Goal: Task Accomplishment & Management: Complete application form

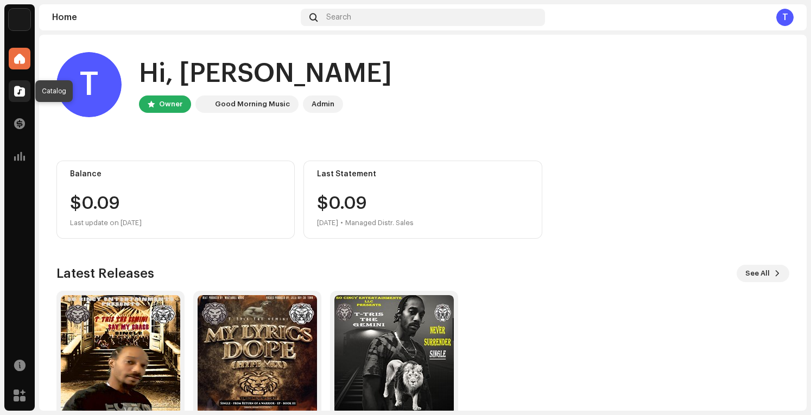
click at [21, 93] on span at bounding box center [19, 91] width 11 height 9
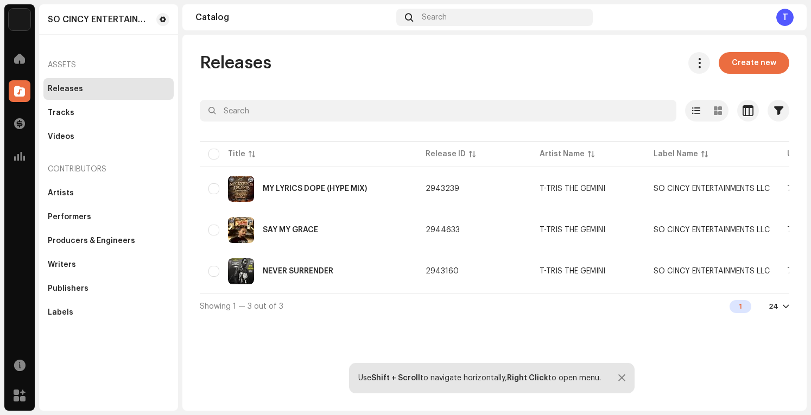
click at [107, 85] on div "Releases" at bounding box center [109, 89] width 122 height 9
click at [81, 136] on div "Videos" at bounding box center [109, 137] width 122 height 9
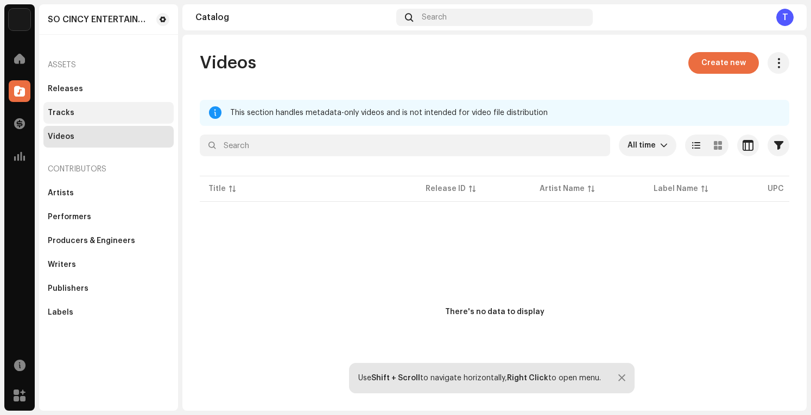
click at [77, 105] on div "Tracks" at bounding box center [108, 113] width 130 height 22
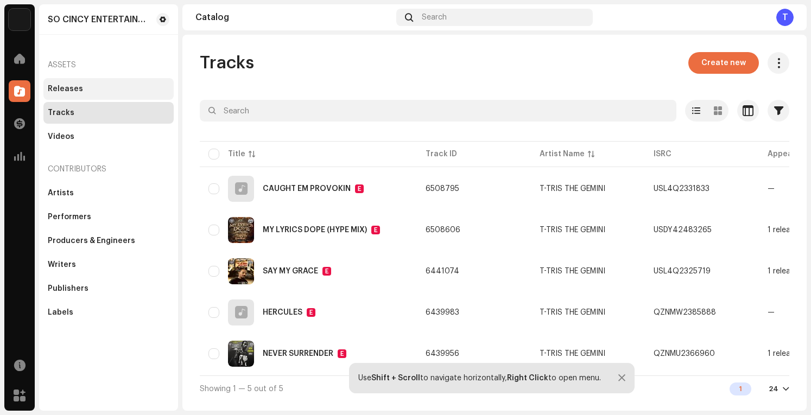
click at [83, 89] on div "Releases" at bounding box center [109, 89] width 122 height 9
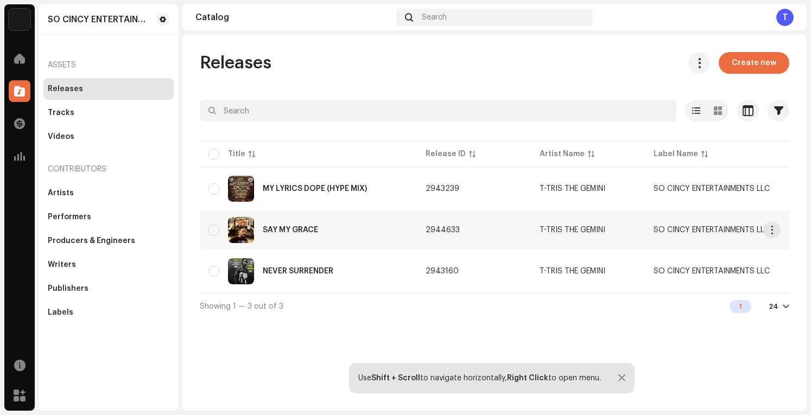
click at [280, 229] on div "SAY MY GRACE" at bounding box center [290, 230] width 55 height 8
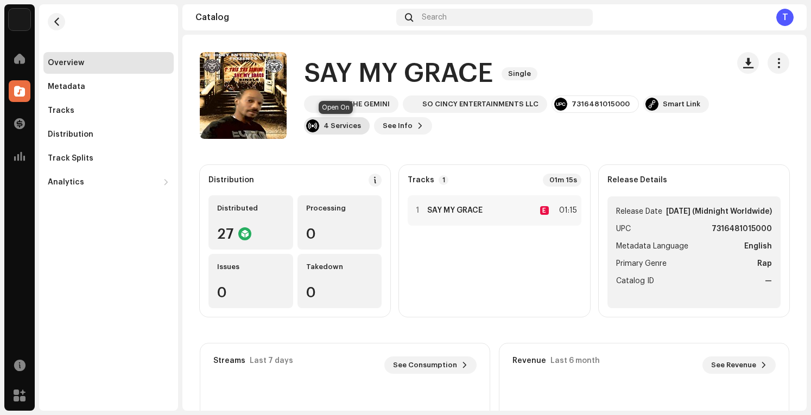
click at [349, 128] on div "4 Services" at bounding box center [342, 126] width 37 height 9
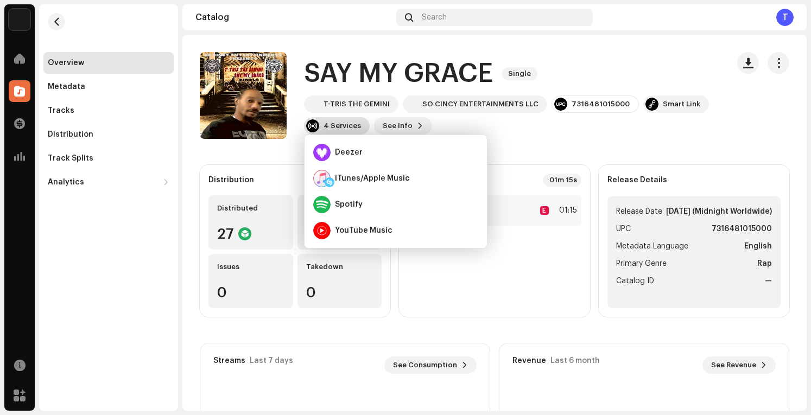
click at [352, 125] on div "4 Services" at bounding box center [342, 126] width 37 height 9
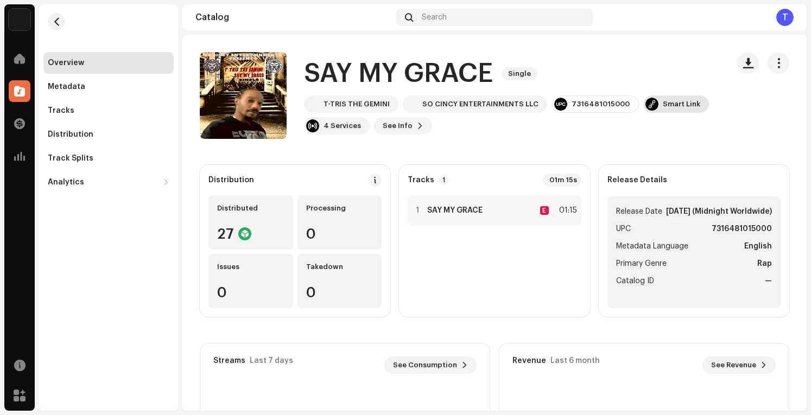
click at [671, 106] on div "Smart Link" at bounding box center [681, 104] width 37 height 9
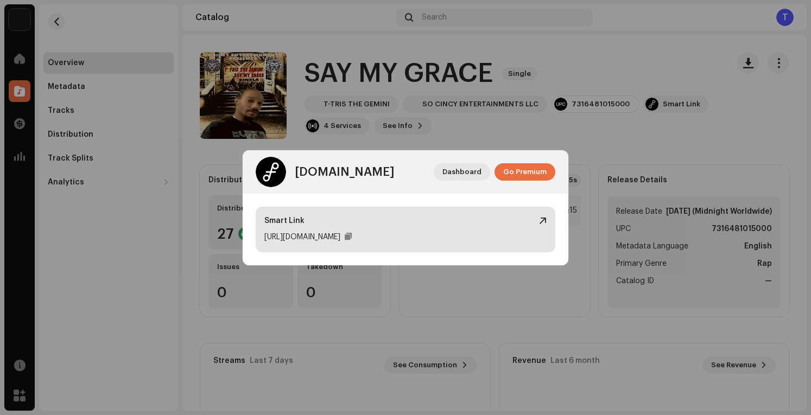
click at [341, 235] on div "[URL][DOMAIN_NAME]" at bounding box center [302, 237] width 76 height 13
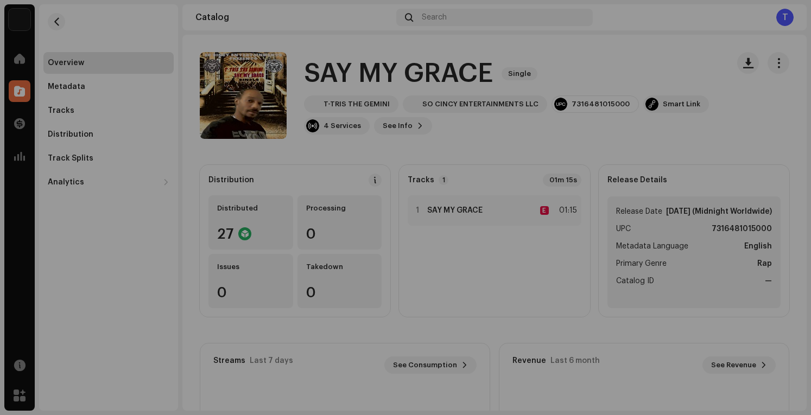
click at [124, 98] on div "[DOMAIN_NAME] Dashboard Go Premium Smart Link [URL][DOMAIN_NAME]" at bounding box center [405, 207] width 811 height 415
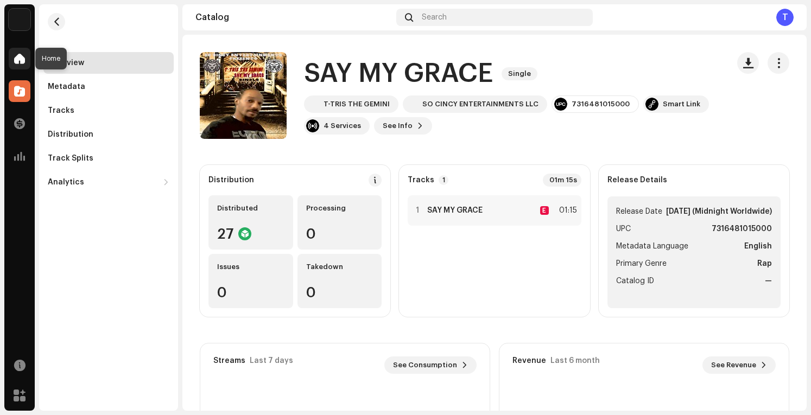
click at [17, 57] on span at bounding box center [19, 58] width 11 height 9
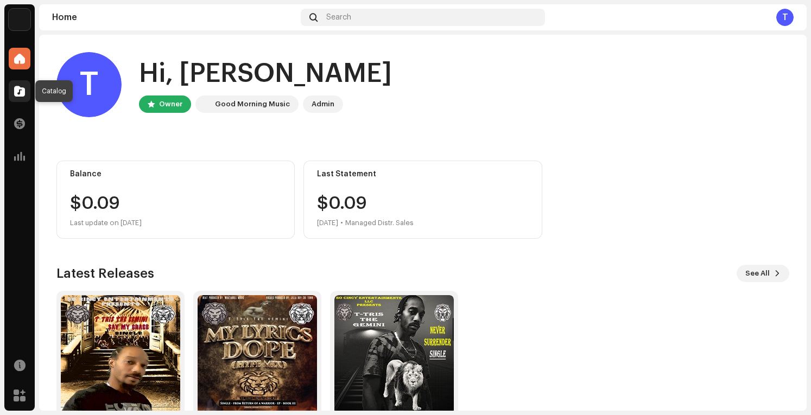
click at [22, 91] on span at bounding box center [19, 91] width 11 height 9
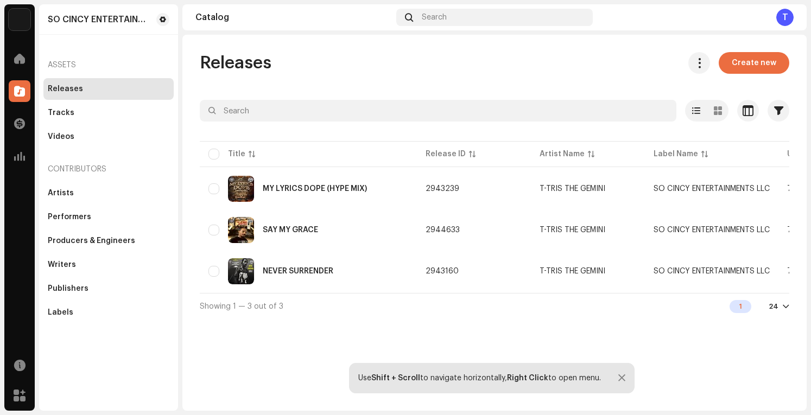
click at [98, 90] on div "Releases" at bounding box center [109, 89] width 122 height 9
click at [751, 59] on span "Create new" at bounding box center [754, 63] width 45 height 22
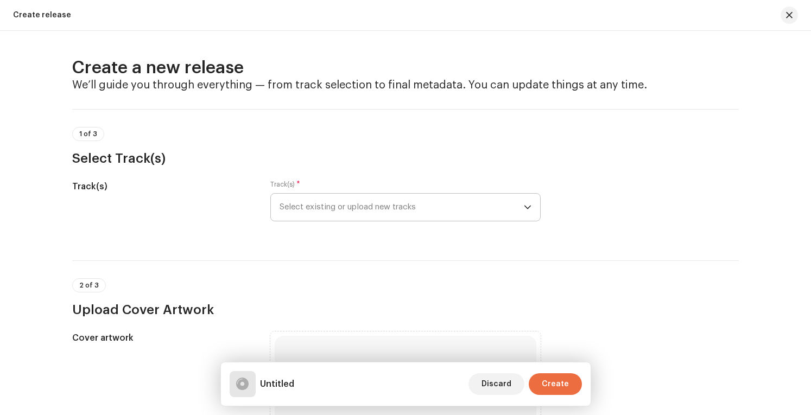
click at [446, 196] on span "Select existing or upload new tracks" at bounding box center [402, 207] width 244 height 27
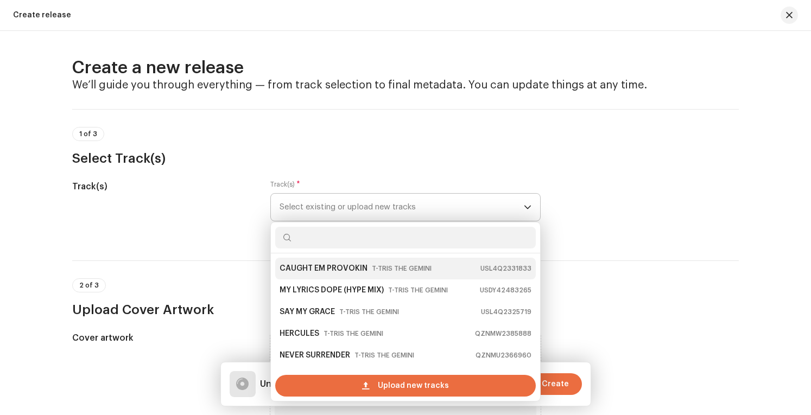
click at [391, 267] on small "T-TRIS THE GEMINI" at bounding box center [402, 268] width 60 height 11
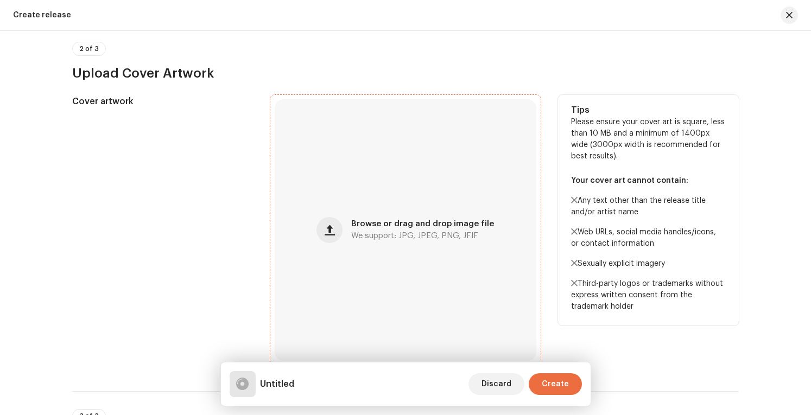
scroll to position [398, 0]
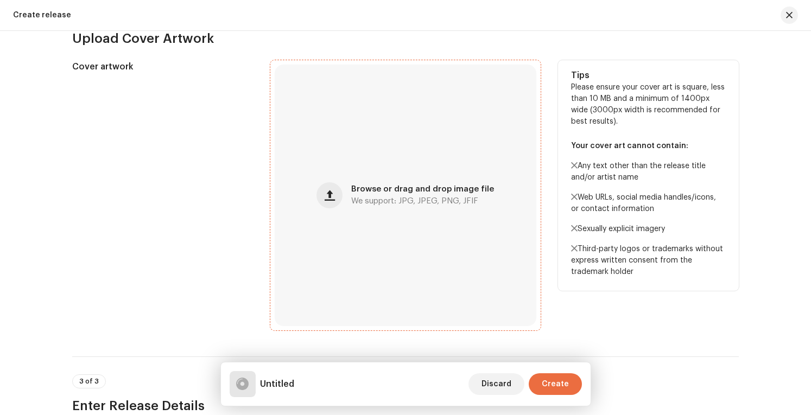
click at [437, 167] on div "Browse or drag and drop image file We support: JPG, JPEG, PNG, JFIF" at bounding box center [406, 196] width 262 height 262
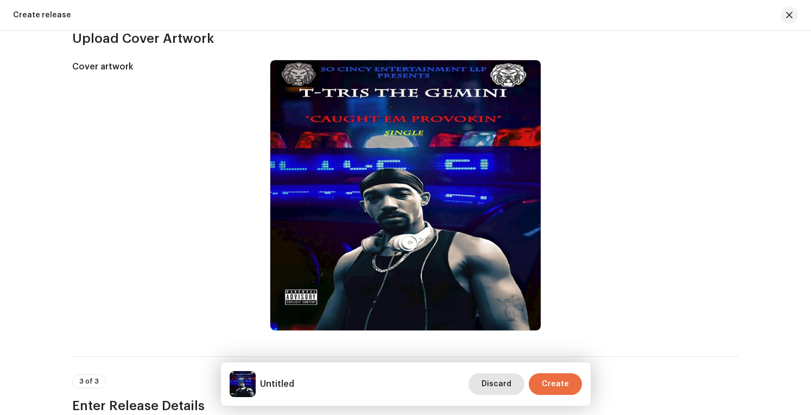
click at [507, 381] on span "Discard" at bounding box center [497, 385] width 30 height 22
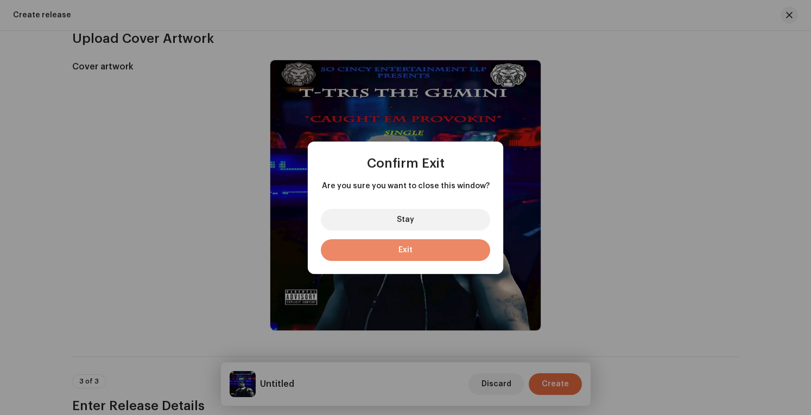
click at [444, 244] on button "Exit" at bounding box center [405, 251] width 169 height 22
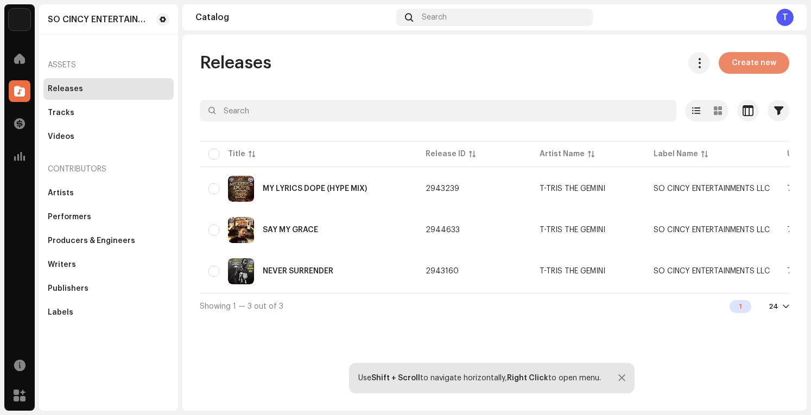
click at [760, 59] on span "Create new" at bounding box center [754, 63] width 45 height 22
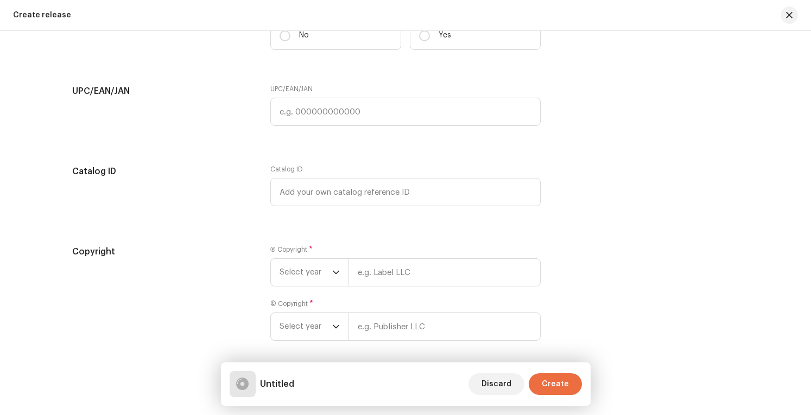
scroll to position [1493, 0]
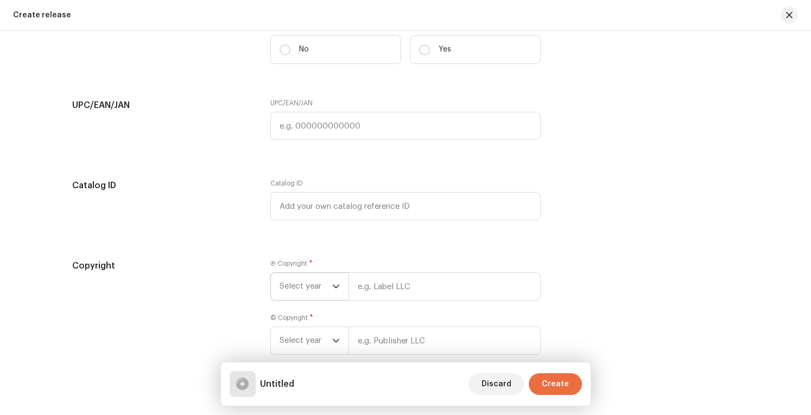
click at [326, 282] on span "Select year" at bounding box center [306, 286] width 53 height 27
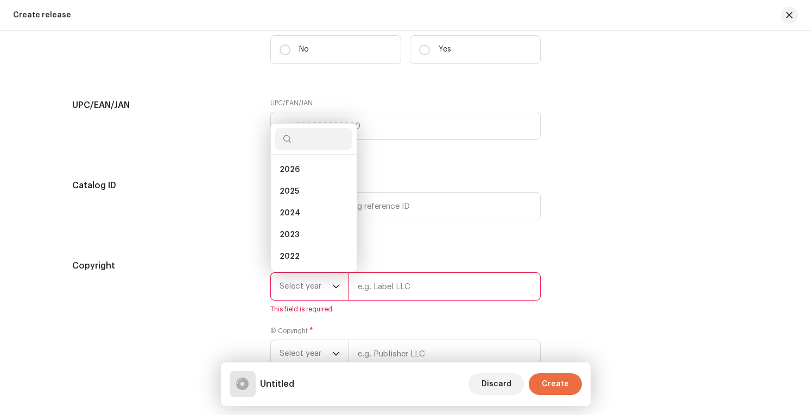
click at [194, 276] on div "Copyright" at bounding box center [162, 321] width 181 height 122
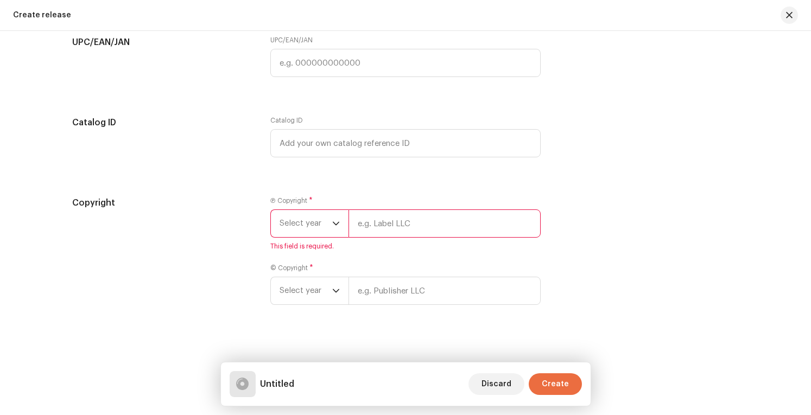
scroll to position [1561, 0]
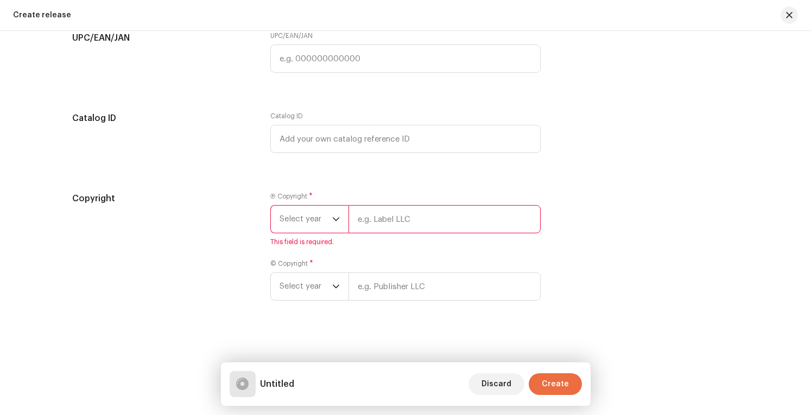
click at [327, 211] on span "Select year" at bounding box center [306, 219] width 53 height 27
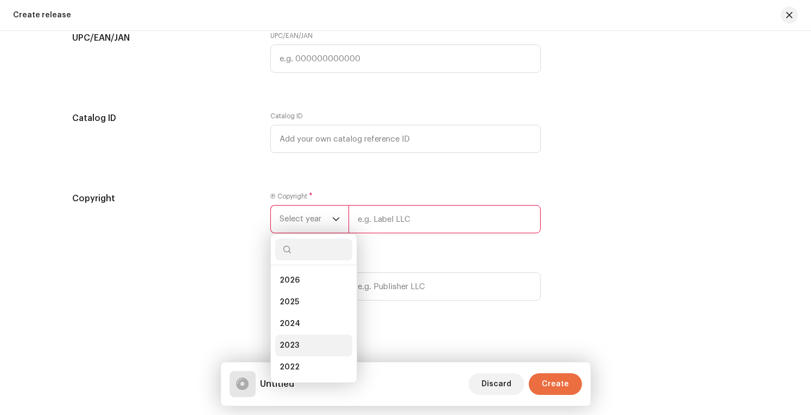
click at [308, 339] on li "2023" at bounding box center [313, 346] width 77 height 22
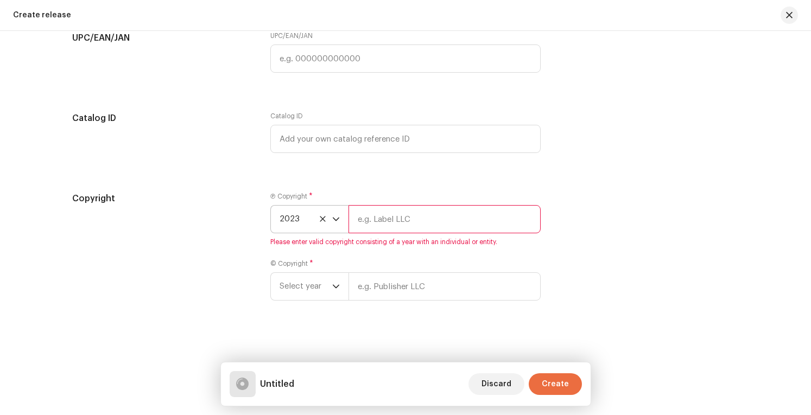
click at [403, 205] on input "text" at bounding box center [445, 219] width 192 height 28
type input "SO CINCY ENTERTAINMENTS LIMITED LIABILITY COMPANY"
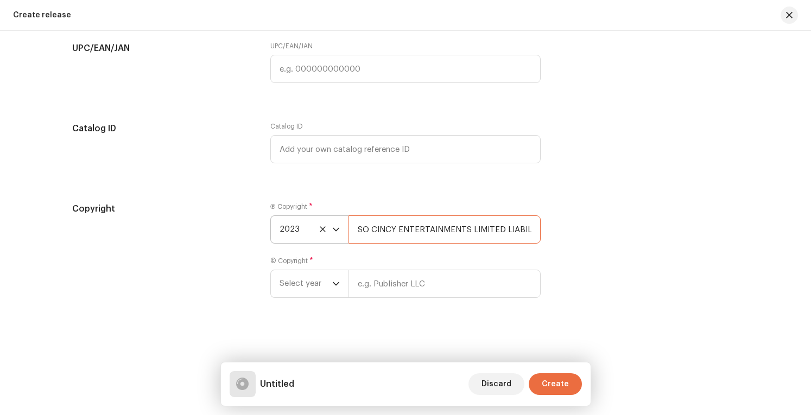
scroll to position [1548, 0]
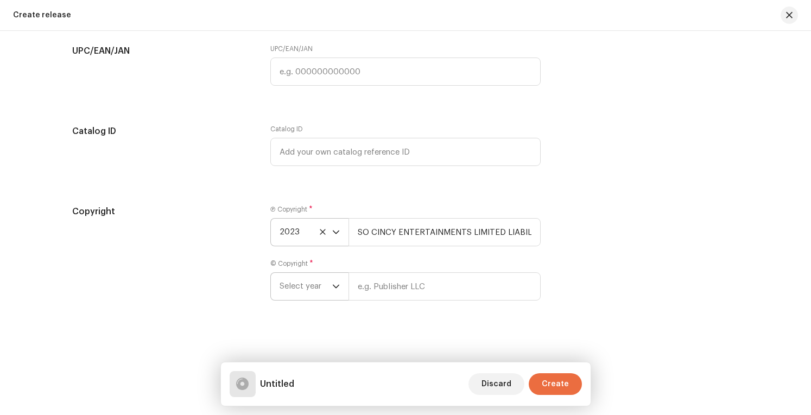
click at [310, 293] on span "Select year" at bounding box center [306, 286] width 53 height 27
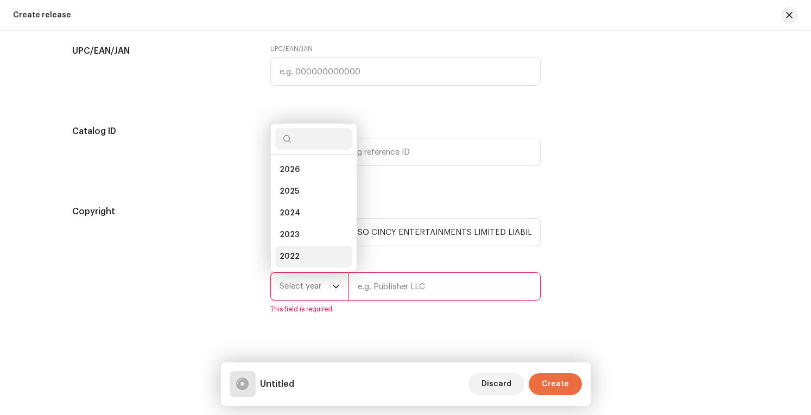
scroll to position [17, 0]
click at [320, 215] on li "2023" at bounding box center [313, 218] width 77 height 22
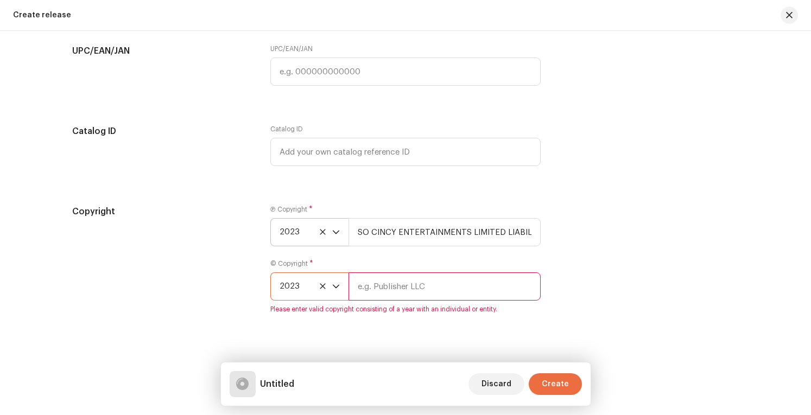
click at [404, 293] on input "text" at bounding box center [445, 287] width 192 height 28
click at [465, 289] on input "SO CINCY ENTERTAINMENTS LIMITED LIABILITY COMPANY" at bounding box center [445, 287] width 192 height 28
click at [464, 284] on input "SO CINCY ENTERTAINMENTS LIMITED LIABILITY COMPANY" at bounding box center [445, 287] width 192 height 28
drag, startPoint x: 351, startPoint y: 286, endPoint x: 385, endPoint y: 292, distance: 33.6
click at [385, 292] on input "SO CINCY ENTERTAINMENTS LIMITED LIABILITY COMPANY" at bounding box center [445, 287] width 192 height 28
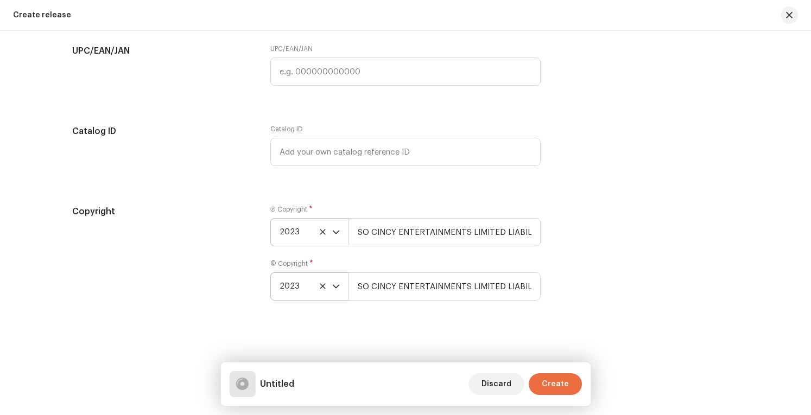
click at [332, 283] on icon "dropdown trigger" at bounding box center [336, 287] width 8 height 8
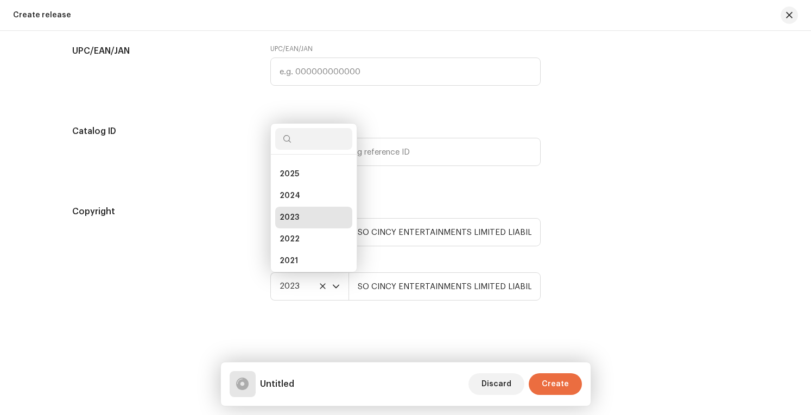
click at [320, 216] on li "2023" at bounding box center [313, 218] width 77 height 22
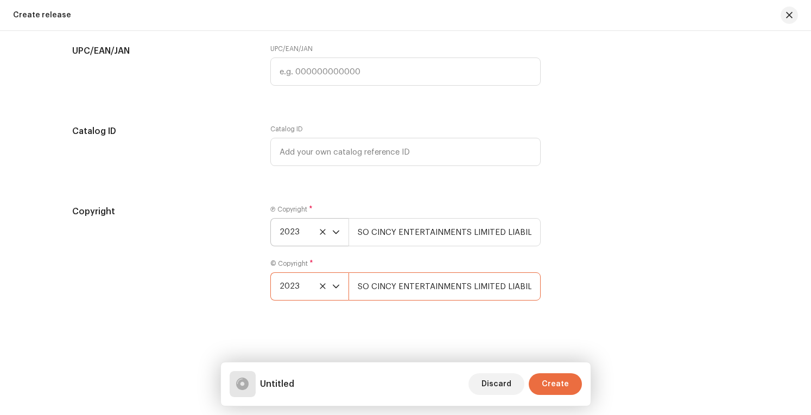
click at [440, 278] on input "SO CINCY ENTERTAINMENTS LIMITED LIABILITY COMPANY" at bounding box center [445, 287] width 192 height 28
drag, startPoint x: 471, startPoint y: 284, endPoint x: 612, endPoint y: 284, distance: 141.2
click at [606, 284] on div "Copyright Ⓟ Copyright * 2023 SO CINCY ENTERTAINMENTS LIMITED LIABILITY COMPANY …" at bounding box center [405, 259] width 667 height 109
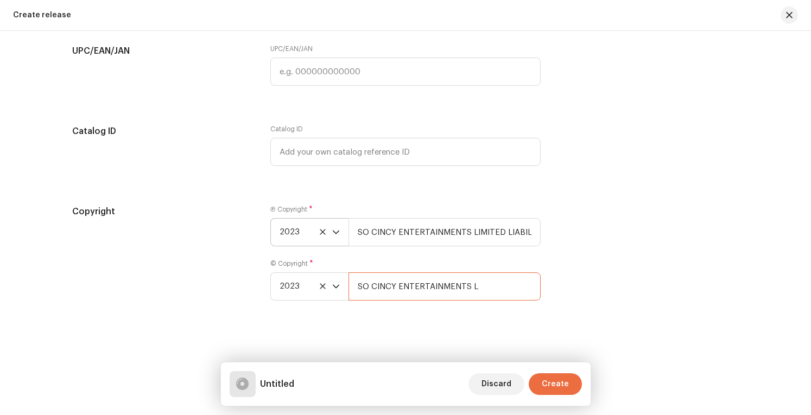
type input "SO CINCY ENTERTAINMENTS LLC"
click at [527, 226] on input "SO CINCY ENTERTAINMENTS LIMITED LIABILITY COMPANY" at bounding box center [445, 232] width 192 height 28
click at [536, 232] on input "SO CINCY ENTERTAINMENTS LIMITED LIABILITY COMPANY" at bounding box center [445, 232] width 192 height 28
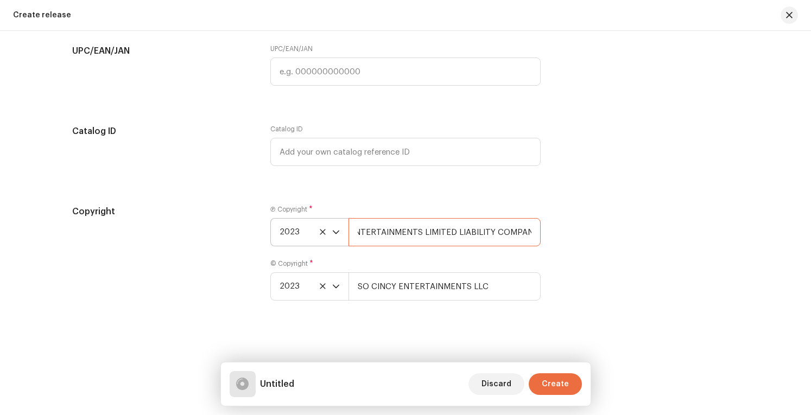
drag, startPoint x: 472, startPoint y: 230, endPoint x: 704, endPoint y: 257, distance: 232.9
click at [703, 257] on div "Copyright Ⓟ Copyright * 2023 SO CINCY ENTERTAINMENTS LIMITED LIABILITY COMPANY …" at bounding box center [405, 259] width 667 height 109
type input "SO CINCY ENTERTAINMENTS LLC"
click at [500, 177] on div "Catalog ID" at bounding box center [405, 152] width 270 height 54
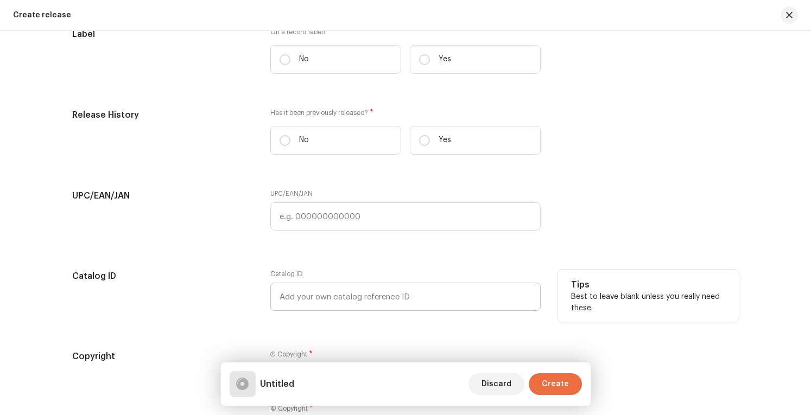
scroll to position [1385, 0]
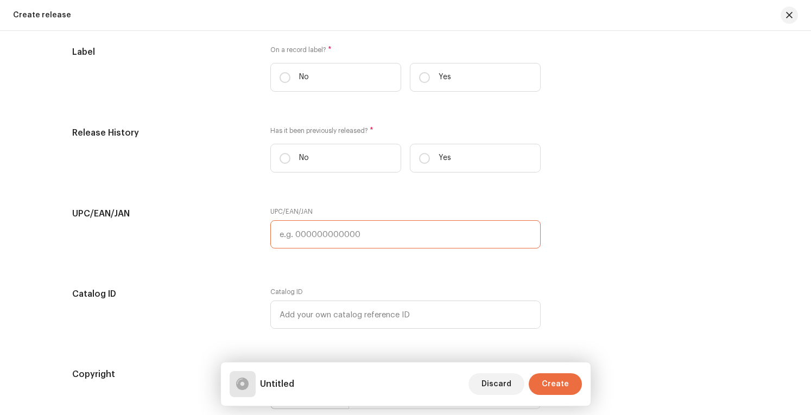
click at [354, 234] on input "text" at bounding box center [405, 234] width 270 height 28
paste input "198026014047"
type input "198026014047"
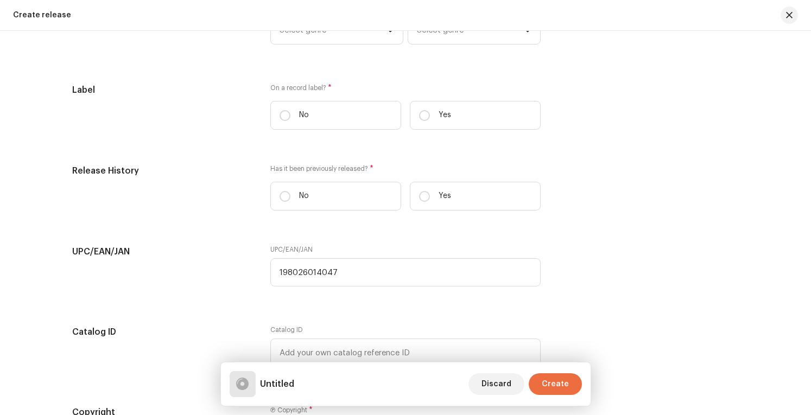
scroll to position [1331, 0]
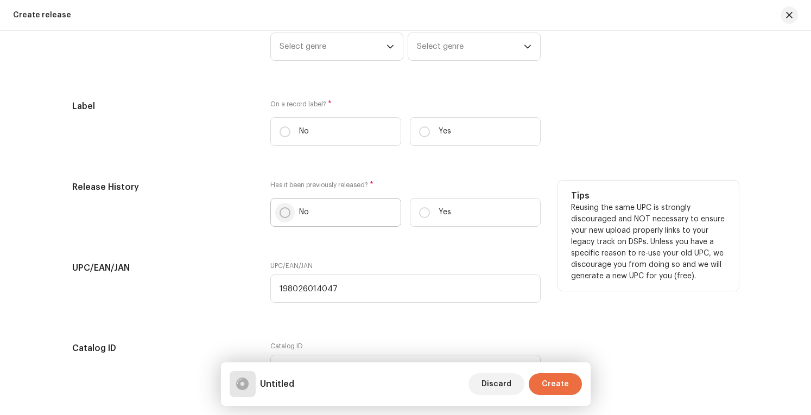
click at [287, 207] on p-radiobutton at bounding box center [285, 212] width 11 height 11
click at [287, 207] on input "No" at bounding box center [285, 212] width 11 height 11
radio input "true"
click at [439, 215] on p "Yes" at bounding box center [445, 212] width 12 height 11
click at [430, 215] on input "Yes" at bounding box center [424, 212] width 11 height 11
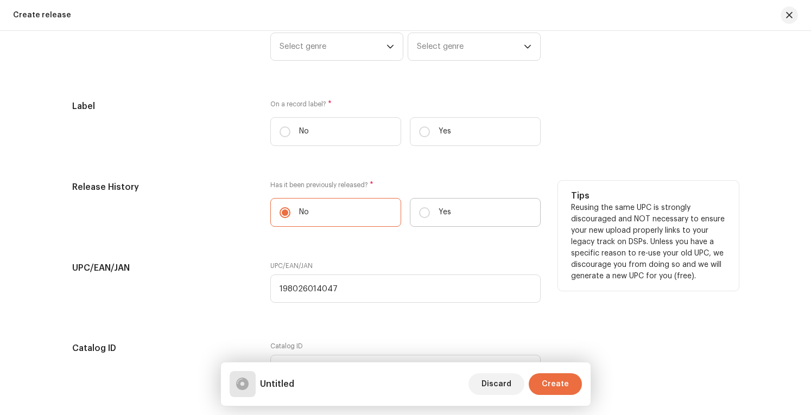
radio input "true"
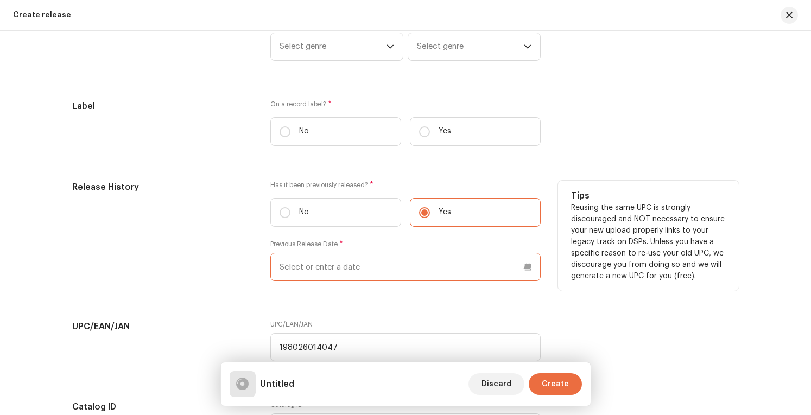
click at [381, 265] on input "text" at bounding box center [405, 267] width 270 height 28
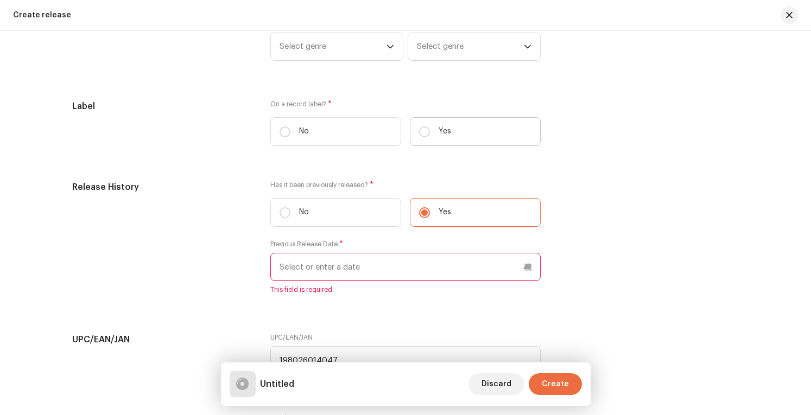
click at [493, 129] on label "Yes" at bounding box center [475, 131] width 131 height 29
click at [430, 129] on input "Yes" at bounding box center [424, 132] width 11 height 11
radio input "true"
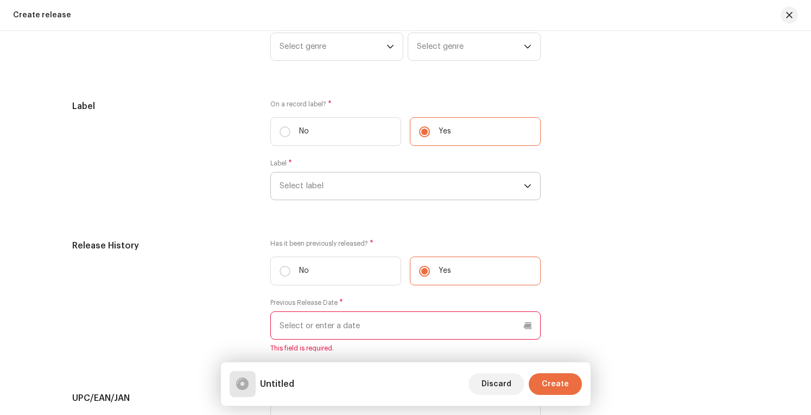
click at [374, 178] on span "Select label" at bounding box center [402, 186] width 244 height 27
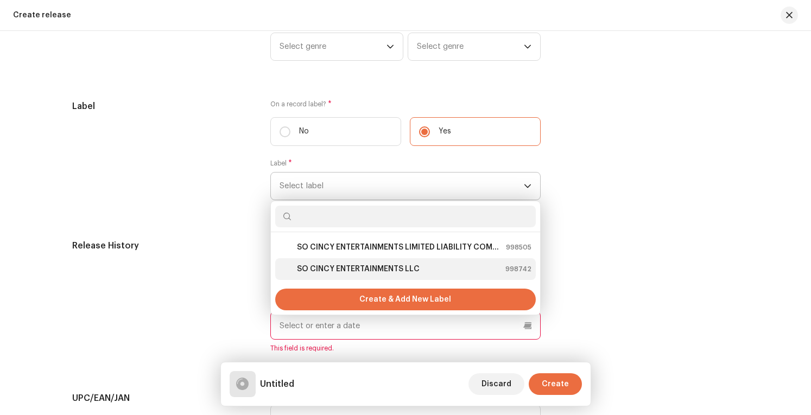
click at [371, 267] on strong "SO CINCY ENTERTAINMENTS LLC" at bounding box center [358, 269] width 123 height 11
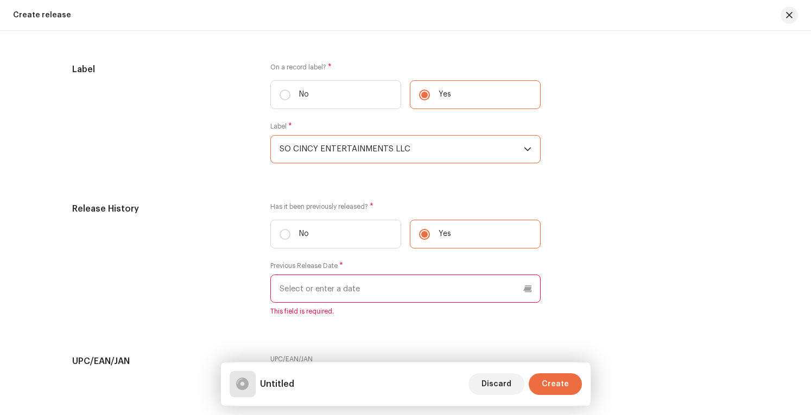
scroll to position [1385, 0]
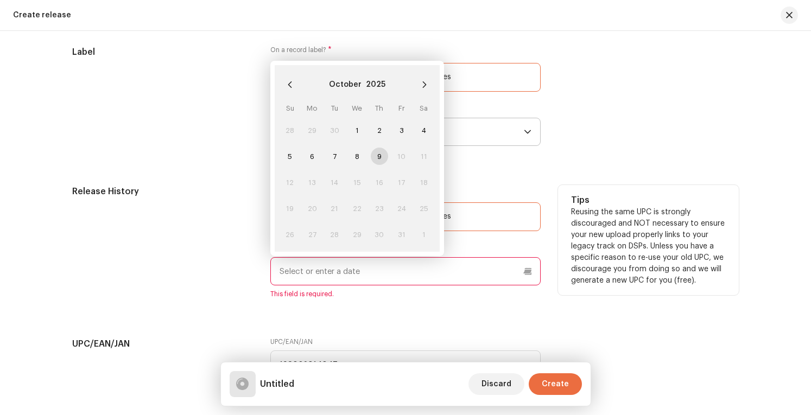
click at [407, 269] on input "text" at bounding box center [405, 271] width 270 height 28
type input "[DATE]"
click at [220, 279] on div "Release History" at bounding box center [162, 248] width 181 height 127
click at [398, 276] on input "text" at bounding box center [405, 271] width 270 height 28
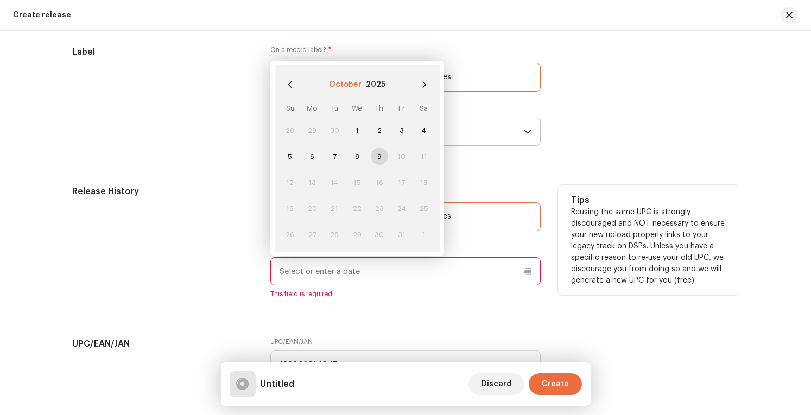
click at [351, 84] on button "October" at bounding box center [345, 84] width 33 height 17
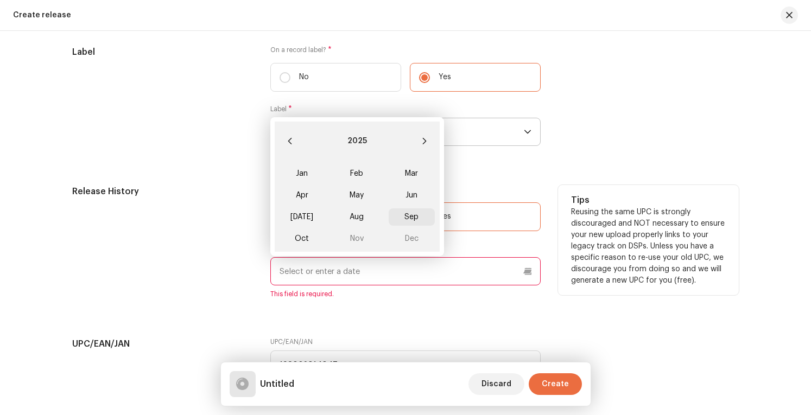
click at [410, 212] on span "Sep" at bounding box center [412, 217] width 46 height 17
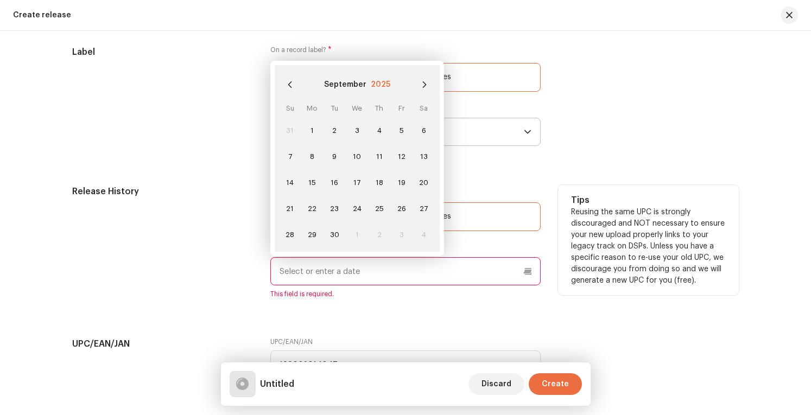
click at [381, 82] on button "2025" at bounding box center [381, 84] width 20 height 17
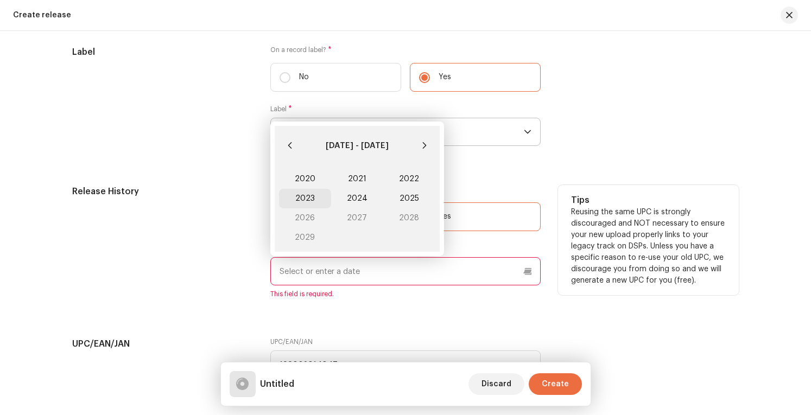
click at [301, 196] on span "2023" at bounding box center [305, 199] width 52 height 20
click at [404, 215] on span "Sep" at bounding box center [412, 217] width 46 height 17
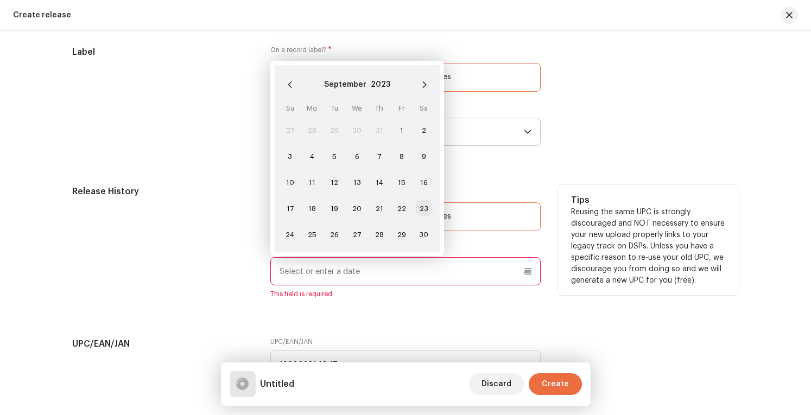
click at [418, 205] on span "23" at bounding box center [423, 208] width 17 height 17
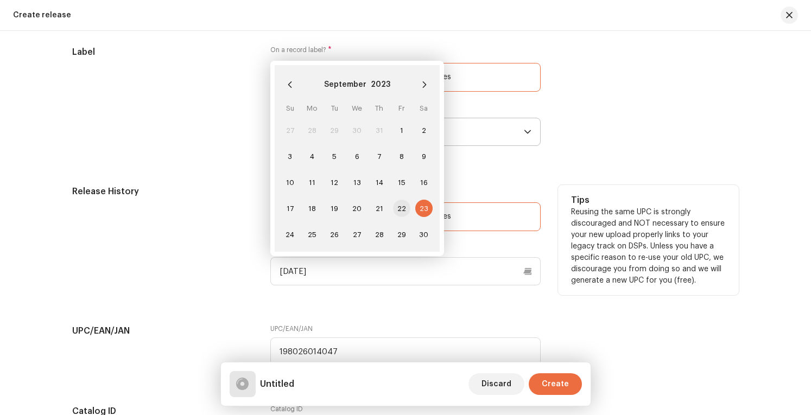
click at [398, 206] on span "22" at bounding box center [401, 208] width 17 height 17
type input "[DATE]"
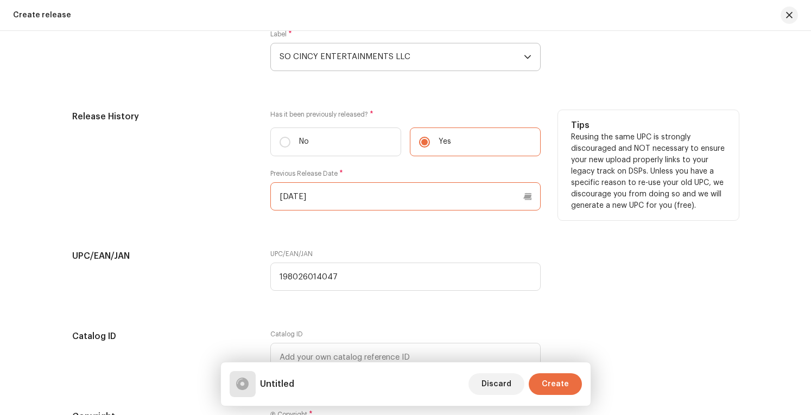
scroll to position [1493, 0]
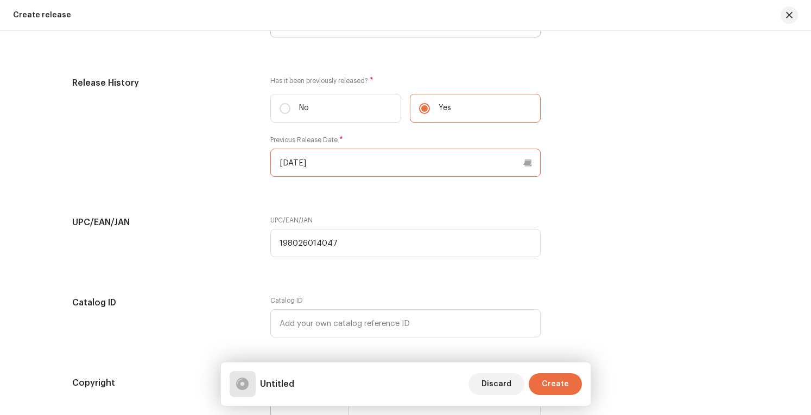
click at [399, 161] on input "[DATE]" at bounding box center [405, 163] width 270 height 28
click at [380, 242] on input "198026014047" at bounding box center [405, 243] width 270 height 28
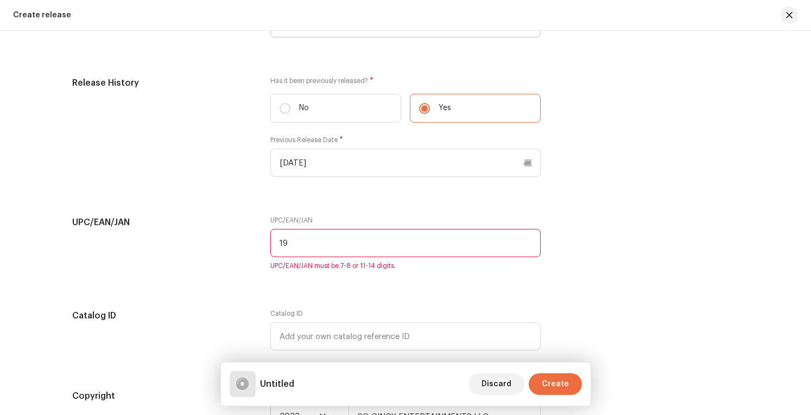
type input "1"
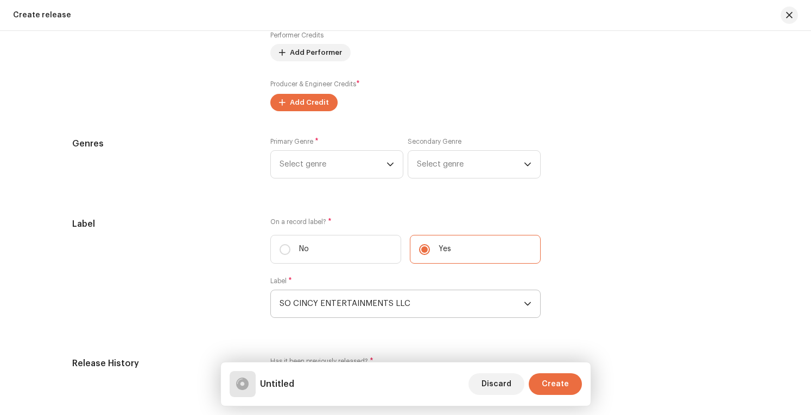
scroll to position [1168, 0]
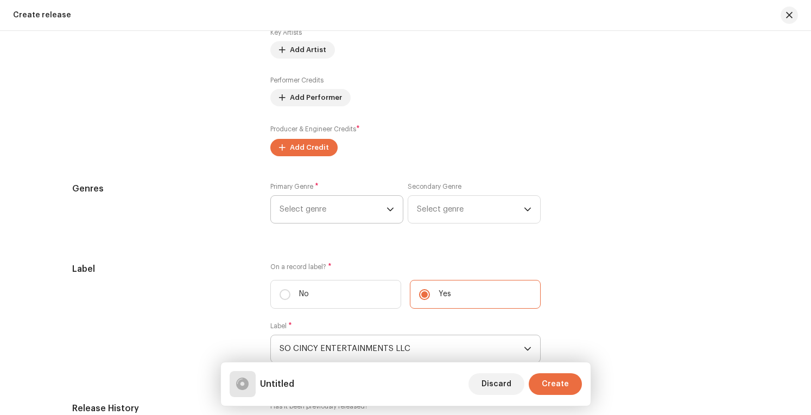
click at [376, 207] on span "Select genre" at bounding box center [333, 209] width 107 height 27
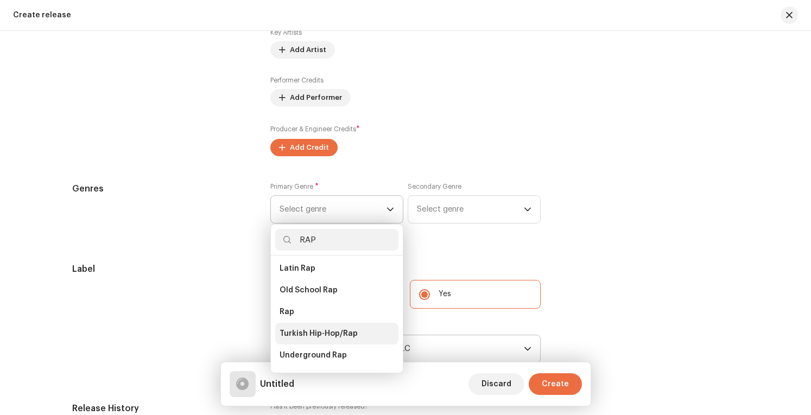
scroll to position [196, 0]
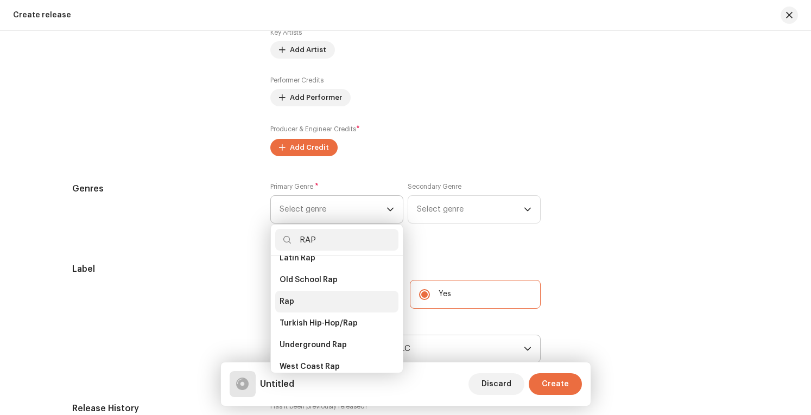
type input "RAP"
click at [300, 291] on li "Rap" at bounding box center [336, 302] width 123 height 22
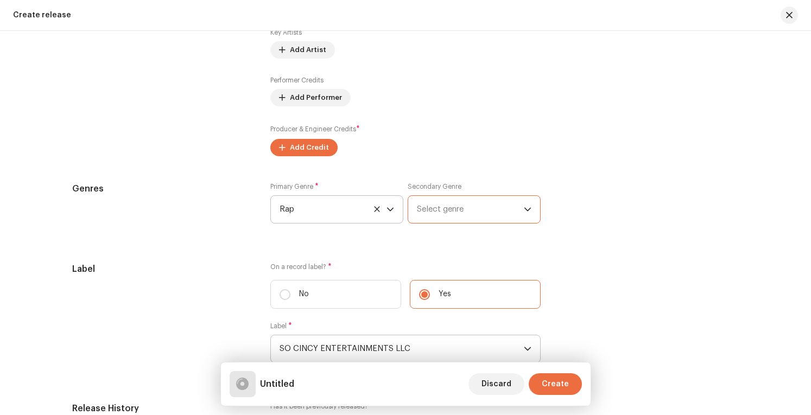
click at [459, 198] on span "Select genre" at bounding box center [470, 209] width 107 height 27
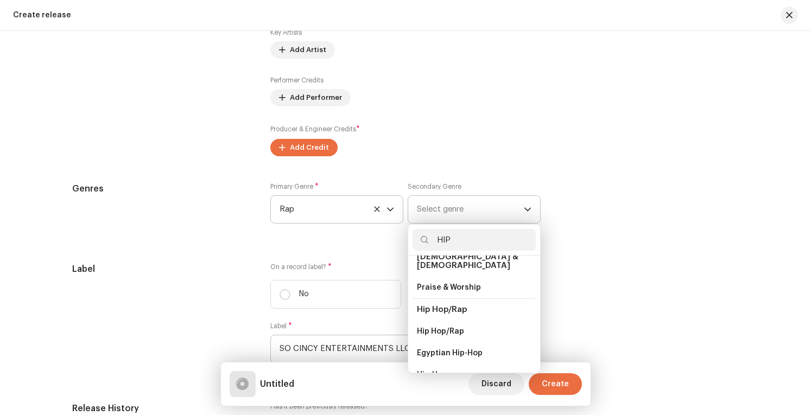
scroll to position [109, 0]
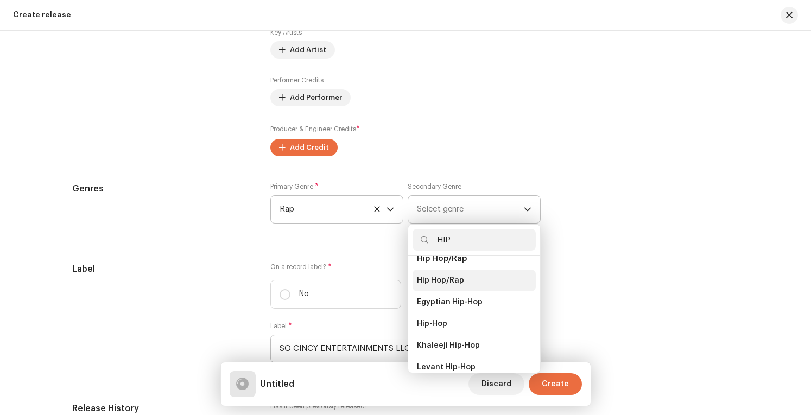
type input "HIP"
click at [461, 271] on li "Hip Hop/Rap" at bounding box center [474, 281] width 123 height 22
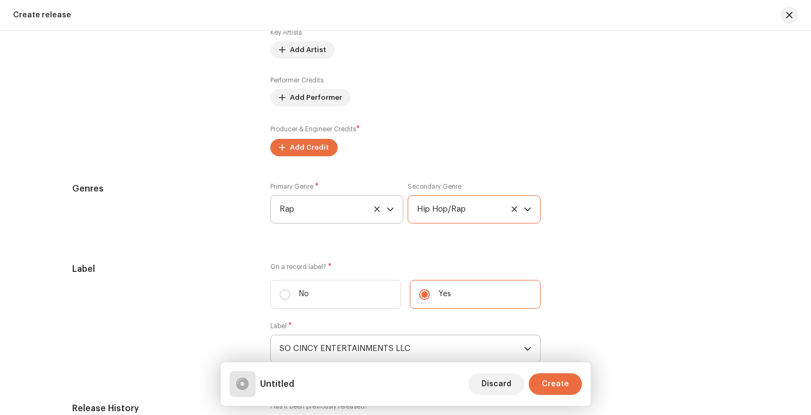
click at [421, 147] on div "Producer & Engineer Credits * Add Credit" at bounding box center [405, 140] width 270 height 33
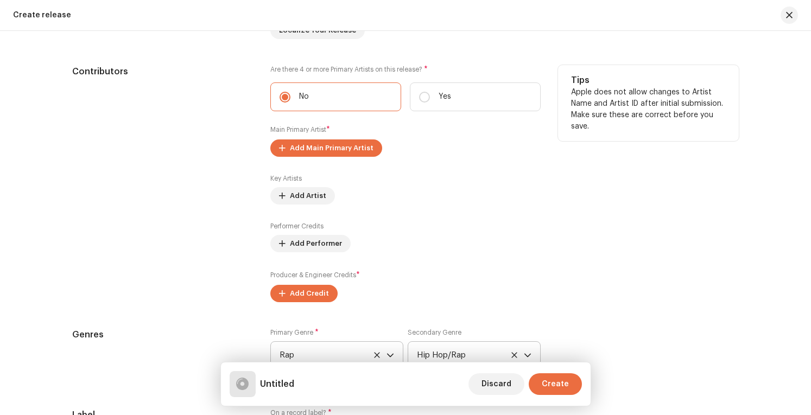
scroll to position [1005, 0]
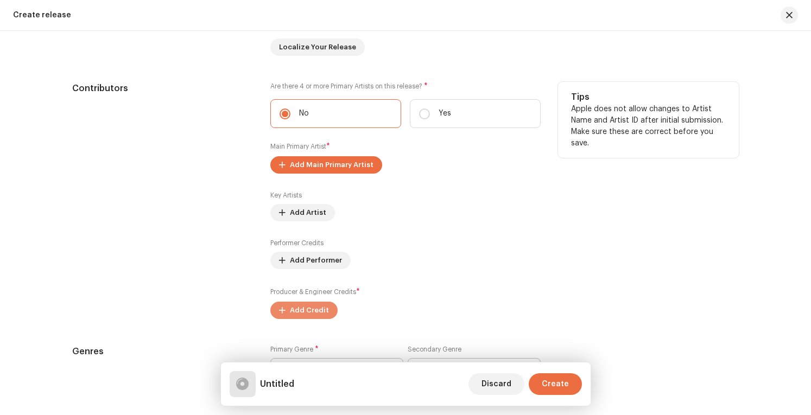
click at [300, 307] on span "Add Credit" at bounding box center [309, 311] width 39 height 22
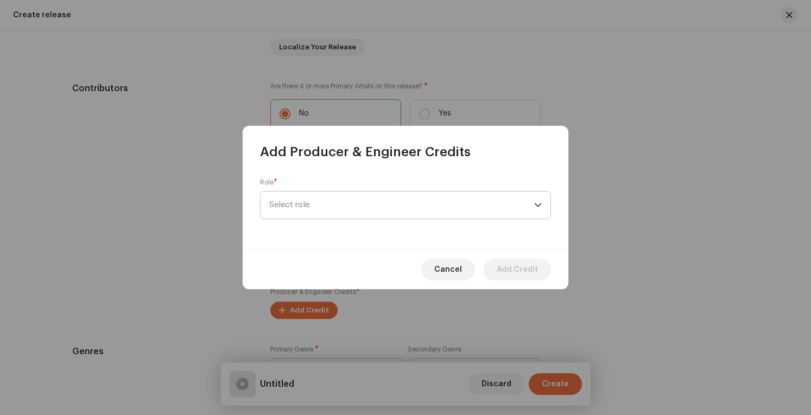
click at [346, 200] on span "Select role" at bounding box center [401, 205] width 265 height 27
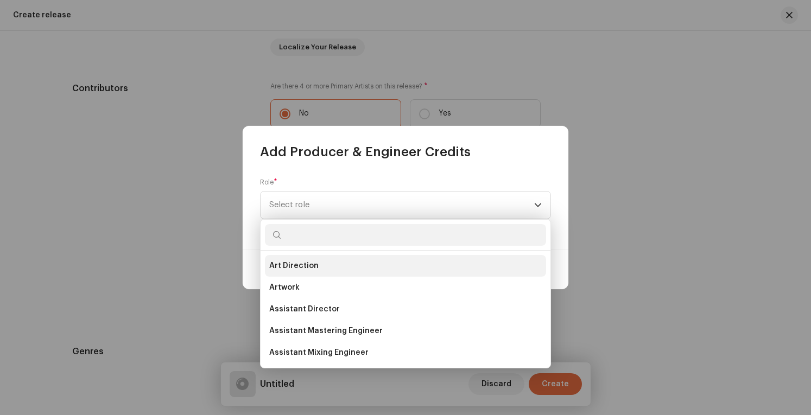
click at [304, 267] on span "Art Direction" at bounding box center [293, 266] width 49 height 11
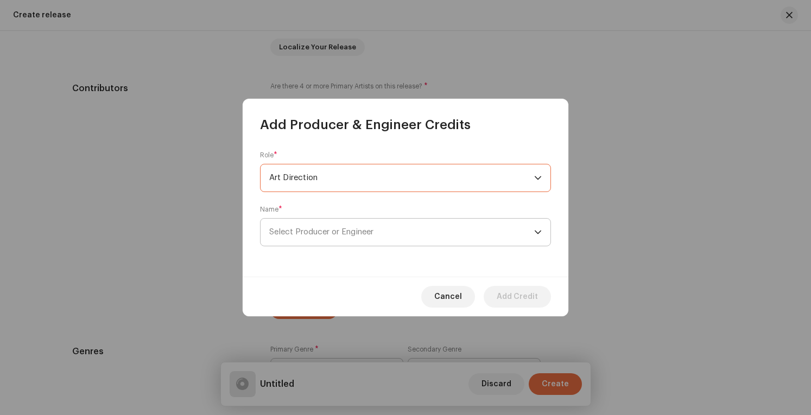
click at [383, 227] on span "Select Producer or Engineer" at bounding box center [401, 232] width 265 height 27
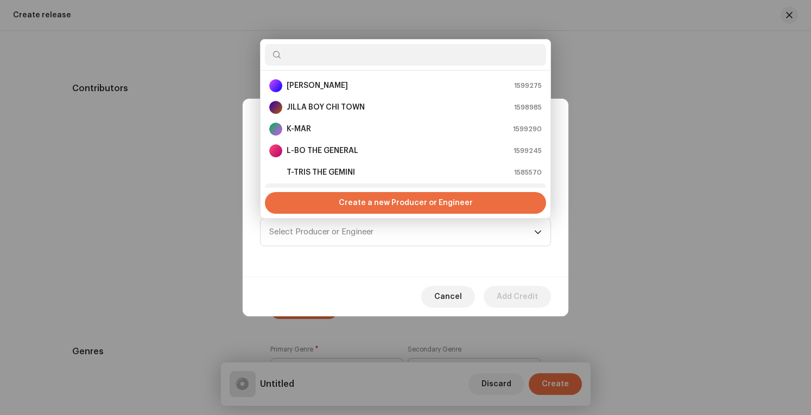
scroll to position [17, 0]
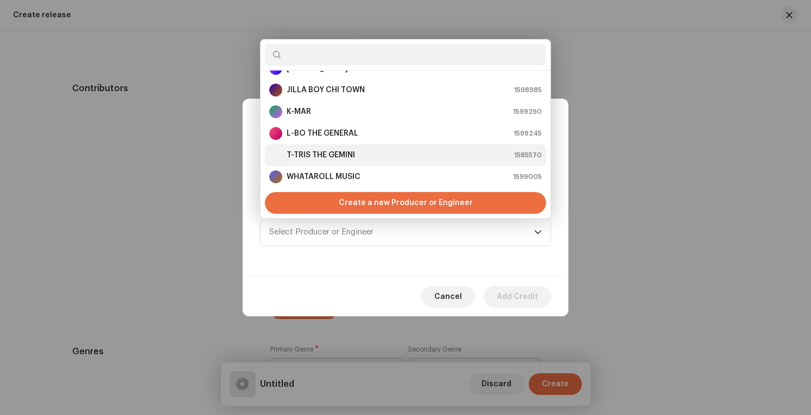
click at [365, 155] on div "T-TRIS THE GEMINI 1585570" at bounding box center [405, 155] width 273 height 13
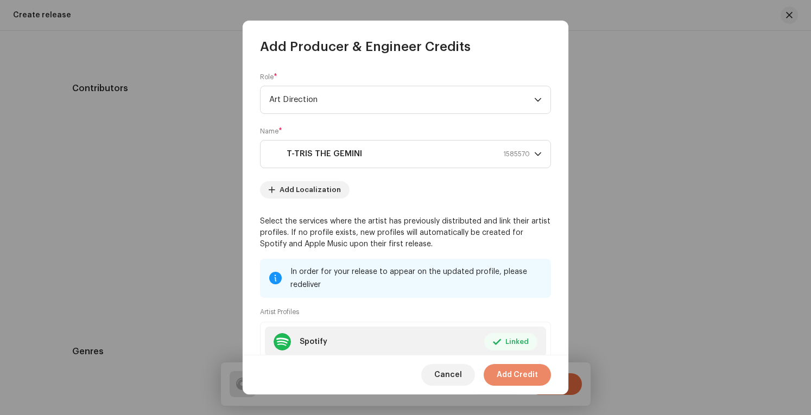
click at [509, 374] on span "Add Credit" at bounding box center [517, 375] width 41 height 22
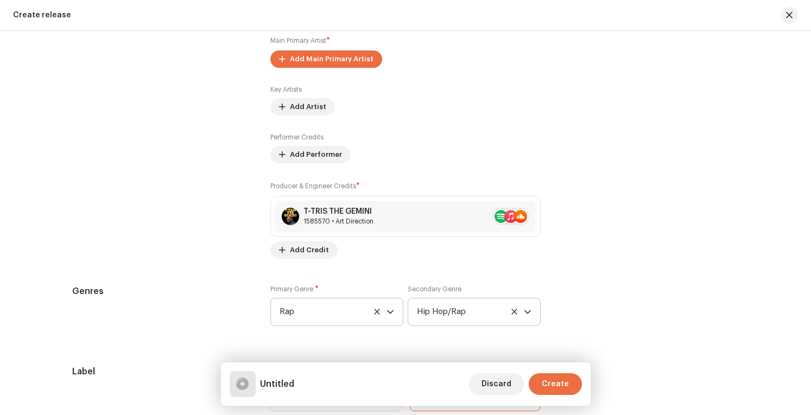
scroll to position [1113, 0]
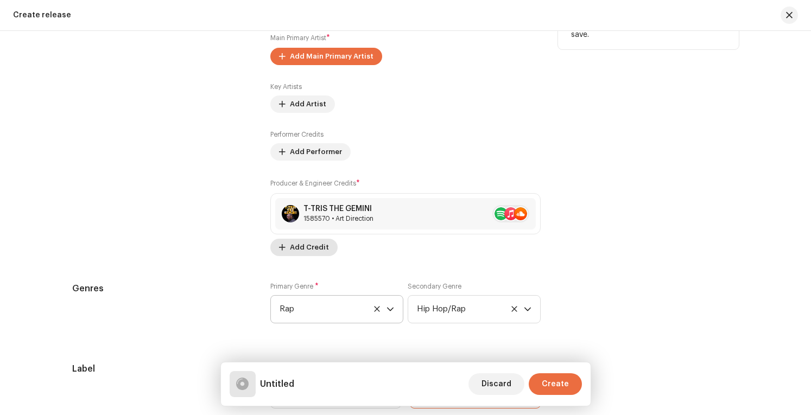
click at [318, 249] on span "Add Credit" at bounding box center [309, 248] width 39 height 22
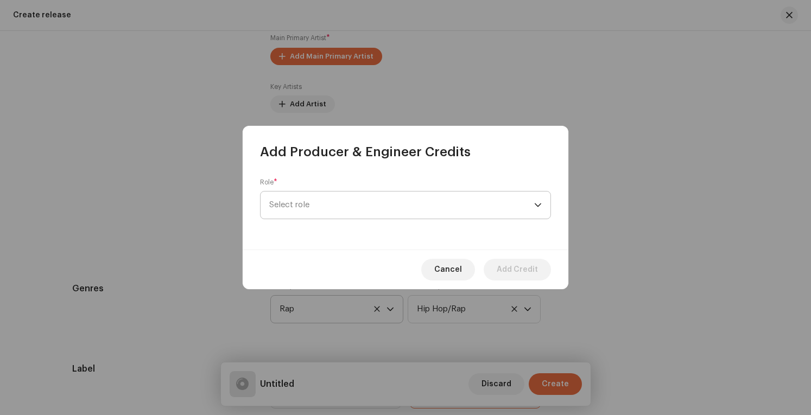
click at [537, 204] on div "dropdown trigger" at bounding box center [538, 205] width 8 height 27
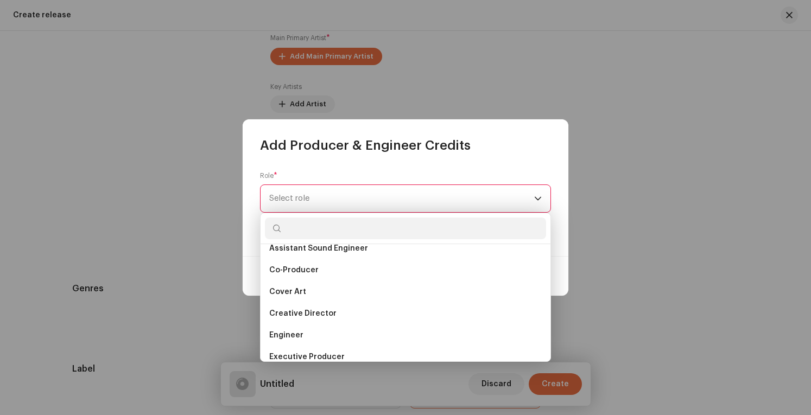
scroll to position [217, 0]
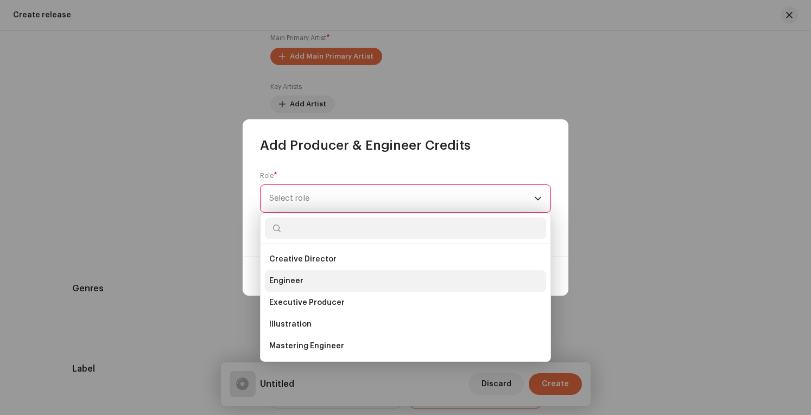
click at [341, 278] on li "Engineer" at bounding box center [405, 281] width 281 height 22
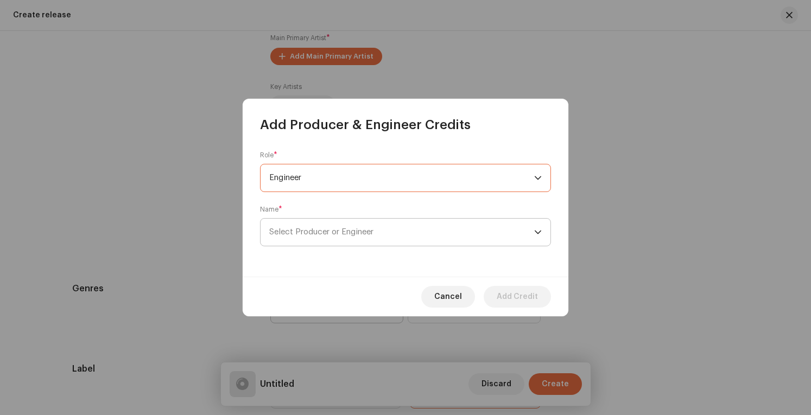
click at [461, 226] on span "Select Producer or Engineer" at bounding box center [401, 232] width 265 height 27
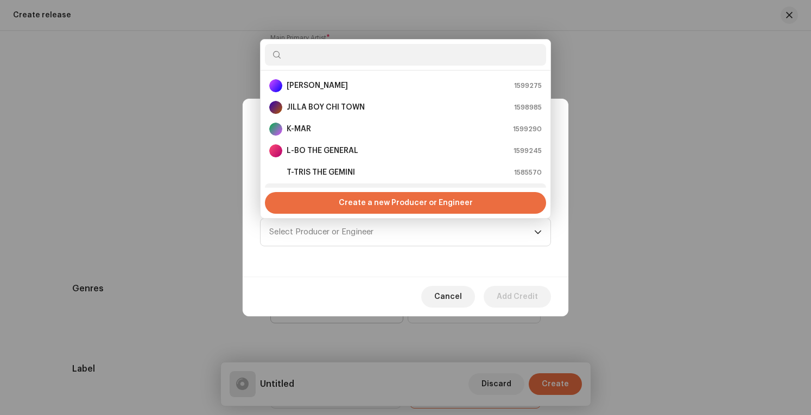
scroll to position [17, 0]
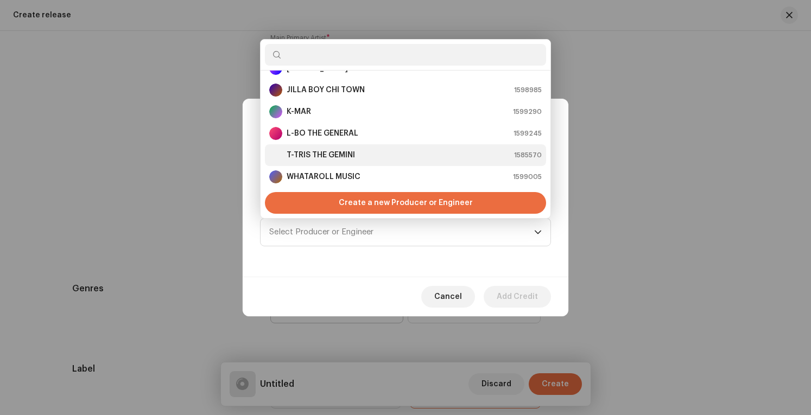
click at [393, 150] on div "T-TRIS THE GEMINI 1585570" at bounding box center [405, 155] width 273 height 13
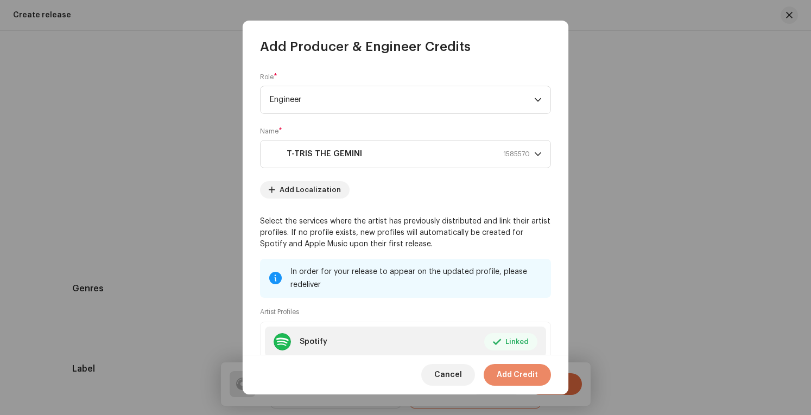
click at [512, 370] on span "Add Credit" at bounding box center [517, 375] width 41 height 22
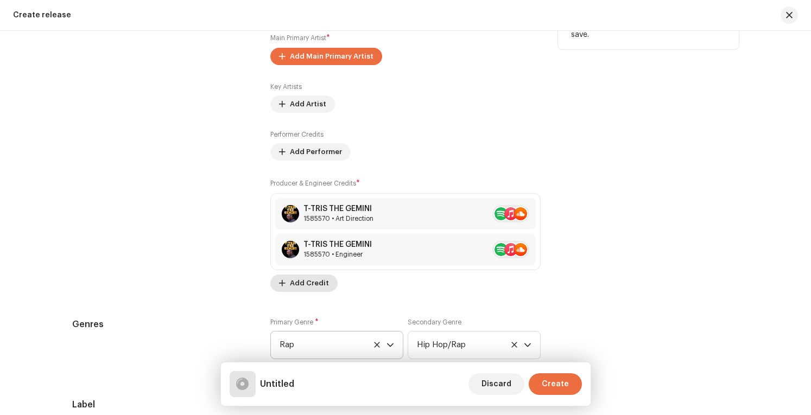
click at [316, 285] on span "Add Credit" at bounding box center [309, 284] width 39 height 22
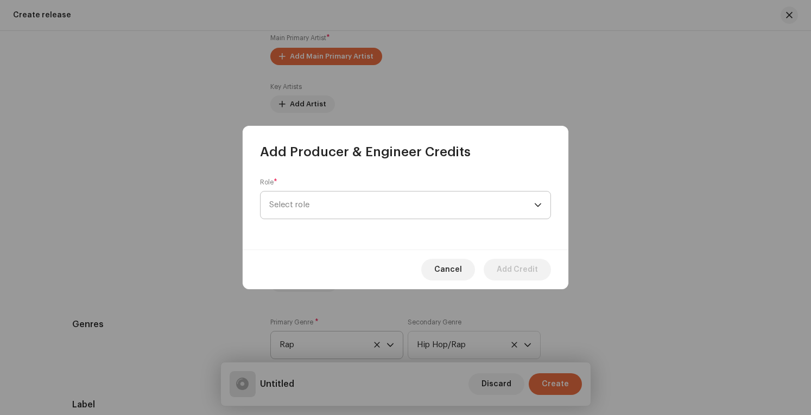
click at [433, 204] on span "Select role" at bounding box center [401, 205] width 265 height 27
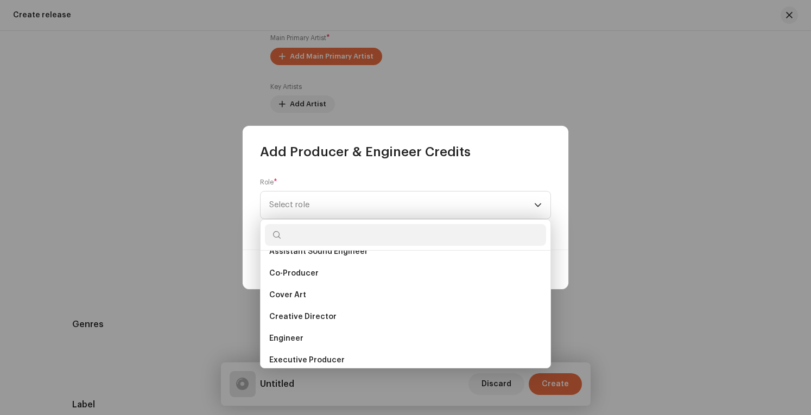
scroll to position [217, 0]
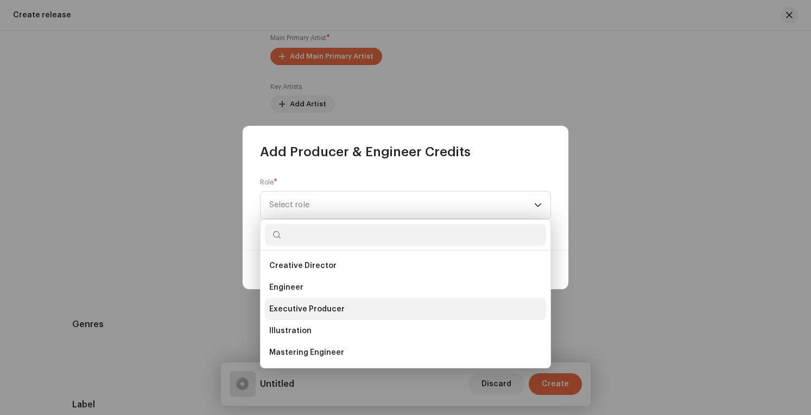
click at [415, 306] on li "Executive Producer" at bounding box center [405, 310] width 281 height 22
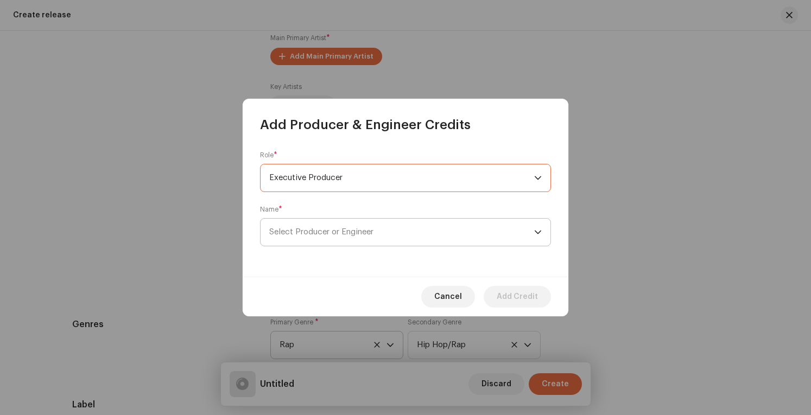
click at [432, 234] on span "Select Producer or Engineer" at bounding box center [401, 232] width 265 height 27
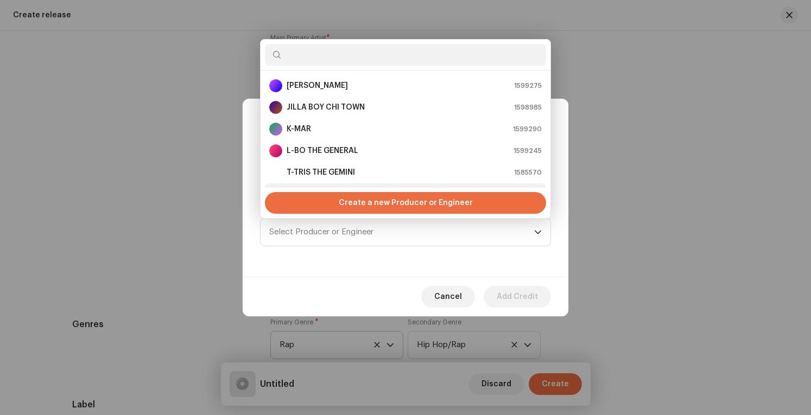
scroll to position [17, 0]
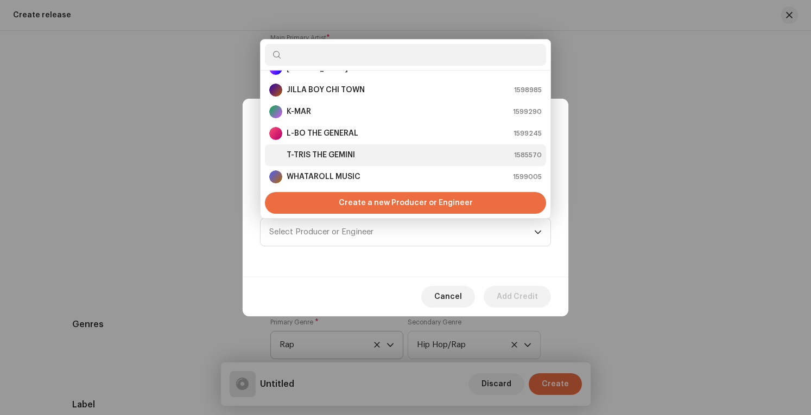
click at [399, 155] on div "T-TRIS THE GEMINI 1585570" at bounding box center [405, 155] width 273 height 13
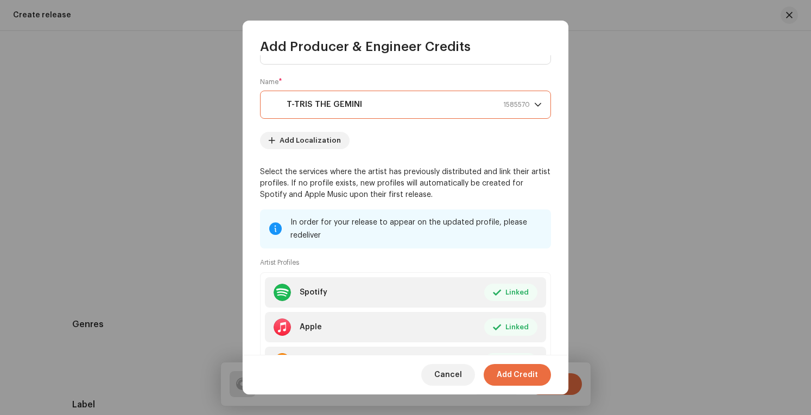
scroll to position [106, 0]
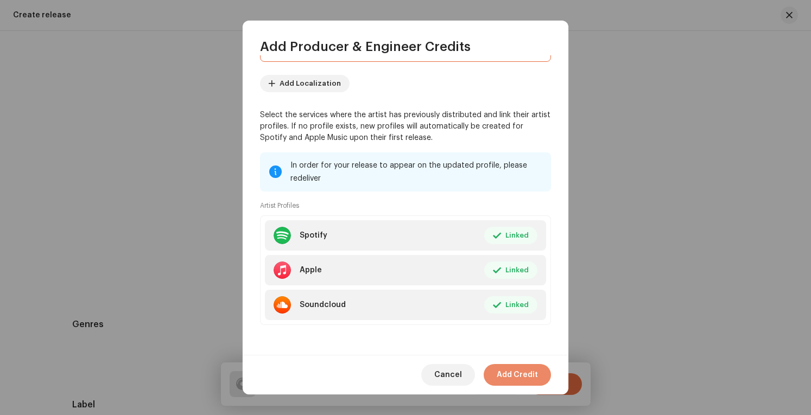
click at [533, 375] on span "Add Credit" at bounding box center [517, 375] width 41 height 22
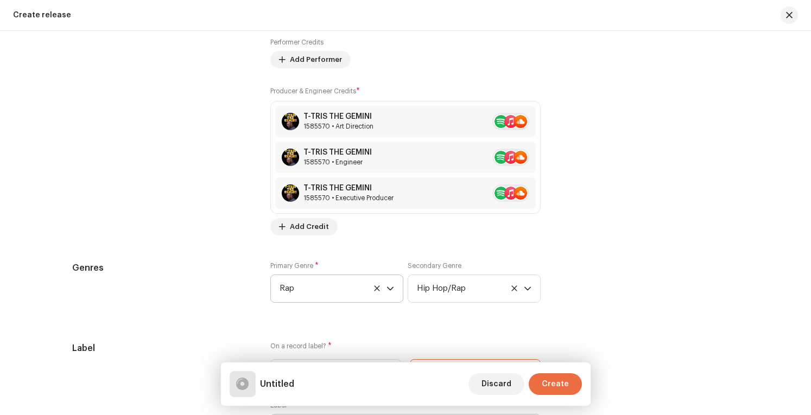
scroll to position [1222, 0]
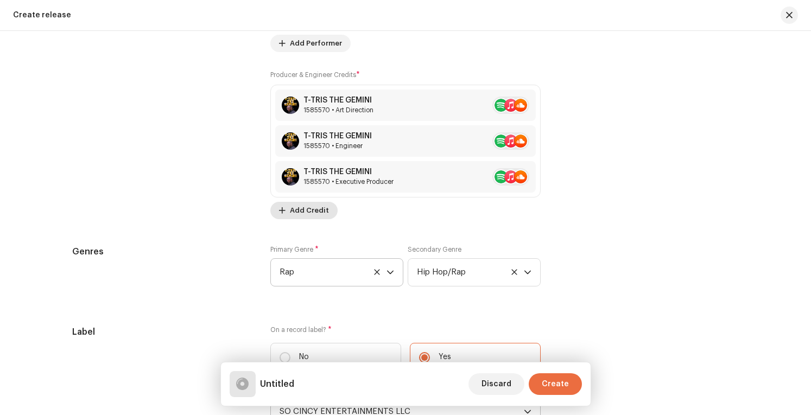
click at [319, 210] on span "Add Credit" at bounding box center [309, 211] width 39 height 22
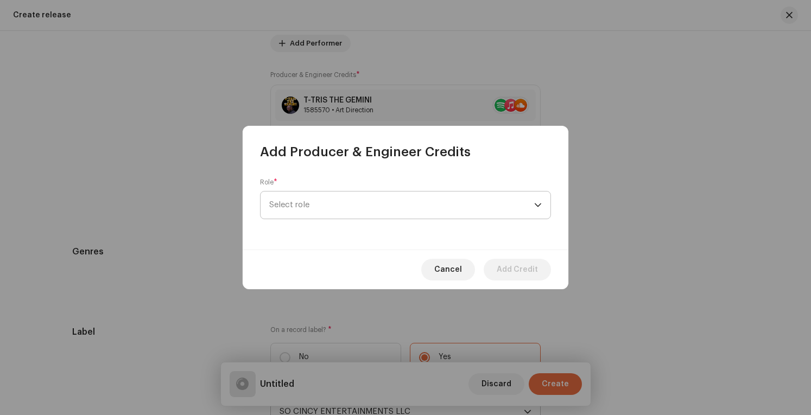
click at [484, 203] on span "Select role" at bounding box center [401, 205] width 265 height 27
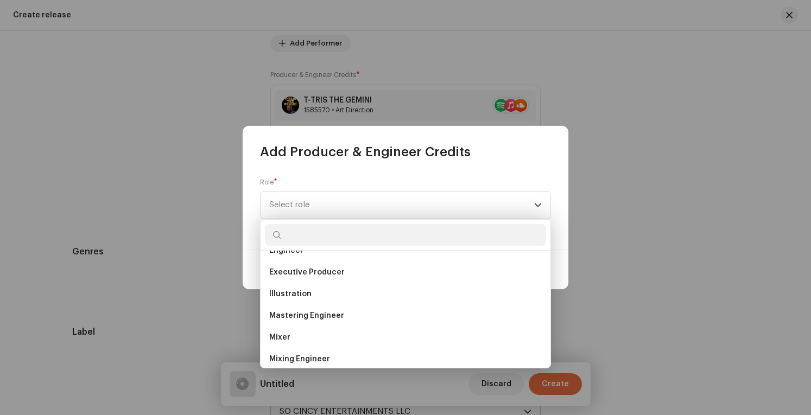
scroll to position [272, 0]
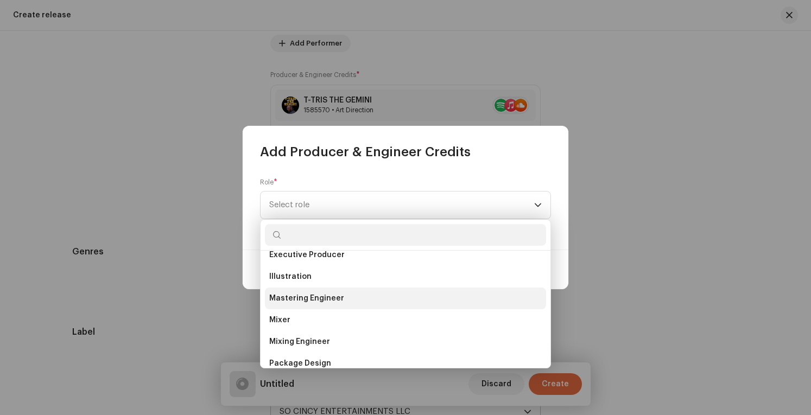
click at [376, 294] on li "Mastering Engineer" at bounding box center [405, 299] width 281 height 22
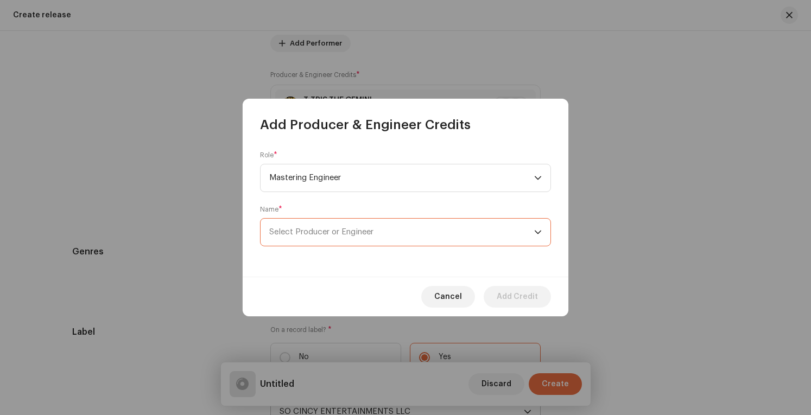
click at [490, 240] on span "Select Producer or Engineer" at bounding box center [401, 232] width 265 height 27
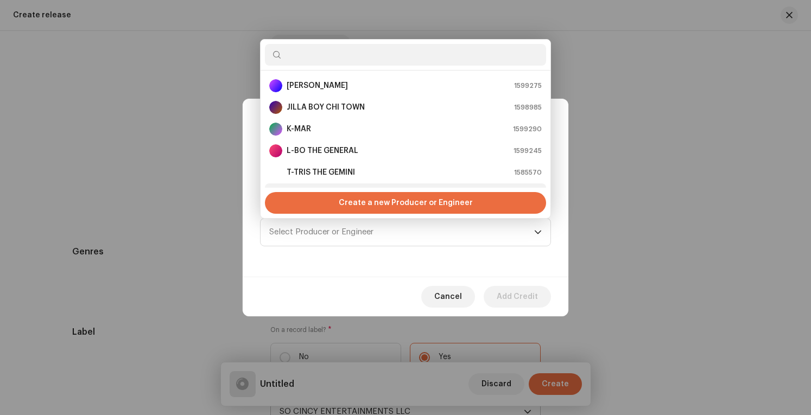
scroll to position [17, 0]
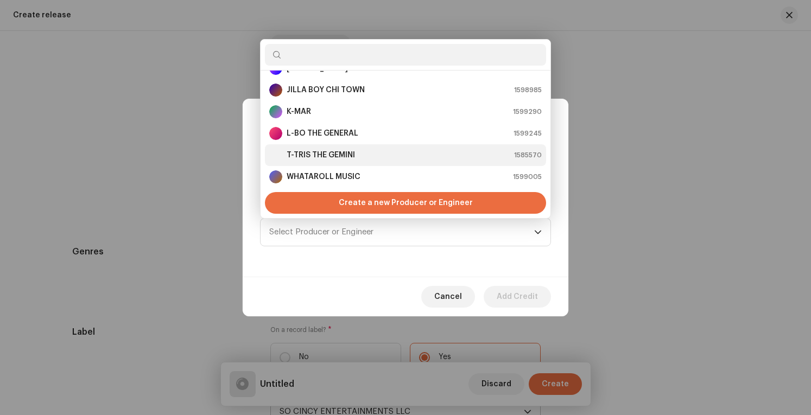
click at [431, 150] on div "T-TRIS THE GEMINI 1585570" at bounding box center [405, 155] width 273 height 13
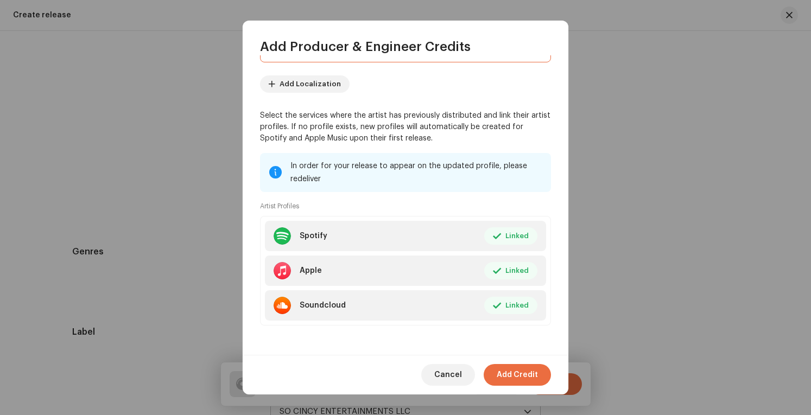
scroll to position [52, 0]
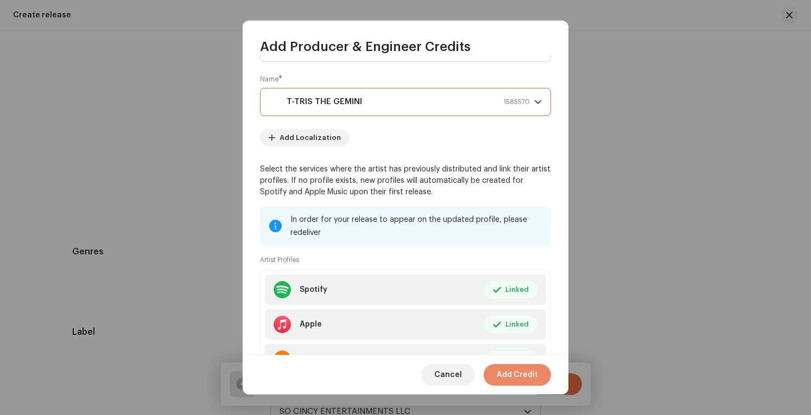
click at [537, 373] on span "Add Credit" at bounding box center [517, 375] width 41 height 22
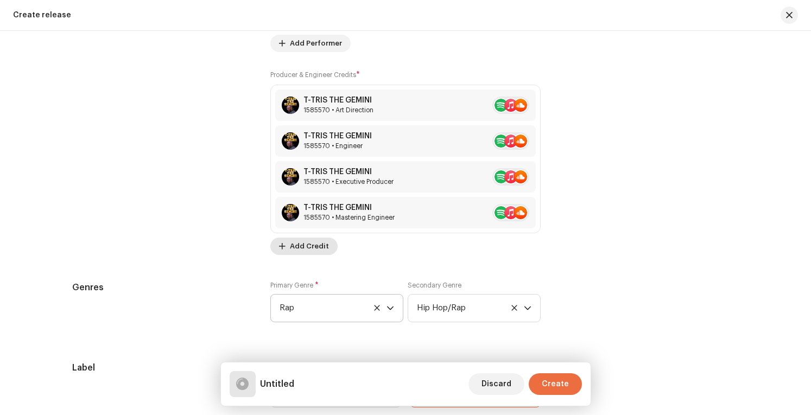
click at [319, 241] on span "Add Credit" at bounding box center [309, 247] width 39 height 22
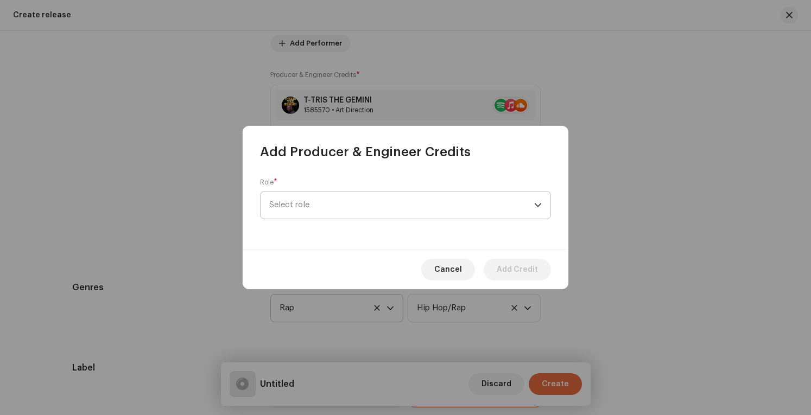
click at [455, 198] on span "Select role" at bounding box center [401, 205] width 265 height 27
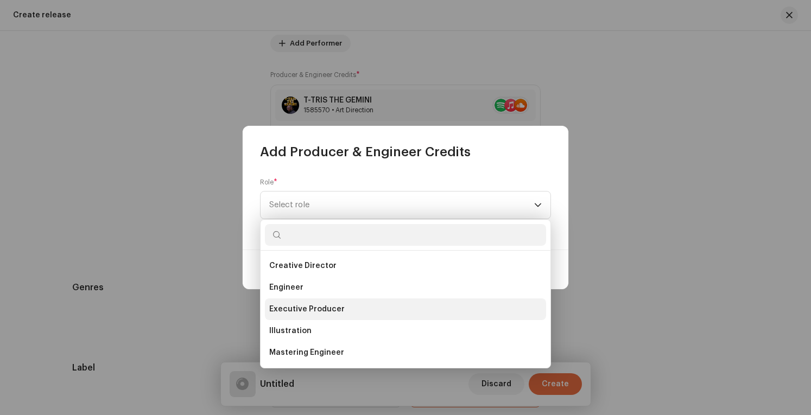
scroll to position [272, 0]
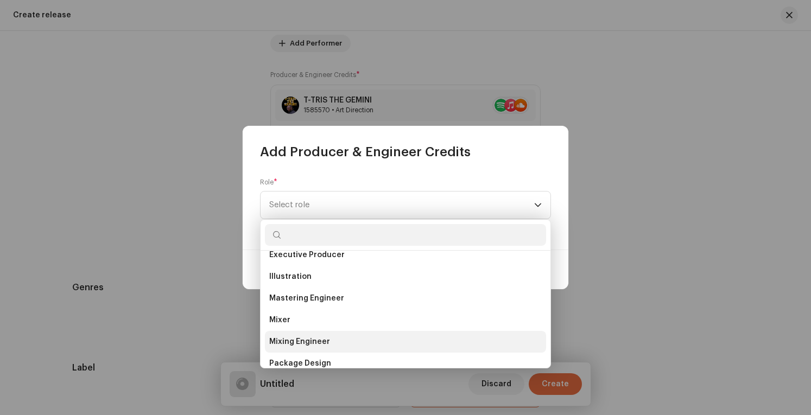
click at [392, 339] on li "Mixing Engineer" at bounding box center [405, 342] width 281 height 22
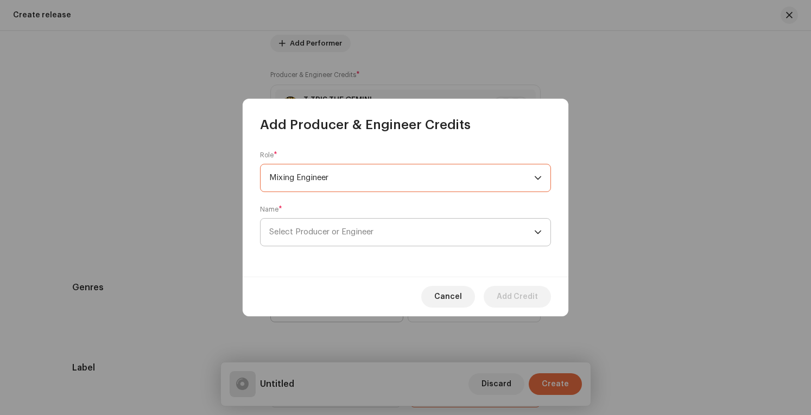
click at [495, 238] on span "Select Producer or Engineer" at bounding box center [401, 232] width 265 height 27
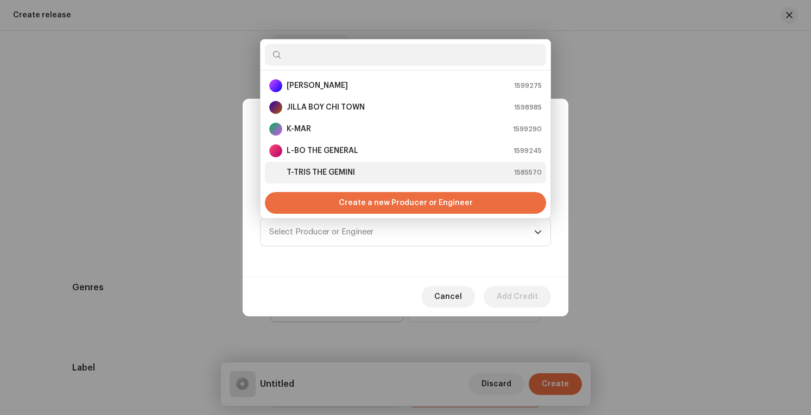
click at [417, 174] on div "T-TRIS THE GEMINI 1585570" at bounding box center [405, 172] width 273 height 13
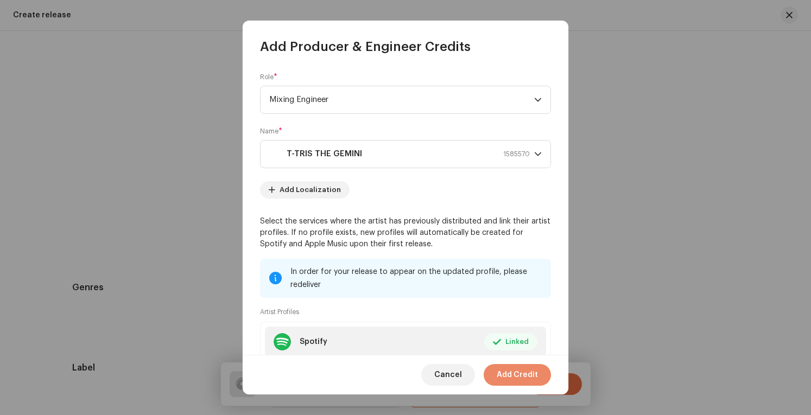
click at [520, 374] on span "Add Credit" at bounding box center [517, 375] width 41 height 22
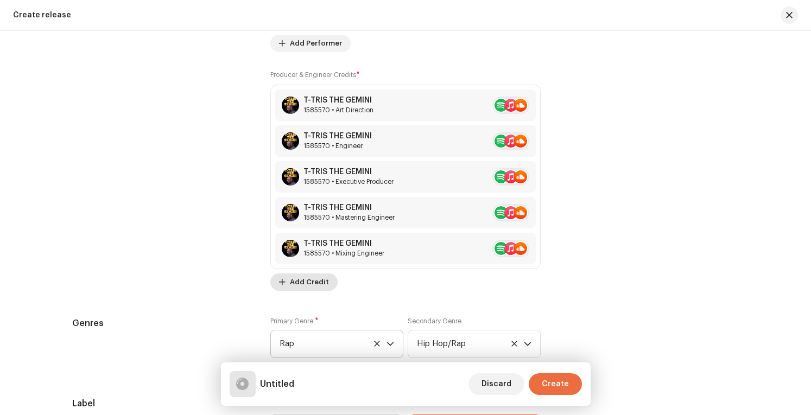
click at [303, 280] on span "Add Credit" at bounding box center [309, 283] width 39 height 22
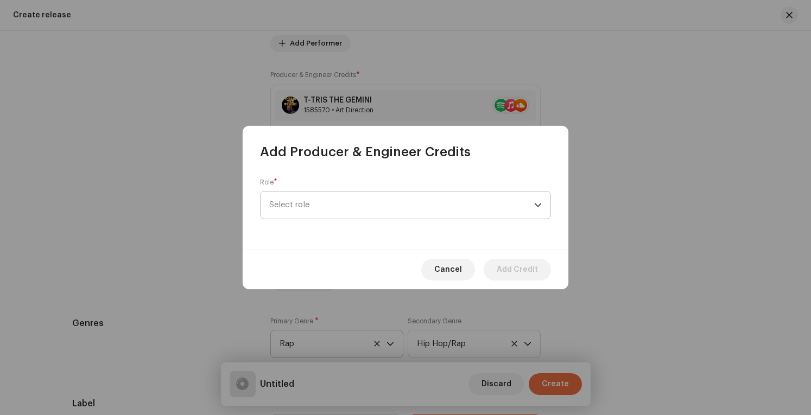
click at [381, 211] on span "Select role" at bounding box center [401, 205] width 265 height 27
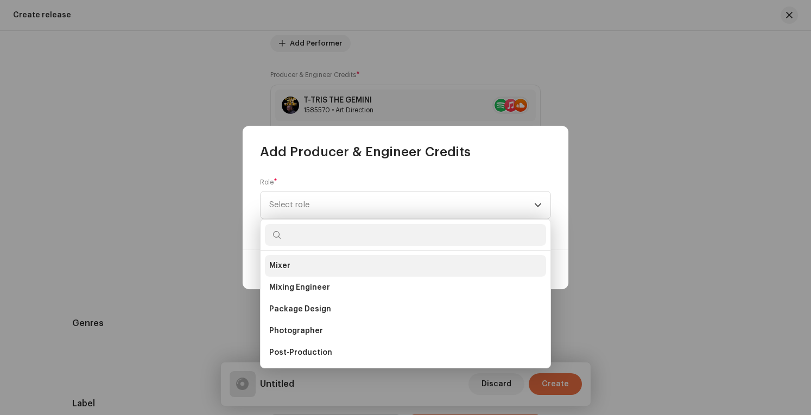
scroll to position [380, 0]
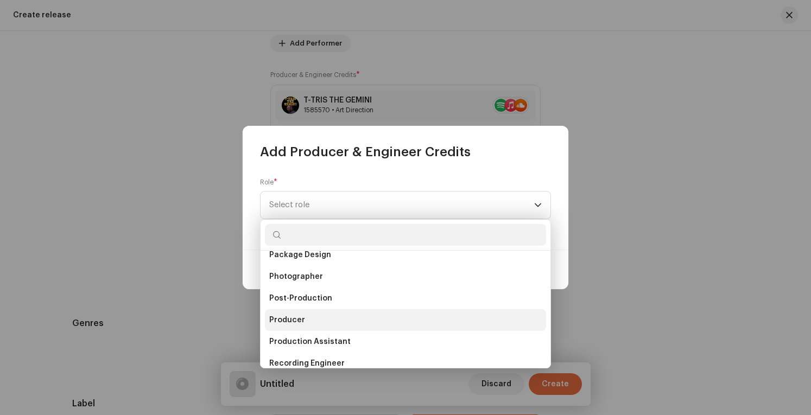
click at [369, 317] on li "Producer" at bounding box center [405, 321] width 281 height 22
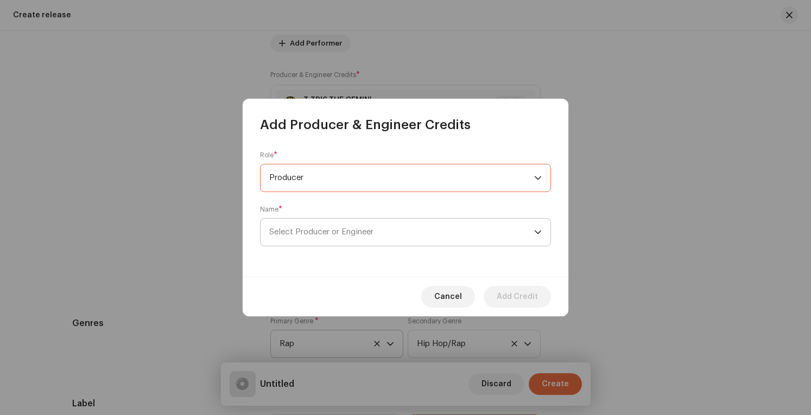
click at [405, 232] on span "Select Producer or Engineer" at bounding box center [401, 232] width 265 height 27
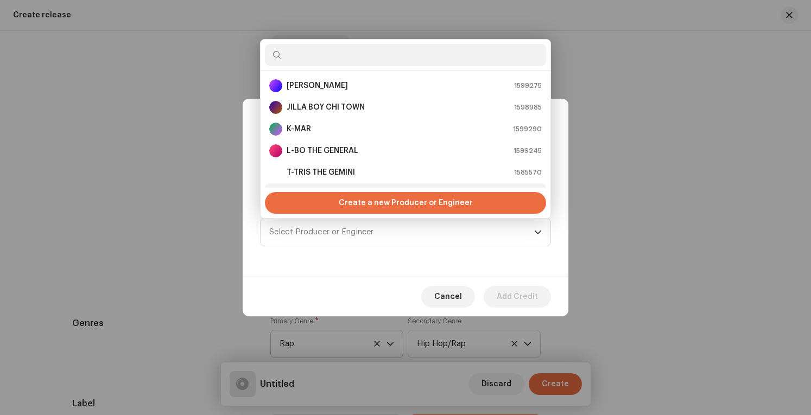
scroll to position [17, 0]
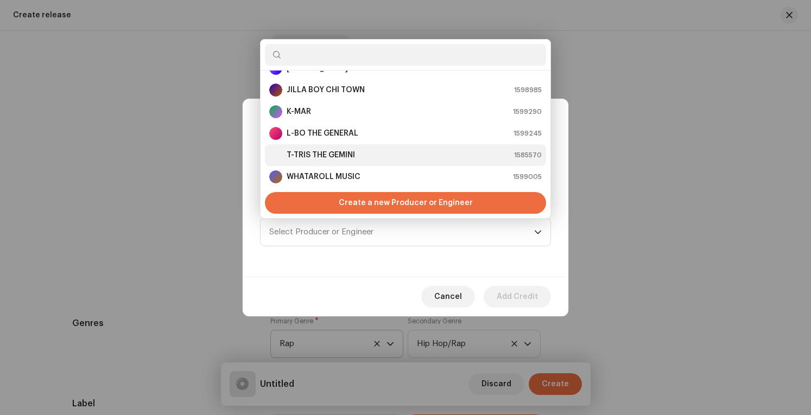
click at [375, 152] on div "T-TRIS THE GEMINI 1585570" at bounding box center [405, 155] width 273 height 13
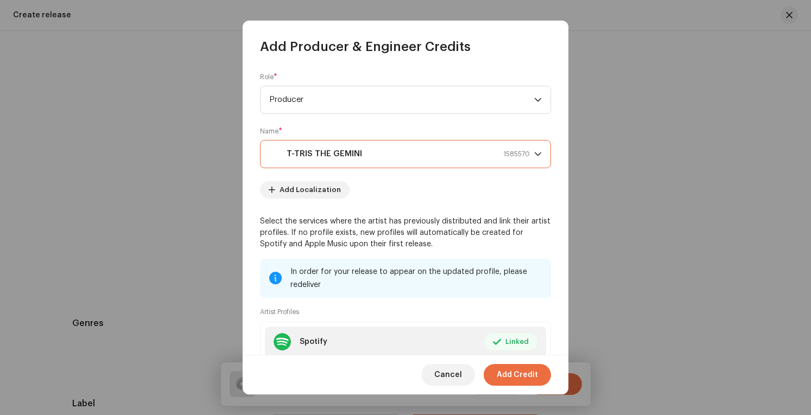
click at [517, 374] on span "Add Credit" at bounding box center [517, 375] width 41 height 22
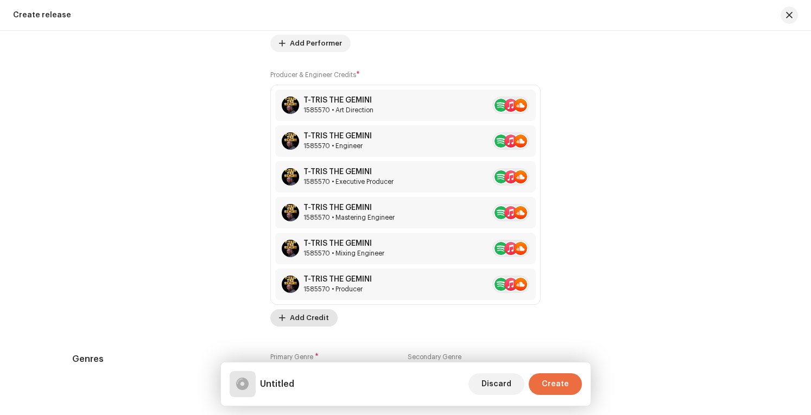
click at [313, 313] on span "Add Credit" at bounding box center [309, 318] width 39 height 22
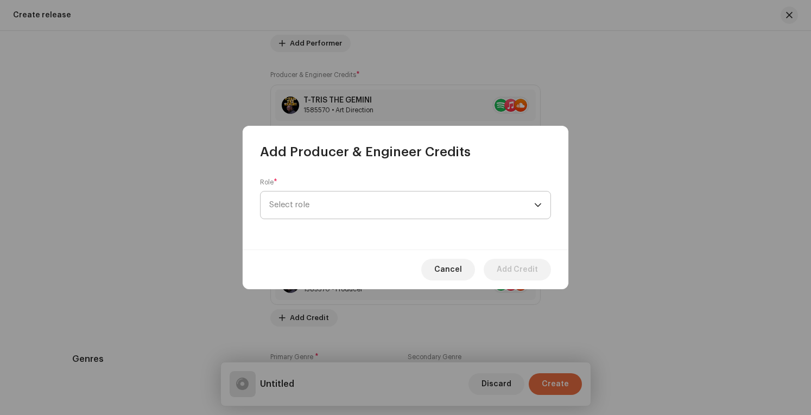
click at [472, 209] on span "Select role" at bounding box center [401, 205] width 265 height 27
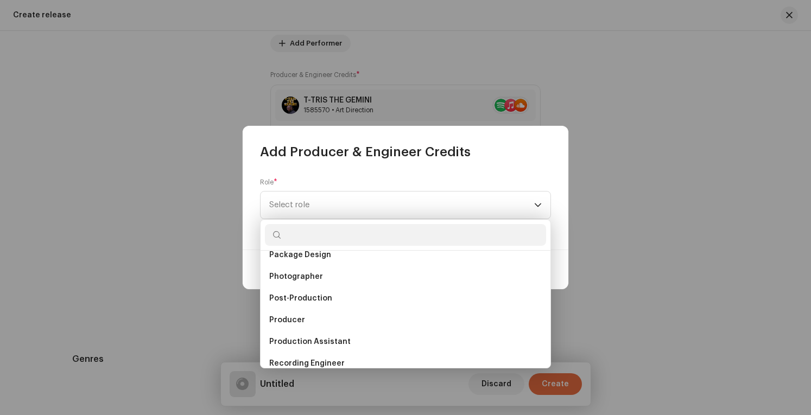
scroll to position [434, 0]
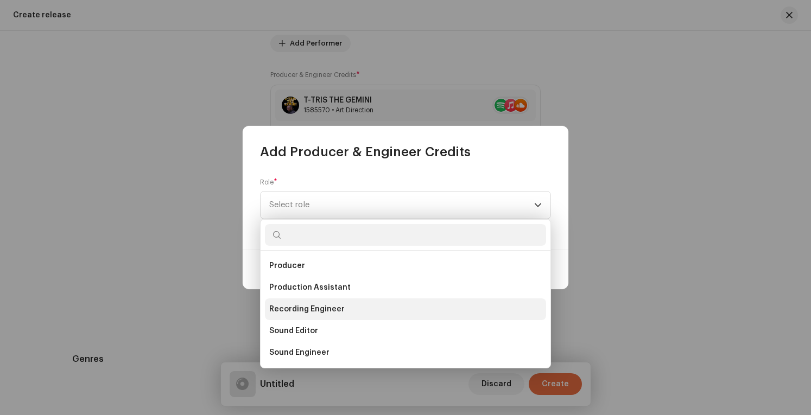
click at [346, 308] on li "Recording Engineer" at bounding box center [405, 310] width 281 height 22
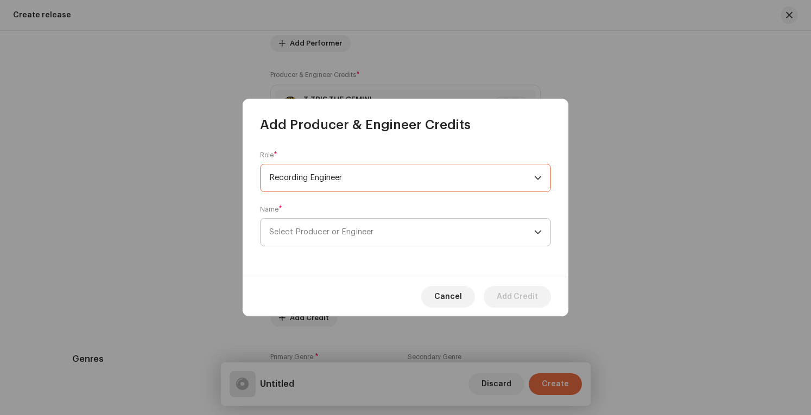
click at [463, 230] on span "Select Producer or Engineer" at bounding box center [401, 232] width 265 height 27
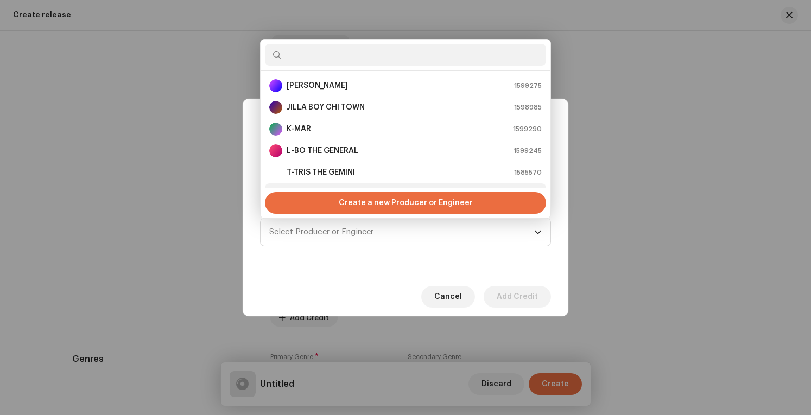
scroll to position [17, 0]
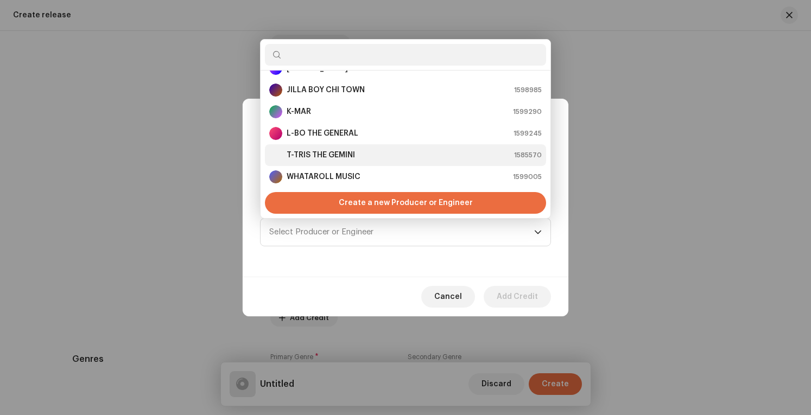
click at [379, 152] on div "T-TRIS THE GEMINI 1585570" at bounding box center [405, 155] width 273 height 13
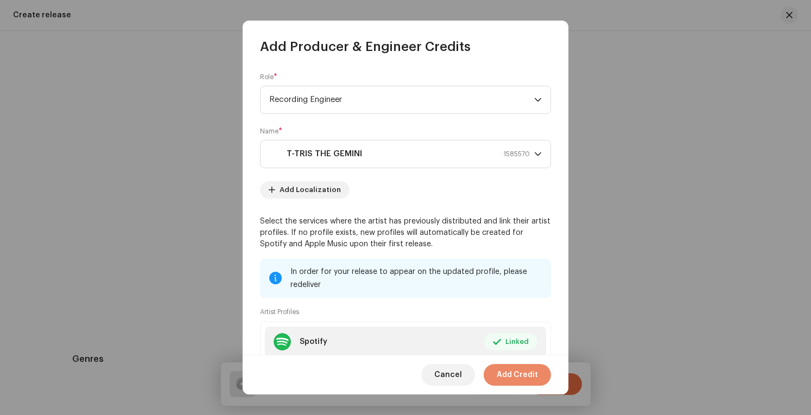
click at [530, 375] on span "Add Credit" at bounding box center [517, 375] width 41 height 22
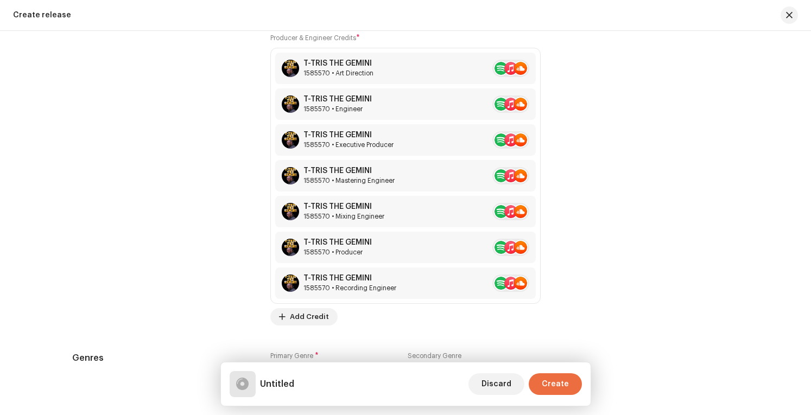
scroll to position [1276, 0]
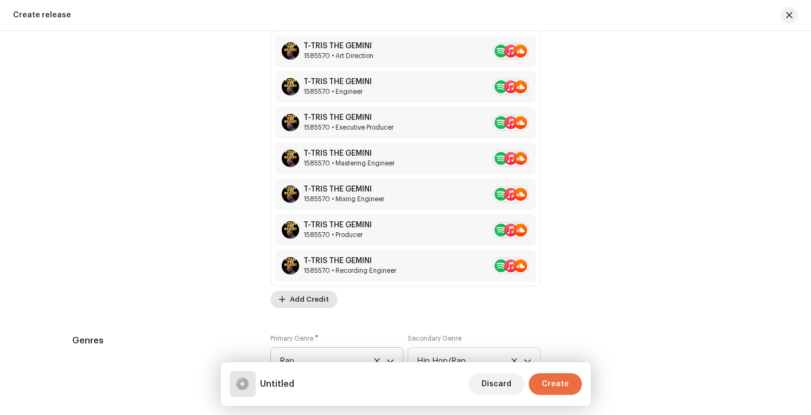
click at [314, 294] on span "Add Credit" at bounding box center [309, 300] width 39 height 22
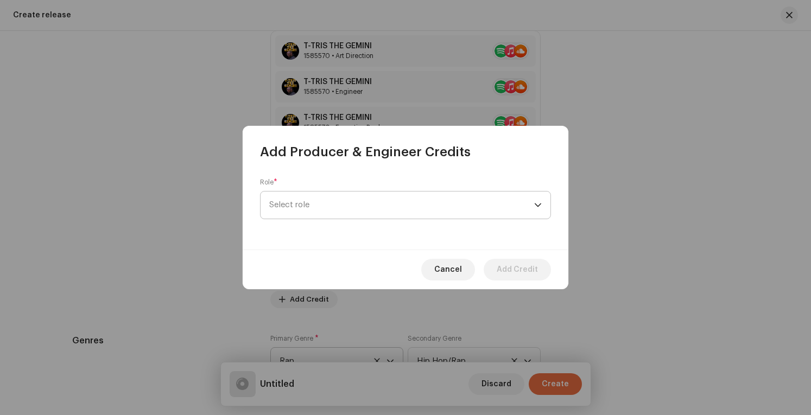
click at [421, 200] on span "Select role" at bounding box center [401, 205] width 265 height 27
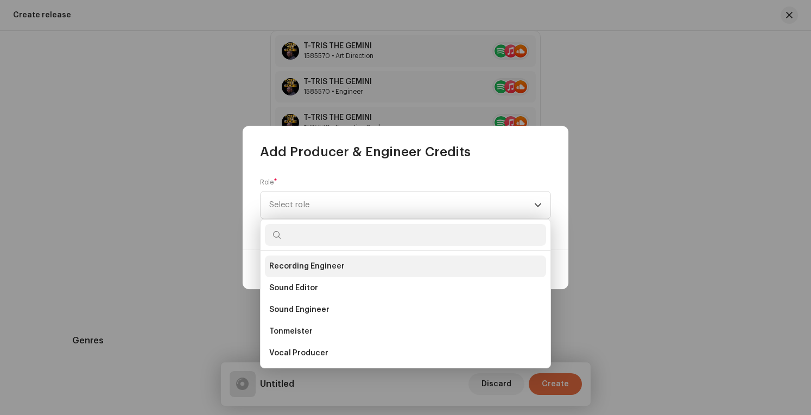
scroll to position [478, 0]
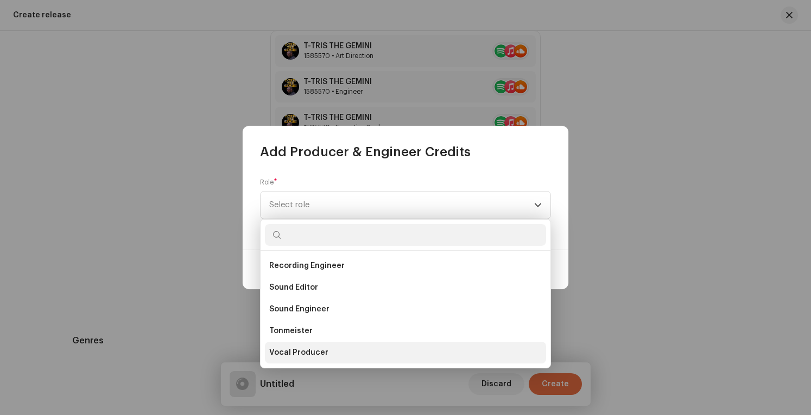
click at [385, 351] on li "Vocal Producer" at bounding box center [405, 353] width 281 height 22
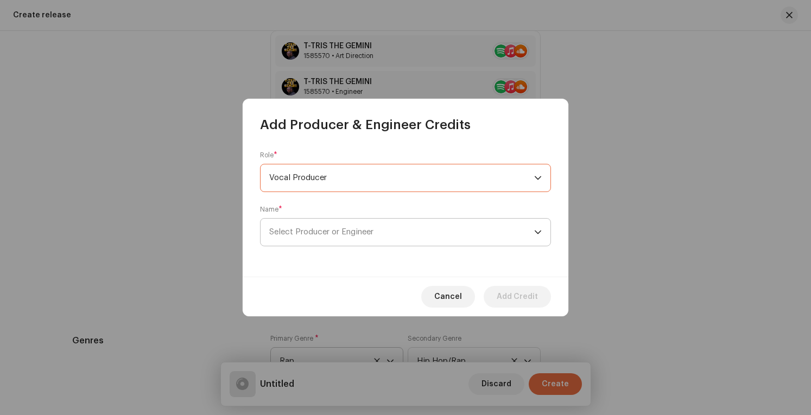
click at [447, 232] on span "Select Producer or Engineer" at bounding box center [401, 232] width 265 height 27
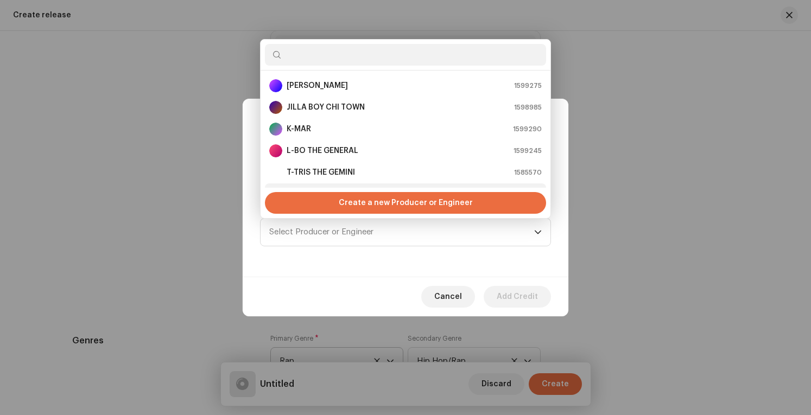
scroll to position [17, 0]
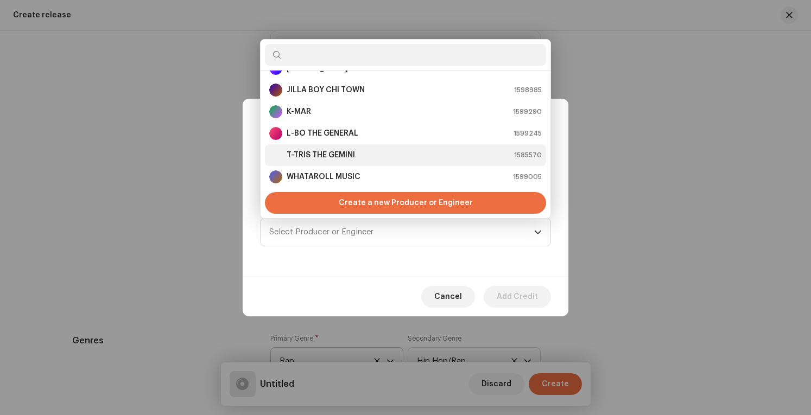
click at [414, 152] on div "T-TRIS THE GEMINI 1585570" at bounding box center [405, 155] width 273 height 13
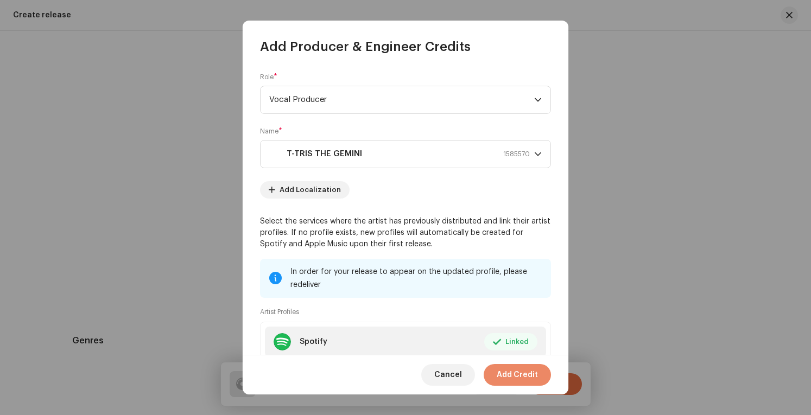
click at [514, 373] on span "Add Credit" at bounding box center [517, 375] width 41 height 22
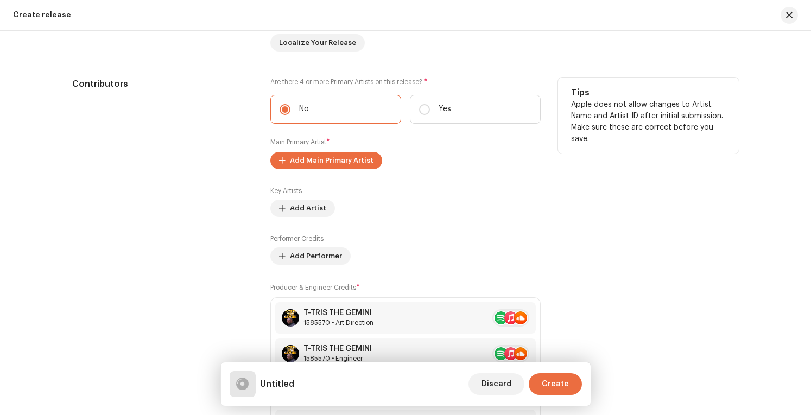
scroll to position [1005, 0]
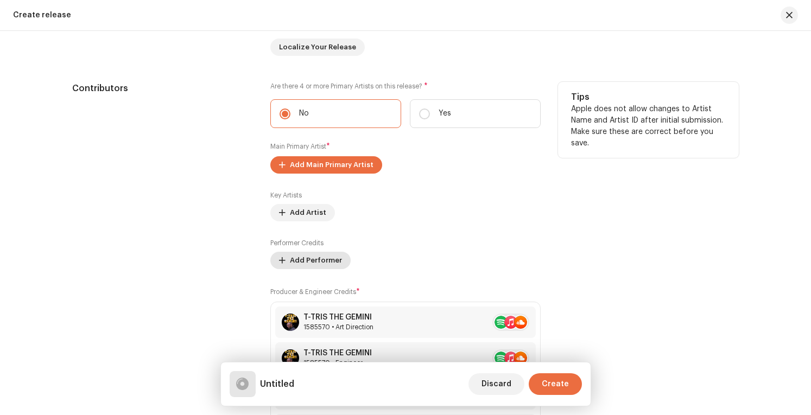
click at [325, 256] on span "Add Performer" at bounding box center [316, 261] width 52 height 22
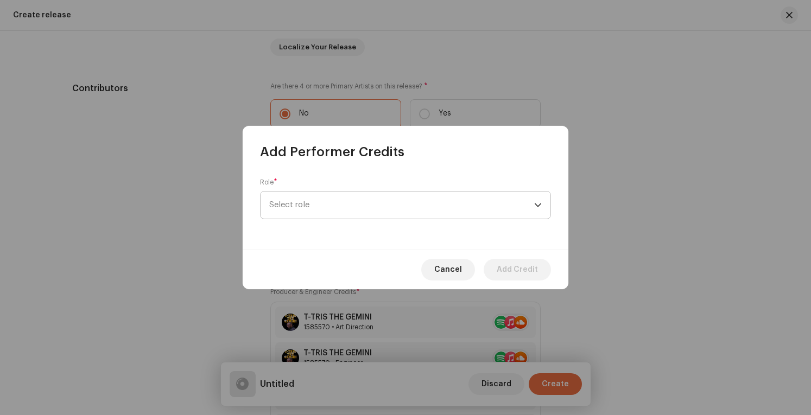
click at [354, 204] on span "Select role" at bounding box center [401, 205] width 265 height 27
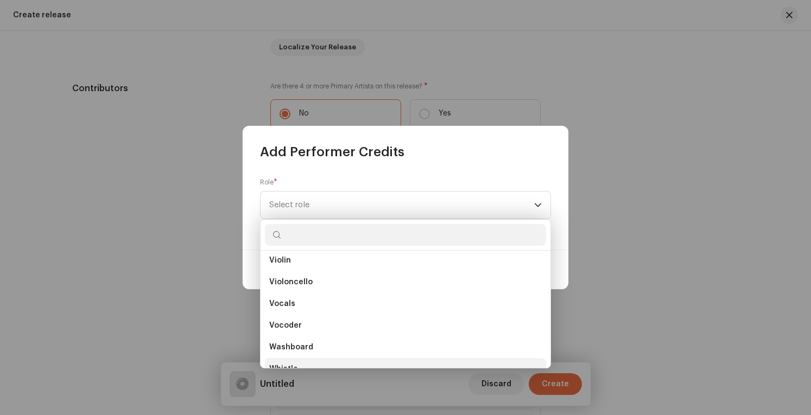
scroll to position [7723, 0]
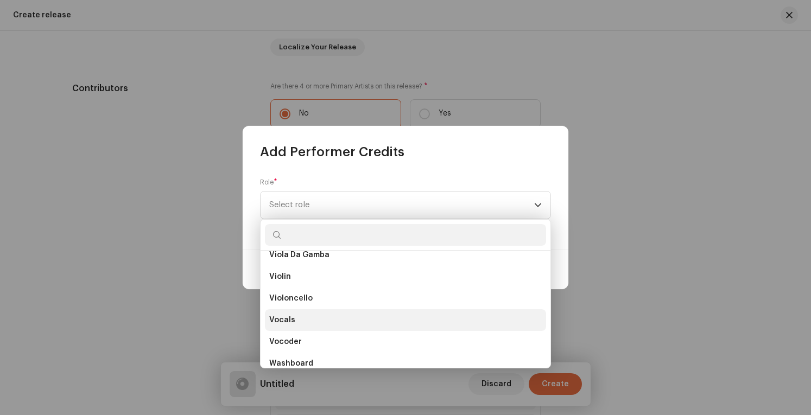
click at [338, 320] on li "Vocals" at bounding box center [405, 321] width 281 height 22
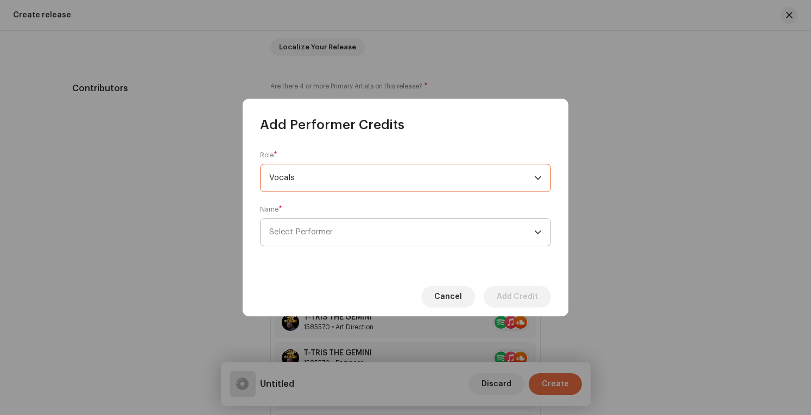
click at [357, 235] on span "Select Performer" at bounding box center [401, 232] width 265 height 27
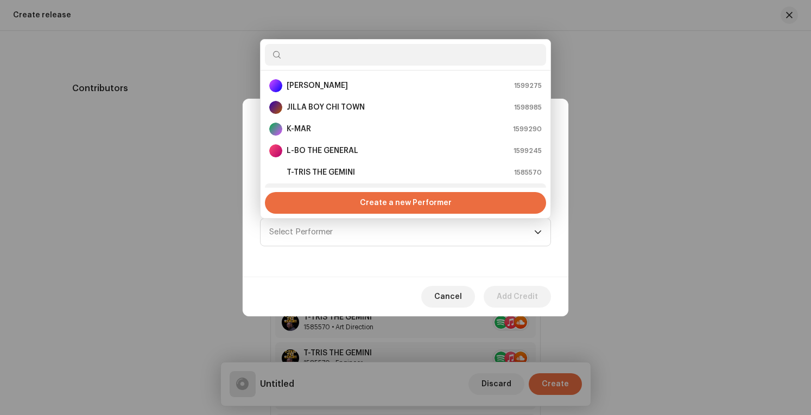
scroll to position [17, 0]
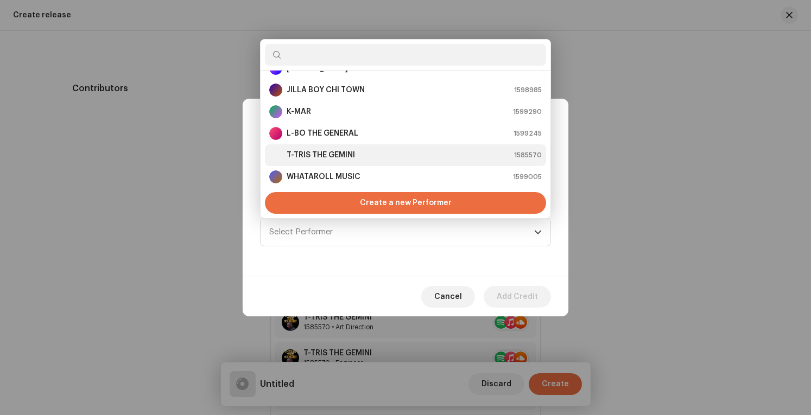
click at [322, 156] on strong "T-TRIS THE GEMINI" at bounding box center [321, 155] width 68 height 11
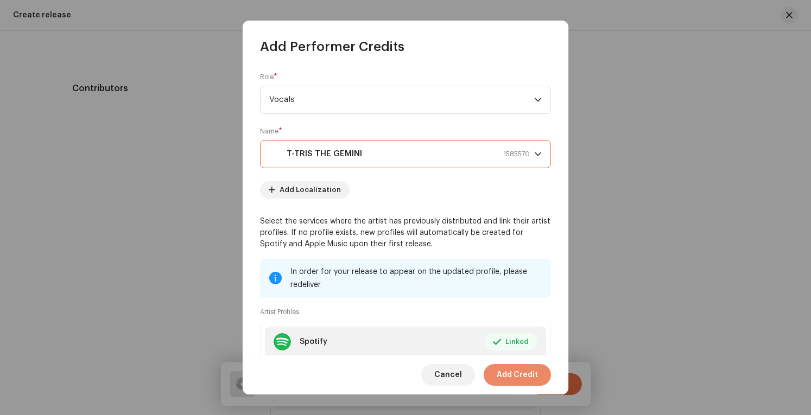
click at [532, 378] on span "Add Credit" at bounding box center [517, 375] width 41 height 22
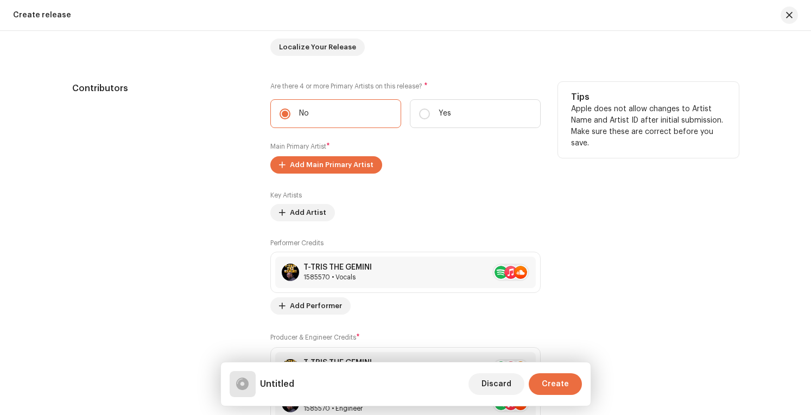
scroll to position [950, 0]
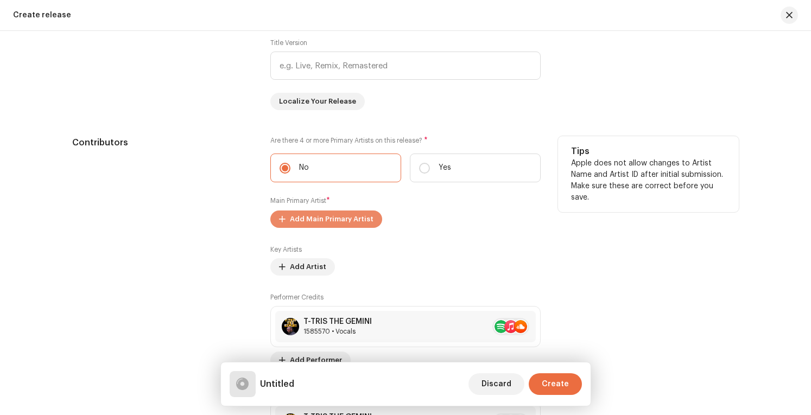
click at [334, 215] on span "Add Main Primary Artist" at bounding box center [332, 220] width 84 height 22
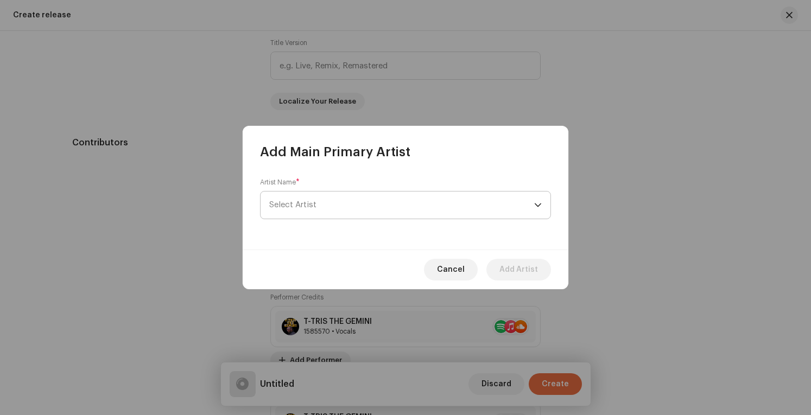
click at [349, 206] on span "Select Artist" at bounding box center [401, 205] width 265 height 27
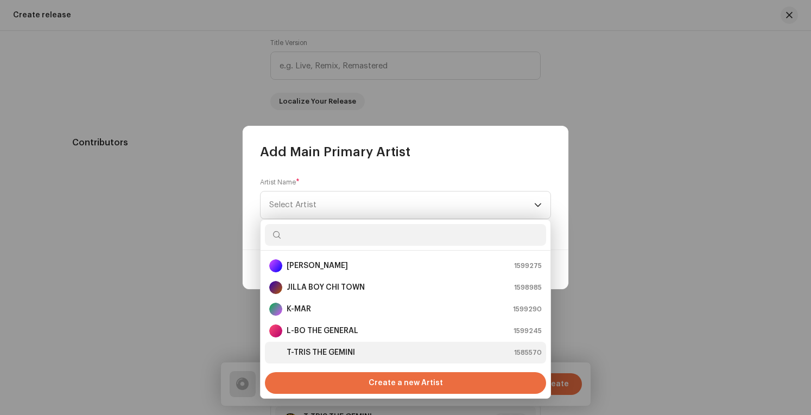
click at [335, 352] on strong "T-TRIS THE GEMINI" at bounding box center [321, 353] width 68 height 11
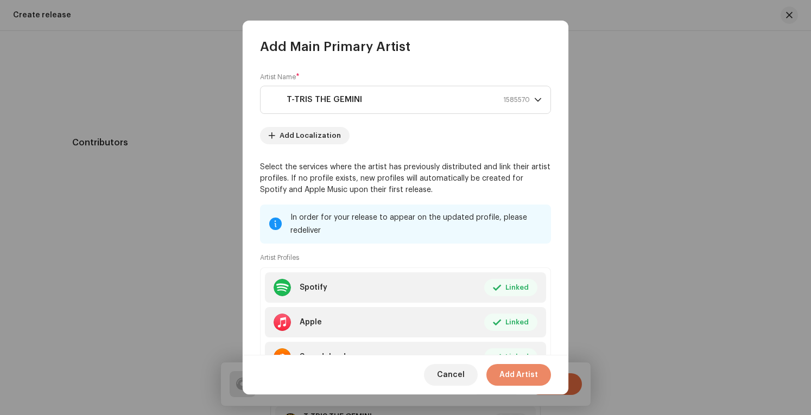
click at [528, 377] on span "Add Artist" at bounding box center [519, 375] width 39 height 22
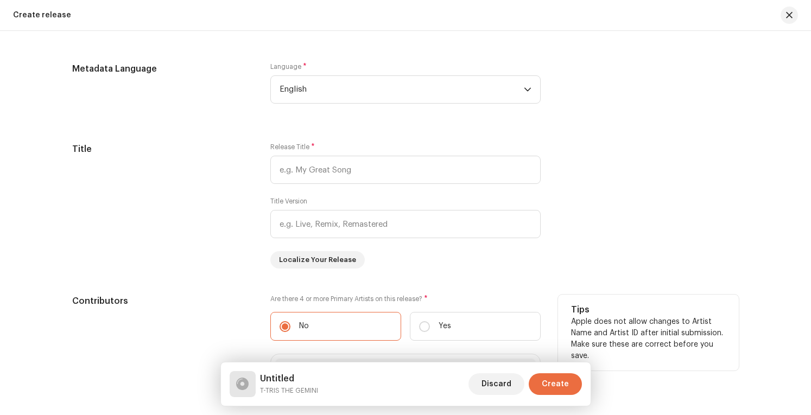
scroll to position [787, 0]
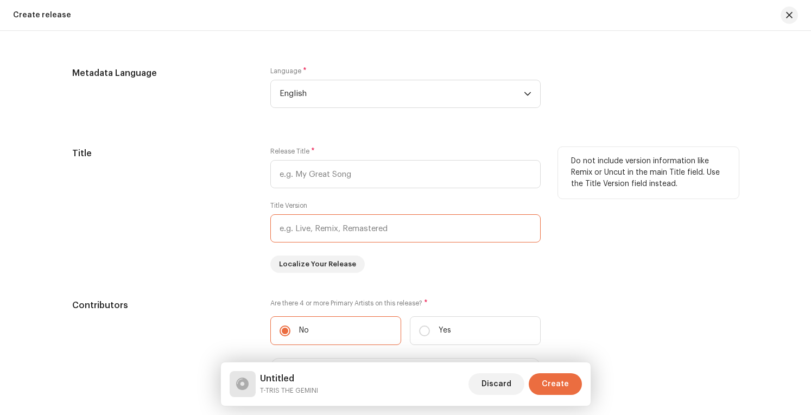
click at [394, 229] on input "text" at bounding box center [405, 229] width 270 height 28
type input "o"
type input "ORIGINAL"
click at [367, 181] on input "text" at bounding box center [405, 174] width 270 height 28
click at [413, 178] on input "text" at bounding box center [405, 174] width 270 height 28
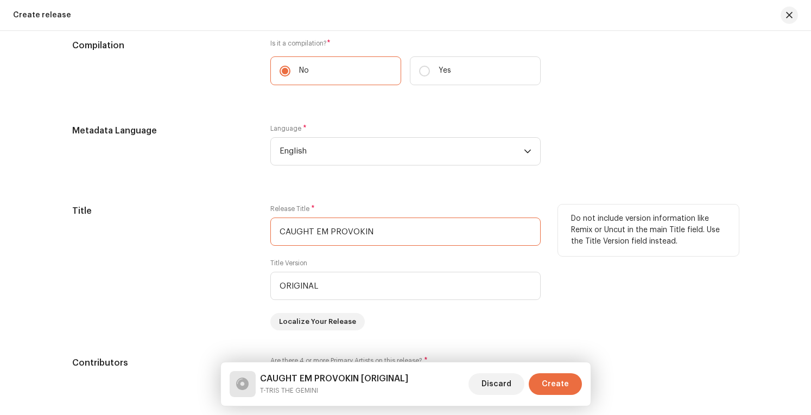
scroll to position [625, 0]
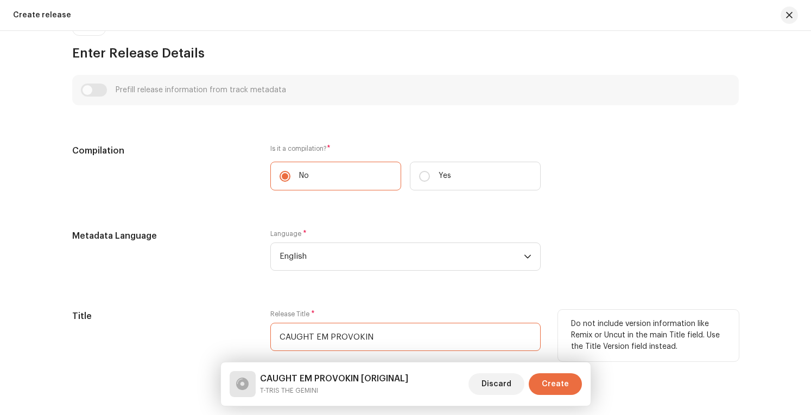
click at [277, 334] on input "CAUGHT EM PROVOKIN" at bounding box center [405, 337] width 270 height 28
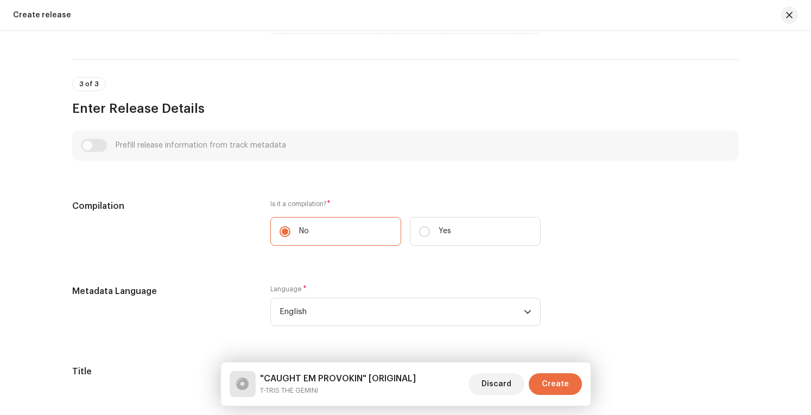
scroll to position [570, 0]
click at [88, 146] on div "Prefill release information from track metadata" at bounding box center [406, 144] width 650 height 13
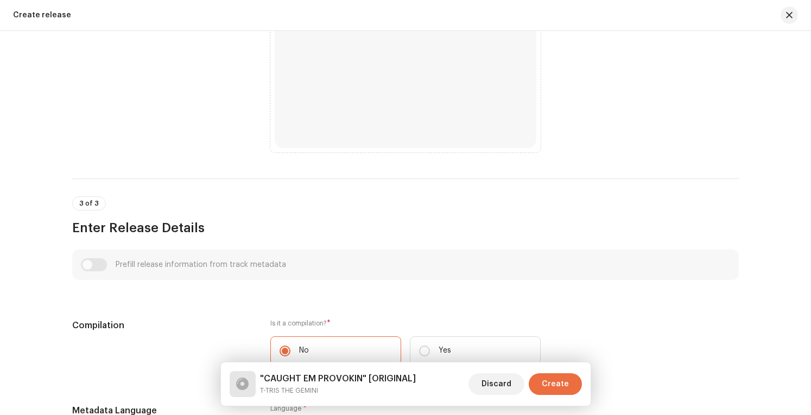
scroll to position [353, 0]
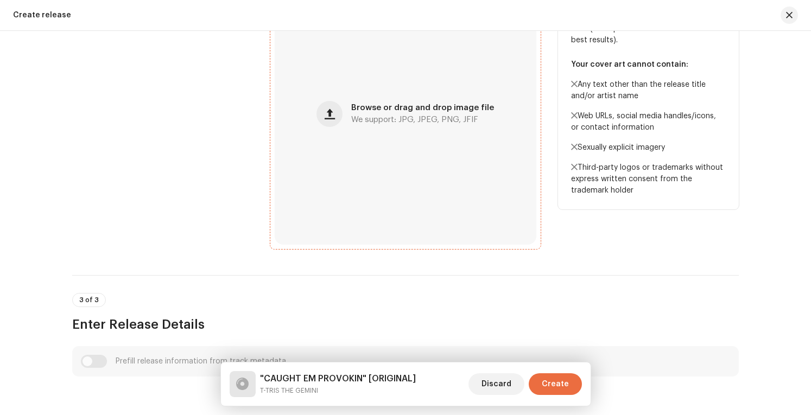
click at [390, 186] on div "Browse or drag and drop image file We support: JPG, JPEG, PNG, JFIF" at bounding box center [406, 114] width 262 height 262
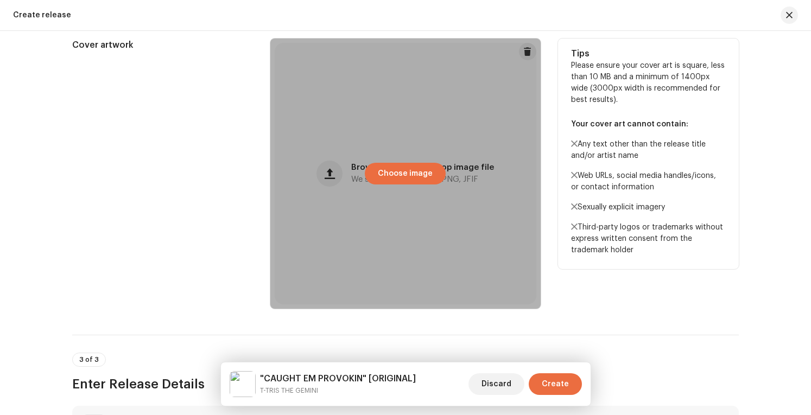
scroll to position [299, 0]
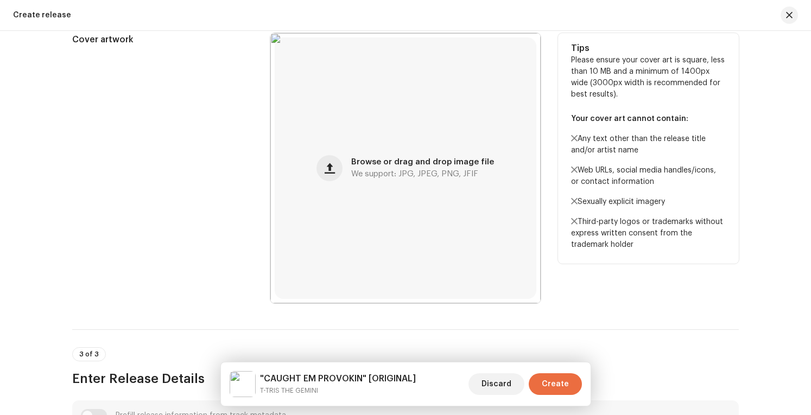
click at [188, 179] on div "Cover artwork" at bounding box center [162, 168] width 181 height 270
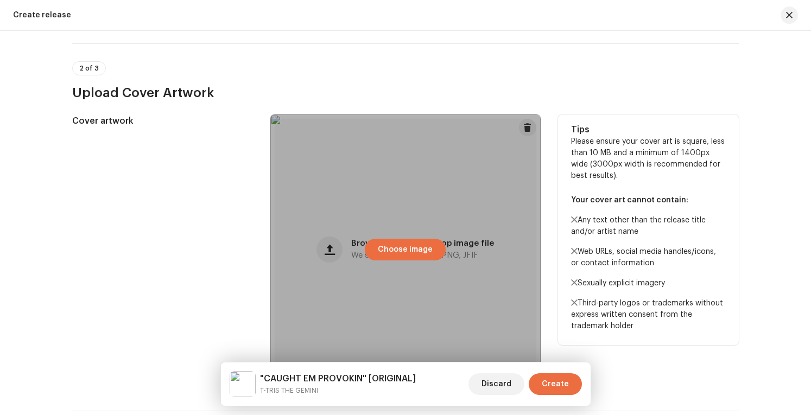
scroll to position [0, 0]
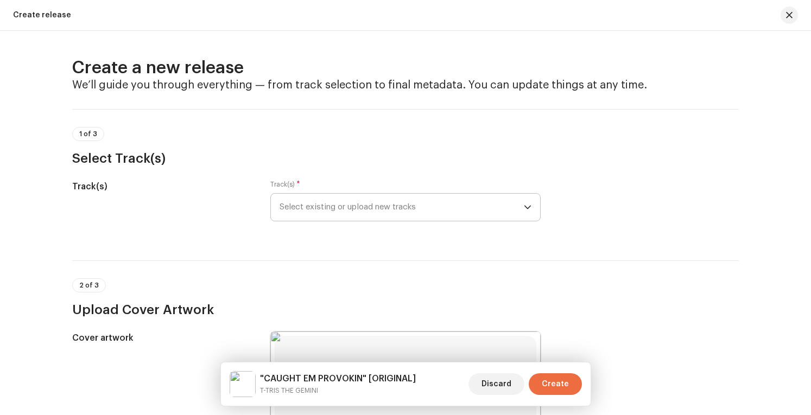
click at [445, 205] on span "Select existing or upload new tracks" at bounding box center [402, 207] width 244 height 27
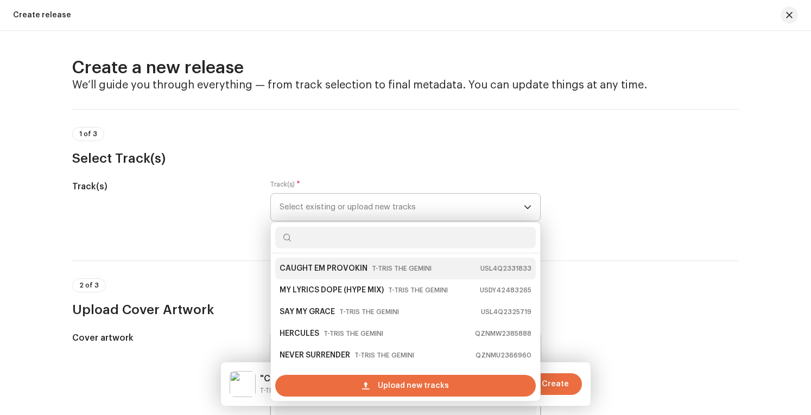
click at [401, 263] on small "T-TRIS THE GEMINI" at bounding box center [402, 268] width 60 height 11
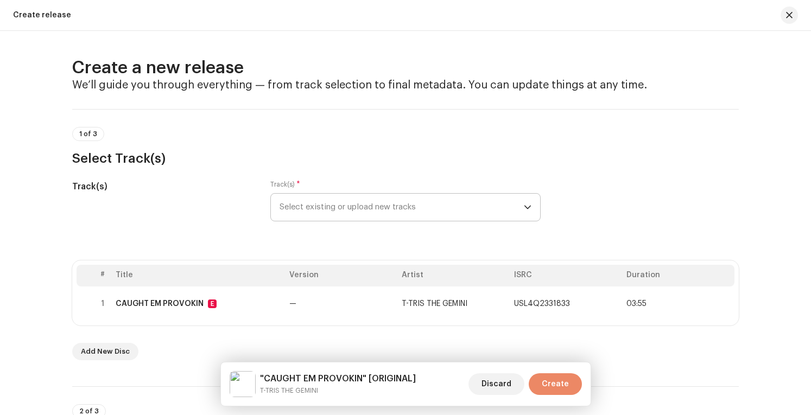
click at [555, 385] on span "Create" at bounding box center [555, 385] width 27 height 22
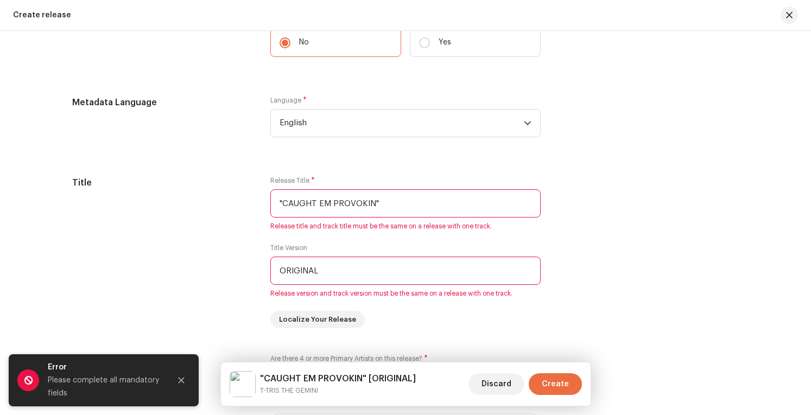
scroll to position [923, 0]
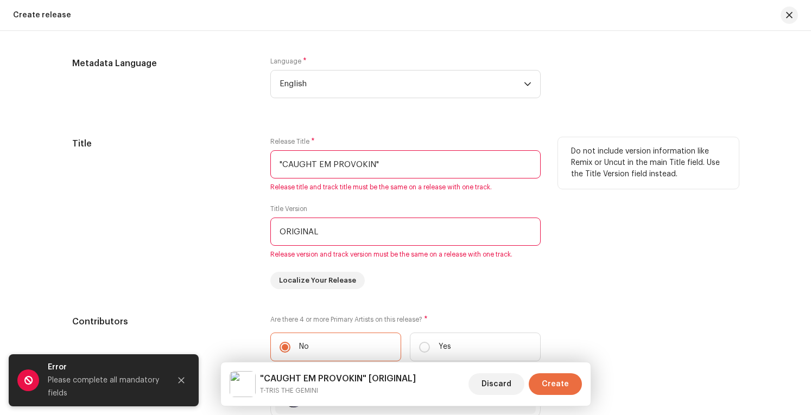
click at [281, 162] on input ""CAUGHT EM PROVOKIN"" at bounding box center [405, 164] width 270 height 28
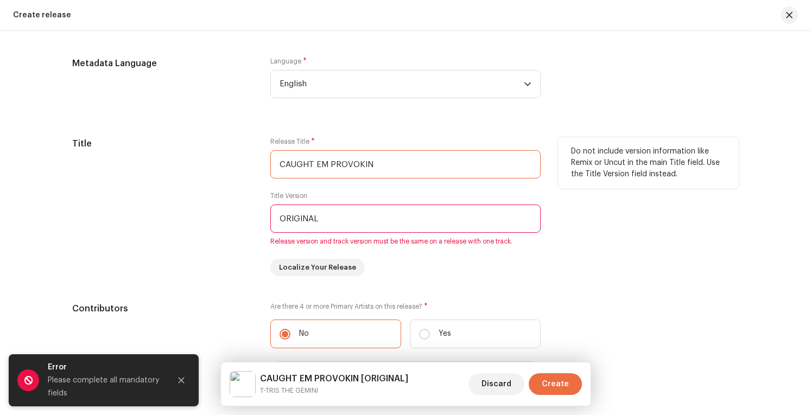
type input "CAUGHT EM PROVOKIN"
click at [343, 220] on input "ORIGINAL" at bounding box center [405, 219] width 270 height 28
type input "O"
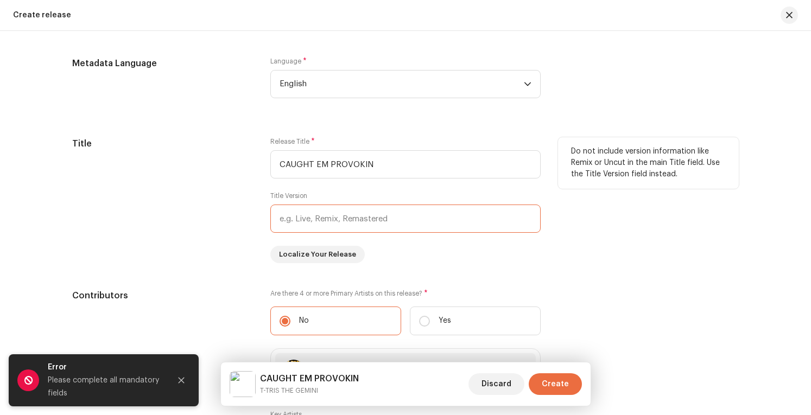
scroll to position [597, 0]
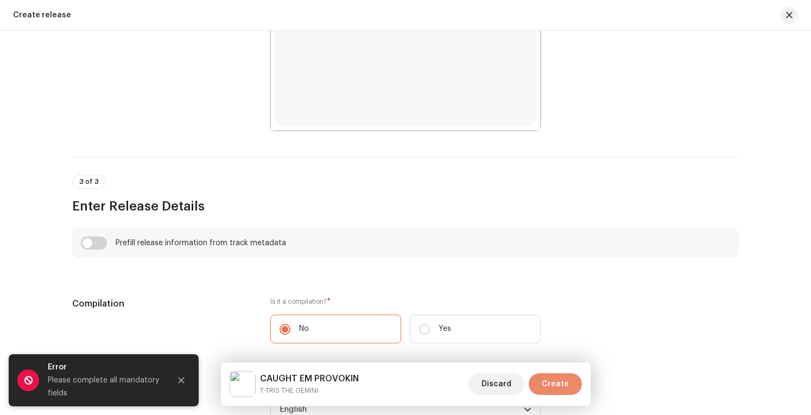
click at [571, 390] on button "Create" at bounding box center [555, 385] width 53 height 22
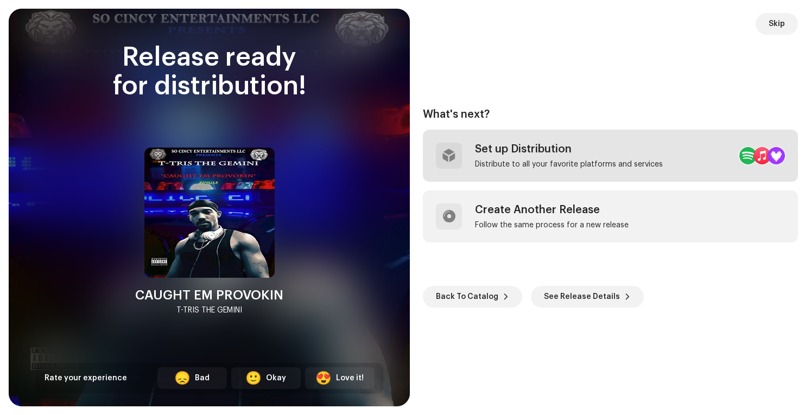
click at [594, 152] on div "Set up Distribution" at bounding box center [569, 149] width 188 height 13
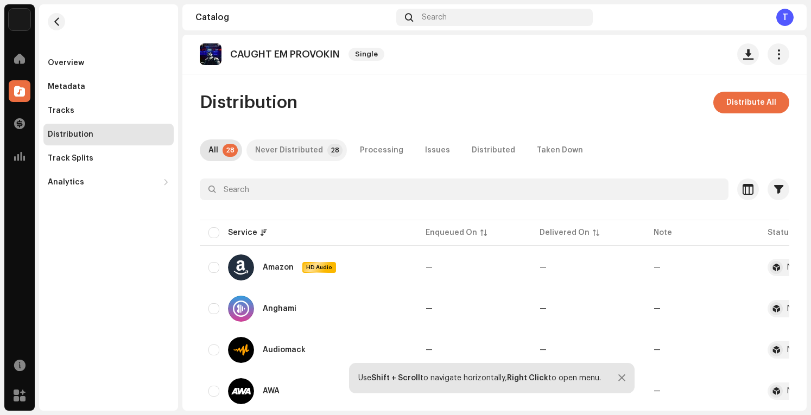
click at [300, 149] on div "Never Distributed" at bounding box center [289, 151] width 68 height 22
click at [220, 149] on p-tab "All 28" at bounding box center [221, 151] width 42 height 22
click at [219, 148] on p-tab "All 28" at bounding box center [221, 151] width 42 height 22
click at [755, 103] on span "Distribute All" at bounding box center [752, 103] width 50 height 22
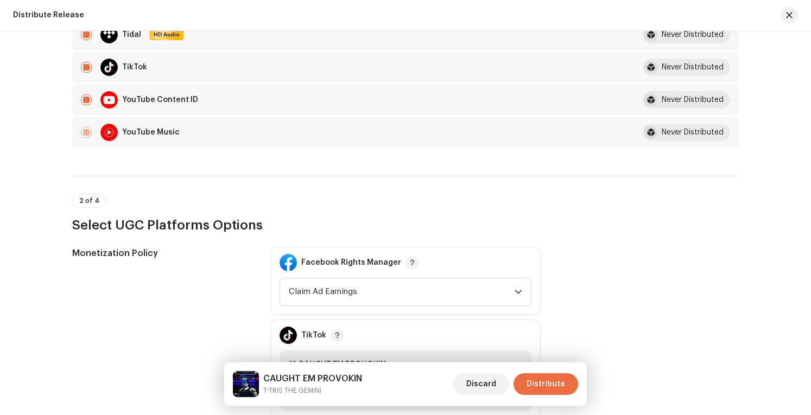
scroll to position [1140, 0]
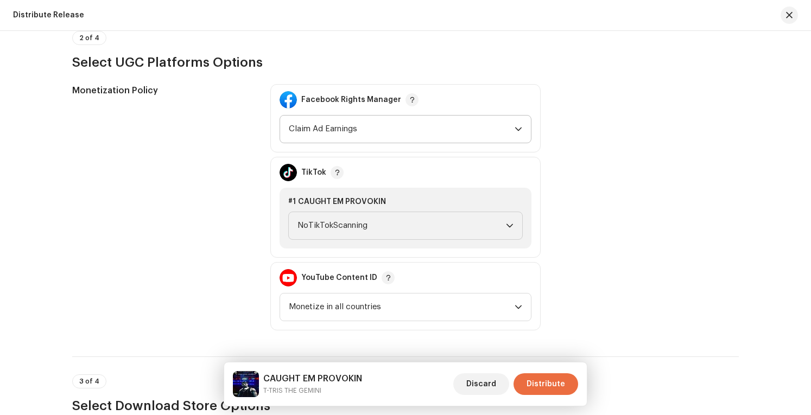
click at [463, 125] on span "Claim Ad Earnings" at bounding box center [402, 129] width 226 height 27
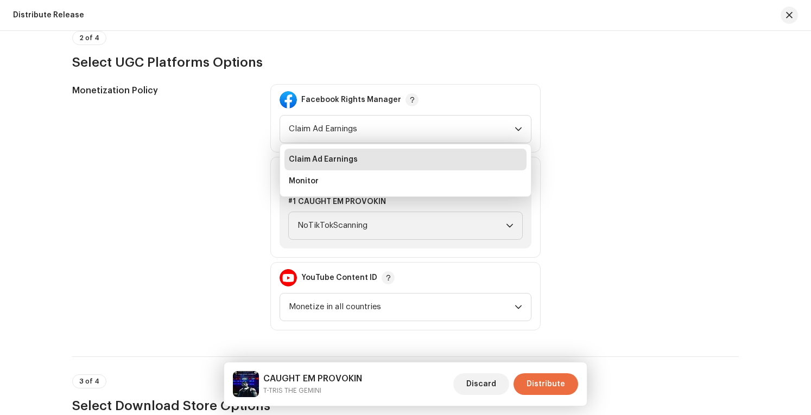
click at [596, 130] on div "Monetization Policy Facebook Rights Manager Claim Ad Earnings Claim Ad Earnings…" at bounding box center [405, 207] width 667 height 247
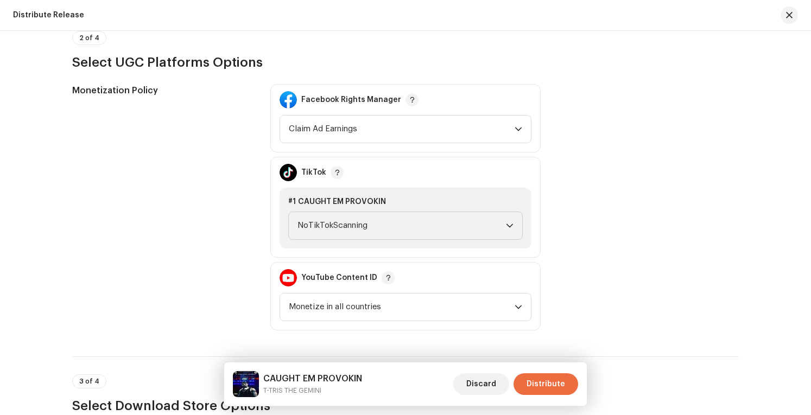
scroll to position [1195, 0]
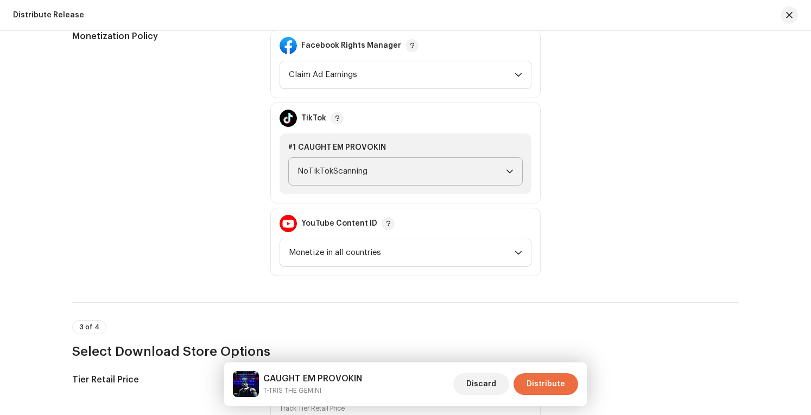
click at [482, 163] on span "NoTikTokScanning" at bounding box center [402, 171] width 209 height 27
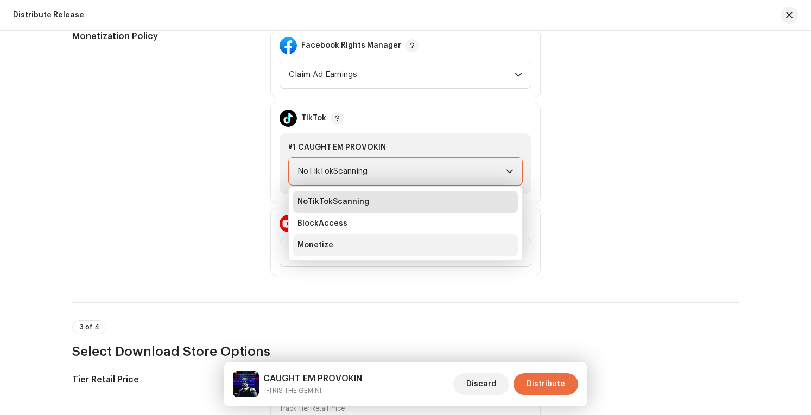
click at [411, 245] on li "Monetize" at bounding box center [405, 246] width 225 height 22
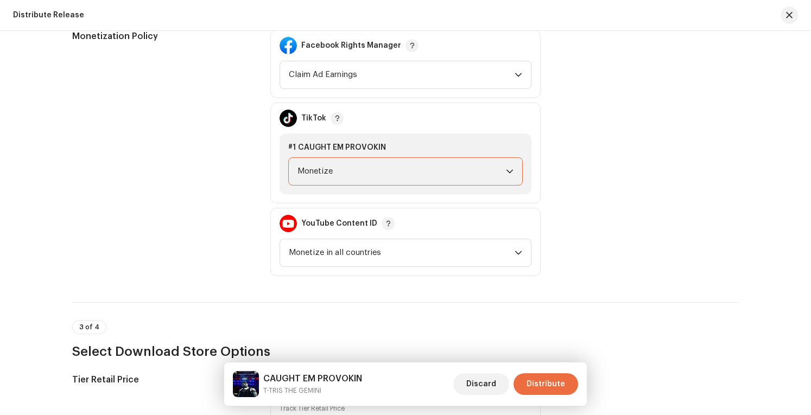
scroll to position [1249, 0]
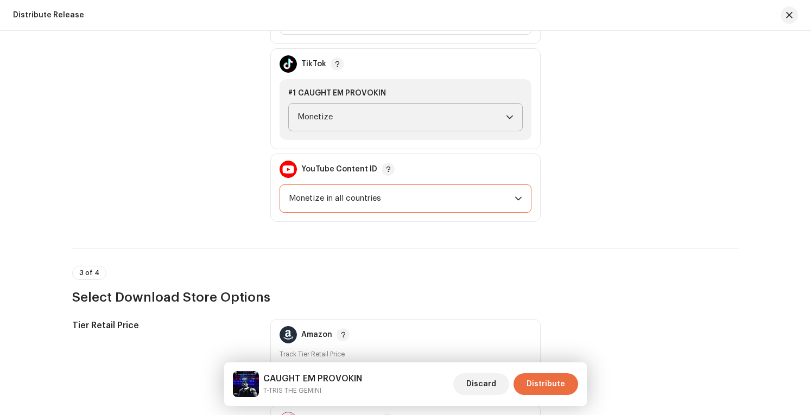
click at [506, 198] on span "Monetize in all countries" at bounding box center [402, 198] width 226 height 27
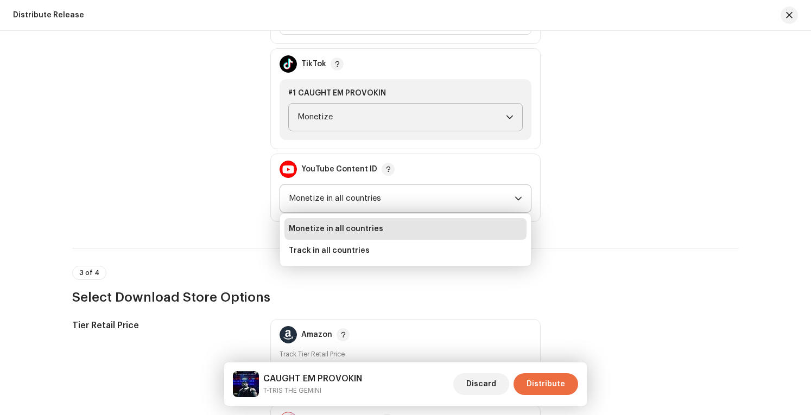
click at [453, 226] on li "Monetize in all countries" at bounding box center [406, 229] width 242 height 22
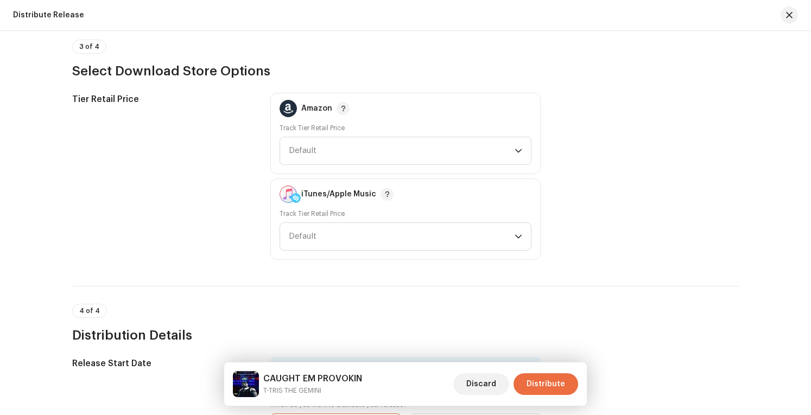
scroll to position [1521, 0]
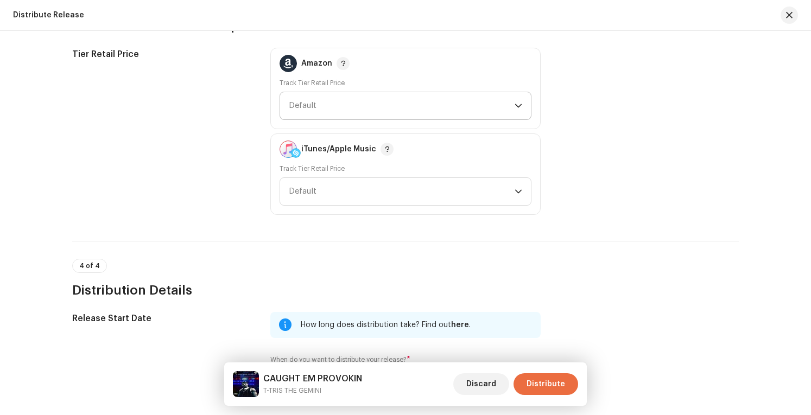
click at [504, 104] on span "Default" at bounding box center [402, 105] width 226 height 27
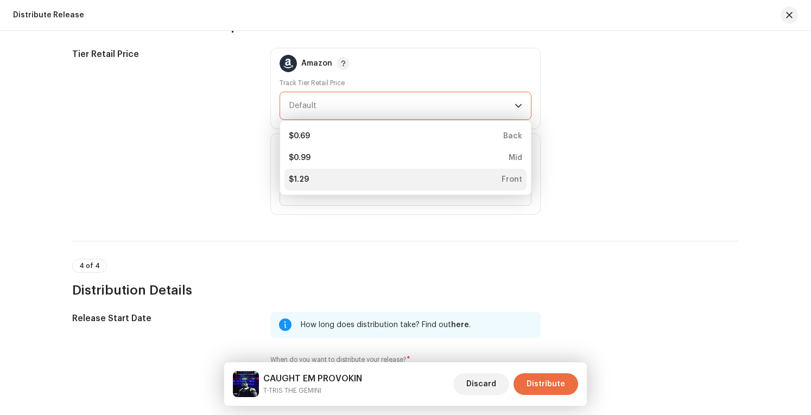
click at [459, 181] on div "$1.29 Front" at bounding box center [406, 179] width 234 height 11
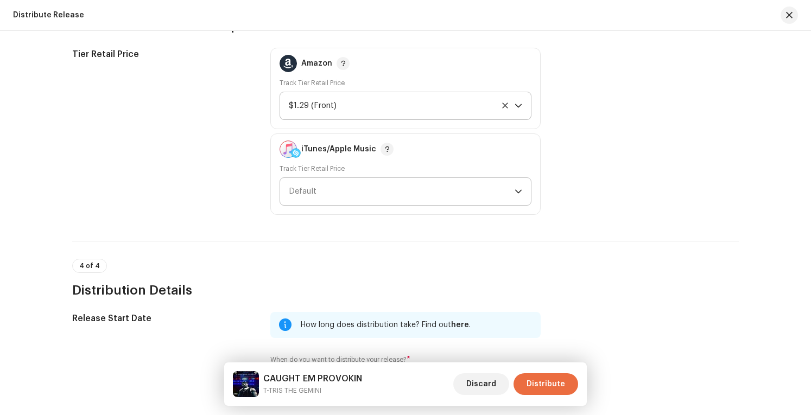
click at [522, 189] on p-select "Default" at bounding box center [406, 192] width 252 height 28
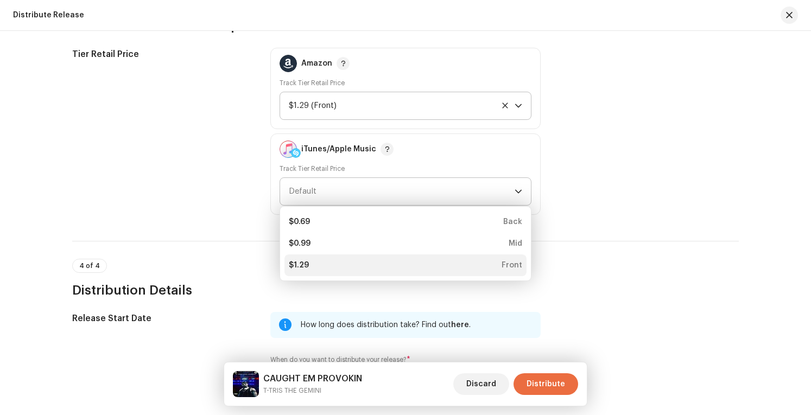
click at [428, 269] on li "$1.29 Front" at bounding box center [406, 266] width 242 height 22
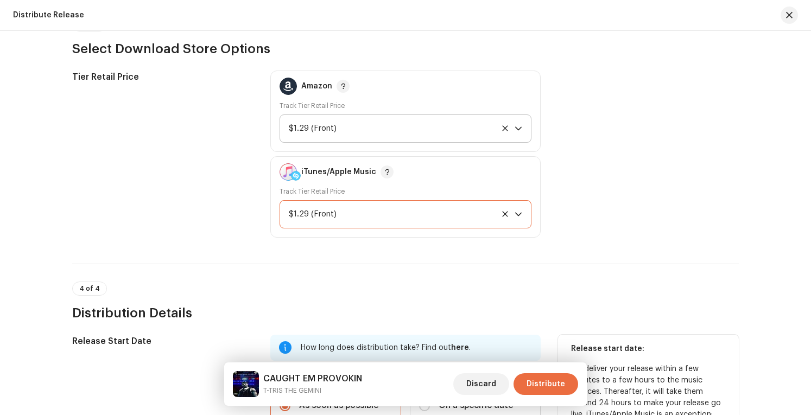
scroll to position [1480, 0]
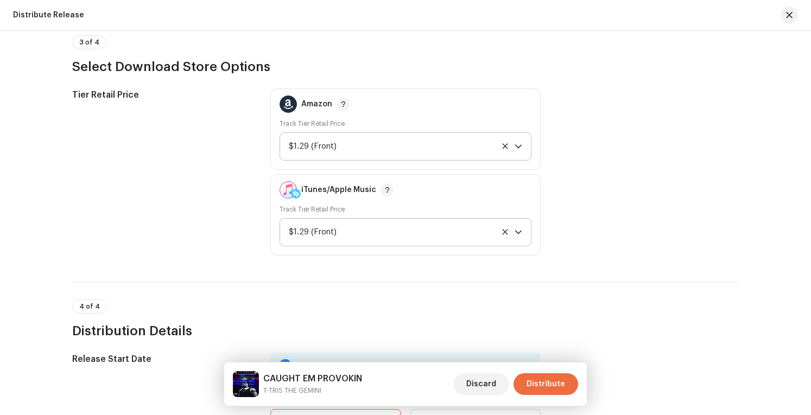
click at [517, 143] on icon "dropdown trigger" at bounding box center [519, 147] width 8 height 8
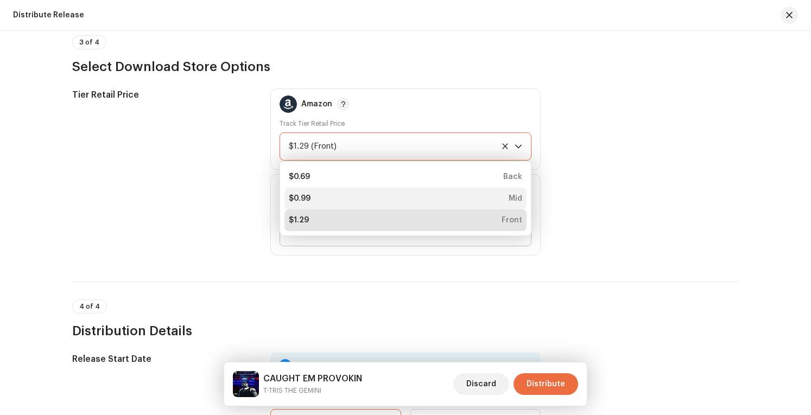
click at [464, 194] on div "$0.99 Mid" at bounding box center [406, 198] width 234 height 11
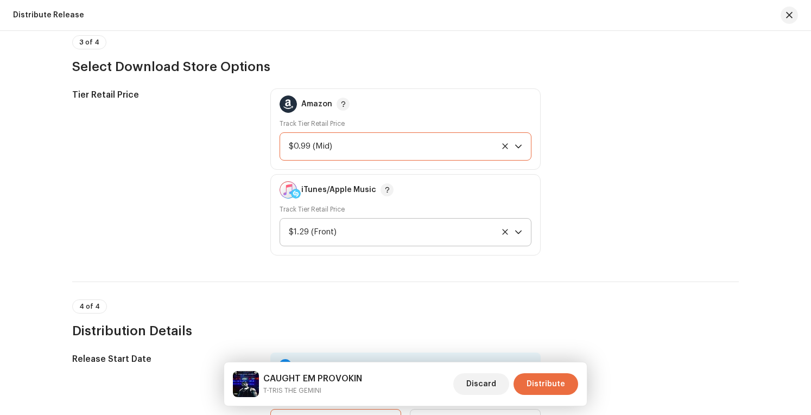
click at [523, 226] on p-select "$1.29 (Front)" at bounding box center [406, 232] width 252 height 28
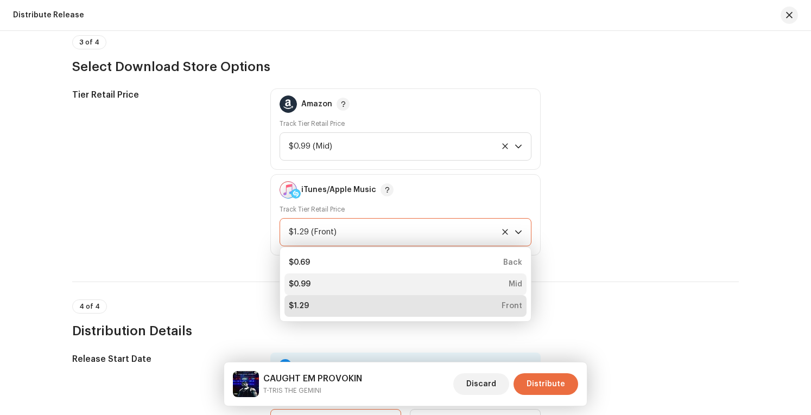
click at [432, 280] on div "$0.99 Mid" at bounding box center [406, 284] width 234 height 11
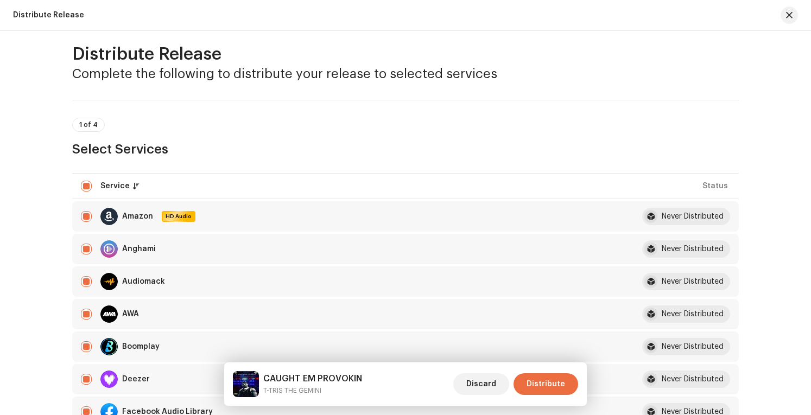
scroll to position [0, 0]
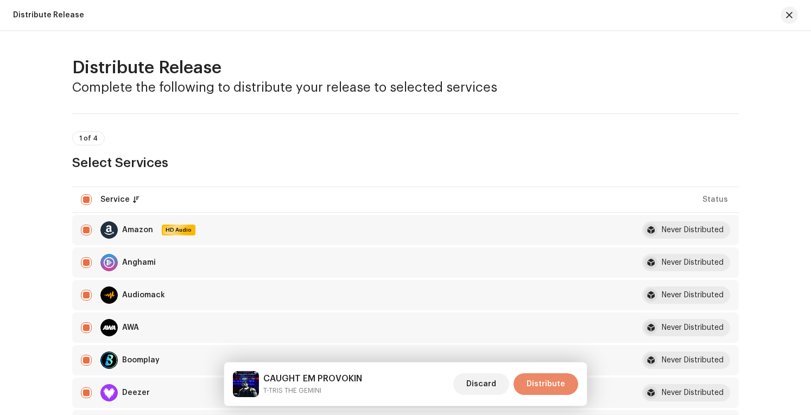
click at [549, 384] on span "Distribute" at bounding box center [546, 385] width 39 height 22
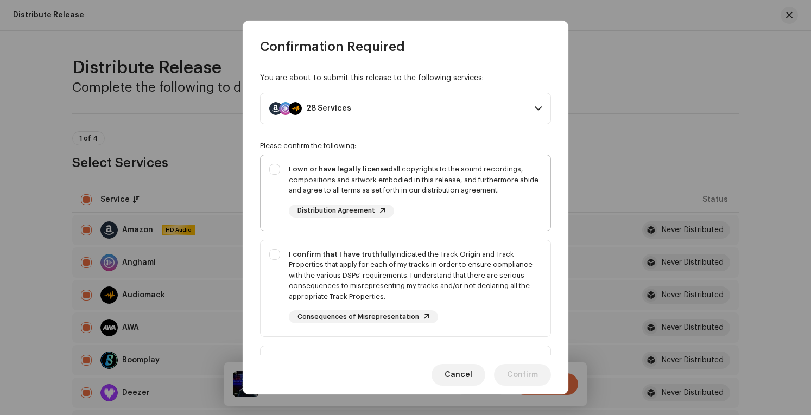
click at [274, 172] on div "I own or have legally licensed all copyrights to the sound recordings, composit…" at bounding box center [406, 190] width 290 height 71
checkbox input "true"
click at [278, 254] on div "I confirm that I have truthfully indicated the Track Origin and Track Propertie…" at bounding box center [406, 287] width 290 height 92
checkbox input "true"
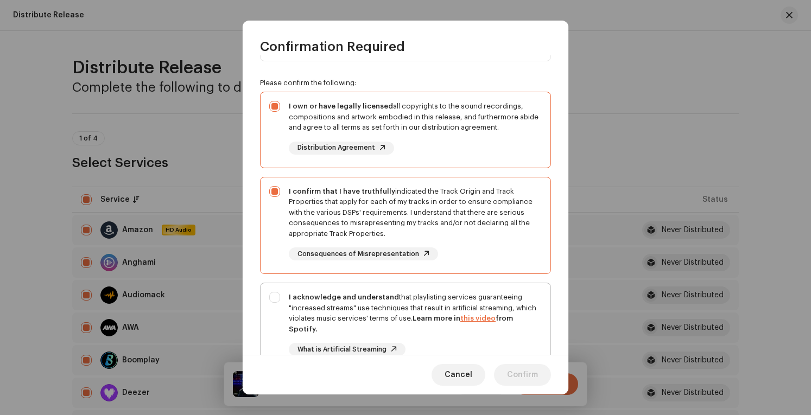
scroll to position [163, 0]
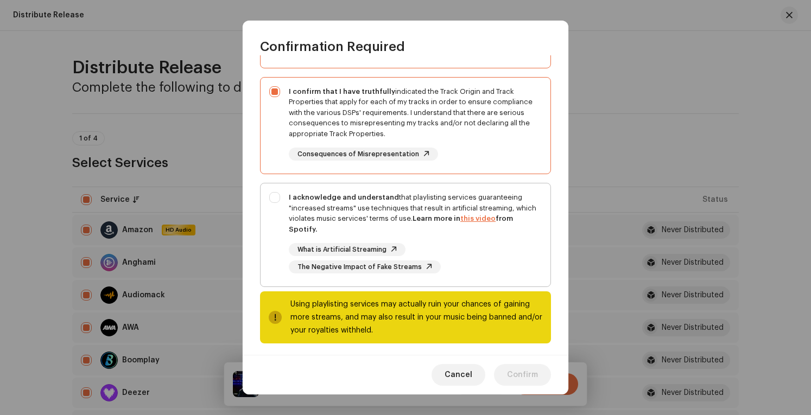
click at [273, 196] on div "I acknowledge and understand that playlisting services guaranteeing "increased …" at bounding box center [406, 233] width 290 height 99
checkbox input "true"
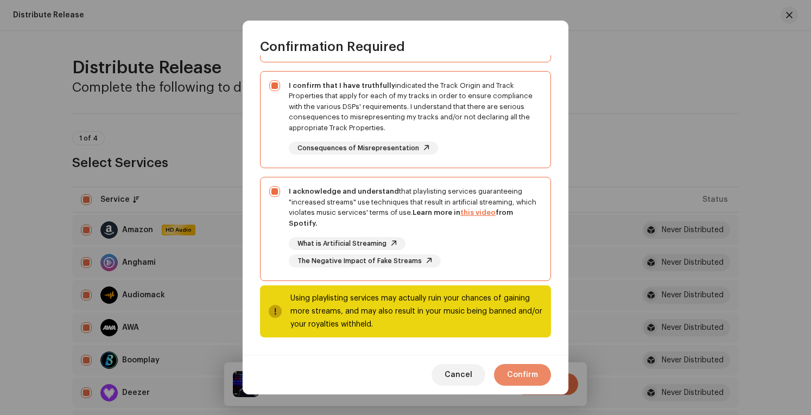
click at [537, 373] on span "Confirm" at bounding box center [522, 375] width 31 height 22
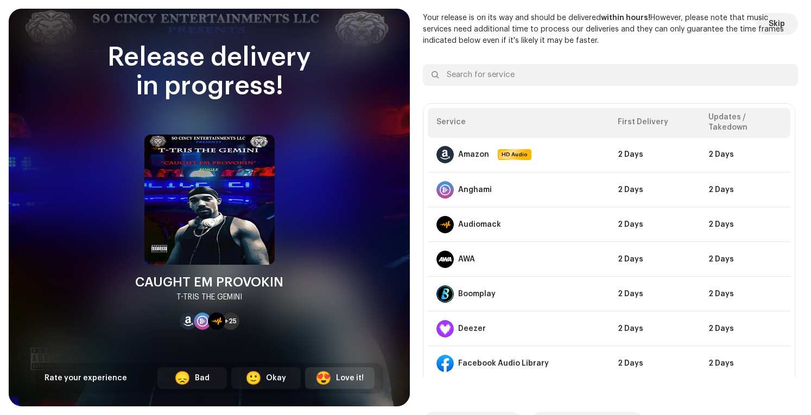
click at [335, 379] on div "😍 Love it!" at bounding box center [340, 379] width 70 height 22
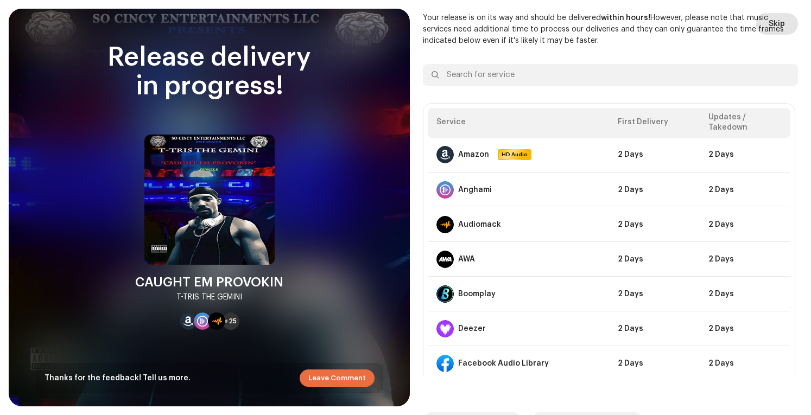
click at [773, 21] on span "Skip" at bounding box center [777, 24] width 16 height 22
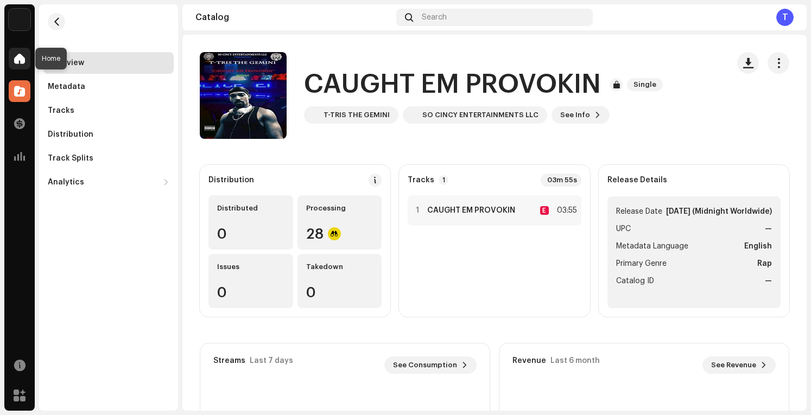
click at [22, 54] on span at bounding box center [19, 58] width 11 height 9
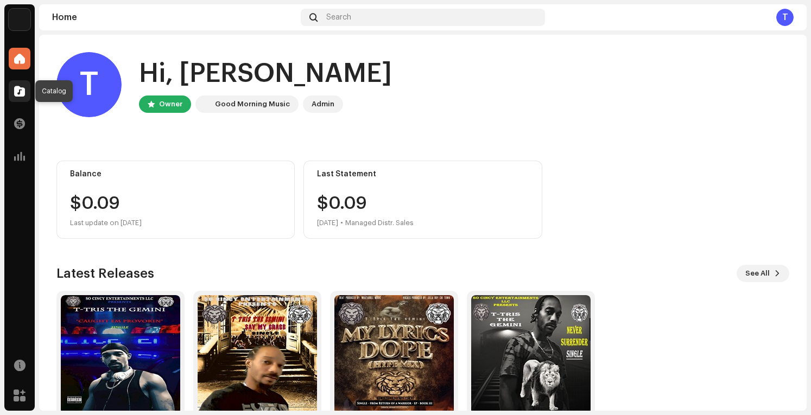
click at [17, 91] on span at bounding box center [19, 91] width 11 height 9
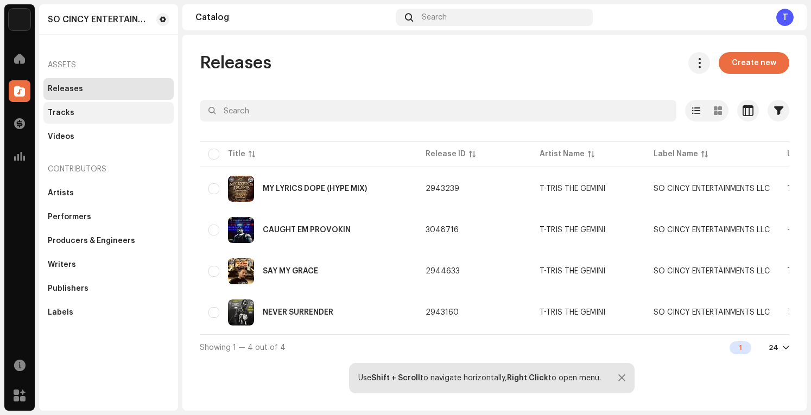
click at [81, 118] on div "Tracks" at bounding box center [108, 113] width 130 height 22
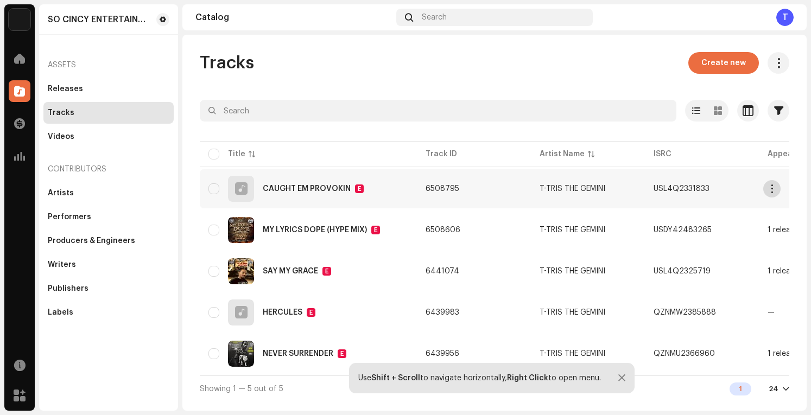
click at [773, 185] on span "button" at bounding box center [772, 189] width 8 height 9
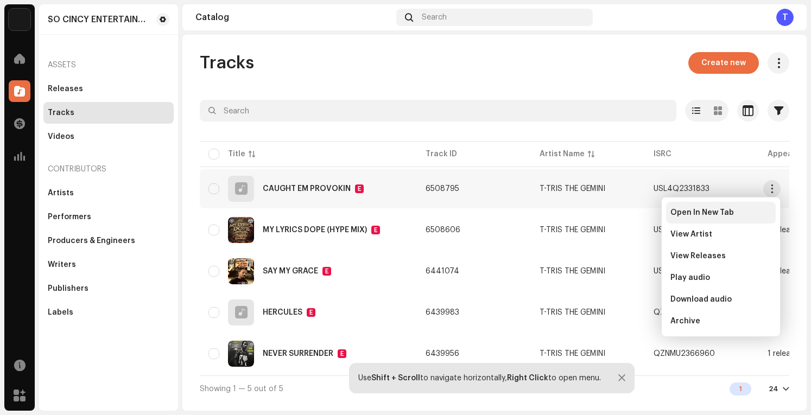
click at [706, 210] on span "Open In New Tab" at bounding box center [703, 213] width 64 height 9
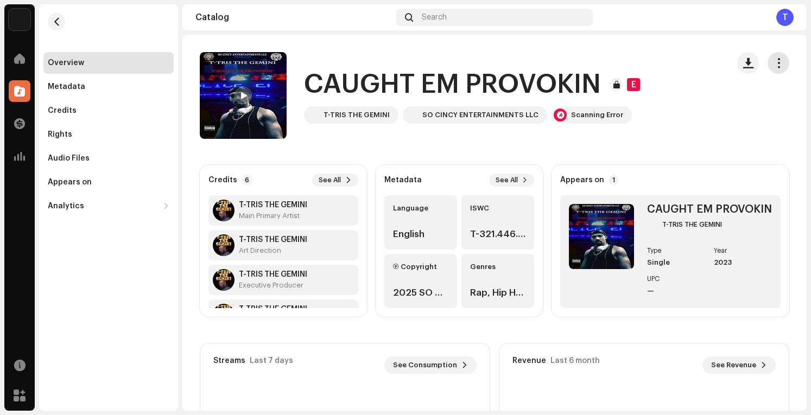
click at [774, 64] on span "button" at bounding box center [779, 63] width 10 height 9
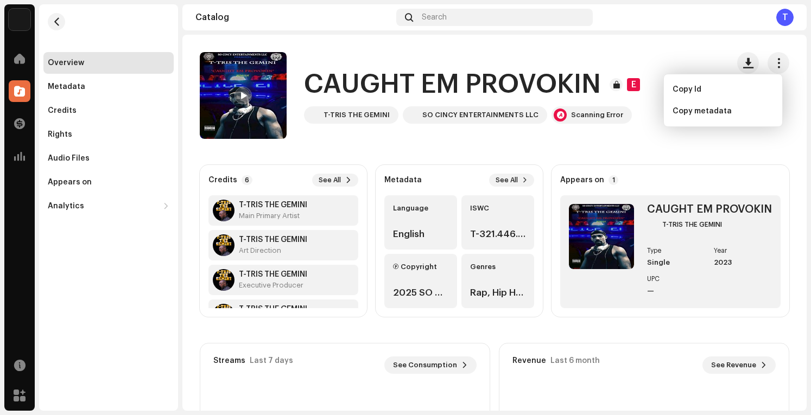
click at [367, 148] on catalog-tracks-details-overview "CAUGHT EM PROVOKIN E CAUGHT EM PROVOKIN E T-TRIS THE GEMINI SO CINCY ENTERTAINM…" at bounding box center [494, 306] width 625 height 543
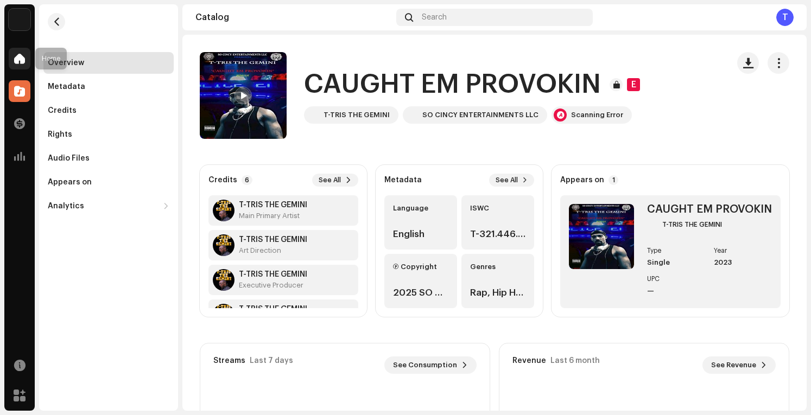
click at [20, 66] on div at bounding box center [20, 59] width 22 height 22
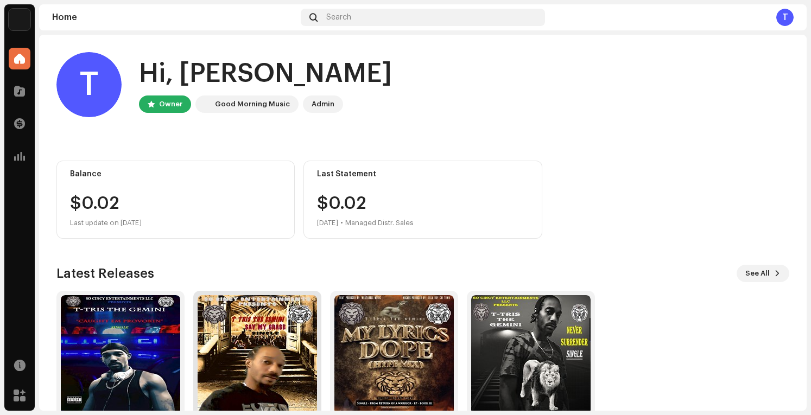
scroll to position [53, 0]
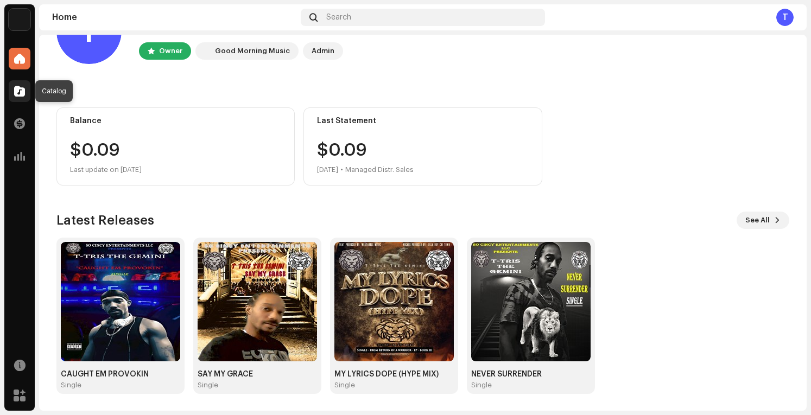
click at [21, 87] on span at bounding box center [19, 91] width 11 height 9
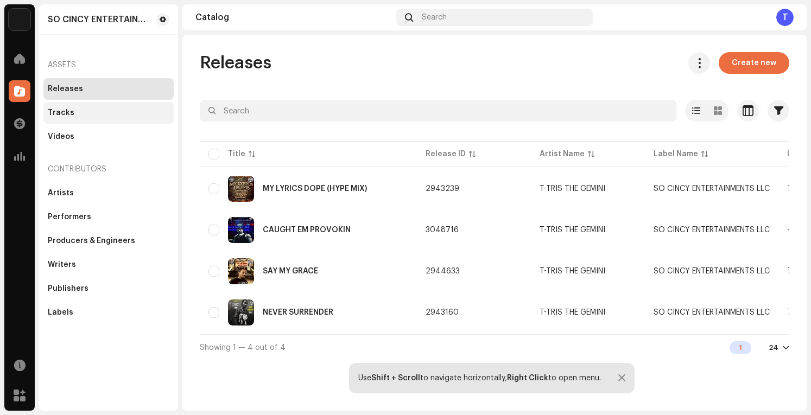
click at [67, 110] on div "Tracks" at bounding box center [61, 113] width 27 height 9
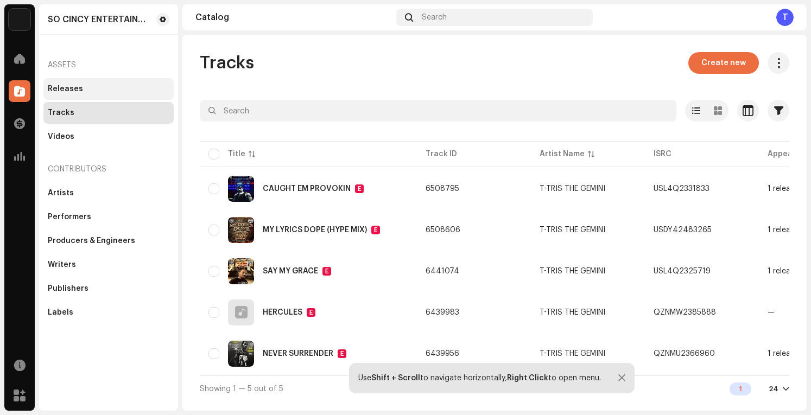
click at [83, 89] on div "Releases" at bounding box center [109, 89] width 122 height 9
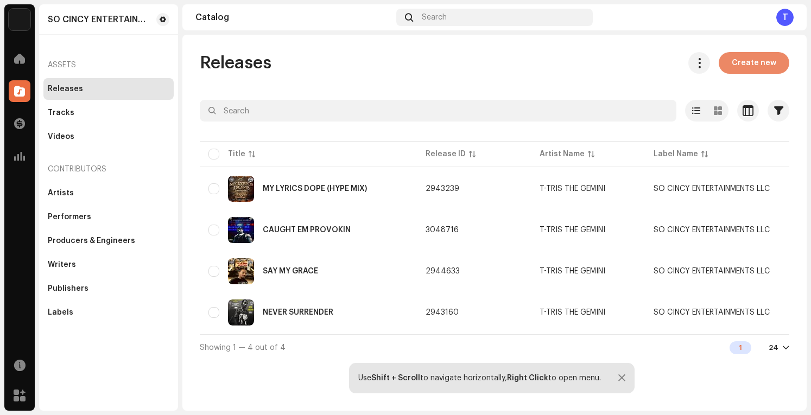
click at [760, 64] on span "Create new" at bounding box center [754, 63] width 45 height 22
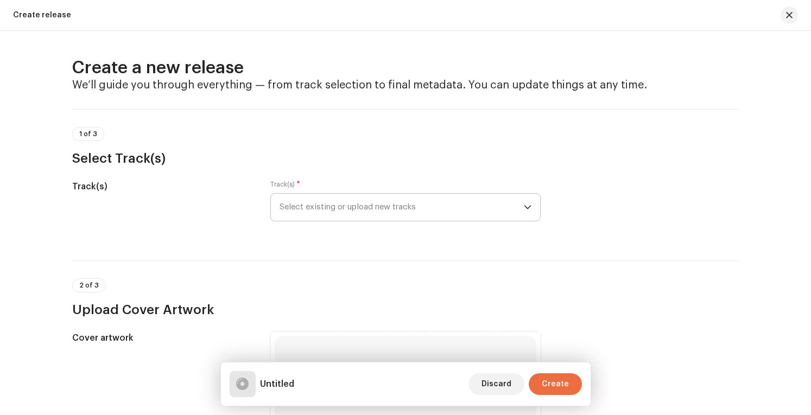
click at [445, 211] on span "Select existing or upload new tracks" at bounding box center [402, 207] width 244 height 27
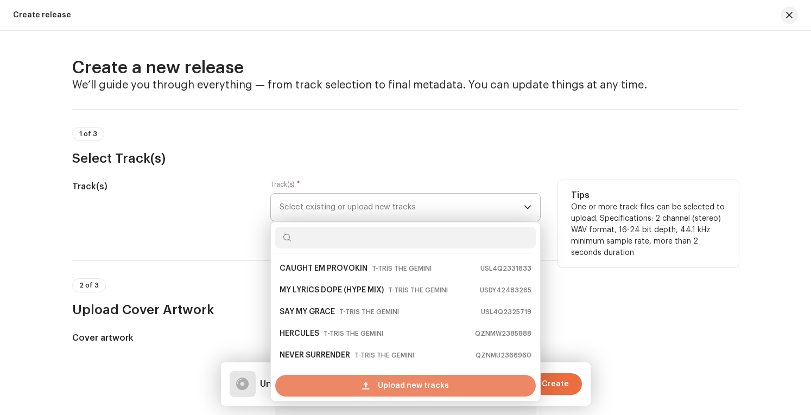
click at [386, 382] on span "Upload new tracks" at bounding box center [413, 386] width 71 height 22
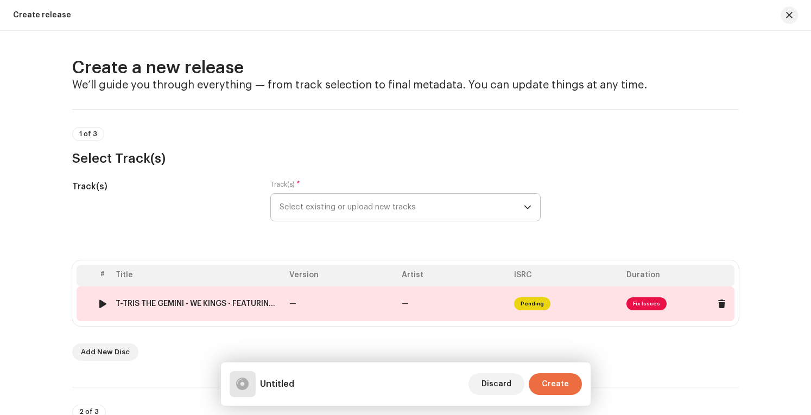
click at [646, 304] on span "Fix Issues" at bounding box center [647, 304] width 40 height 13
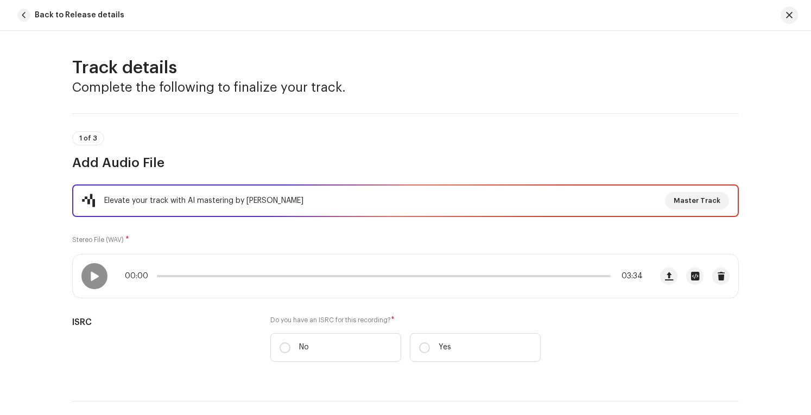
scroll to position [489, 0]
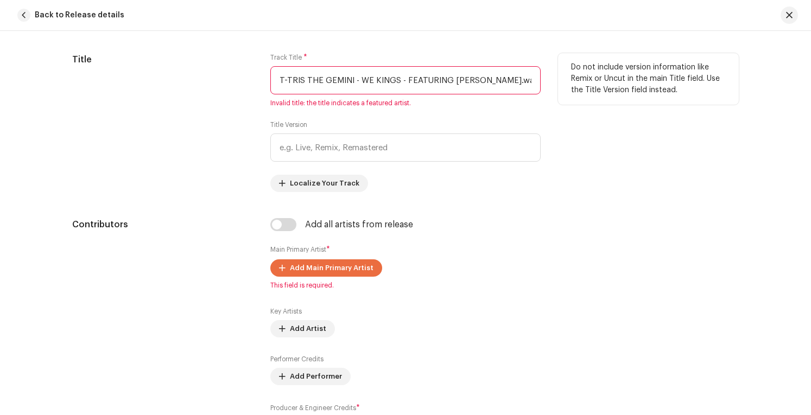
click at [358, 76] on input "T-TRIS THE GEMINI - WE KINGS - FEATURING K-MAR.wav (Master).wav" at bounding box center [405, 80] width 270 height 28
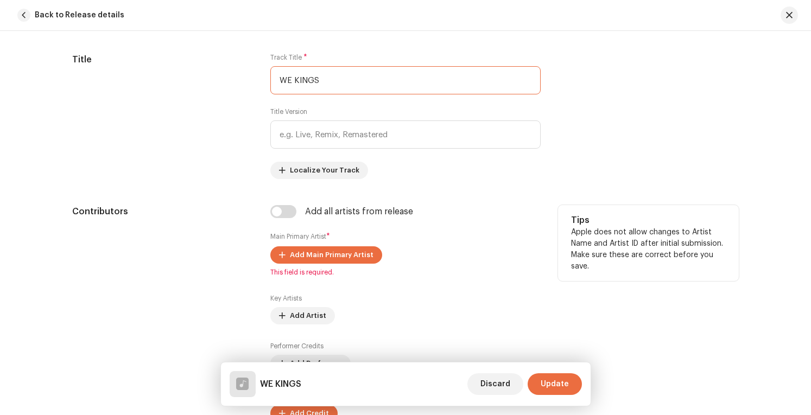
type input "WE KINGS"
click at [478, 238] on div "Add all artists from release Main Primary Artist * Add Main Primary Artist This…" at bounding box center [405, 320] width 270 height 230
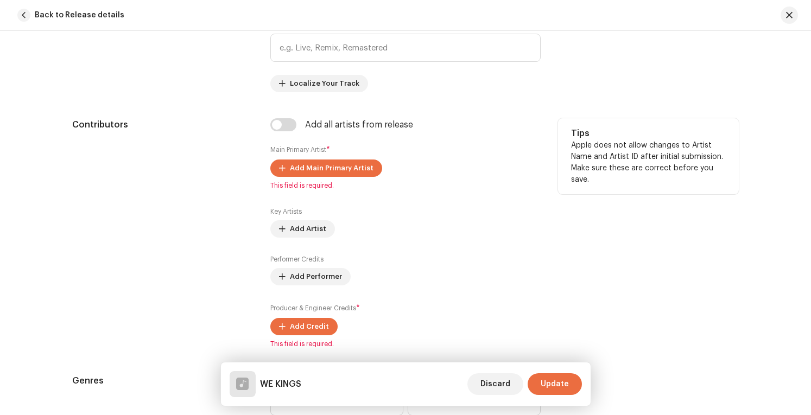
scroll to position [597, 0]
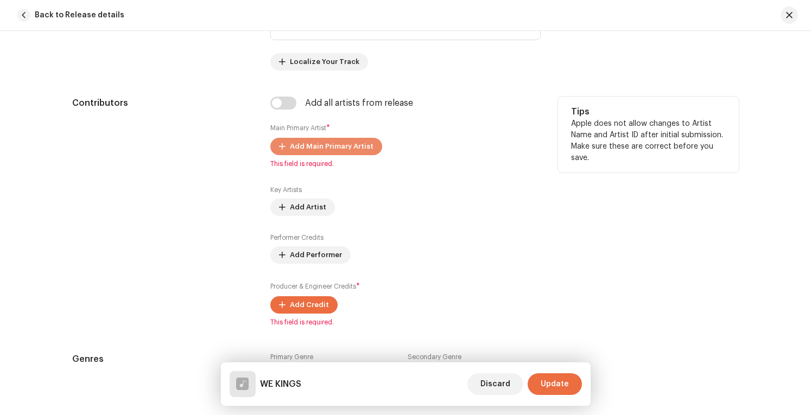
click at [348, 141] on span "Add Main Primary Artist" at bounding box center [332, 147] width 84 height 22
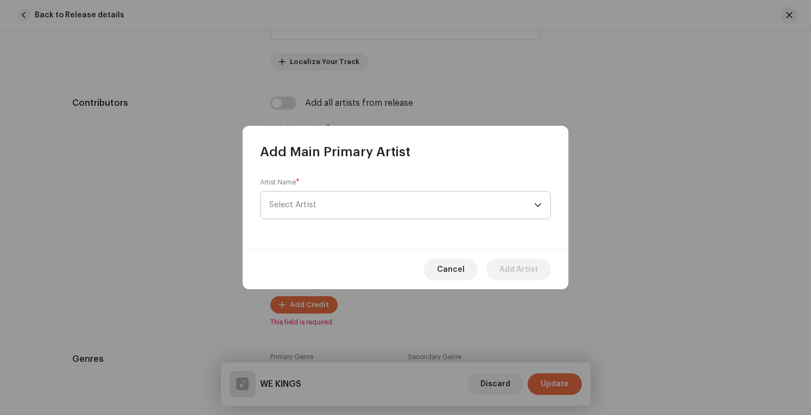
click at [402, 200] on span "Select Artist" at bounding box center [401, 205] width 265 height 27
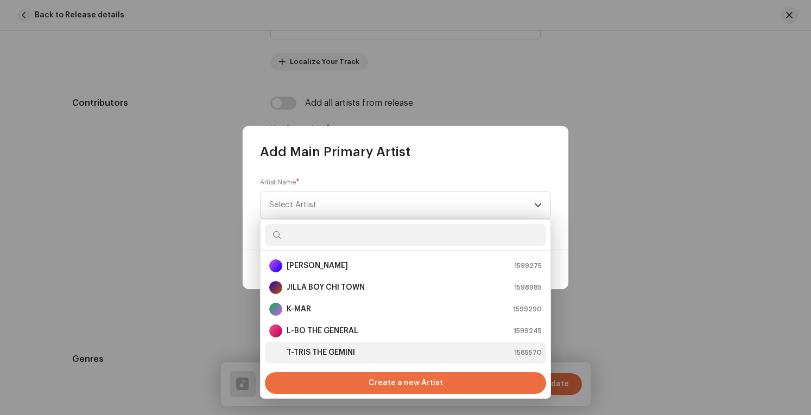
click at [335, 354] on strong "T-TRIS THE GEMINI" at bounding box center [321, 353] width 68 height 11
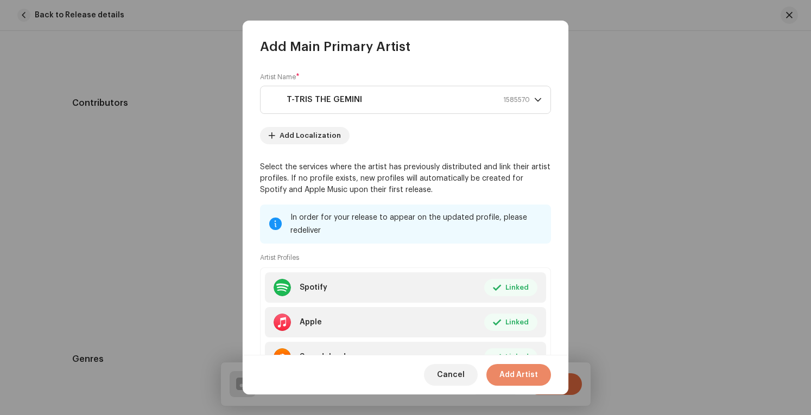
click at [535, 374] on span "Add Artist" at bounding box center [519, 375] width 39 height 22
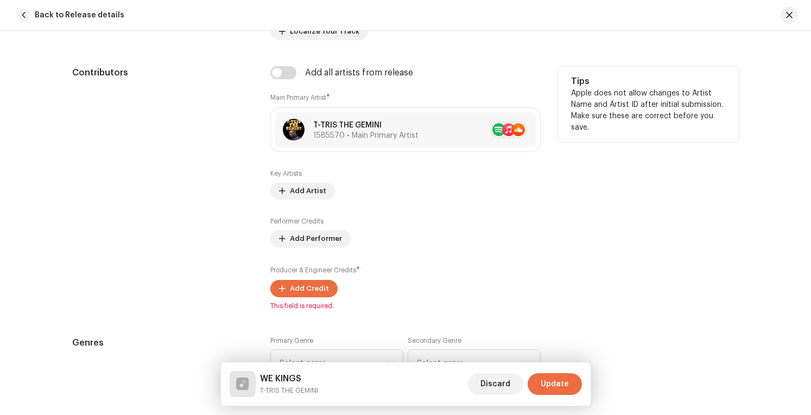
scroll to position [706, 0]
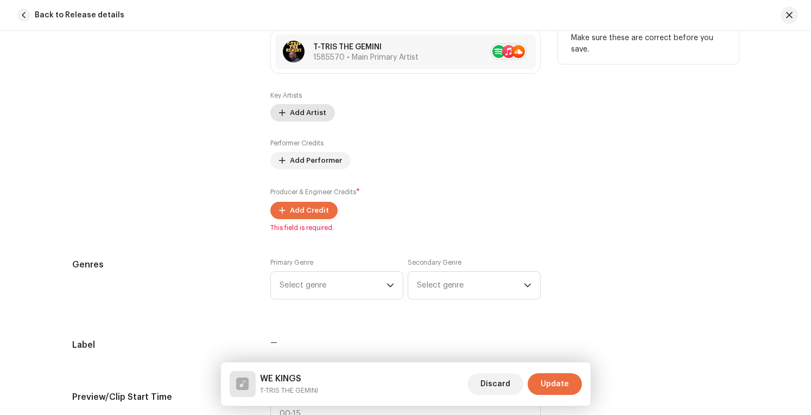
click at [301, 111] on span "Add Artist" at bounding box center [308, 113] width 36 height 22
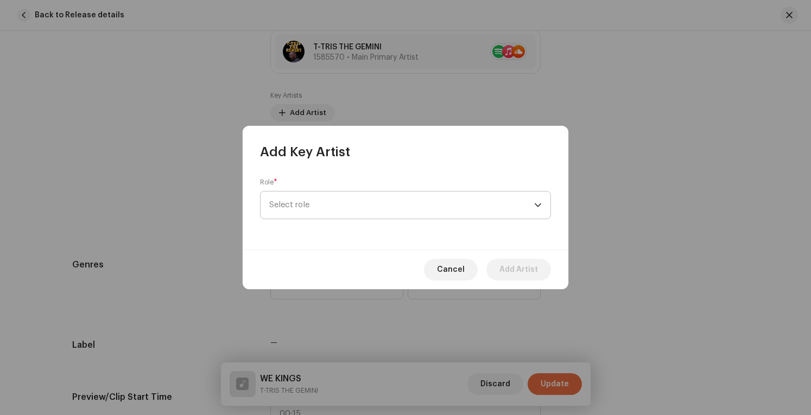
click at [393, 205] on span "Select role" at bounding box center [401, 205] width 265 height 27
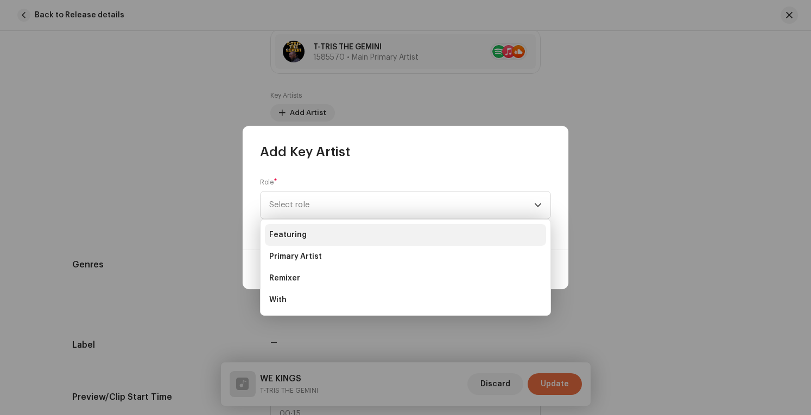
click at [335, 230] on li "Featuring" at bounding box center [405, 235] width 281 height 22
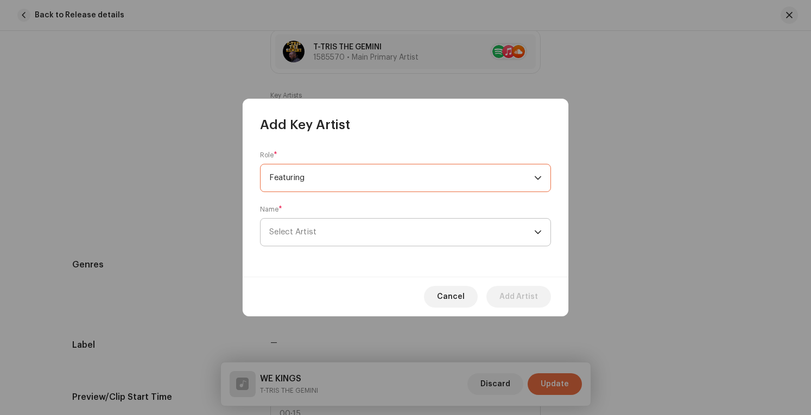
click at [387, 228] on span "Select Artist" at bounding box center [401, 232] width 265 height 27
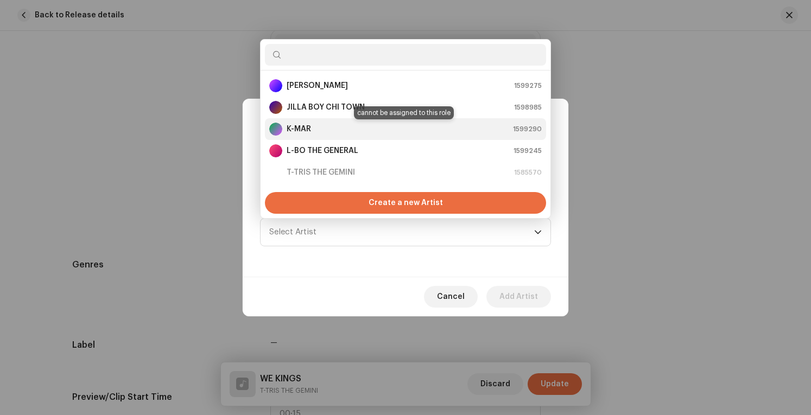
click at [354, 125] on div "K-MAR 1599290" at bounding box center [405, 129] width 273 height 13
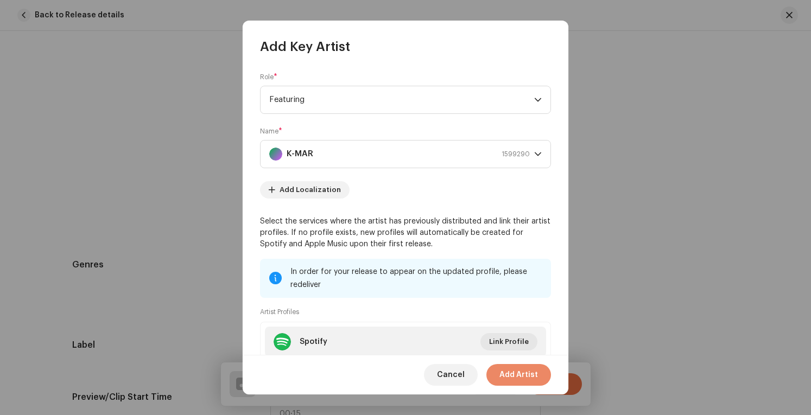
click at [532, 371] on span "Add Artist" at bounding box center [519, 375] width 39 height 22
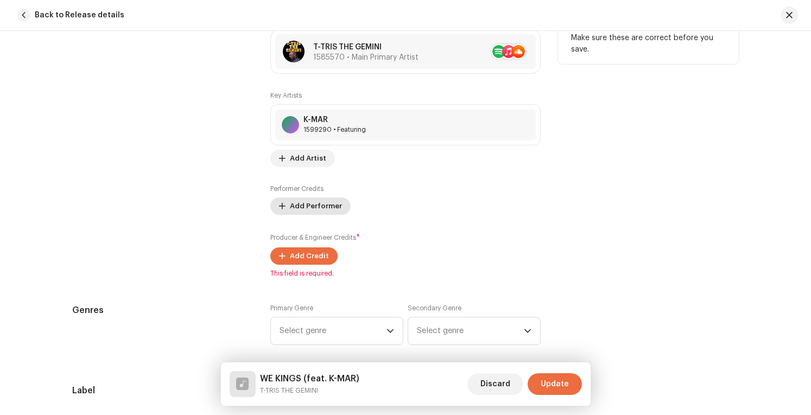
click at [322, 198] on span "Add Performer" at bounding box center [316, 207] width 52 height 22
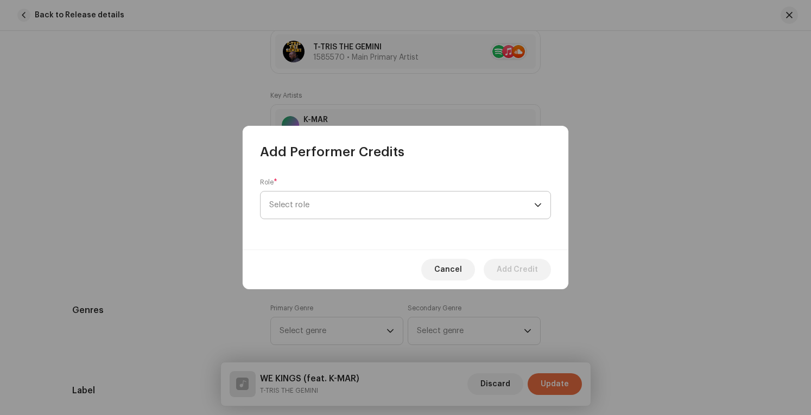
click at [351, 204] on span "Select role" at bounding box center [401, 205] width 265 height 27
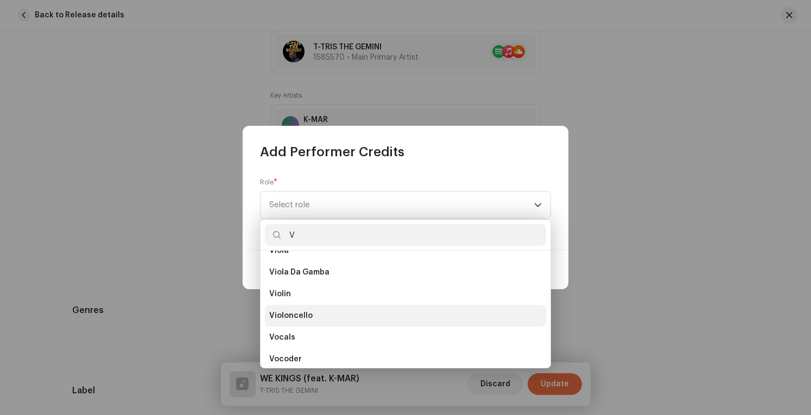
scroll to position [760, 0]
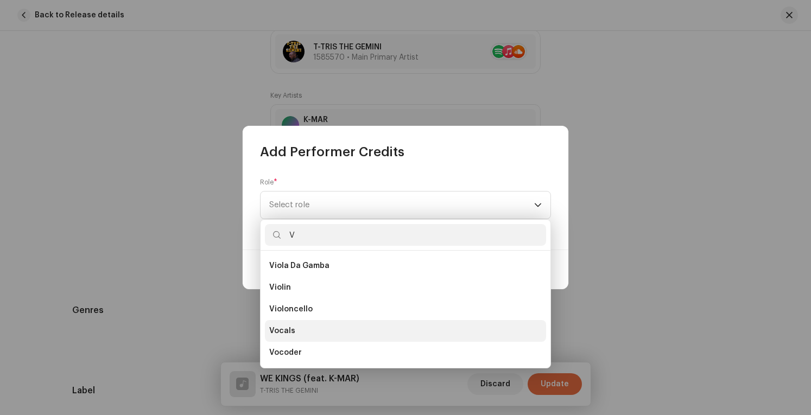
type input "V"
click at [301, 335] on li "Vocals" at bounding box center [405, 331] width 281 height 22
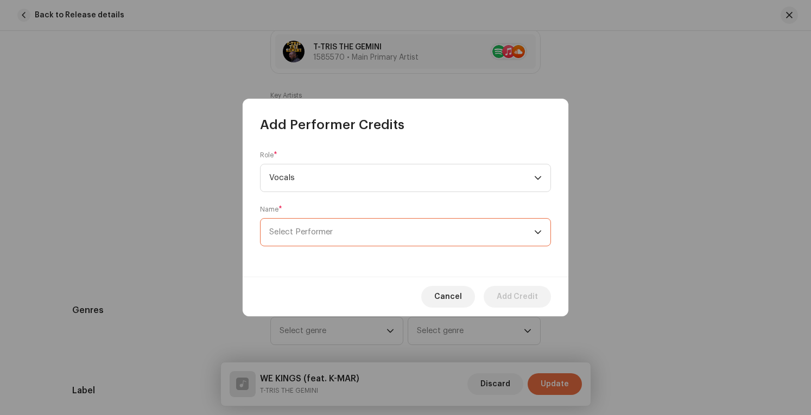
click at [384, 223] on span "Select Performer" at bounding box center [401, 232] width 265 height 27
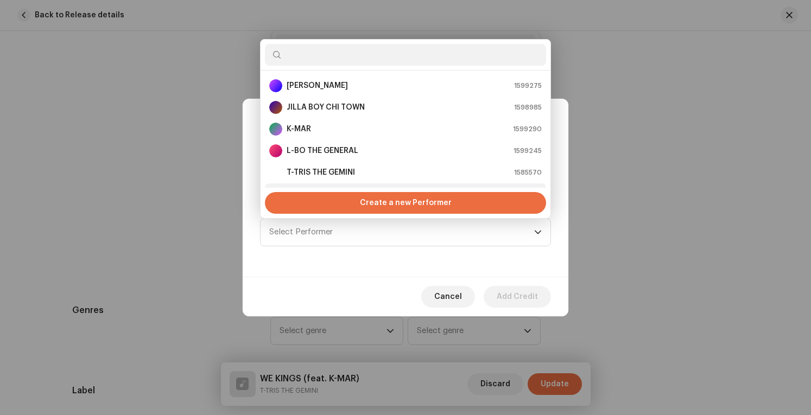
scroll to position [17, 0]
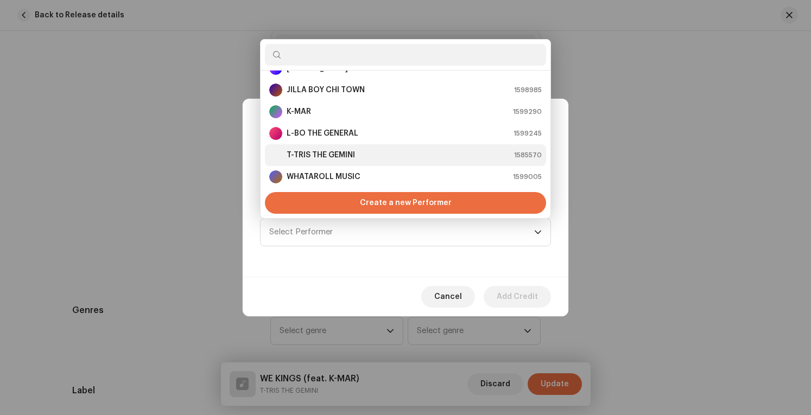
click at [353, 153] on strong "T-TRIS THE GEMINI" at bounding box center [321, 155] width 68 height 11
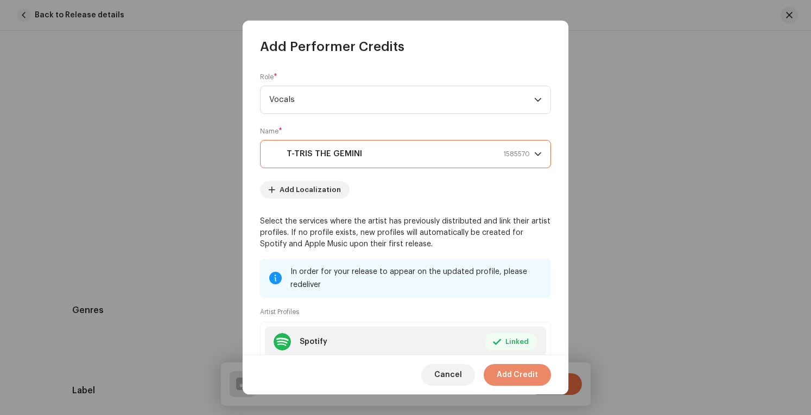
click at [521, 371] on span "Add Credit" at bounding box center [517, 375] width 41 height 22
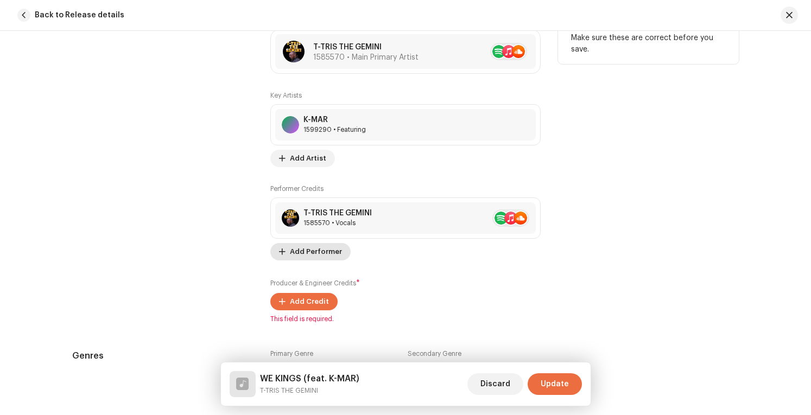
click at [313, 248] on span "Add Performer" at bounding box center [316, 252] width 52 height 22
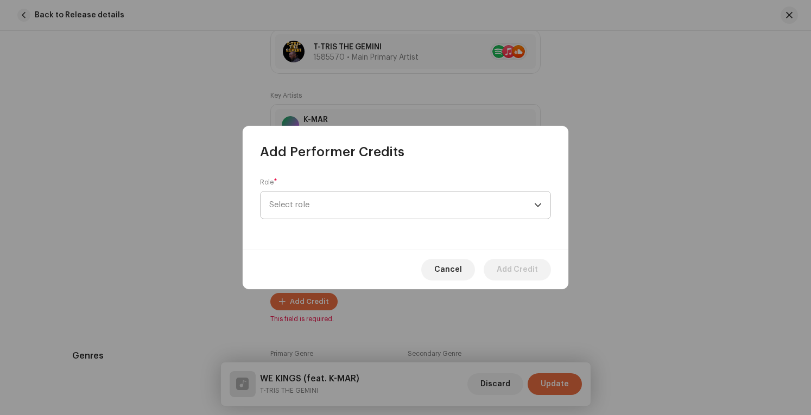
click at [394, 203] on span "Select role" at bounding box center [401, 205] width 265 height 27
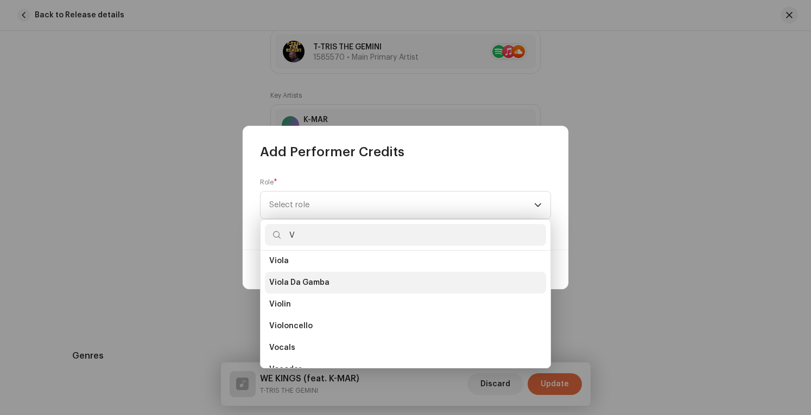
scroll to position [760, 0]
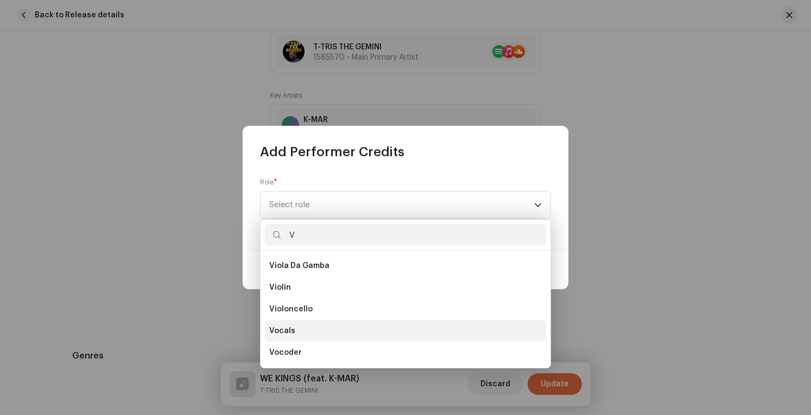
type input "V"
click at [311, 329] on li "Vocals" at bounding box center [405, 331] width 281 height 22
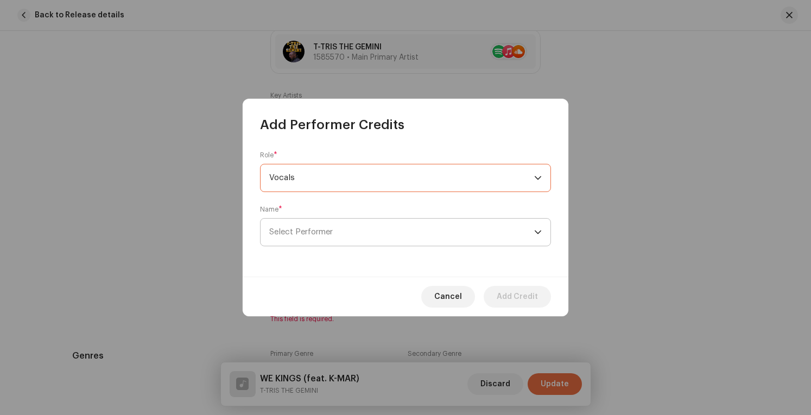
click at [445, 231] on span "Select Performer" at bounding box center [401, 232] width 265 height 27
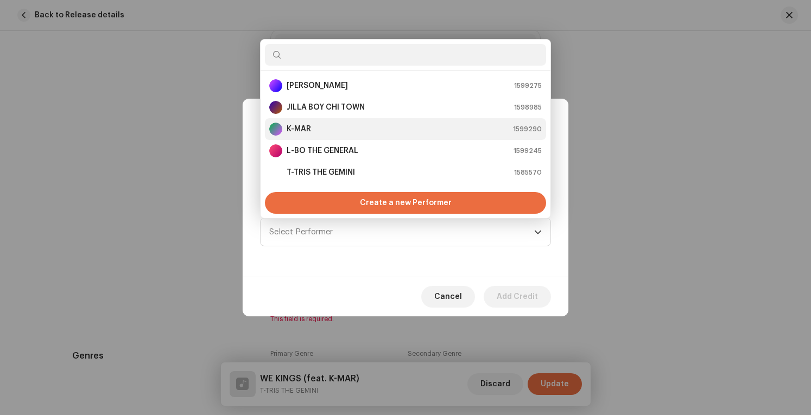
click at [345, 128] on div "K-MAR 1599290" at bounding box center [405, 129] width 273 height 13
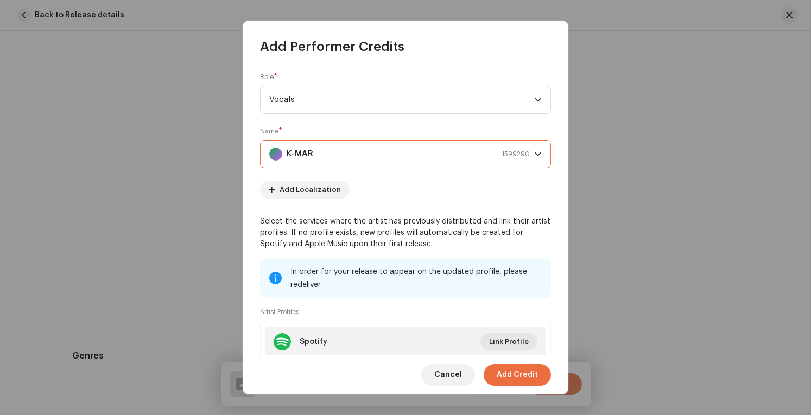
click at [539, 377] on button "Add Credit" at bounding box center [517, 375] width 67 height 22
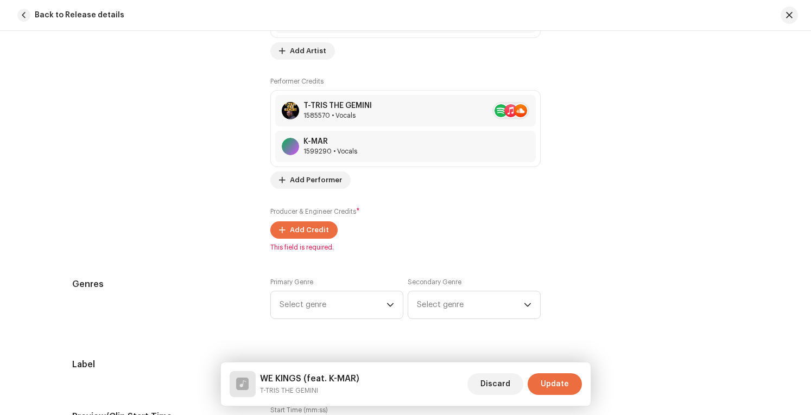
scroll to position [815, 0]
click at [318, 228] on span "Add Credit" at bounding box center [309, 229] width 39 height 22
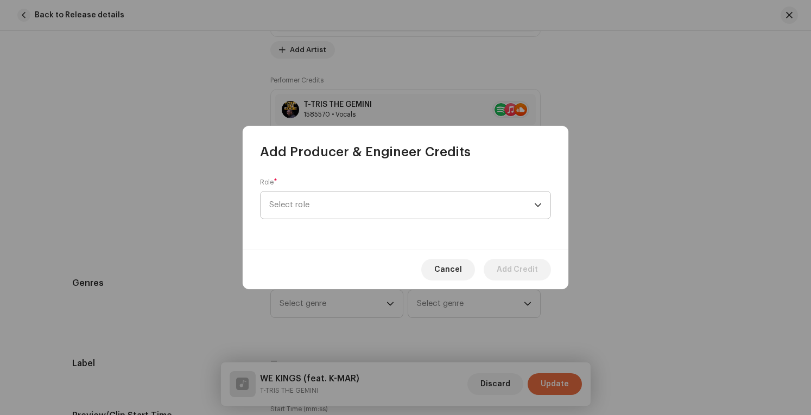
click at [371, 195] on span "Select role" at bounding box center [401, 205] width 265 height 27
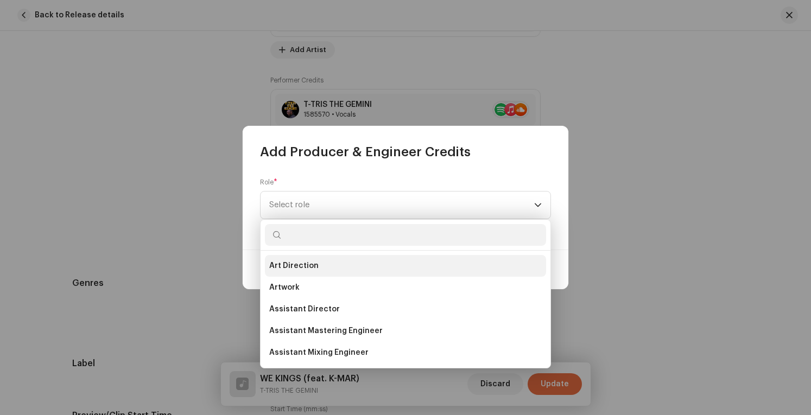
click at [330, 266] on li "Art Direction" at bounding box center [405, 266] width 281 height 22
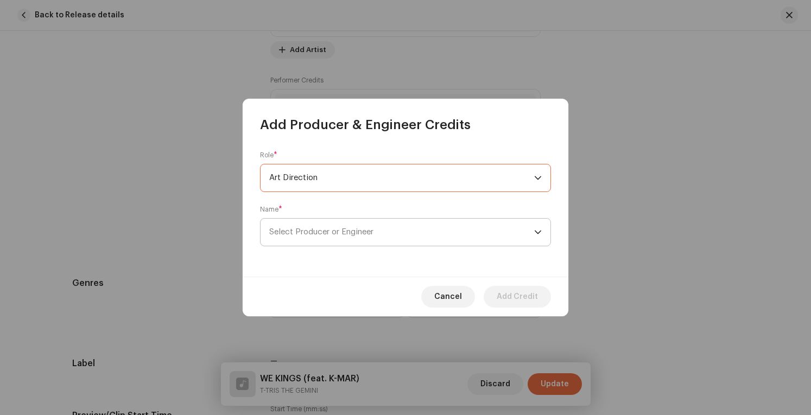
click at [395, 231] on span "Select Producer or Engineer" at bounding box center [401, 232] width 265 height 27
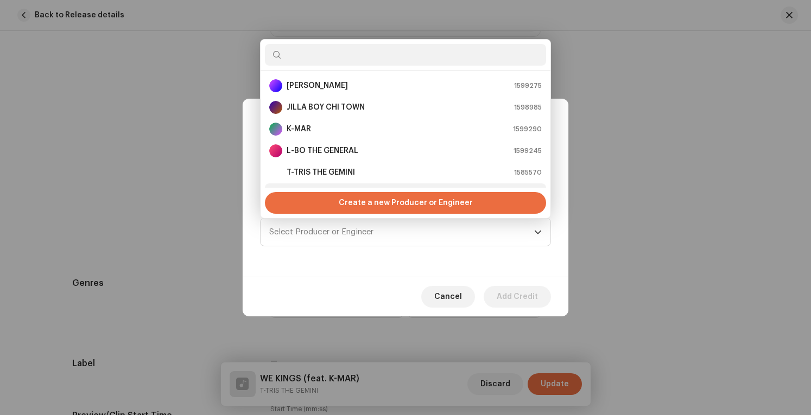
scroll to position [17, 0]
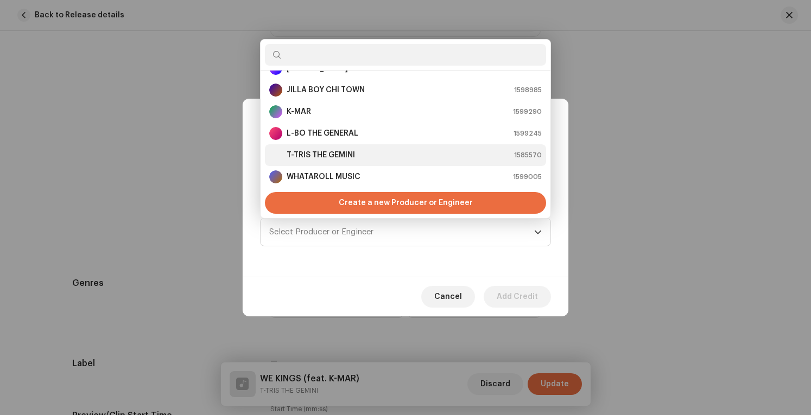
click at [369, 152] on div "T-TRIS THE GEMINI 1585570" at bounding box center [405, 155] width 273 height 13
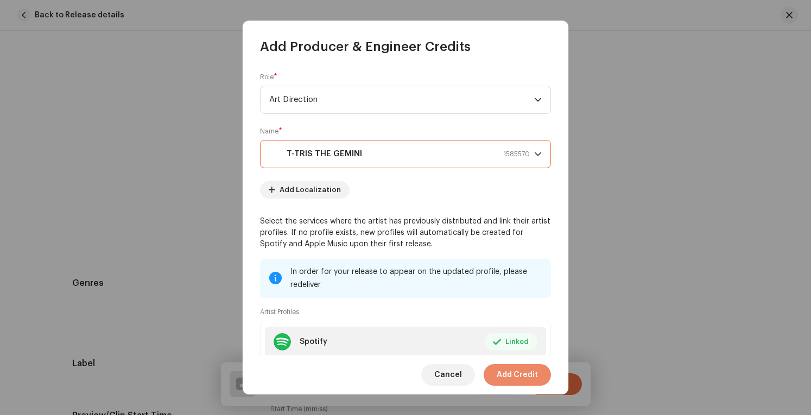
click at [525, 376] on span "Add Credit" at bounding box center [517, 375] width 41 height 22
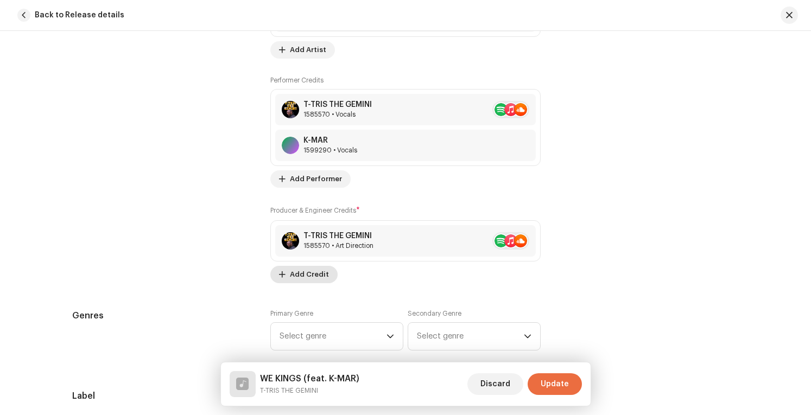
click at [314, 272] on span "Add Credit" at bounding box center [309, 275] width 39 height 22
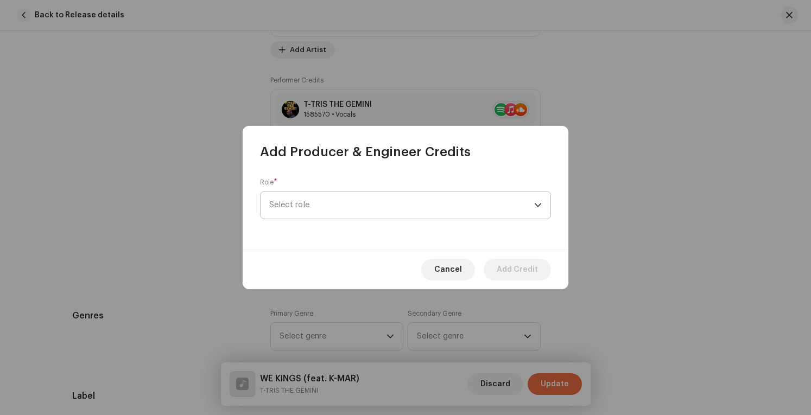
click at [402, 209] on span "Select role" at bounding box center [401, 205] width 265 height 27
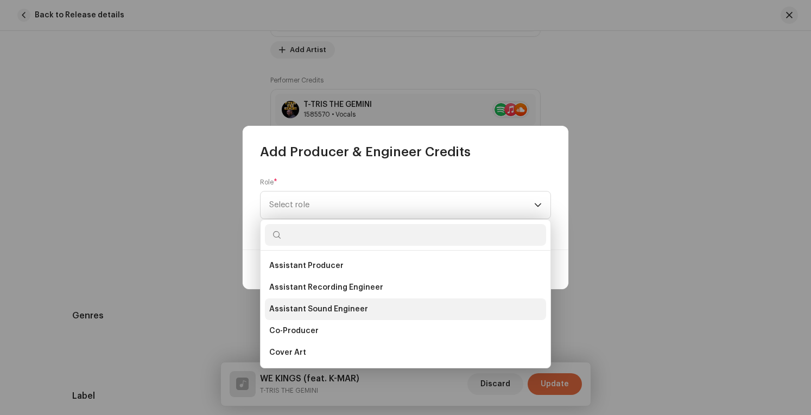
scroll to position [163, 0]
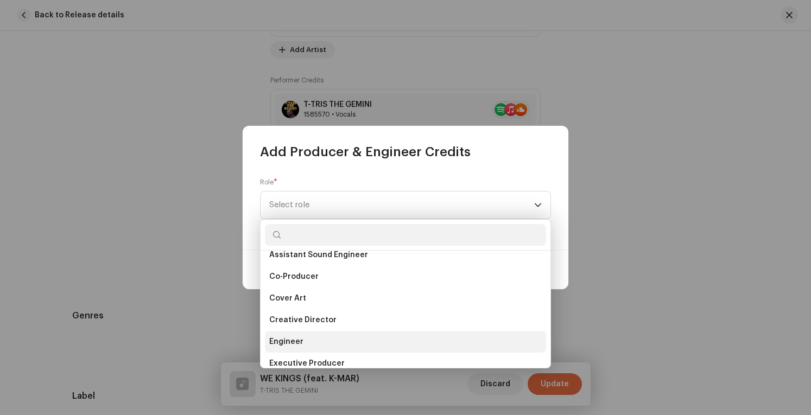
click at [346, 336] on li "Engineer" at bounding box center [405, 342] width 281 height 22
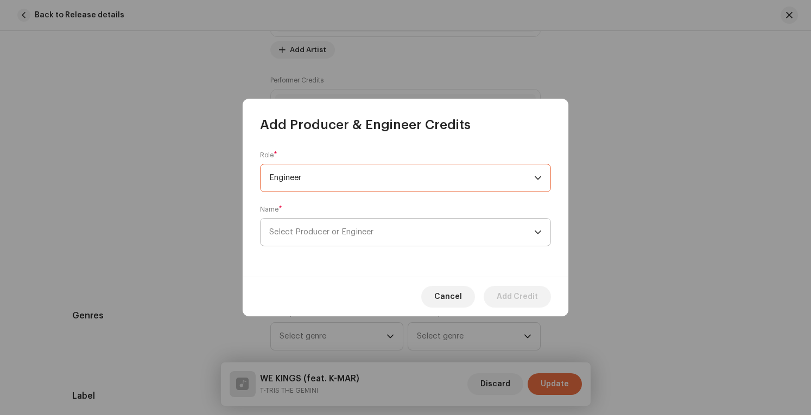
click at [408, 235] on span "Select Producer or Engineer" at bounding box center [401, 232] width 265 height 27
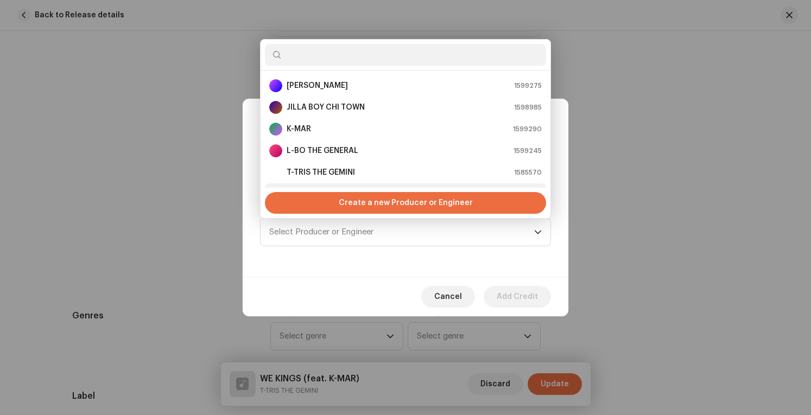
scroll to position [17, 0]
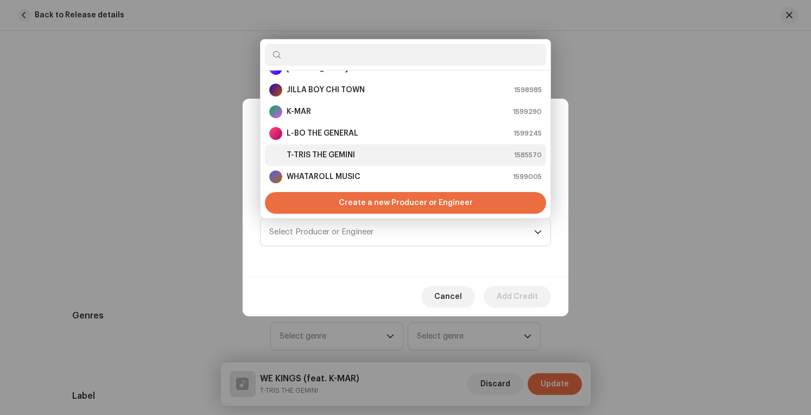
click at [380, 152] on div "T-TRIS THE GEMINI 1585570" at bounding box center [405, 155] width 273 height 13
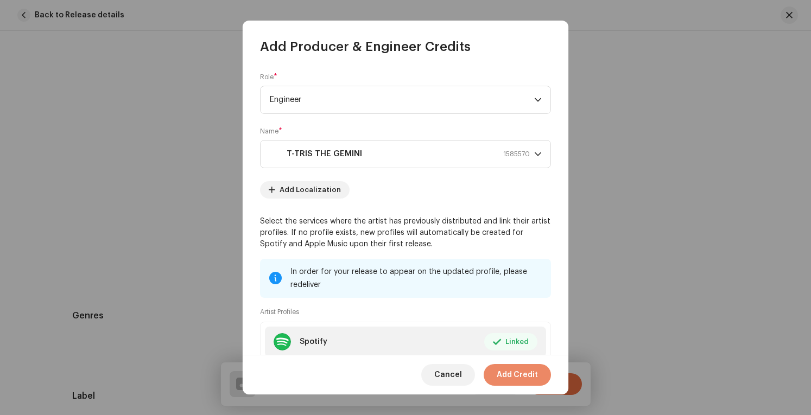
click at [514, 372] on span "Add Credit" at bounding box center [517, 375] width 41 height 22
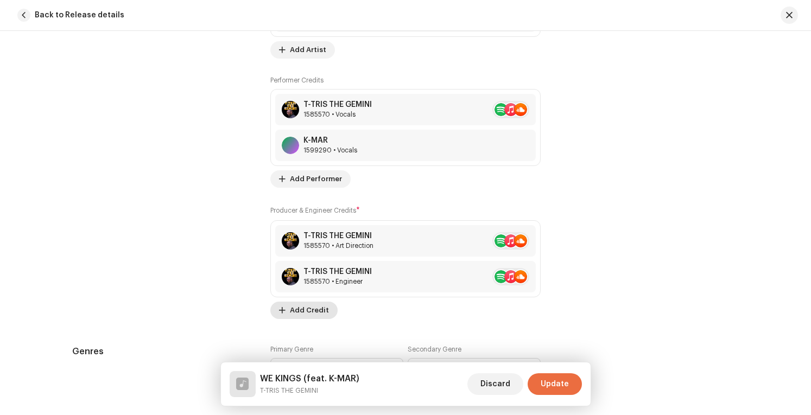
click at [310, 308] on span "Add Credit" at bounding box center [309, 311] width 39 height 22
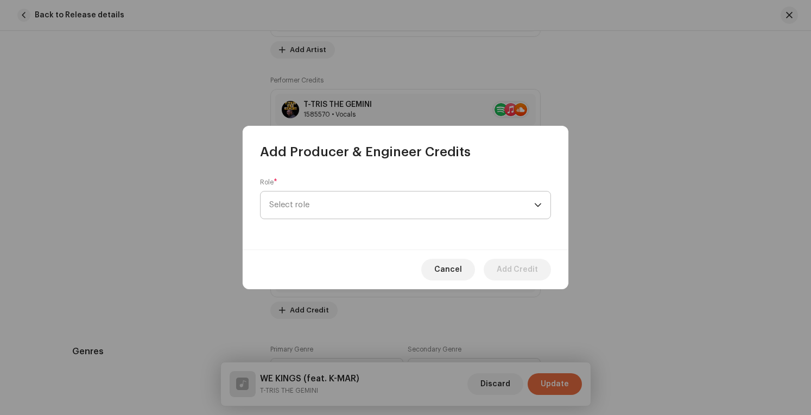
click at [411, 209] on span "Select role" at bounding box center [401, 205] width 265 height 27
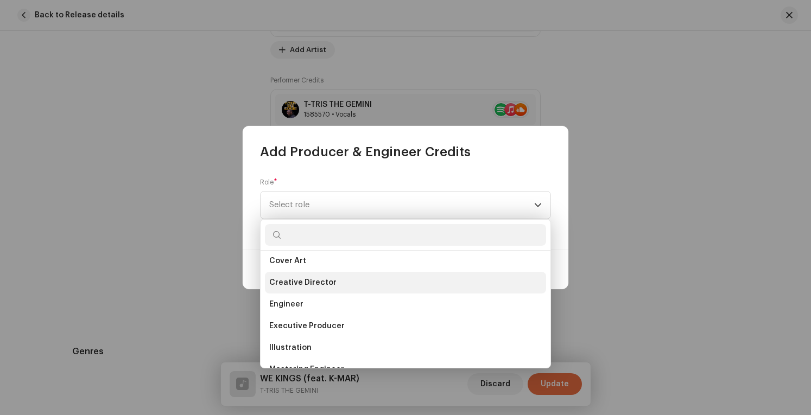
scroll to position [217, 0]
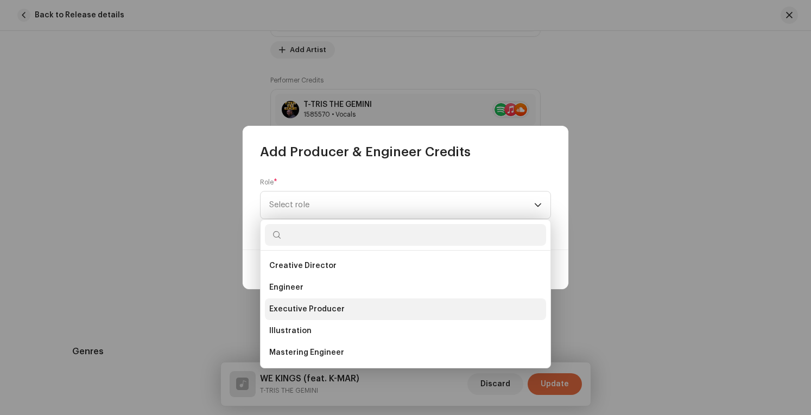
click at [376, 307] on li "Executive Producer" at bounding box center [405, 310] width 281 height 22
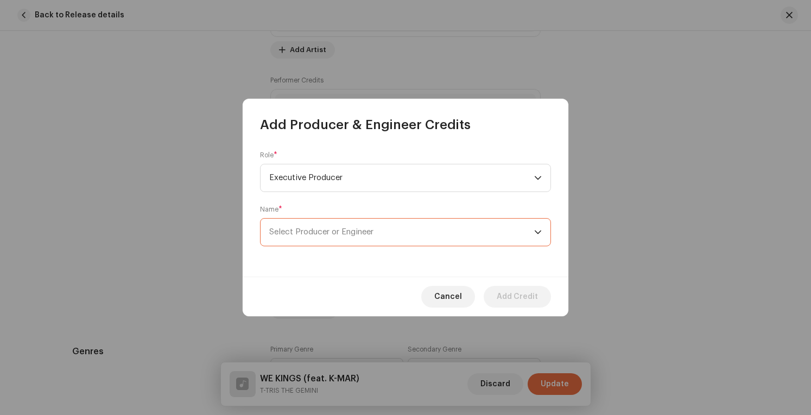
click at [436, 237] on span "Select Producer or Engineer" at bounding box center [401, 232] width 265 height 27
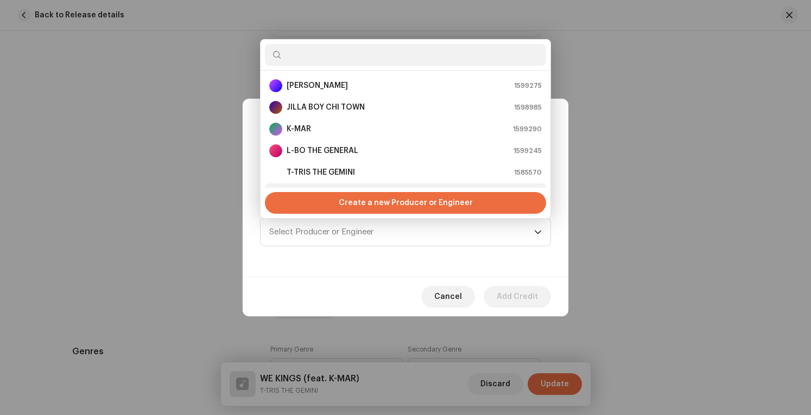
scroll to position [17, 0]
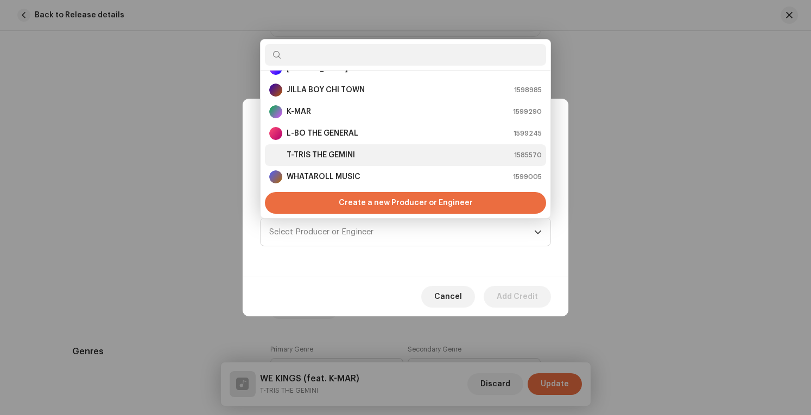
click at [382, 154] on div "T-TRIS THE GEMINI 1585570" at bounding box center [405, 155] width 273 height 13
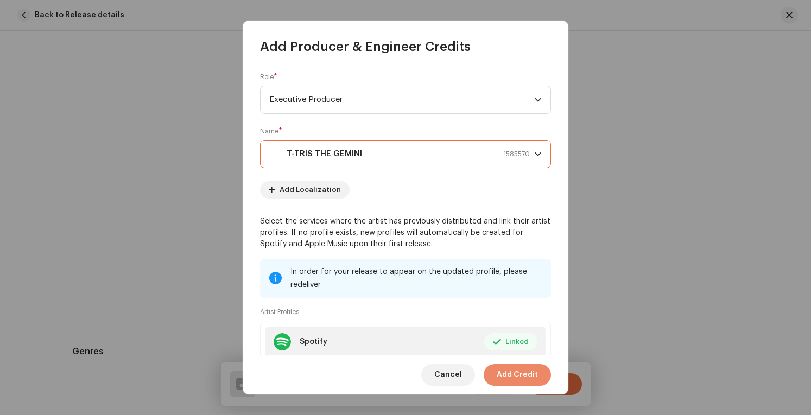
click at [504, 373] on span "Add Credit" at bounding box center [517, 375] width 41 height 22
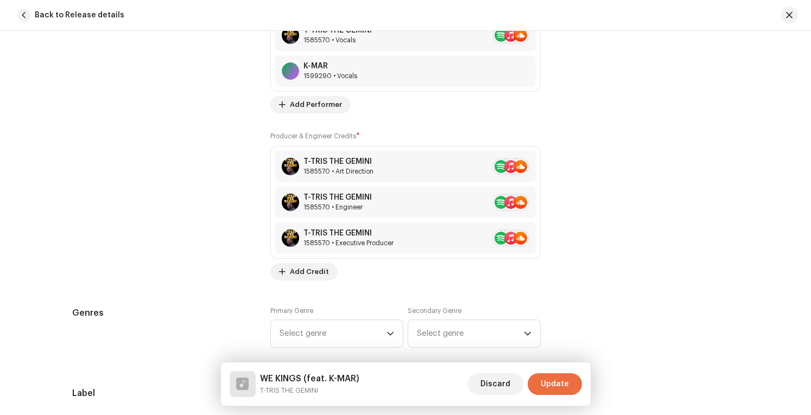
scroll to position [923, 0]
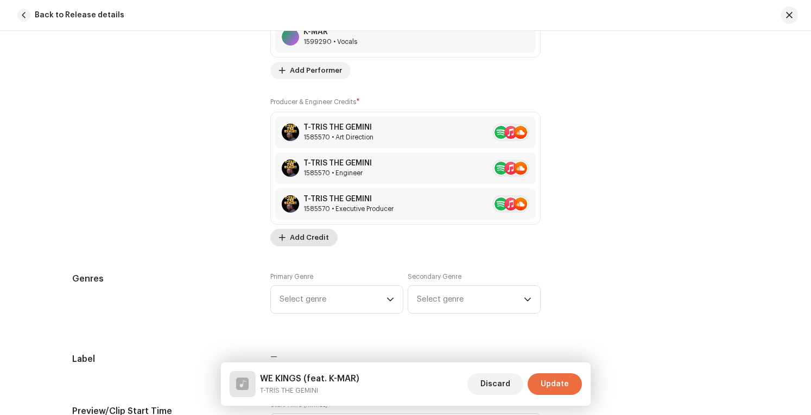
click at [315, 229] on span "Add Credit" at bounding box center [309, 238] width 39 height 22
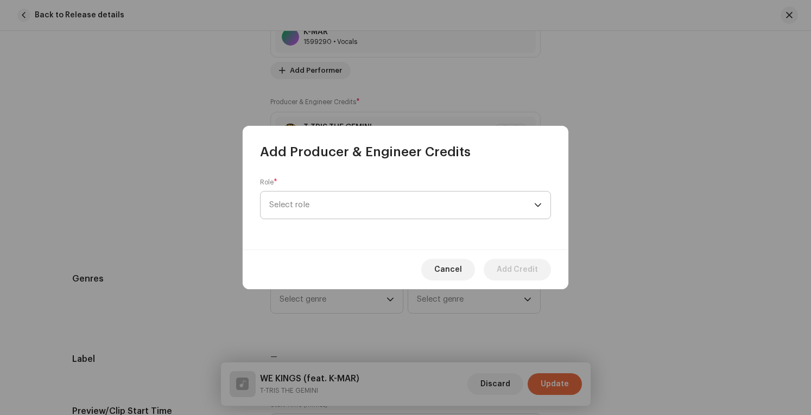
click at [341, 201] on span "Select role" at bounding box center [401, 205] width 265 height 27
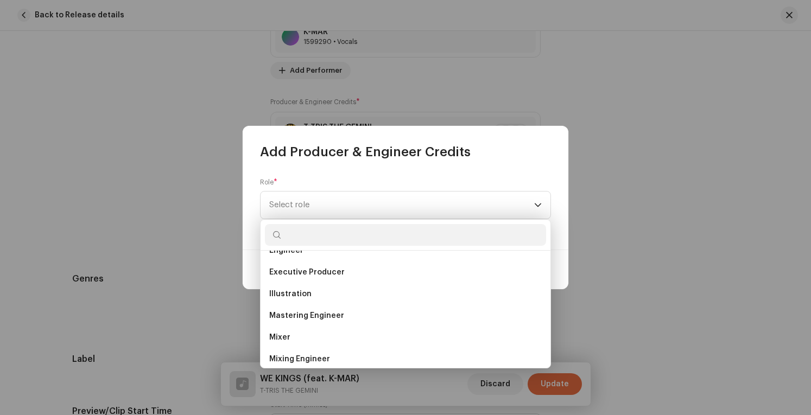
scroll to position [272, 0]
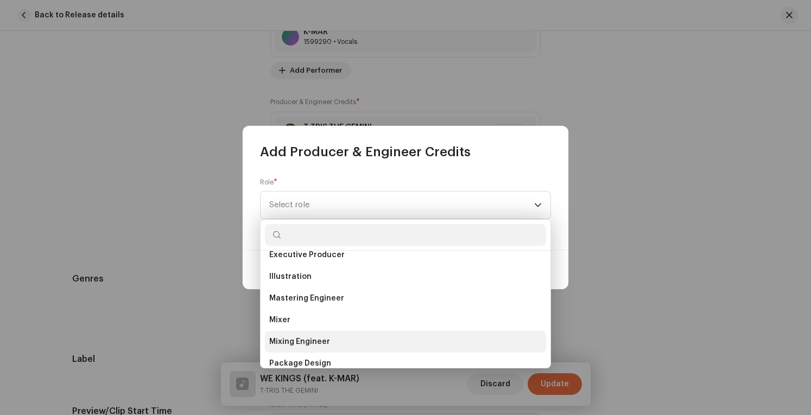
click at [346, 339] on li "Mixing Engineer" at bounding box center [405, 342] width 281 height 22
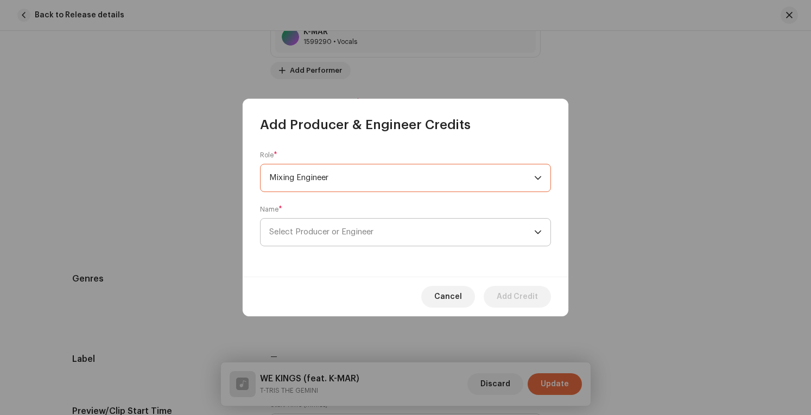
click at [478, 232] on span "Select Producer or Engineer" at bounding box center [401, 232] width 265 height 27
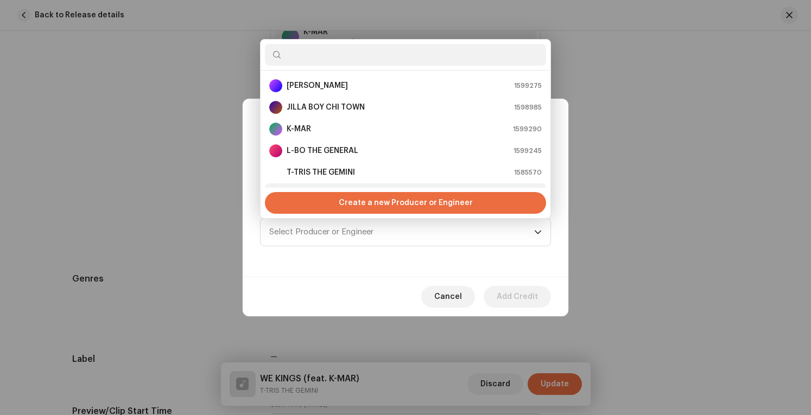
scroll to position [17, 0]
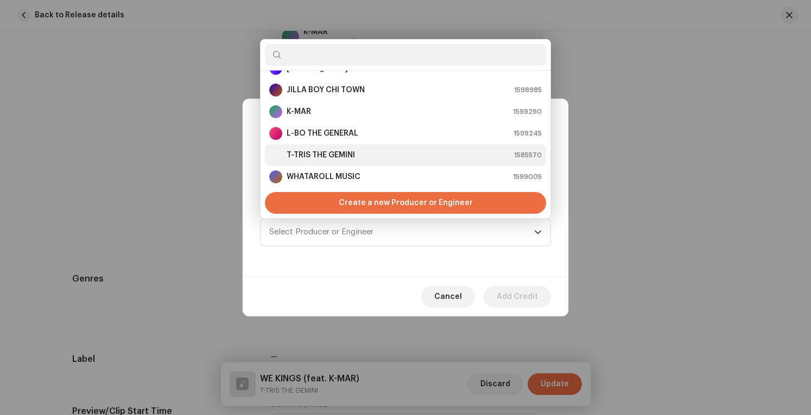
click at [363, 155] on div "T-TRIS THE GEMINI 1585570" at bounding box center [405, 155] width 273 height 13
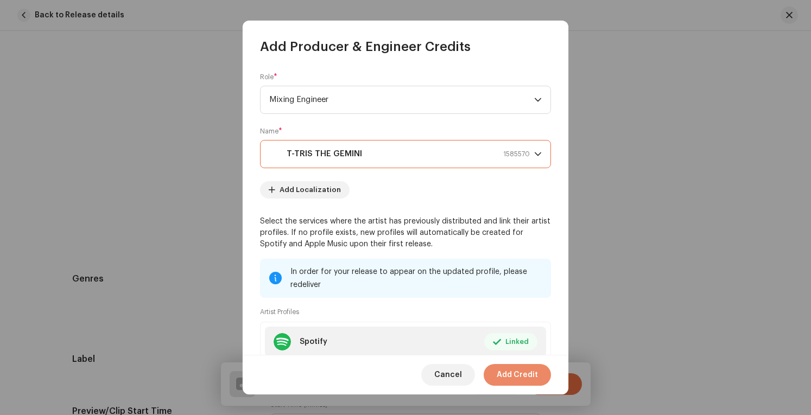
click at [528, 373] on span "Add Credit" at bounding box center [517, 375] width 41 height 22
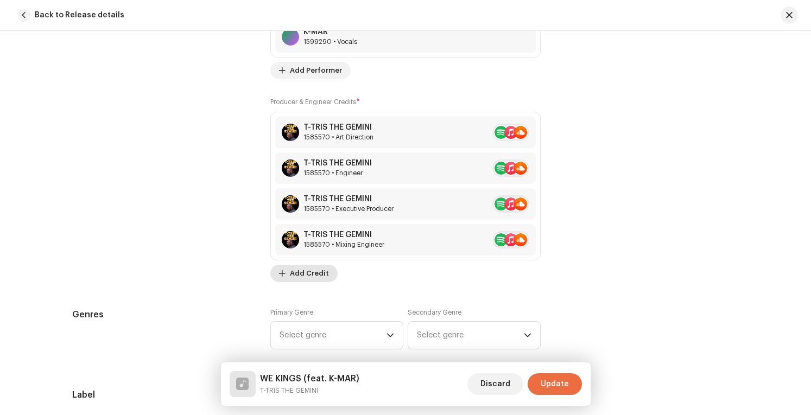
click at [311, 271] on span "Add Credit" at bounding box center [309, 274] width 39 height 22
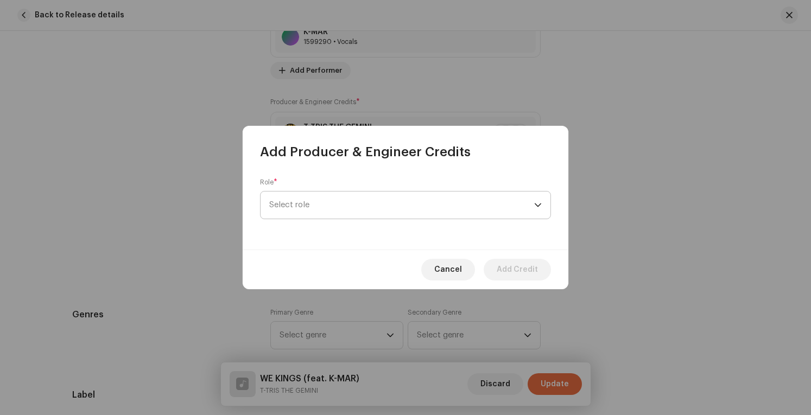
click at [437, 210] on span "Select role" at bounding box center [401, 205] width 265 height 27
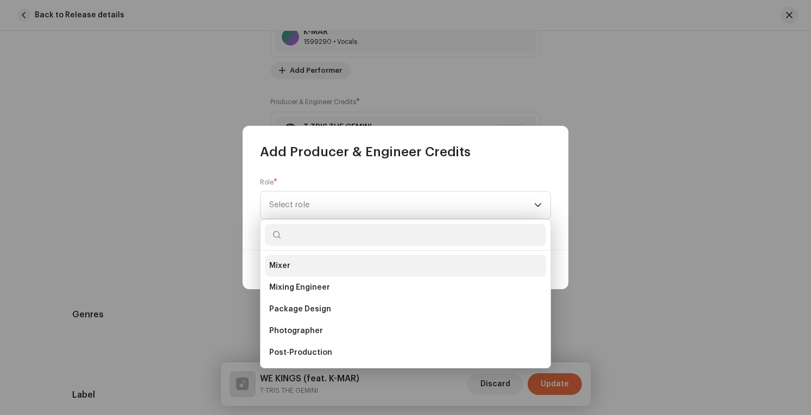
scroll to position [380, 0]
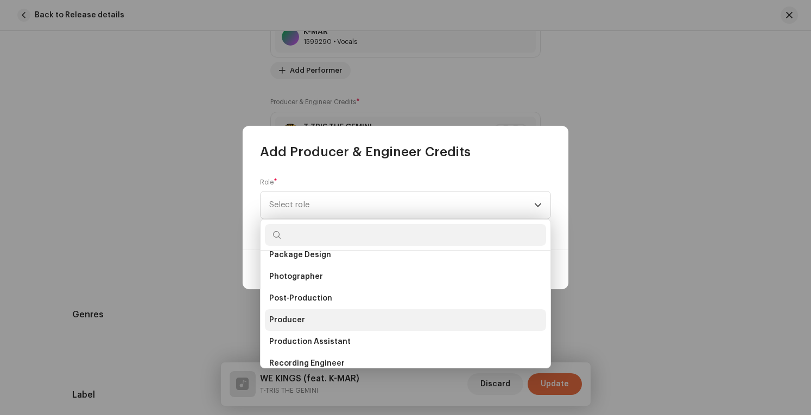
click at [405, 323] on li "Producer" at bounding box center [405, 321] width 281 height 22
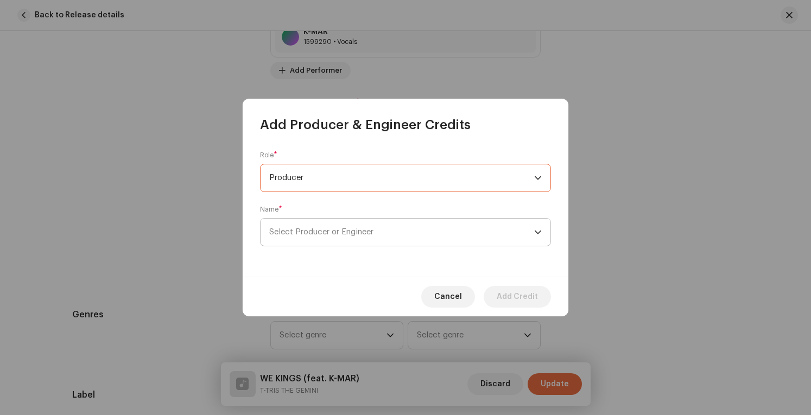
click at [401, 232] on span "Select Producer or Engineer" at bounding box center [401, 232] width 265 height 27
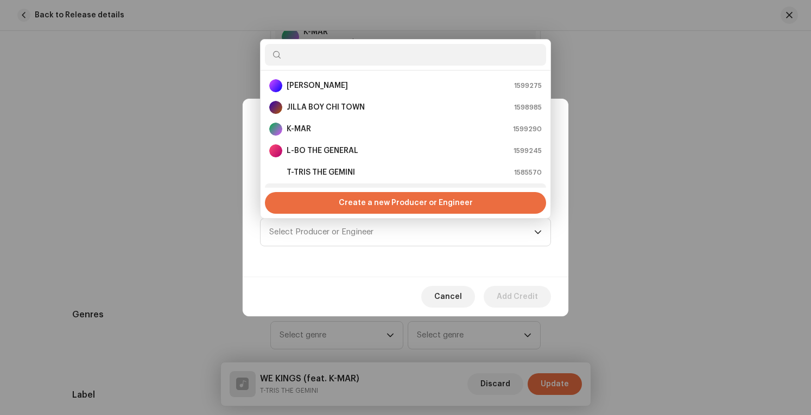
scroll to position [17, 0]
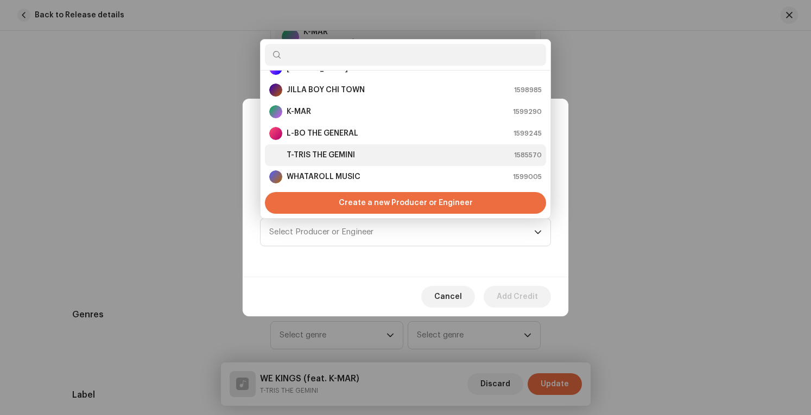
click at [359, 155] on div "T-TRIS THE GEMINI 1585570" at bounding box center [405, 155] width 273 height 13
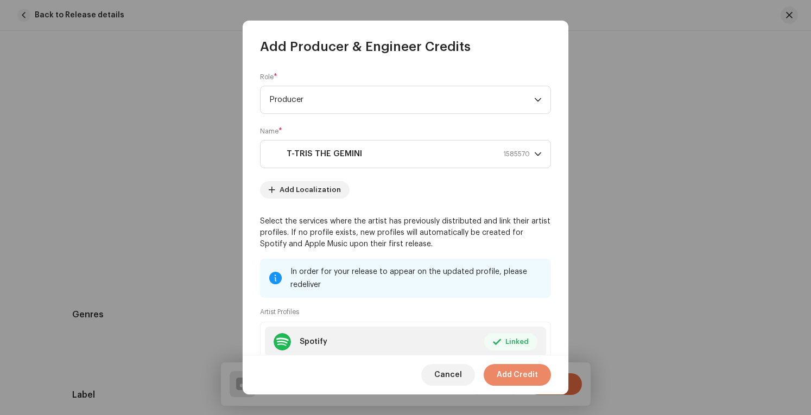
click at [516, 371] on span "Add Credit" at bounding box center [517, 375] width 41 height 22
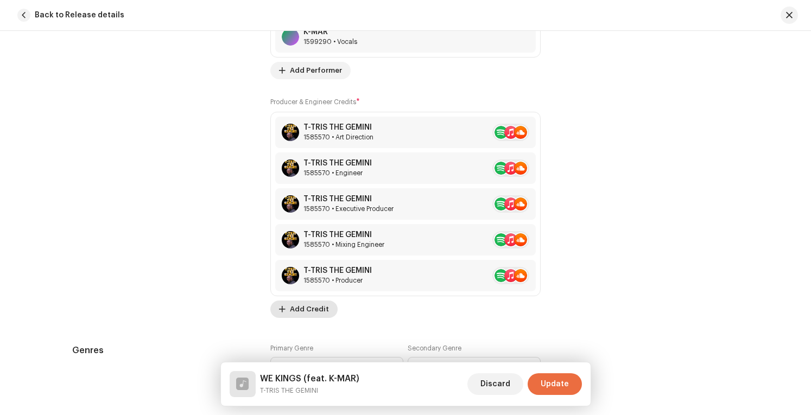
click at [314, 305] on span "Add Credit" at bounding box center [309, 310] width 39 height 22
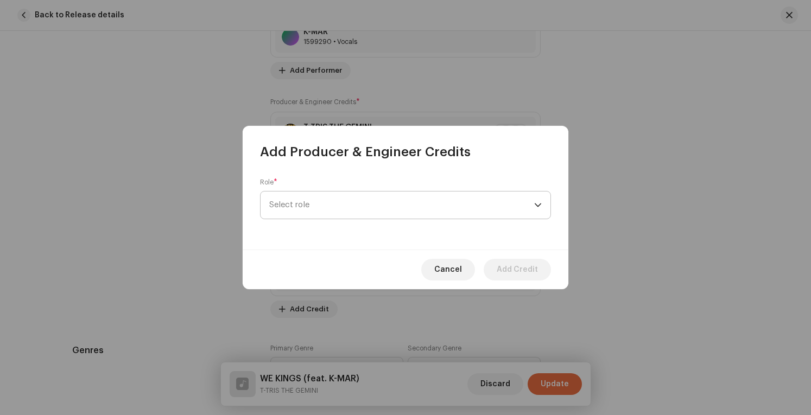
click at [390, 205] on span "Select role" at bounding box center [401, 205] width 265 height 27
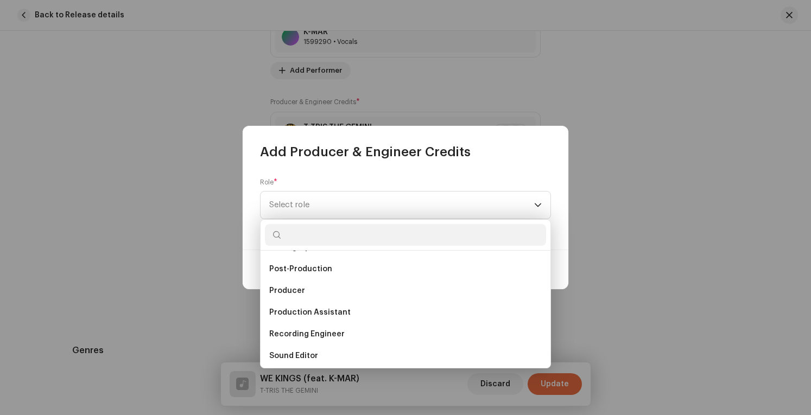
scroll to position [434, 0]
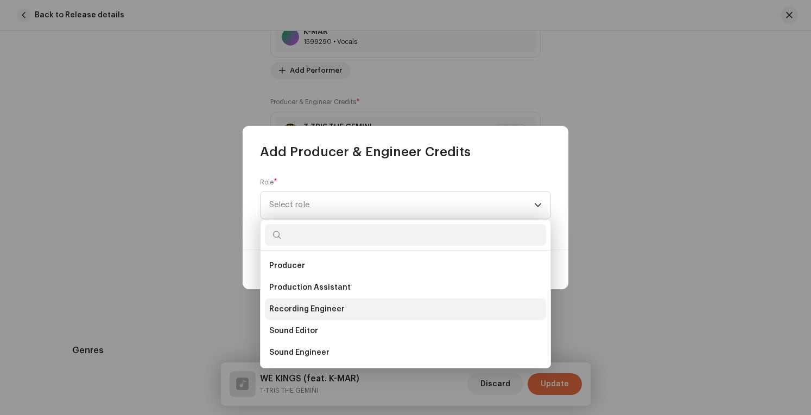
click at [383, 308] on li "Recording Engineer" at bounding box center [405, 310] width 281 height 22
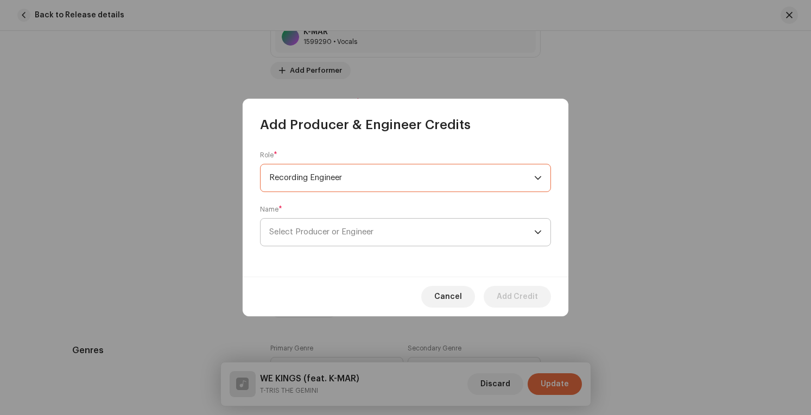
click at [444, 233] on span "Select Producer or Engineer" at bounding box center [401, 232] width 265 height 27
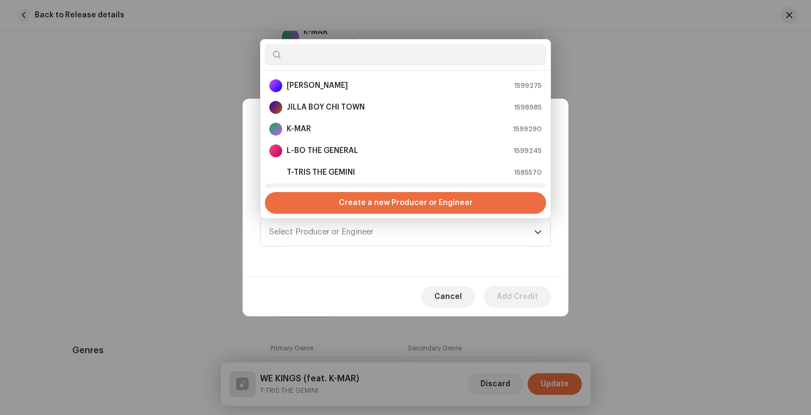
scroll to position [17, 0]
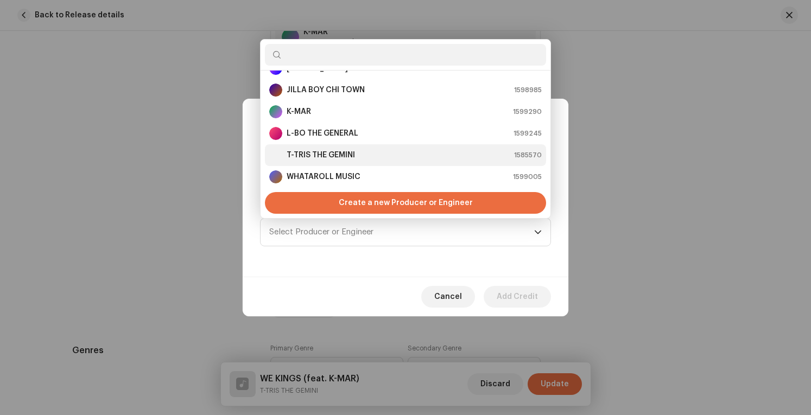
click at [383, 153] on div "T-TRIS THE GEMINI 1585570" at bounding box center [405, 155] width 273 height 13
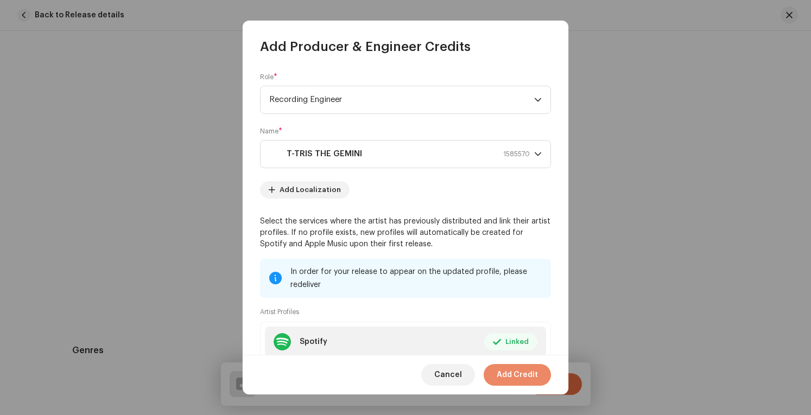
click at [534, 372] on span "Add Credit" at bounding box center [517, 375] width 41 height 22
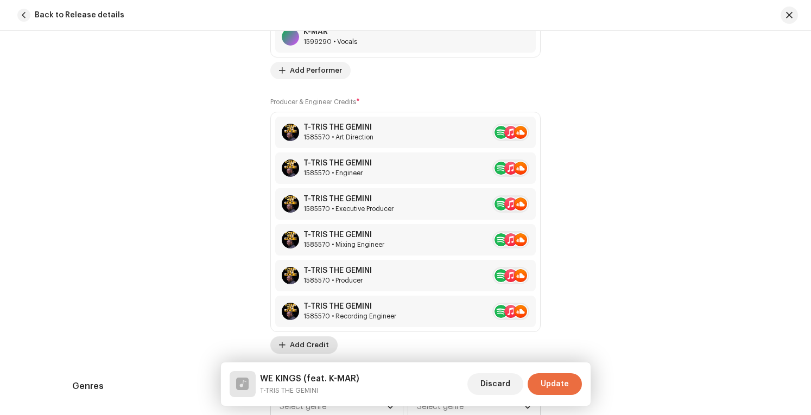
click at [316, 344] on span "Add Credit" at bounding box center [309, 346] width 39 height 22
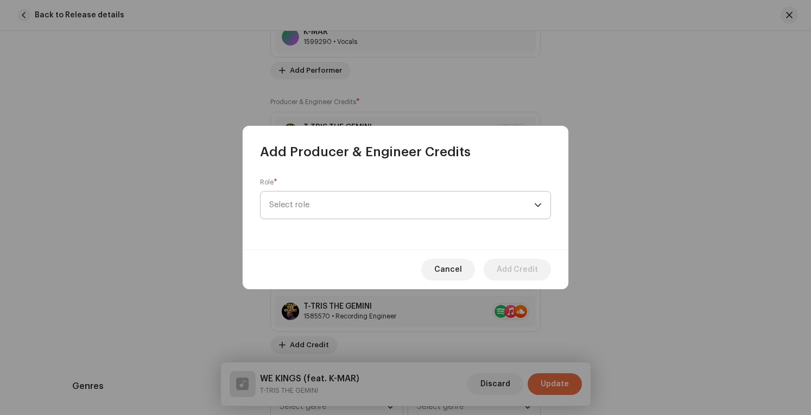
click at [390, 197] on span "Select role" at bounding box center [401, 205] width 265 height 27
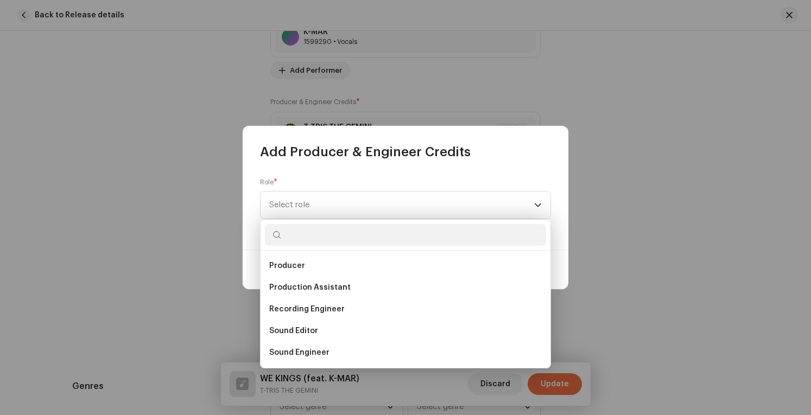
scroll to position [478, 0]
click at [372, 349] on li "Vocal Producer" at bounding box center [405, 353] width 281 height 22
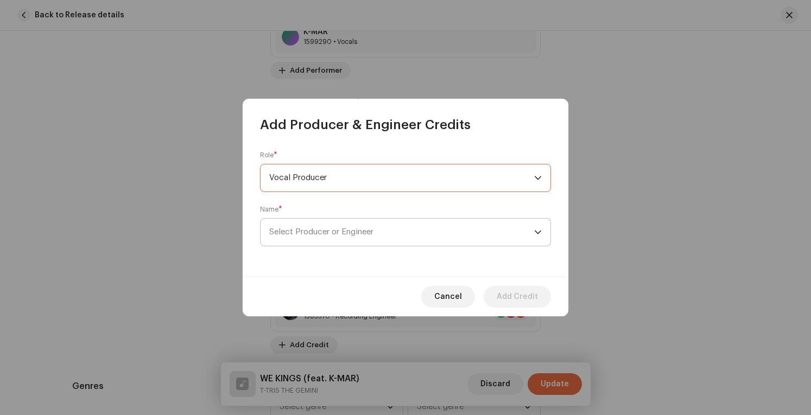
click at [424, 235] on span "Select Producer or Engineer" at bounding box center [401, 232] width 265 height 27
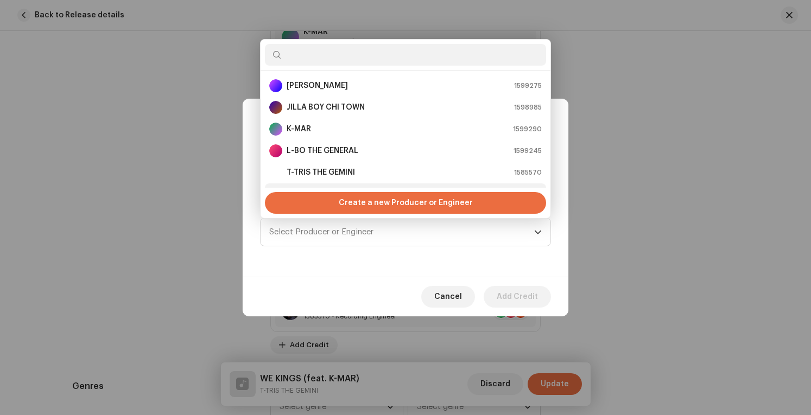
scroll to position [17, 0]
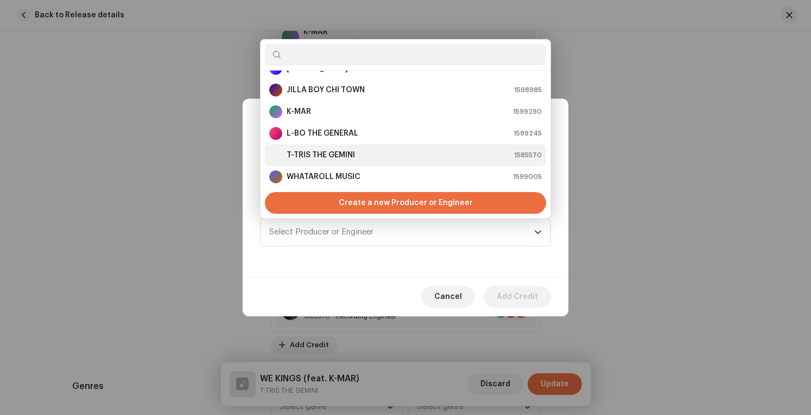
click at [374, 153] on div "T-TRIS THE GEMINI 1585570" at bounding box center [405, 155] width 273 height 13
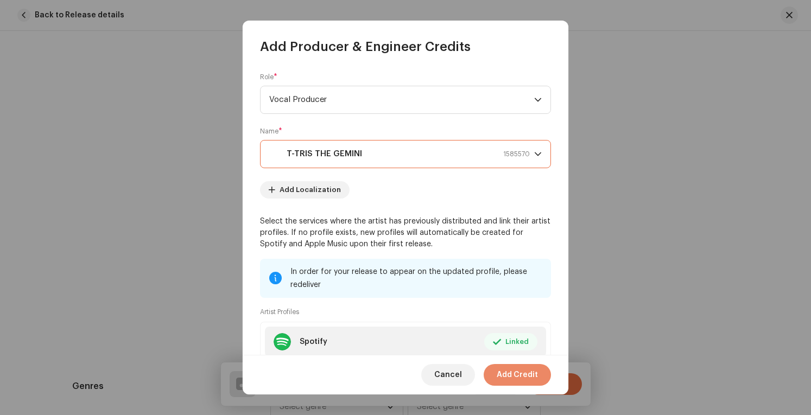
click at [516, 370] on span "Add Credit" at bounding box center [517, 375] width 41 height 22
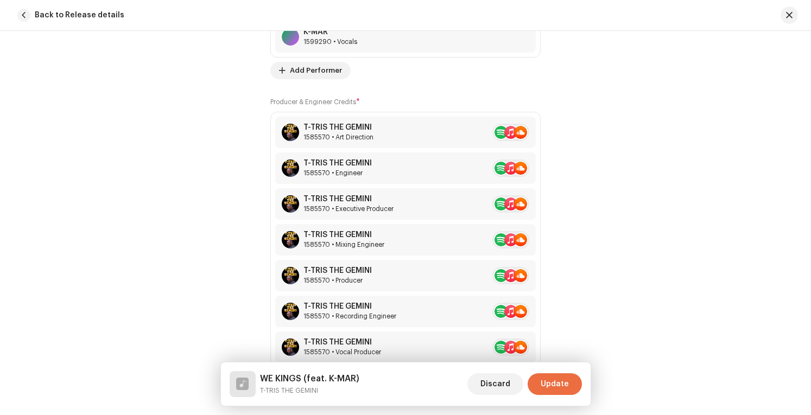
scroll to position [1032, 0]
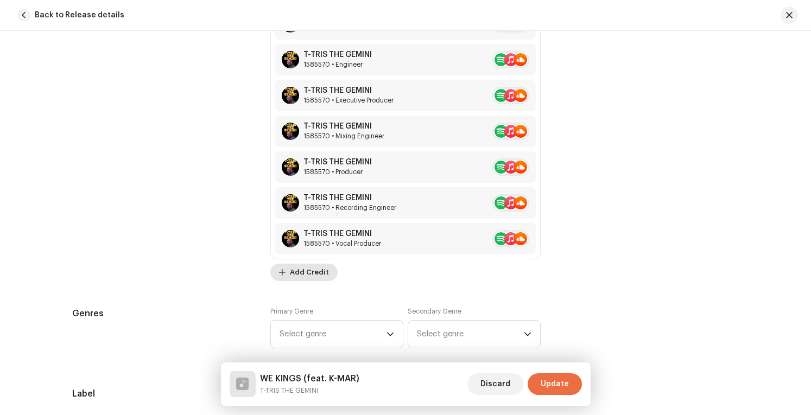
click at [312, 269] on span "Add Credit" at bounding box center [309, 273] width 39 height 22
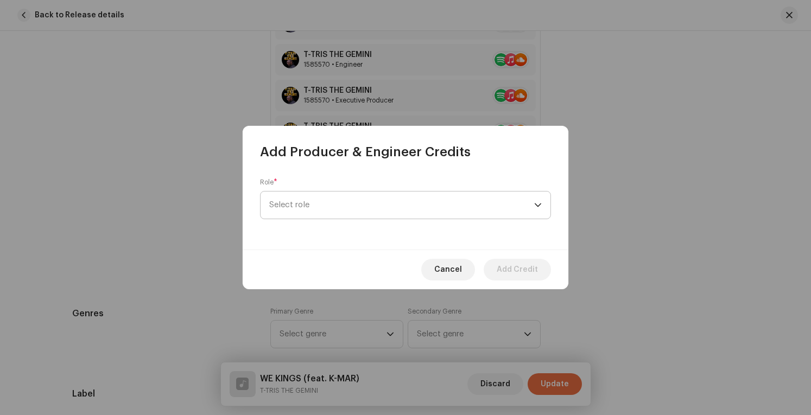
click at [407, 210] on span "Select role" at bounding box center [401, 205] width 265 height 27
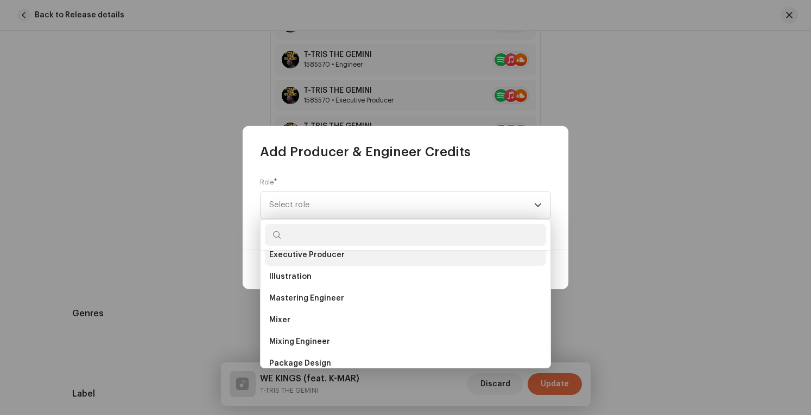
scroll to position [478, 0]
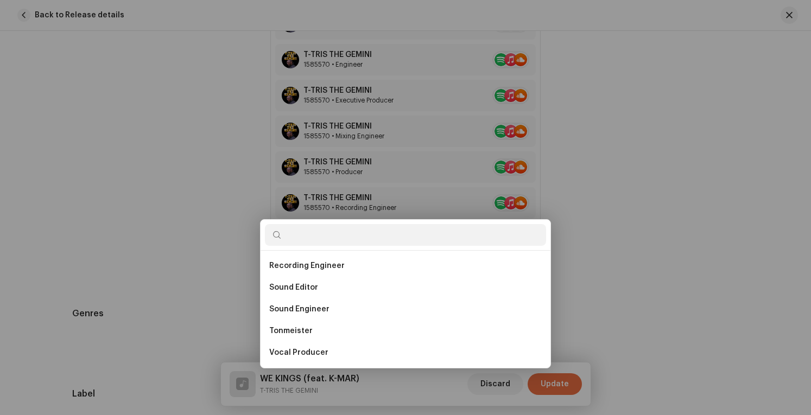
click at [748, 260] on div "Add Producer & Engineer Credits Role * Select role Cancel Add Credit" at bounding box center [405, 207] width 811 height 415
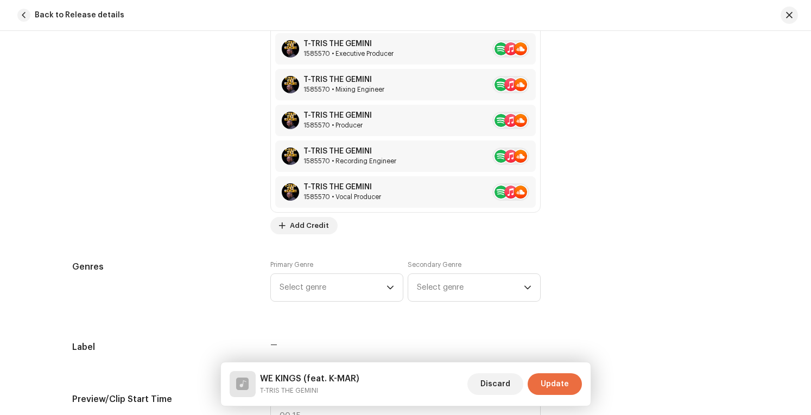
scroll to position [1140, 0]
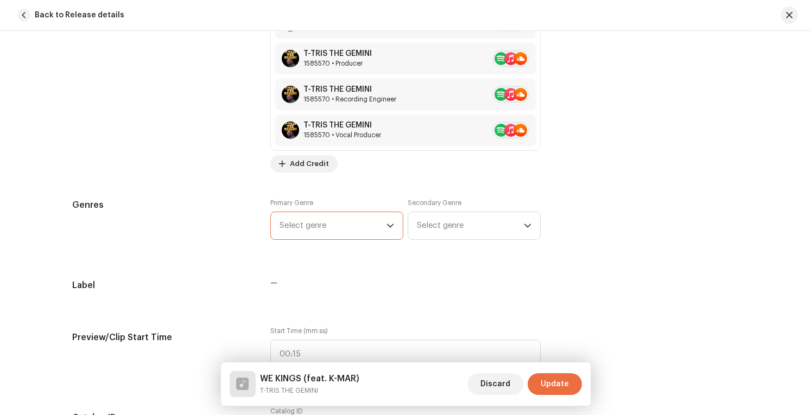
click at [353, 226] on span "Select genre" at bounding box center [333, 225] width 107 height 27
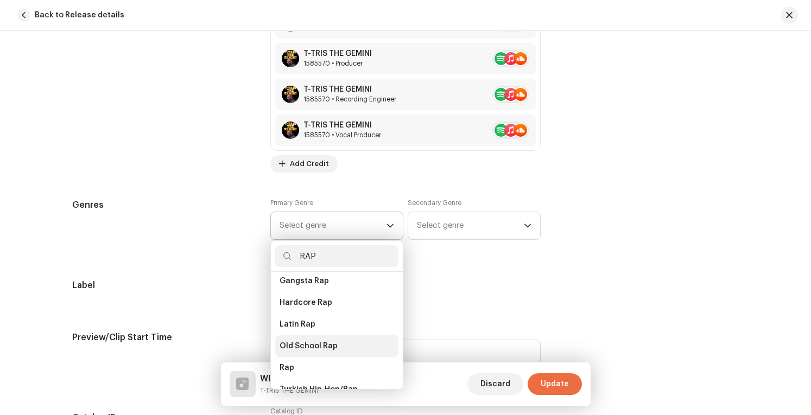
scroll to position [163, 0]
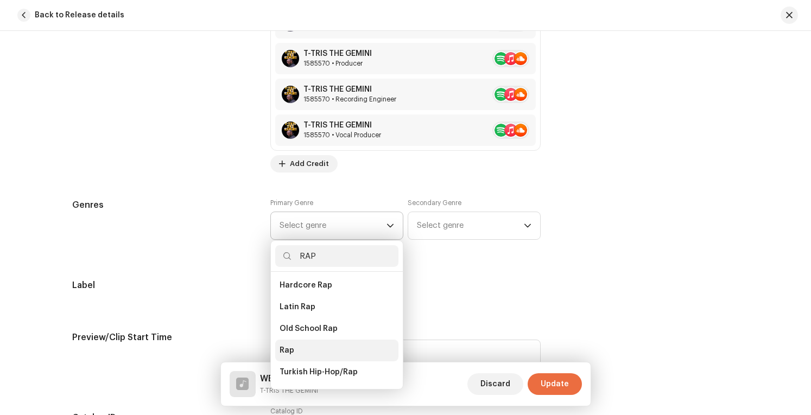
type input "RAP"
click at [323, 340] on li "Rap" at bounding box center [336, 351] width 123 height 22
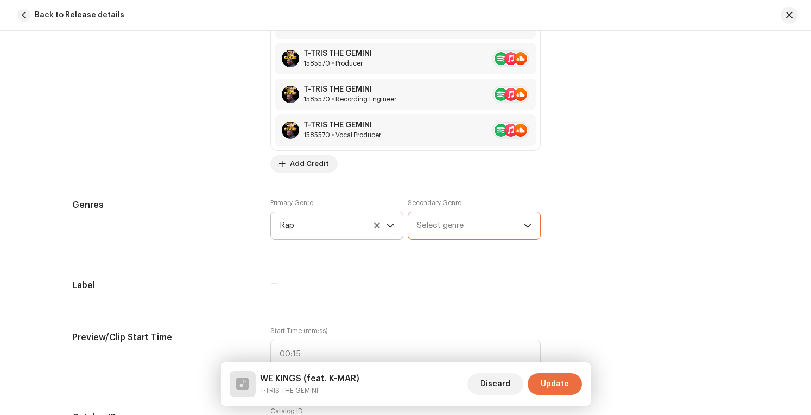
click at [441, 220] on span "Select genre" at bounding box center [470, 225] width 107 height 27
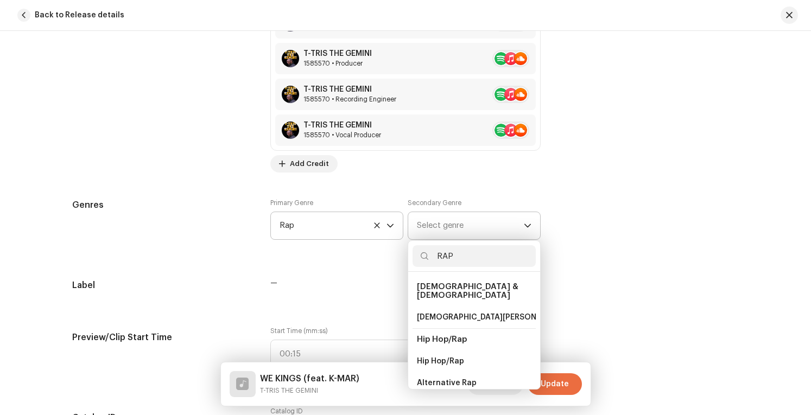
type input "RAP"
click at [456, 336] on span "Hip Hop/Rap" at bounding box center [442, 340] width 50 height 8
click at [454, 336] on span "Hip Hop/Rap" at bounding box center [442, 340] width 50 height 8
click at [440, 336] on span "Hip Hop/Rap" at bounding box center [442, 340] width 50 height 8
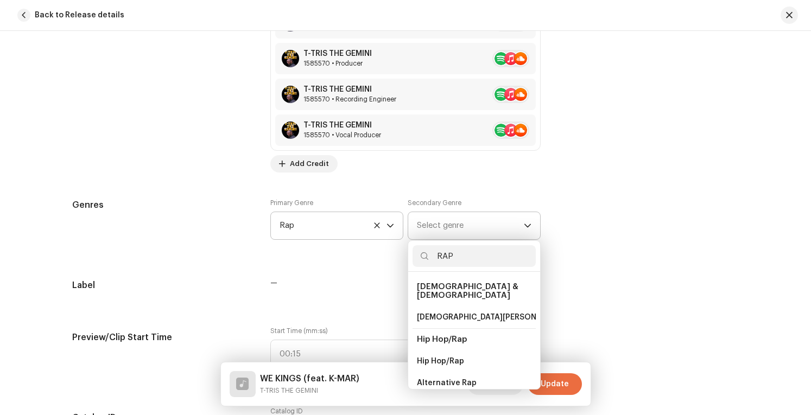
click at [440, 336] on span "Hip Hop/Rap" at bounding box center [442, 340] width 50 height 8
click at [448, 336] on span "Hip Hop/Rap" at bounding box center [442, 340] width 50 height 8
click at [451, 356] on span "Hip Hop/Rap" at bounding box center [440, 361] width 47 height 11
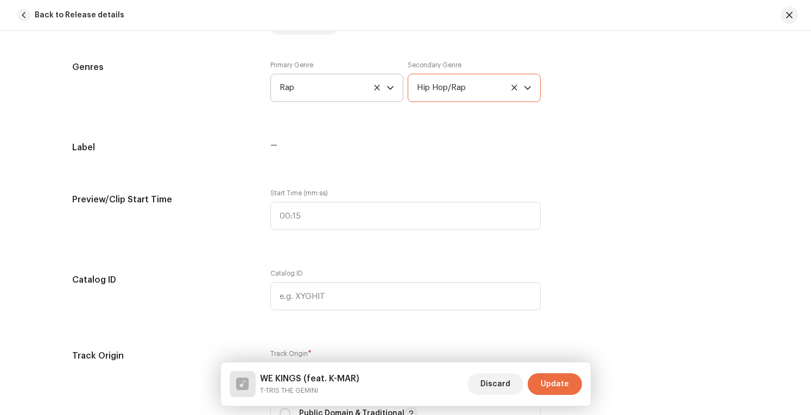
scroll to position [1303, 0]
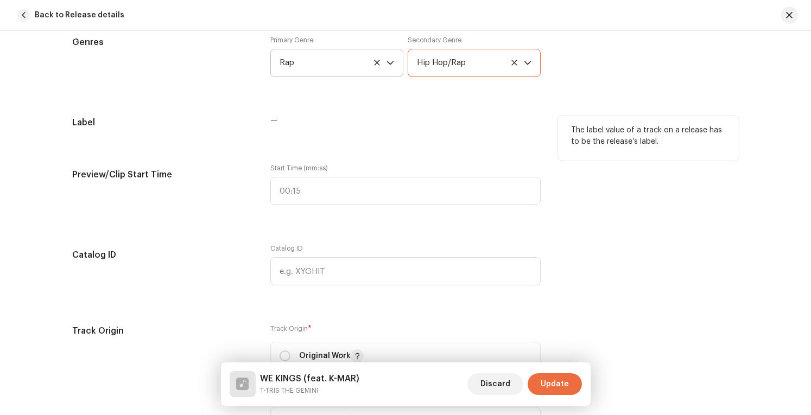
click at [270, 117] on span "—" at bounding box center [273, 121] width 7 height 8
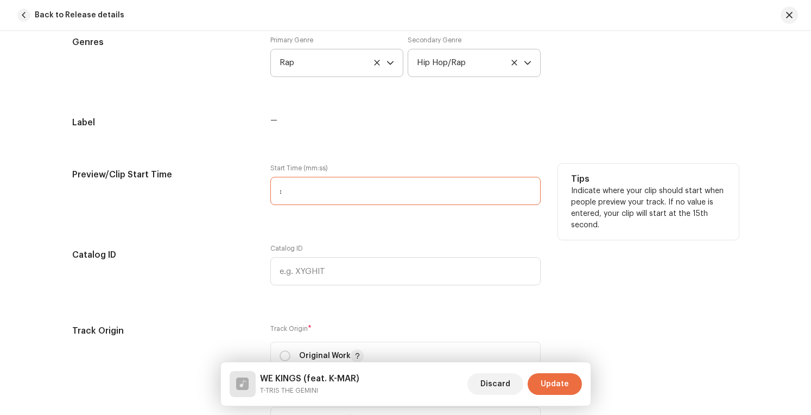
click at [340, 195] on input ":" at bounding box center [405, 191] width 270 height 28
type input "00:01"
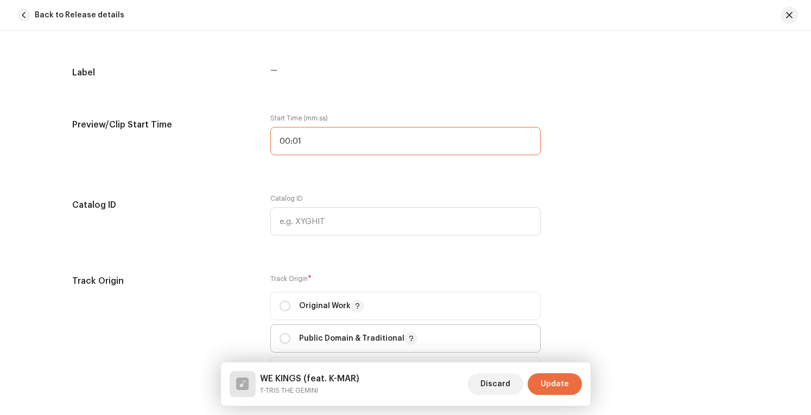
scroll to position [1412, 0]
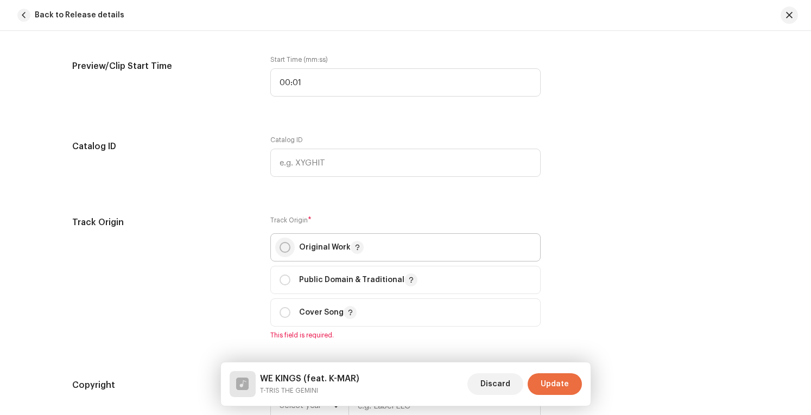
click at [286, 246] on input "radio" at bounding box center [285, 247] width 11 height 11
radio input "true"
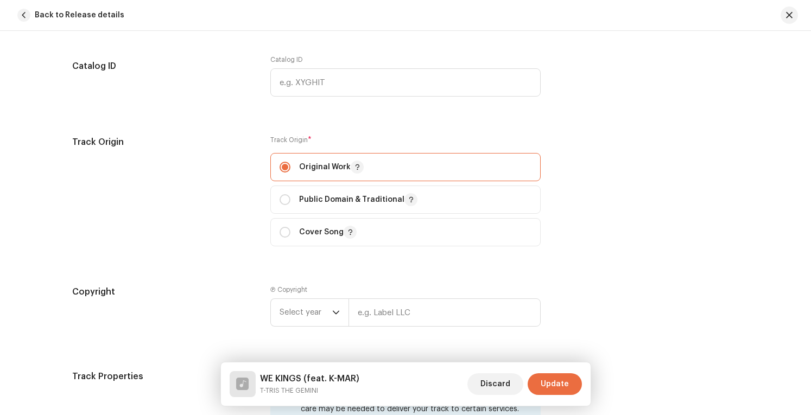
scroll to position [1629, 0]
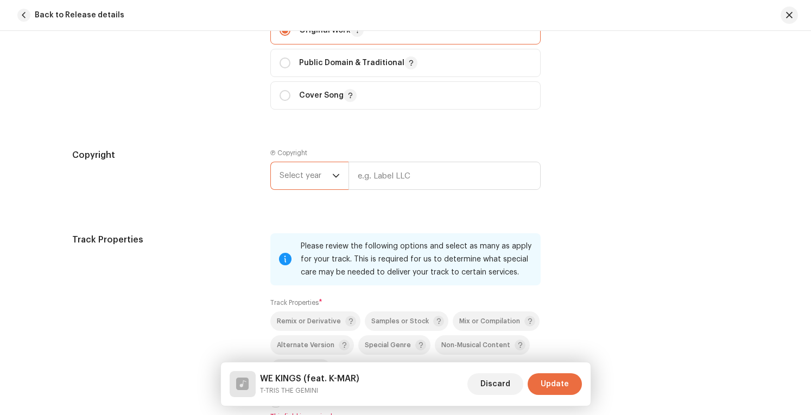
click at [294, 175] on span "Select year" at bounding box center [306, 175] width 53 height 27
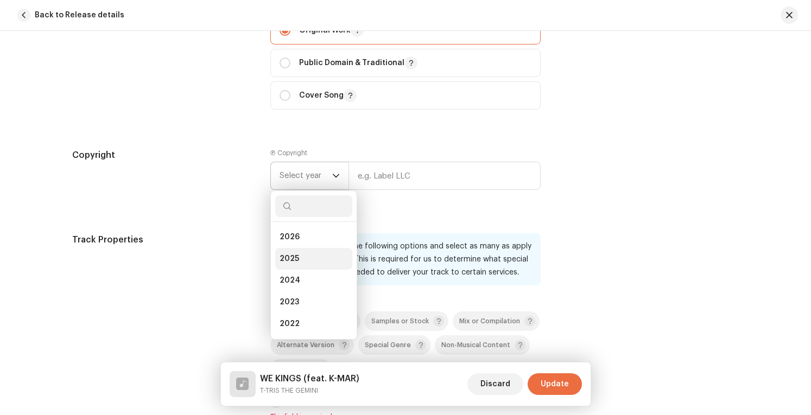
click at [299, 254] on li "2025" at bounding box center [313, 259] width 77 height 22
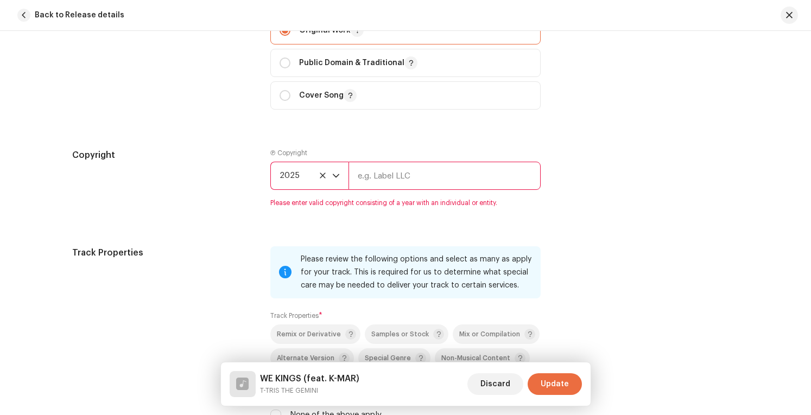
click at [433, 171] on input "text" at bounding box center [445, 176] width 192 height 28
type input "SO CINCY ENTERTAINMENTS LLC"
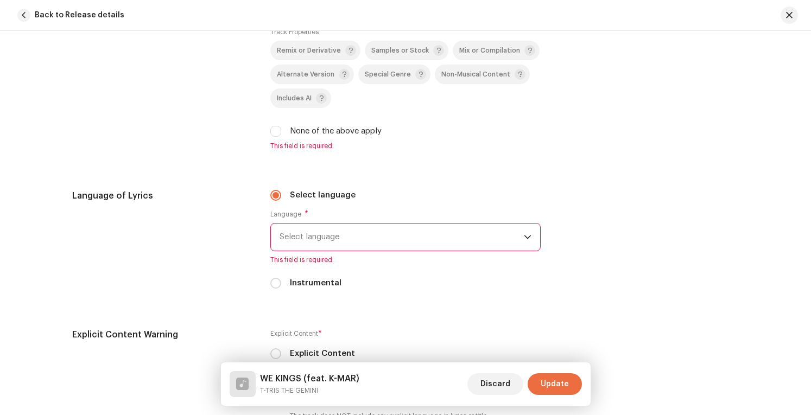
scroll to position [1901, 0]
click at [275, 125] on input "None of the above apply" at bounding box center [275, 130] width 11 height 11
checkbox input "true"
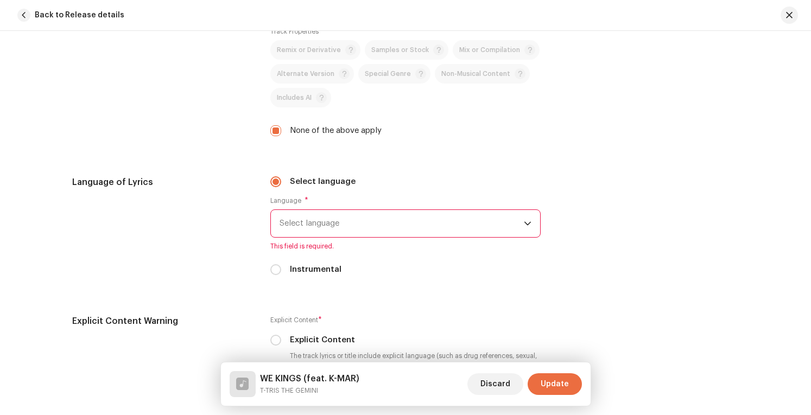
click at [429, 222] on span "Select language" at bounding box center [402, 223] width 244 height 27
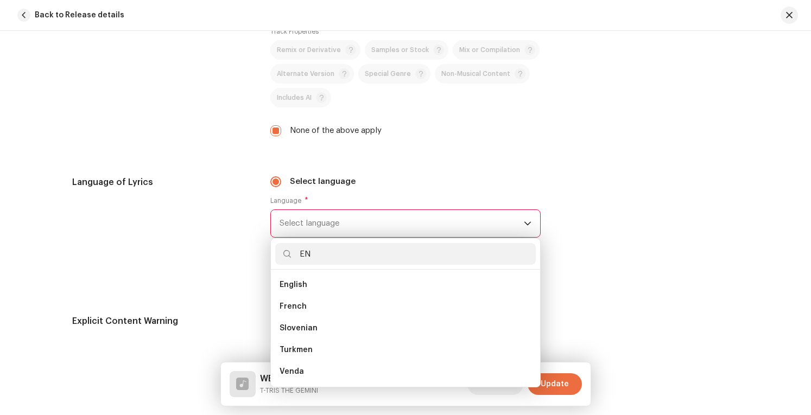
scroll to position [0, 0]
type input "EN"
click at [333, 303] on li "Bengali" at bounding box center [405, 307] width 261 height 22
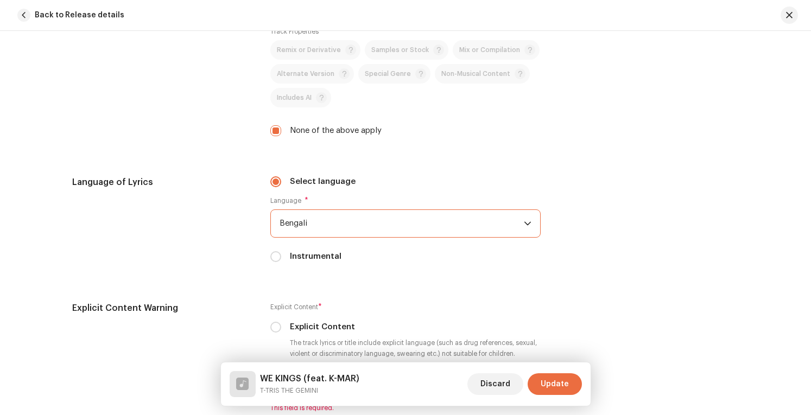
click at [326, 222] on span "Bengali" at bounding box center [402, 223] width 244 height 27
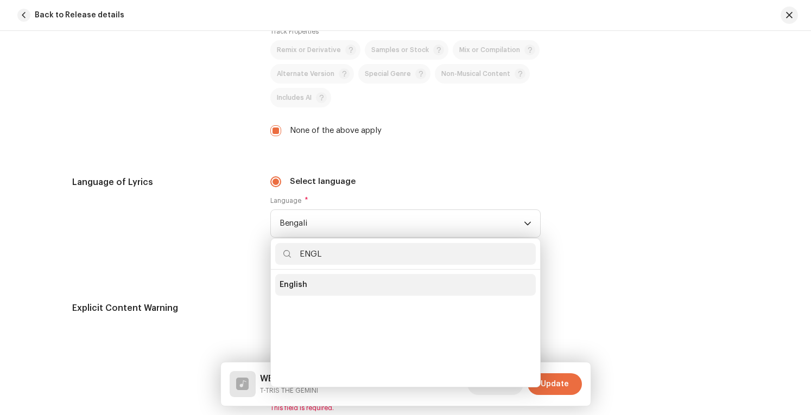
type input "ENGL"
click at [306, 278] on li "English" at bounding box center [405, 285] width 261 height 22
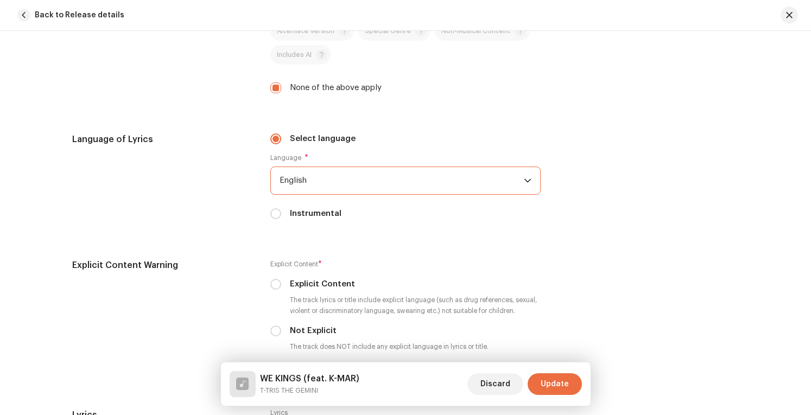
scroll to position [2009, 0]
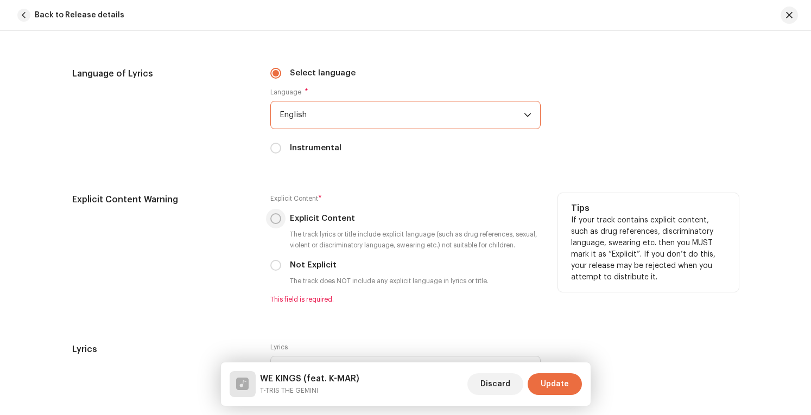
click at [274, 220] on input "Explicit Content" at bounding box center [275, 218] width 11 height 11
radio input "true"
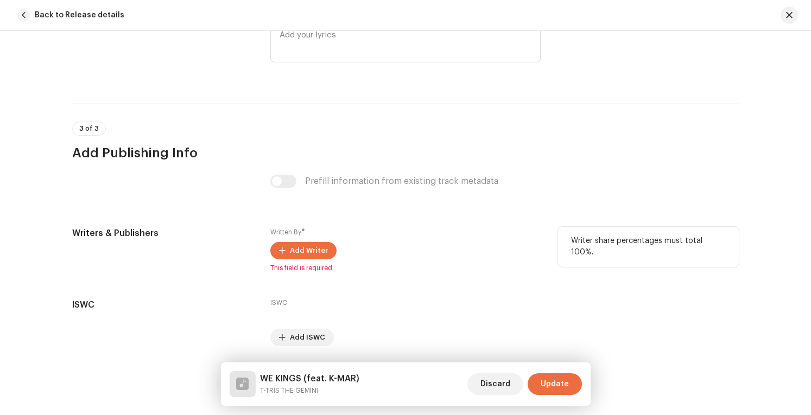
scroll to position [2361, 0]
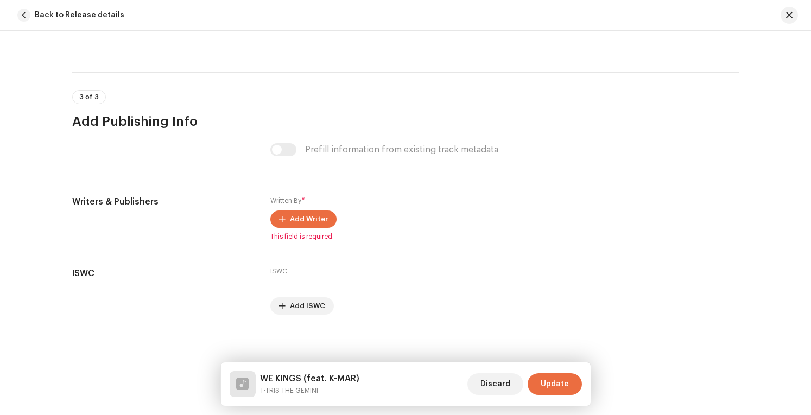
click at [283, 146] on div "Prefill information from existing track metadata" at bounding box center [405, 149] width 270 height 13
click at [323, 209] on span "Add Writer" at bounding box center [309, 220] width 38 height 22
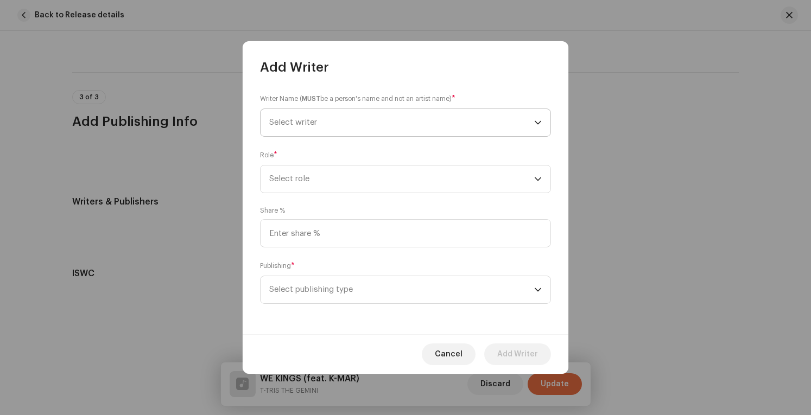
click at [373, 123] on span "Select writer" at bounding box center [401, 122] width 265 height 27
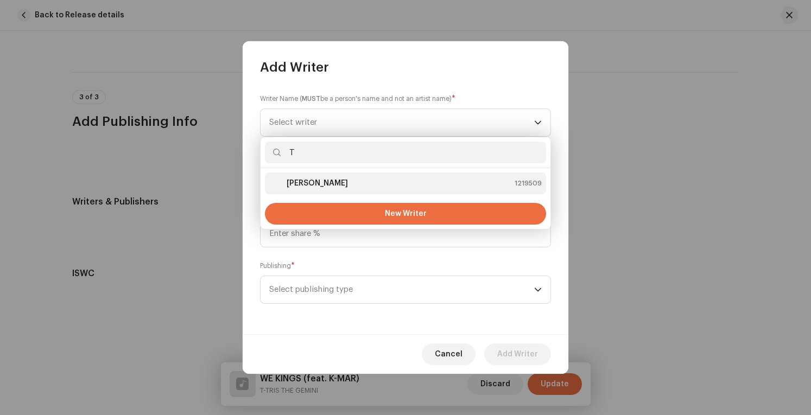
type input "T"
click at [368, 184] on div "TRISTAN KANU 1219509" at bounding box center [405, 183] width 273 height 13
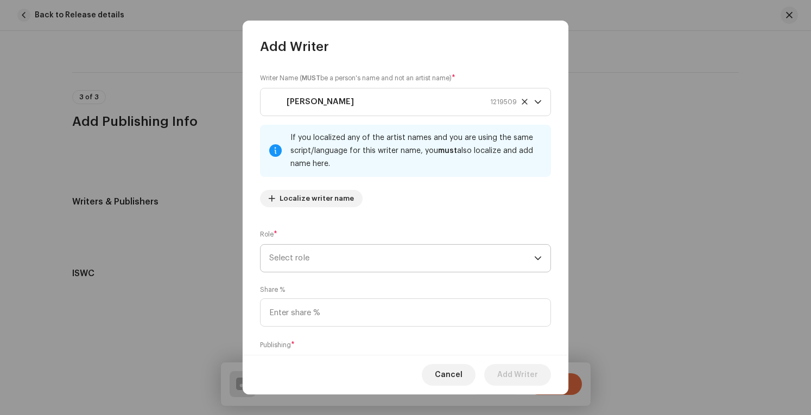
click at [326, 259] on span "Select role" at bounding box center [401, 258] width 265 height 27
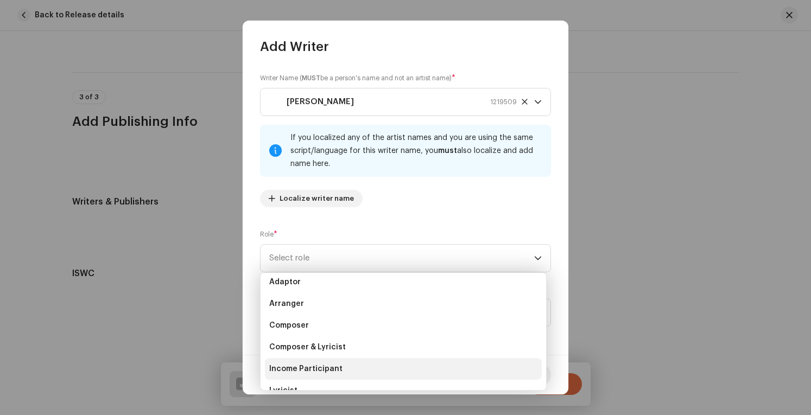
scroll to position [2, 0]
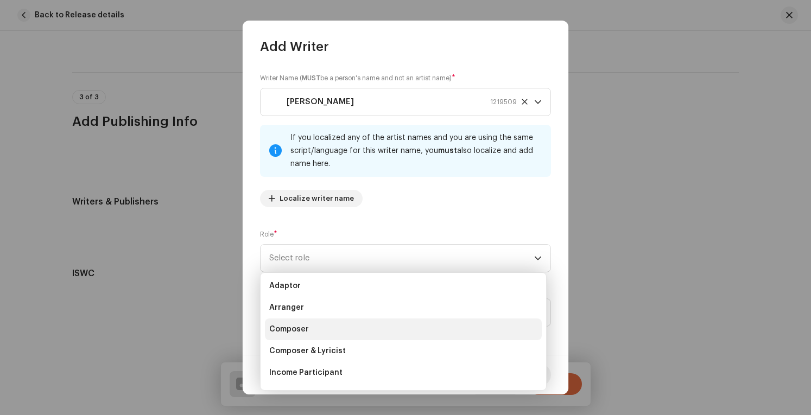
click at [311, 330] on li "Composer" at bounding box center [403, 330] width 277 height 22
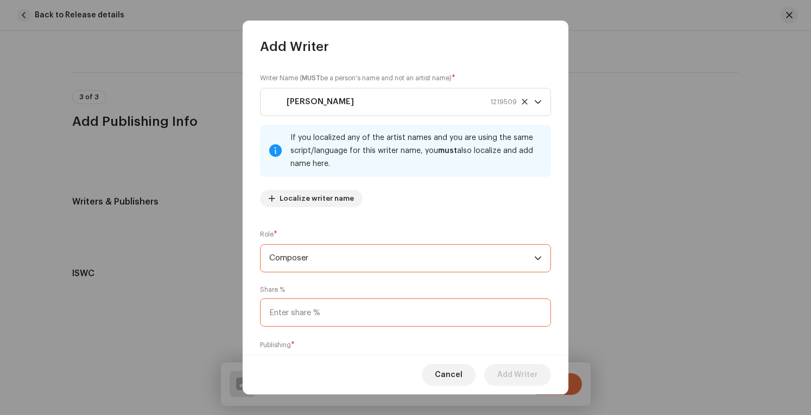
click at [346, 318] on input at bounding box center [405, 313] width 291 height 28
type input "100.00"
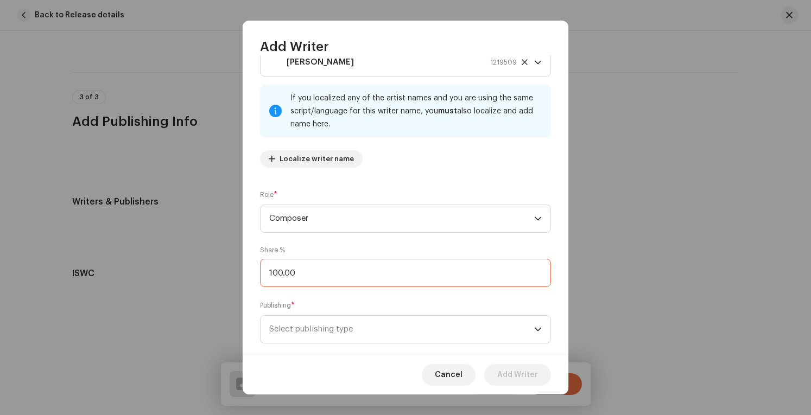
scroll to position [58, 0]
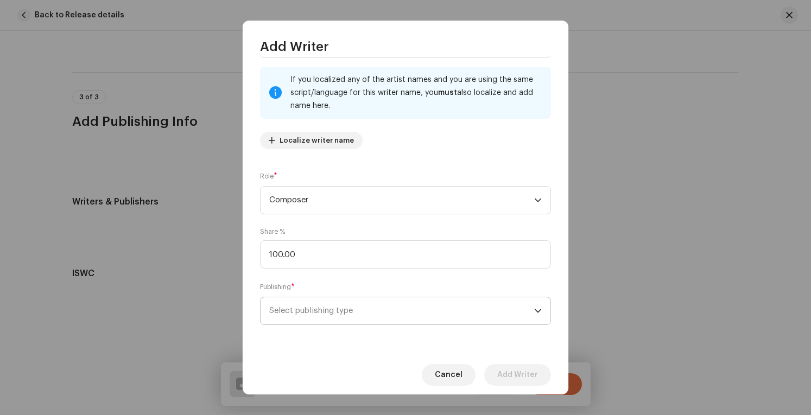
click at [377, 310] on span "Select publishing type" at bounding box center [401, 311] width 265 height 27
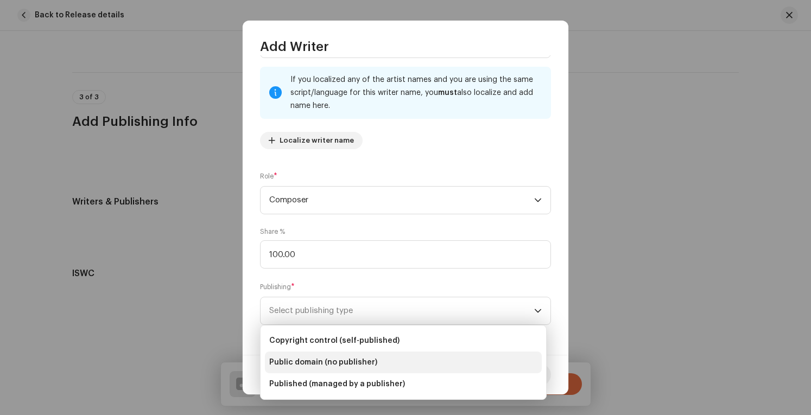
click at [349, 359] on span "Public domain (no publisher)" at bounding box center [323, 362] width 108 height 11
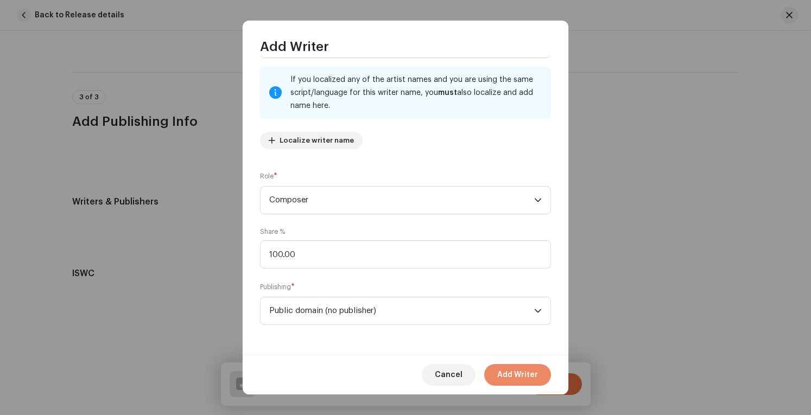
click at [518, 371] on span "Add Writer" at bounding box center [517, 375] width 41 height 22
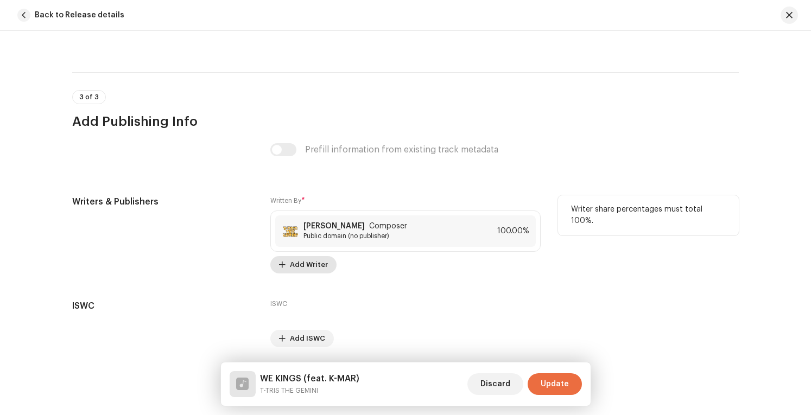
click at [295, 260] on span "Add Writer" at bounding box center [309, 265] width 38 height 22
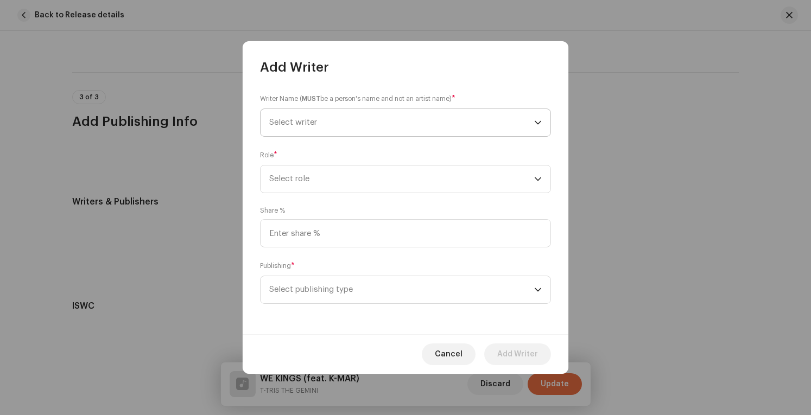
click at [415, 123] on span "Select writer" at bounding box center [401, 122] width 265 height 27
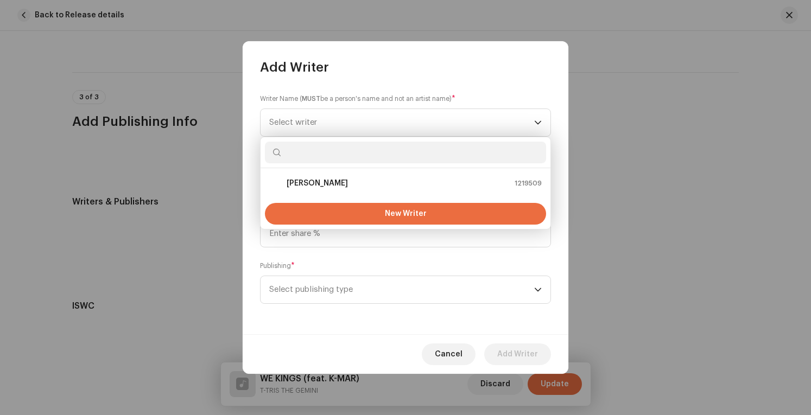
click at [558, 155] on div "Writer Name ( MUST be a person's name and not an artist name) * Select writer R…" at bounding box center [406, 205] width 326 height 259
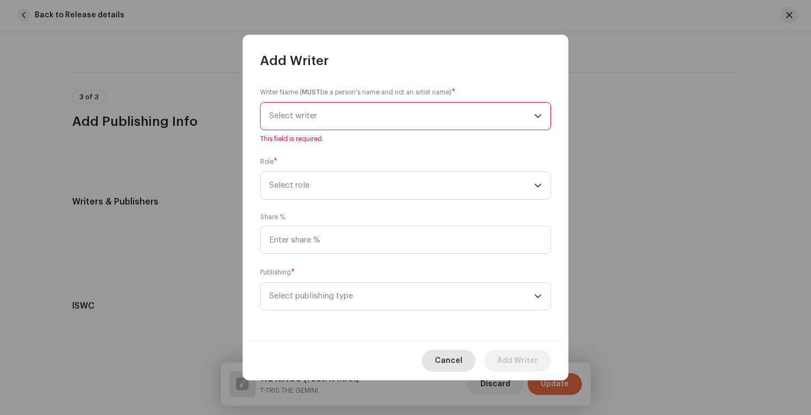
click at [461, 361] on span "Cancel" at bounding box center [449, 361] width 28 height 22
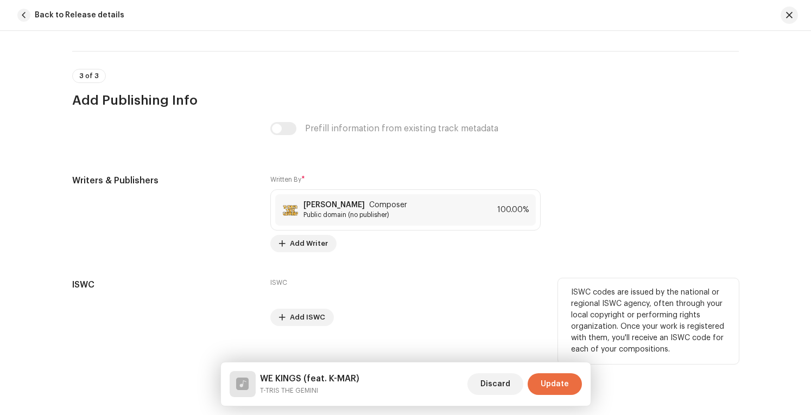
scroll to position [2393, 0]
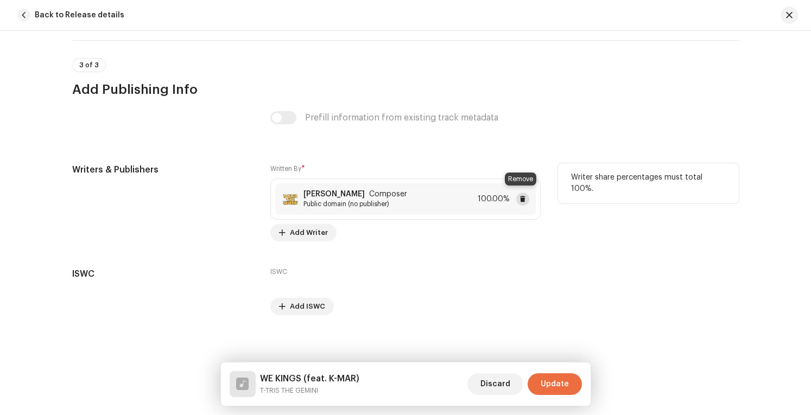
click at [520, 198] on span at bounding box center [523, 199] width 7 height 9
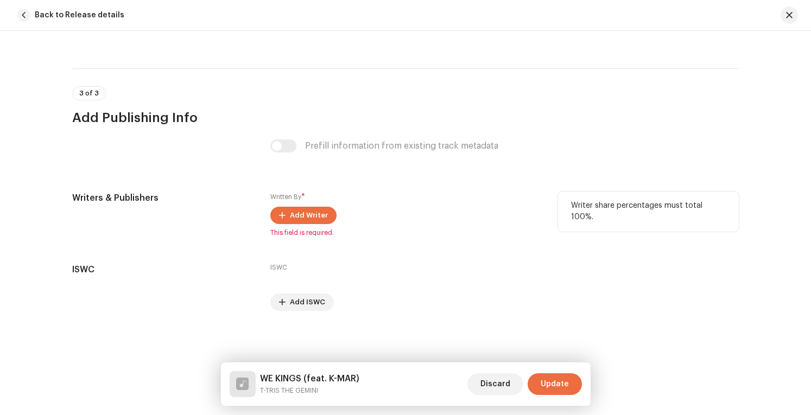
scroll to position [2361, 0]
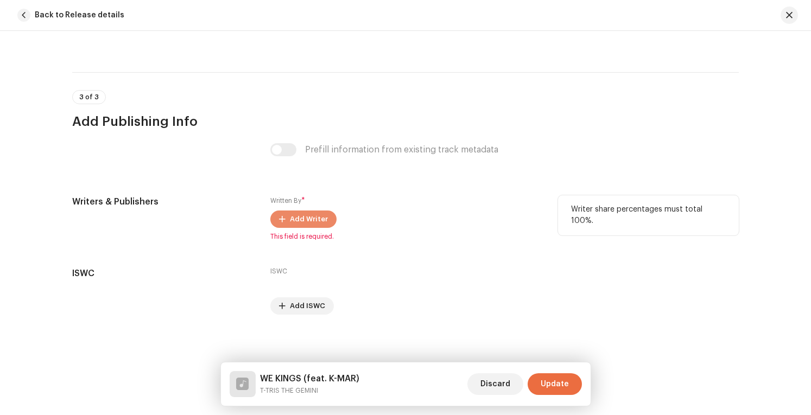
click at [307, 219] on span "Add Writer" at bounding box center [309, 220] width 38 height 22
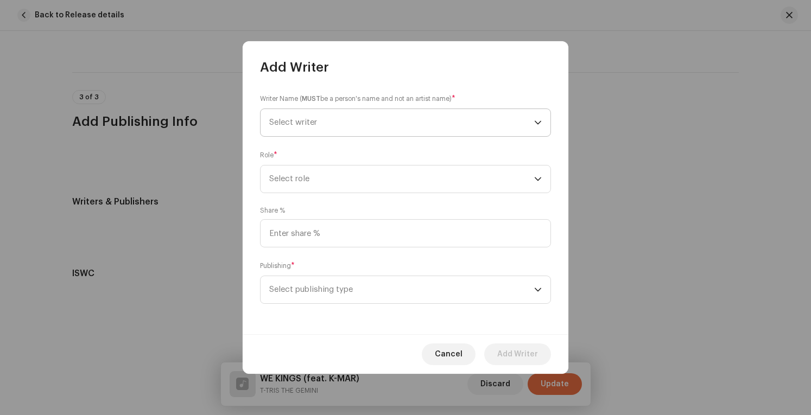
click at [337, 126] on span "Select writer" at bounding box center [401, 122] width 265 height 27
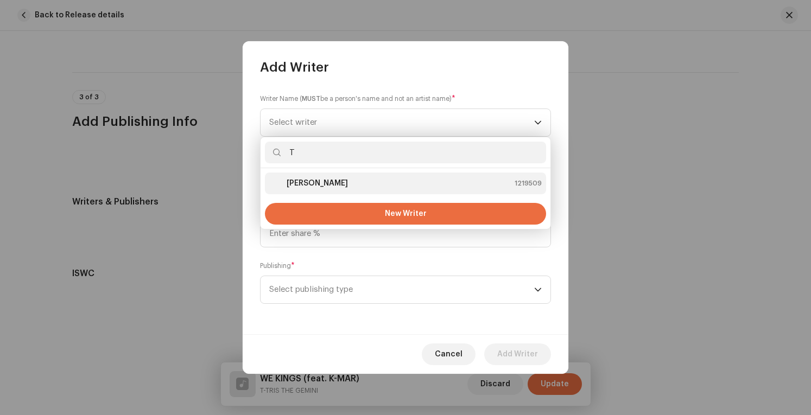
type input "T"
click at [328, 179] on strong "TRISTAN KANU" at bounding box center [317, 183] width 61 height 11
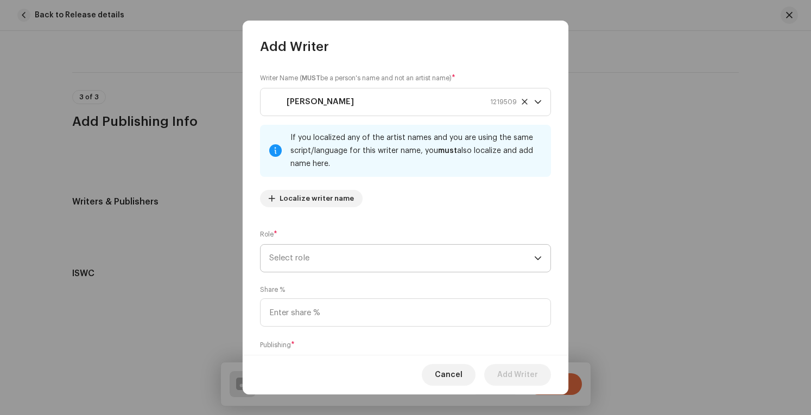
click at [330, 252] on span "Select role" at bounding box center [401, 258] width 265 height 27
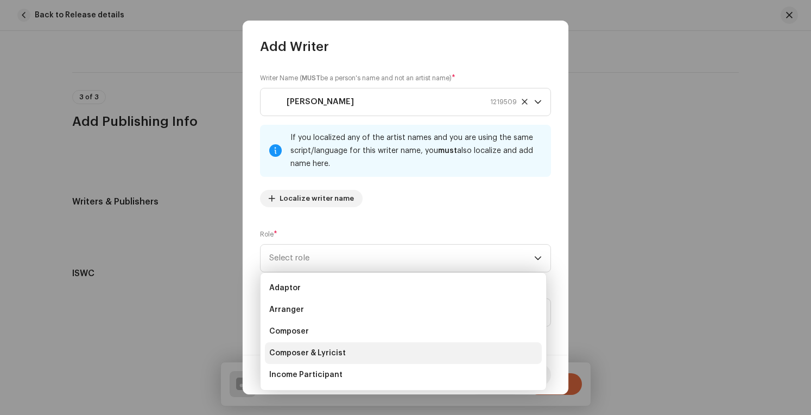
click at [323, 354] on span "Composer & Lyricist" at bounding box center [307, 353] width 77 height 11
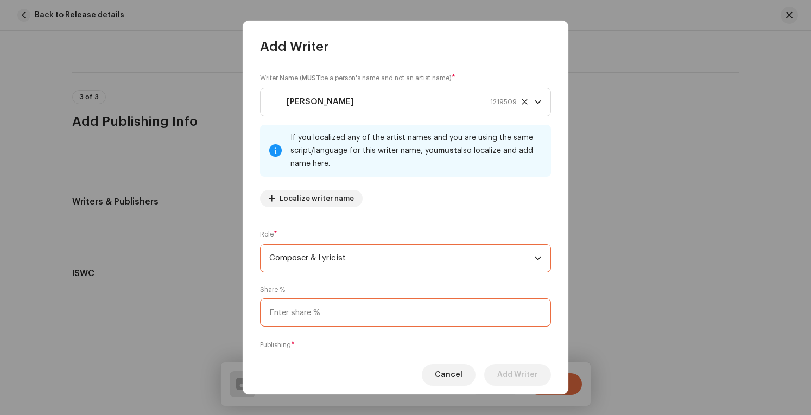
click at [362, 305] on input at bounding box center [405, 313] width 291 height 28
type input "100.00"
click at [554, 281] on div "Writer Name ( MUST be a person's name and not an artist name) * TRISTAN KANU 12…" at bounding box center [406, 205] width 326 height 300
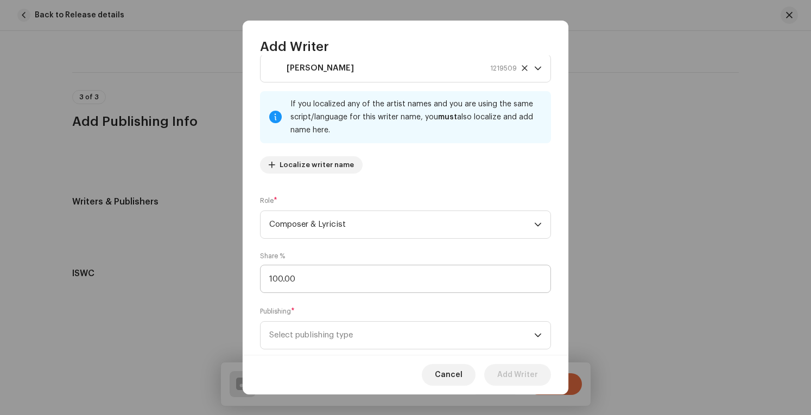
scroll to position [58, 0]
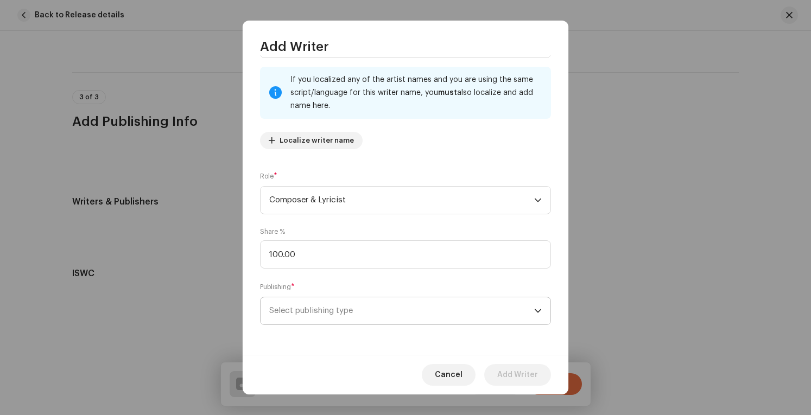
click at [394, 306] on span "Select publishing type" at bounding box center [401, 311] width 265 height 27
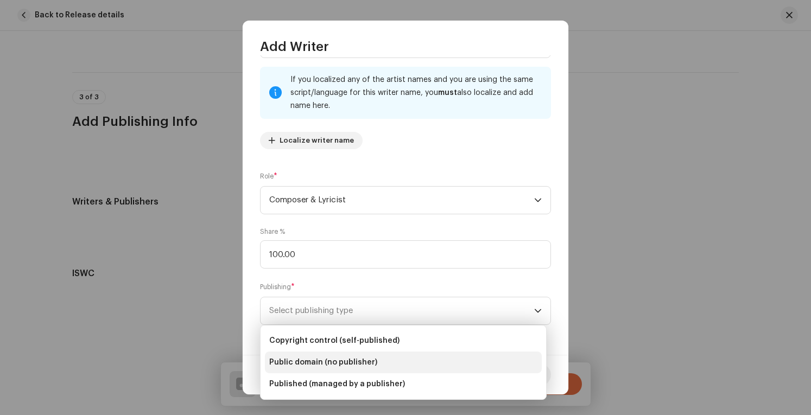
click at [339, 363] on span "Public domain (no publisher)" at bounding box center [323, 362] width 108 height 11
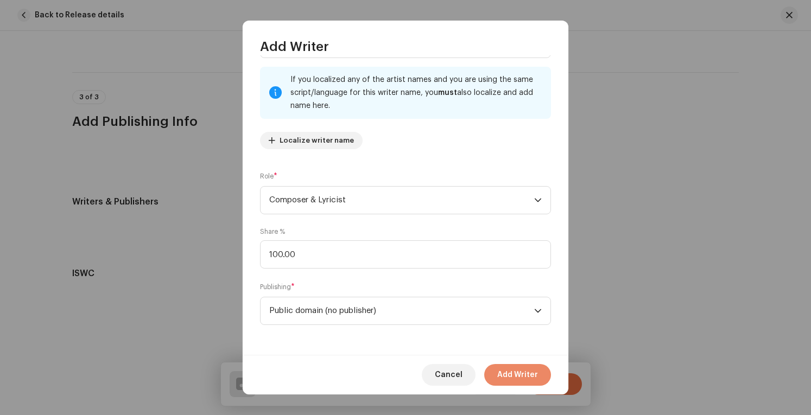
click at [518, 376] on span "Add Writer" at bounding box center [517, 375] width 41 height 22
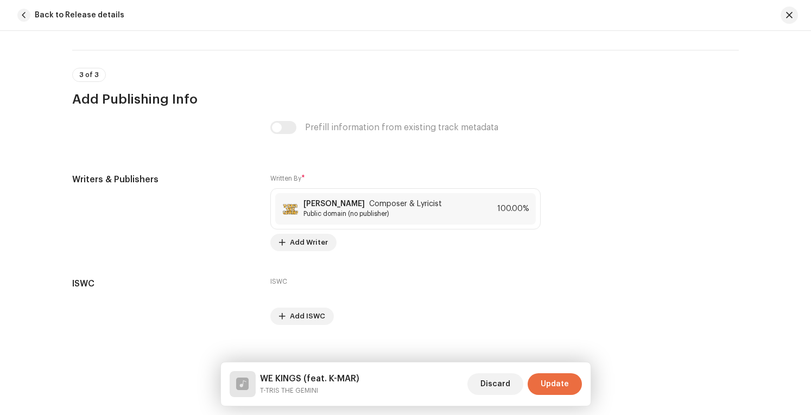
scroll to position [2393, 0]
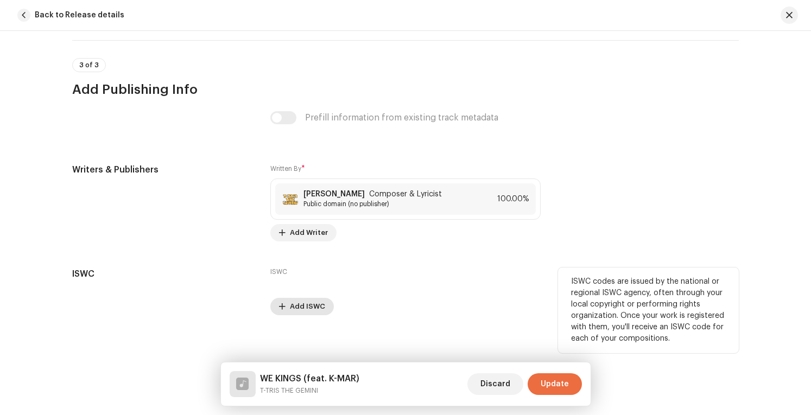
click at [306, 298] on span "Add ISWC" at bounding box center [307, 307] width 35 height 22
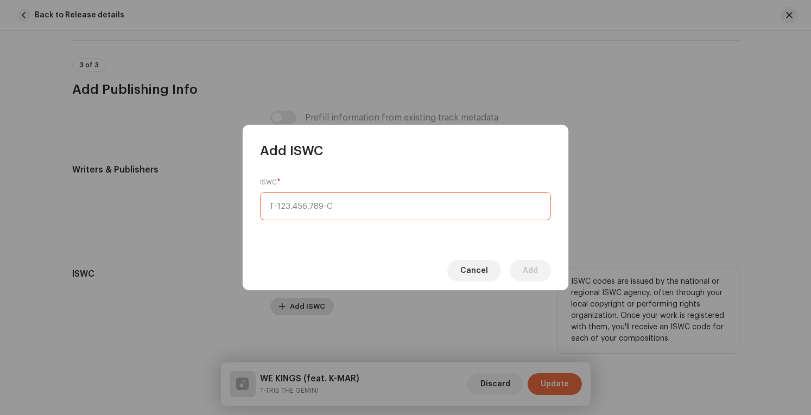
type input "_-___.___.___-_"
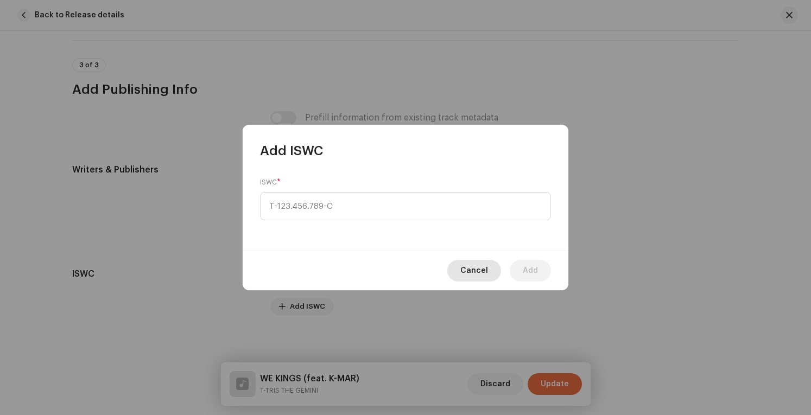
click at [476, 269] on span "Cancel" at bounding box center [475, 271] width 28 height 22
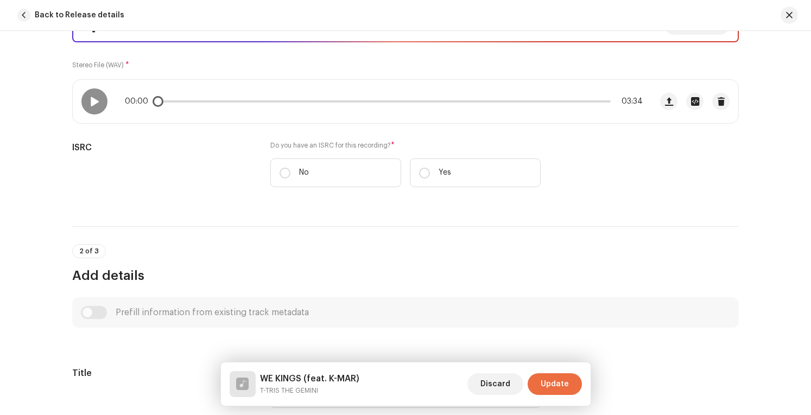
scroll to position [217, 0]
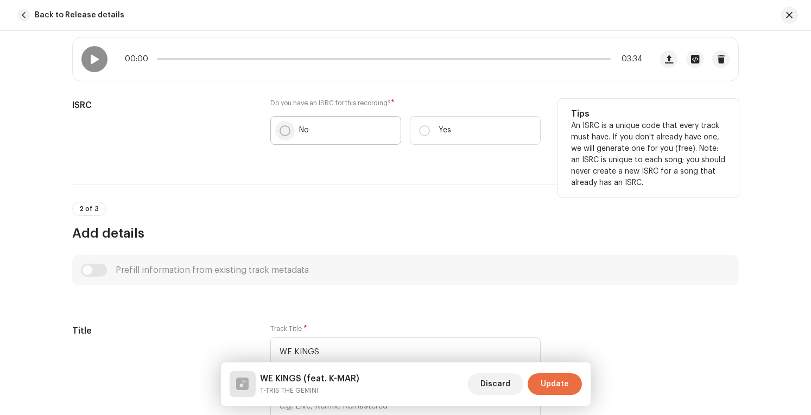
click at [284, 128] on input "No" at bounding box center [285, 130] width 11 height 11
radio input "true"
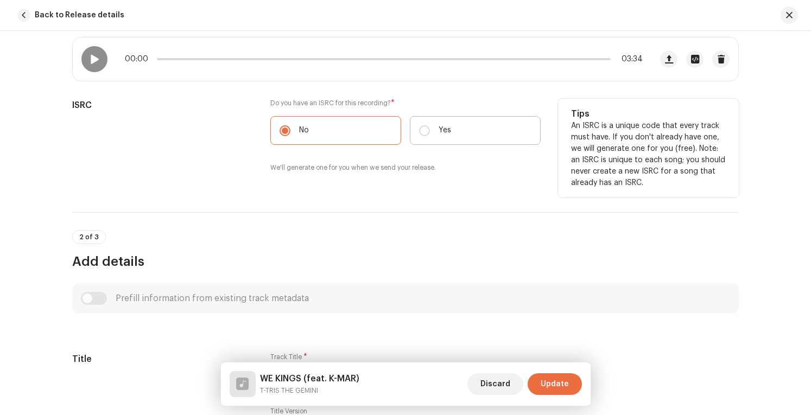
click at [428, 128] on label "Yes" at bounding box center [475, 130] width 131 height 29
click at [428, 128] on input "Yes" at bounding box center [424, 130] width 11 height 11
radio input "true"
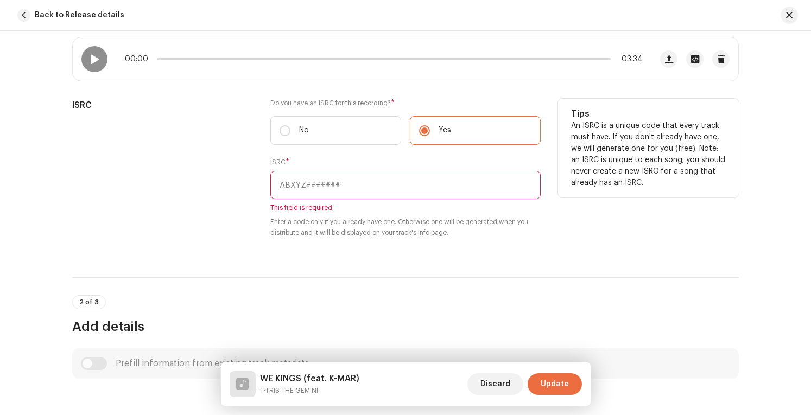
click at [341, 181] on input "text" at bounding box center [405, 185] width 270 height 28
paste input "QZ-F8D-25-01644"
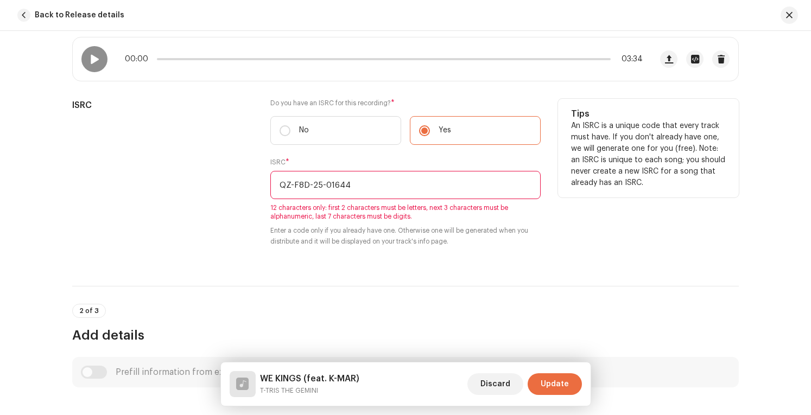
click at [578, 219] on div "Tips An ISRC is a unique code that every track must have. If you don't already …" at bounding box center [648, 179] width 181 height 161
click at [323, 182] on input "QZ-F8D-25-01644" at bounding box center [405, 185] width 270 height 28
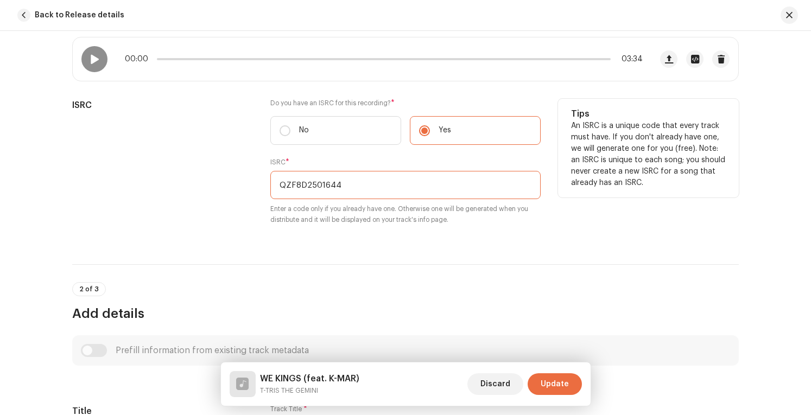
type input "QZF8D2501644"
click at [567, 233] on div "Tips An ISRC is a unique code that every track must have. If you don't already …" at bounding box center [648, 169] width 181 height 140
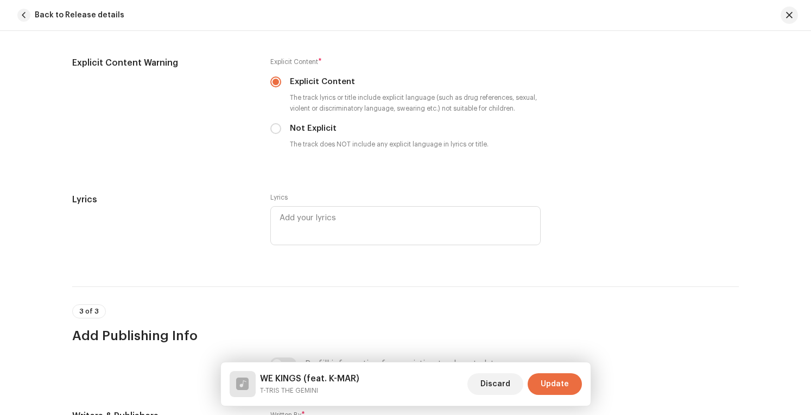
scroll to position [2473, 0]
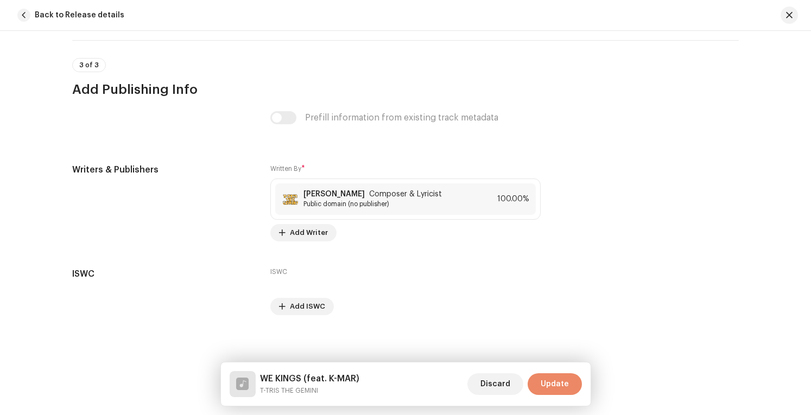
click at [566, 387] on span "Update" at bounding box center [555, 385] width 28 height 22
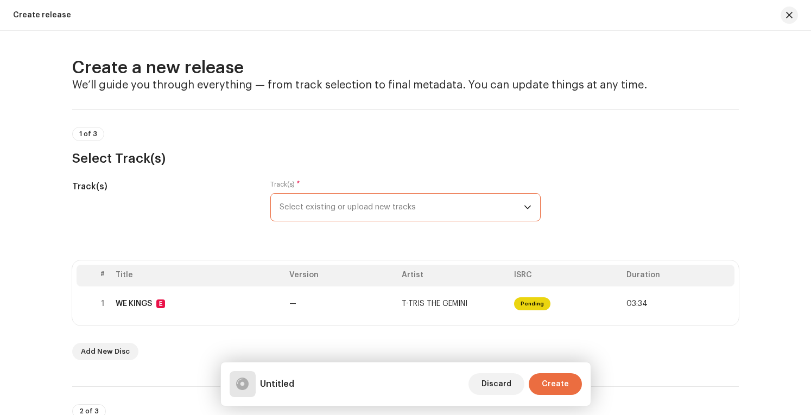
click at [509, 209] on span "Select existing or upload new tracks" at bounding box center [402, 207] width 244 height 27
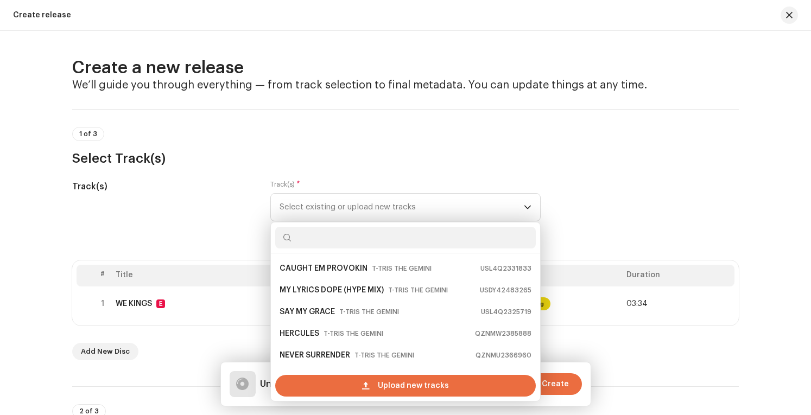
click at [616, 192] on div "Track(s) Track(s) * Select existing or upload new tracks CAUGHT EM PROVOKIN T-T…" at bounding box center [405, 207] width 667 height 54
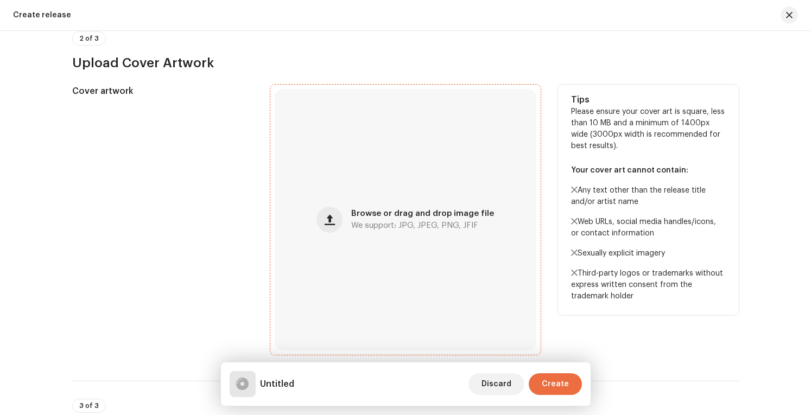
scroll to position [380, 0]
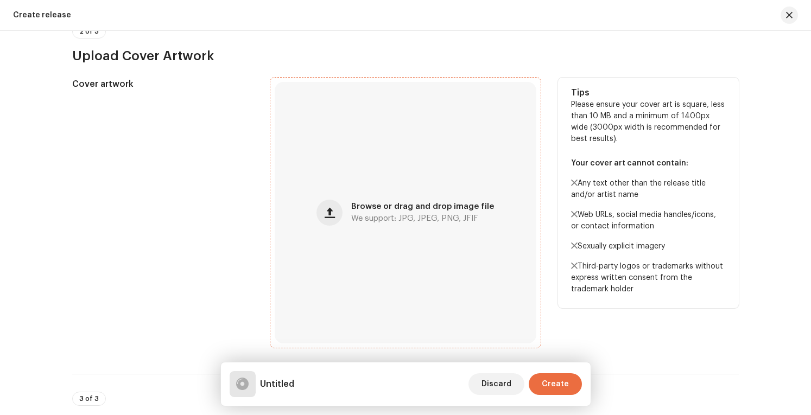
click at [403, 158] on div "Browse or drag and drop image file We support: JPG, JPEG, PNG, JFIF" at bounding box center [406, 213] width 262 height 262
click at [357, 263] on div "Browse or drag and drop image file We support: JPG, JPEG, PNG, JFIF" at bounding box center [406, 213] width 262 height 262
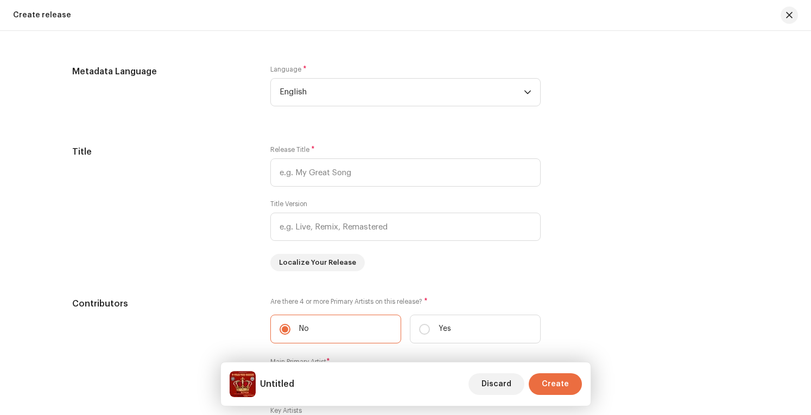
scroll to position [923, 0]
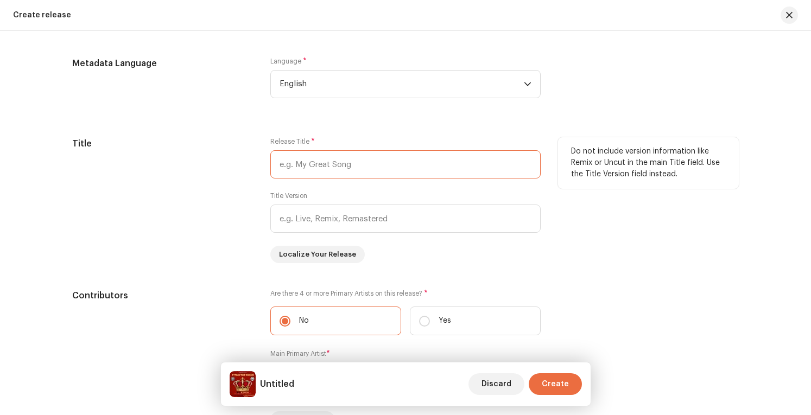
click at [373, 160] on input "text" at bounding box center [405, 164] width 270 height 28
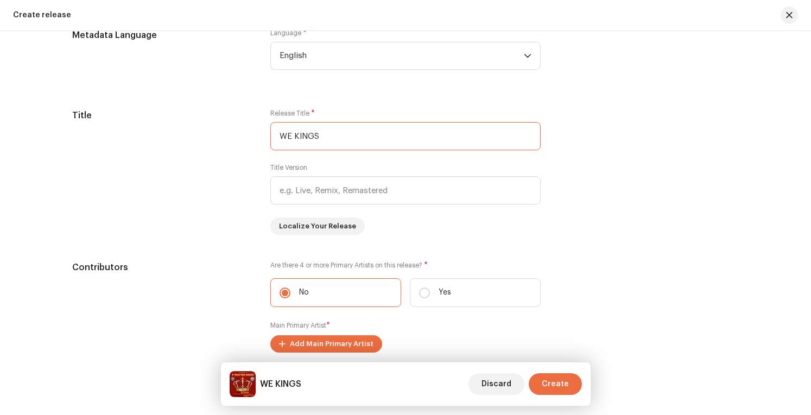
scroll to position [978, 0]
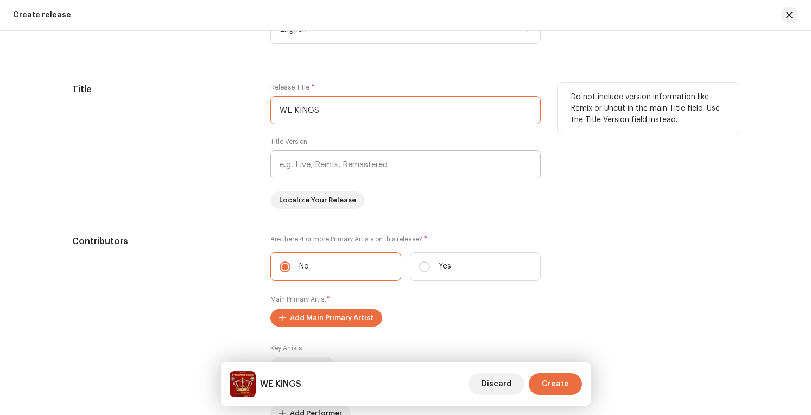
type input "WE KINGS"
click at [436, 169] on input "text" at bounding box center [405, 164] width 270 height 28
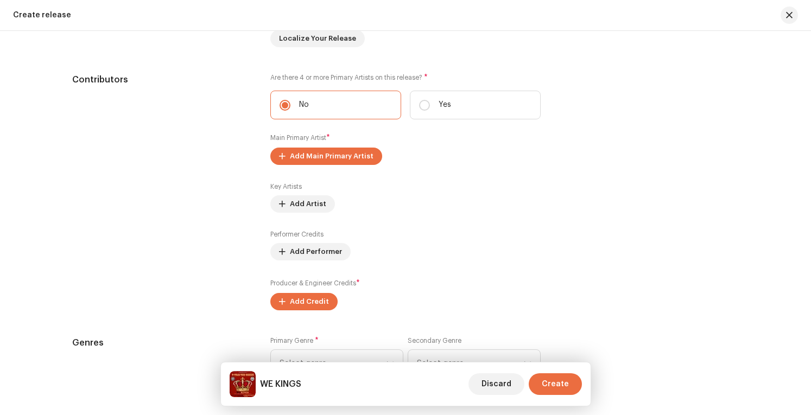
scroll to position [1140, 0]
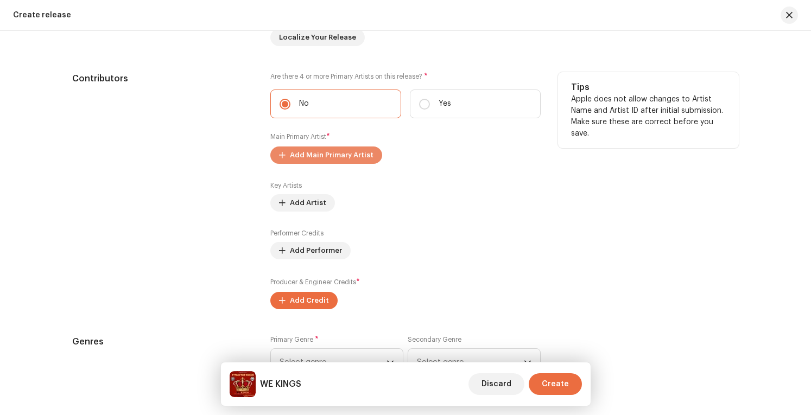
click at [325, 154] on span "Add Main Primary Artist" at bounding box center [332, 155] width 84 height 22
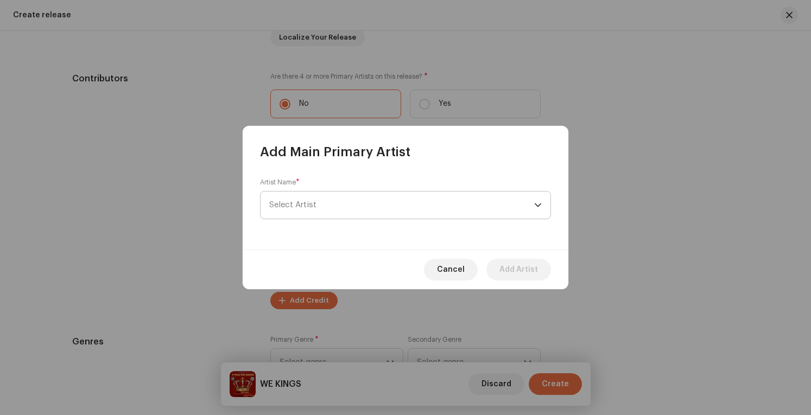
click at [355, 214] on span "Select Artist" at bounding box center [401, 205] width 265 height 27
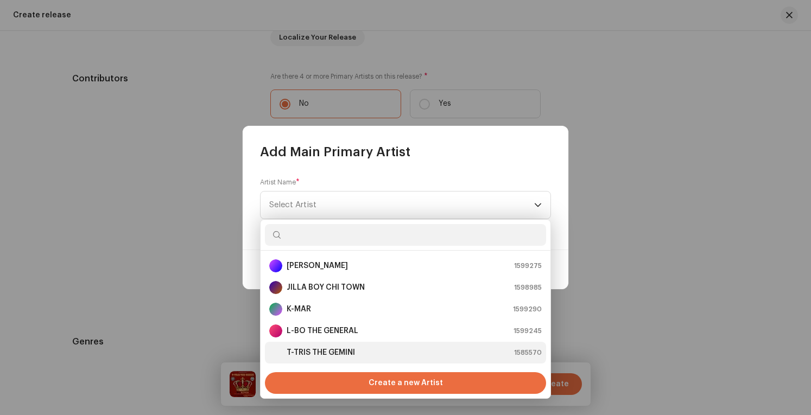
click at [326, 350] on strong "T-TRIS THE GEMINI" at bounding box center [321, 353] width 68 height 11
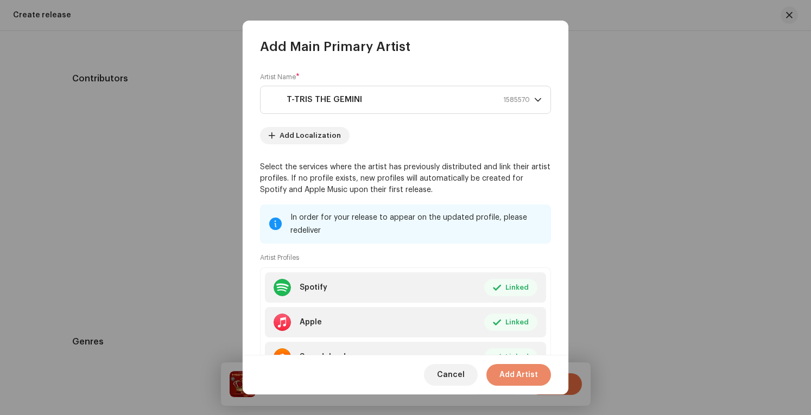
click at [531, 378] on span "Add Artist" at bounding box center [519, 375] width 39 height 22
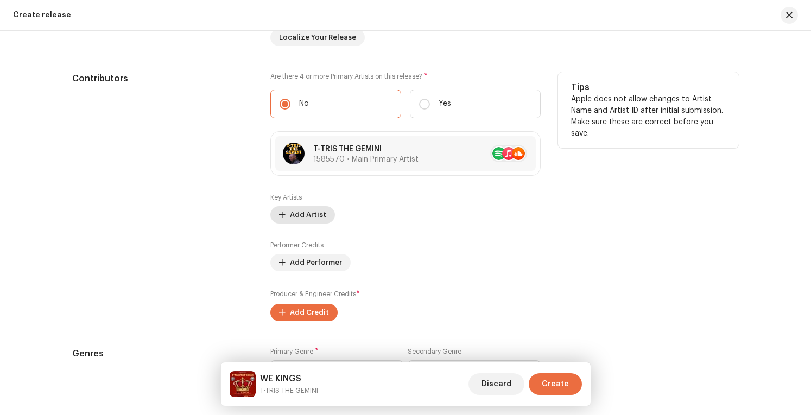
click at [320, 214] on span "Add Artist" at bounding box center [308, 215] width 36 height 22
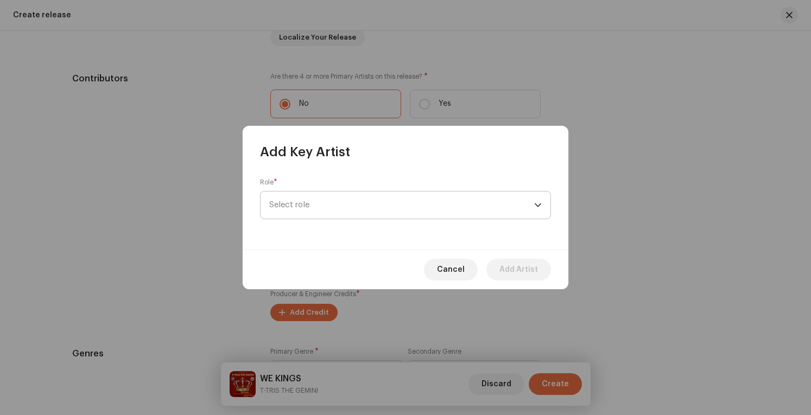
click at [367, 210] on span "Select role" at bounding box center [401, 205] width 265 height 27
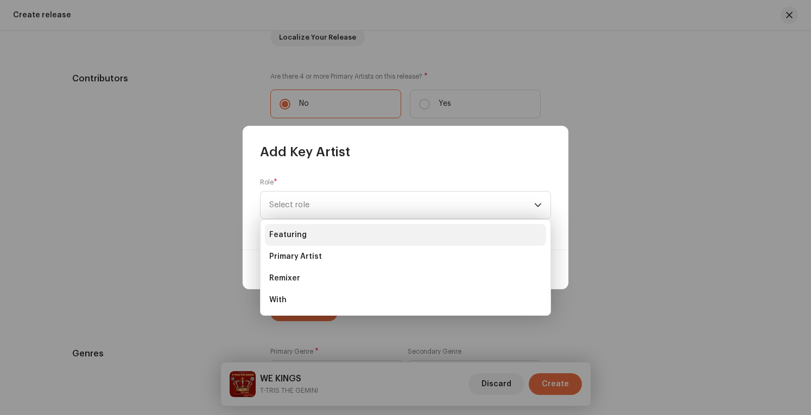
click at [325, 233] on li "Featuring" at bounding box center [405, 235] width 281 height 22
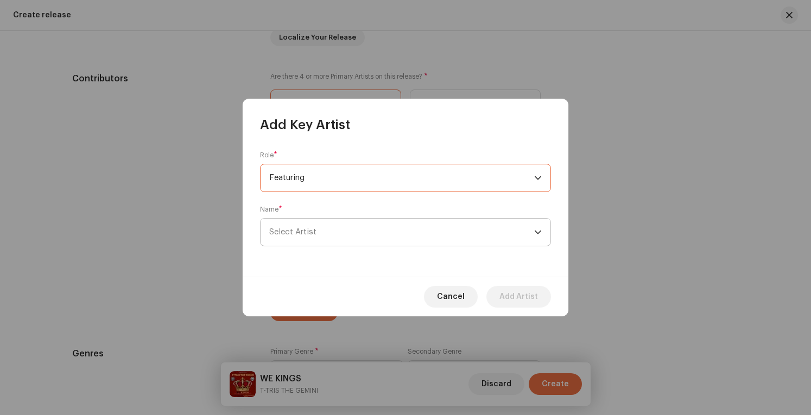
click at [332, 231] on span "Select Artist" at bounding box center [401, 232] width 265 height 27
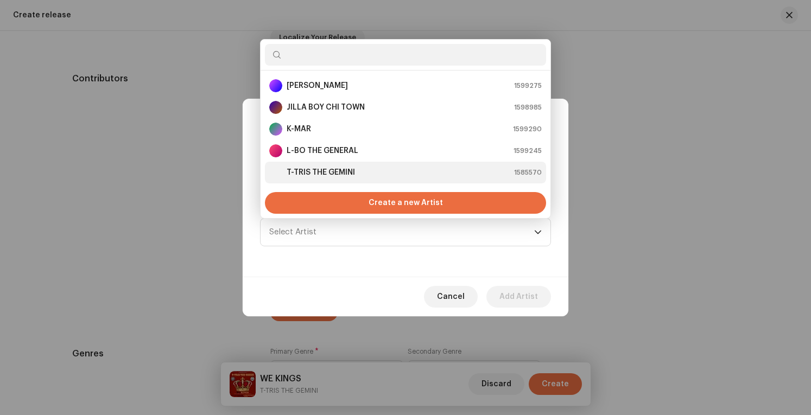
scroll to position [17, 0]
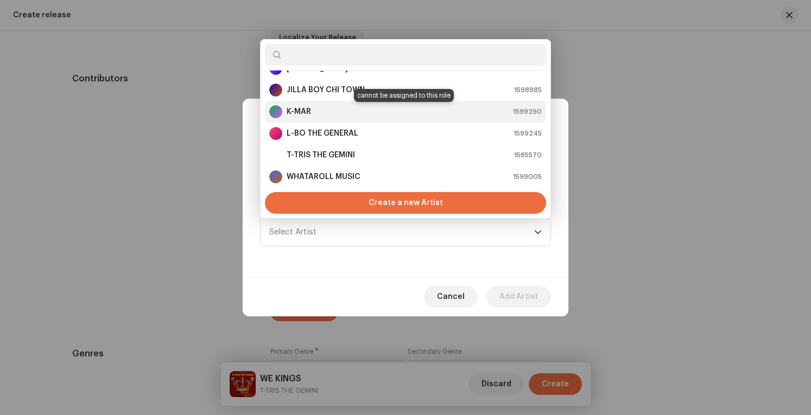
click at [328, 112] on div "K-MAR 1599290" at bounding box center [405, 111] width 273 height 13
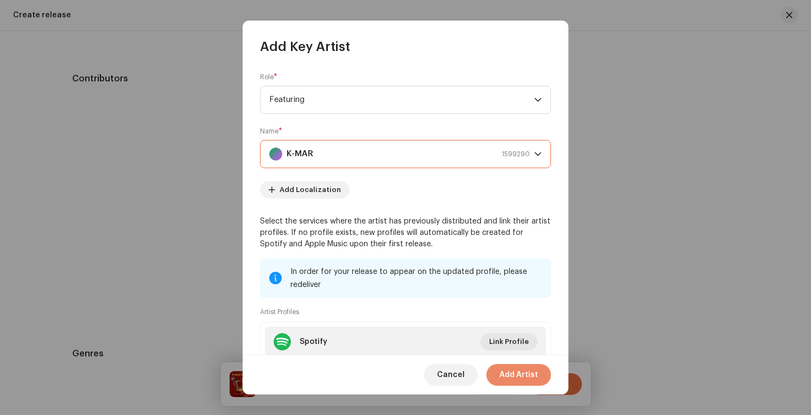
click at [515, 375] on span "Add Artist" at bounding box center [519, 375] width 39 height 22
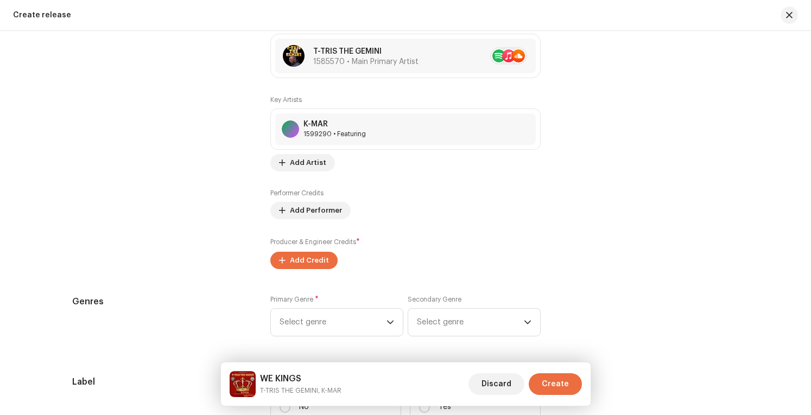
scroll to position [1249, 0]
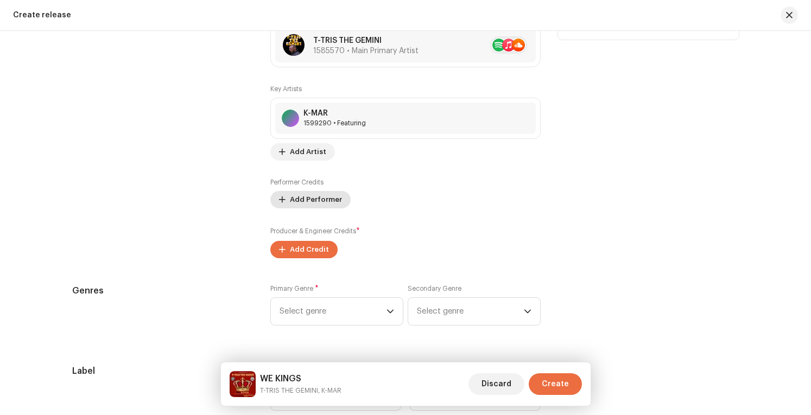
click at [320, 192] on span "Add Performer" at bounding box center [316, 200] width 52 height 22
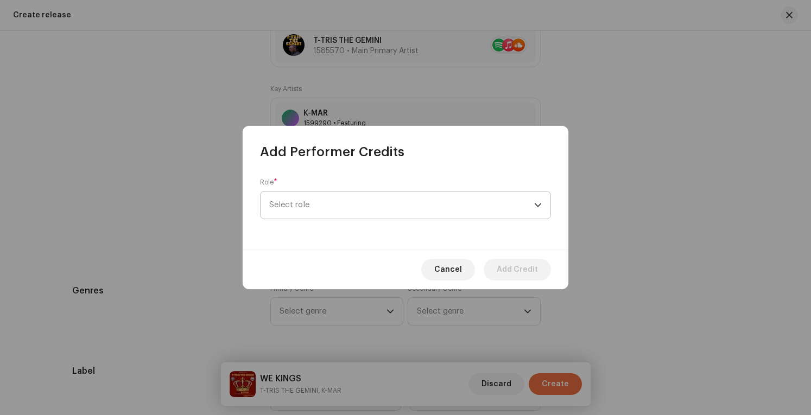
click at [332, 206] on span "Select role" at bounding box center [401, 205] width 265 height 27
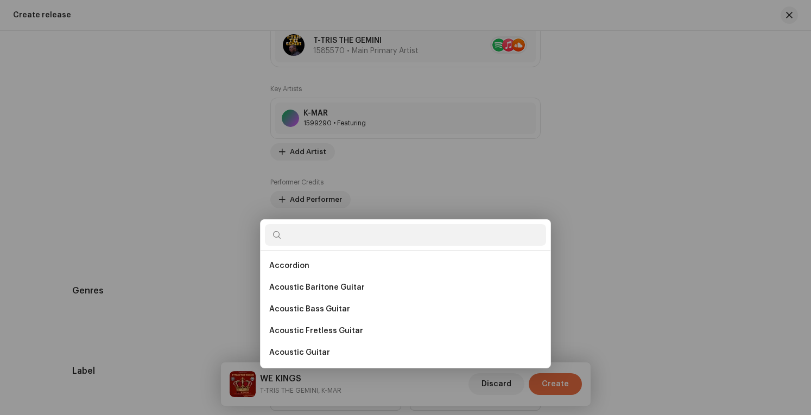
click at [602, 109] on div "Add Performer Credits Role * Select role Cancel Add Credit" at bounding box center [405, 207] width 811 height 415
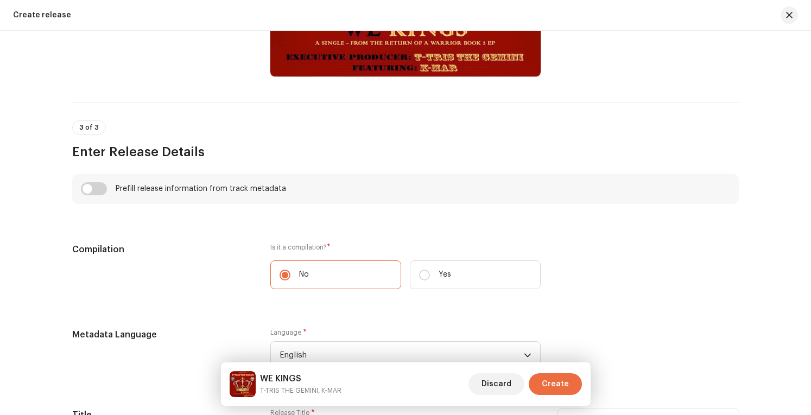
scroll to position [652, 0]
click at [89, 188] on input "checkbox" at bounding box center [94, 188] width 26 height 13
checkbox input "true"
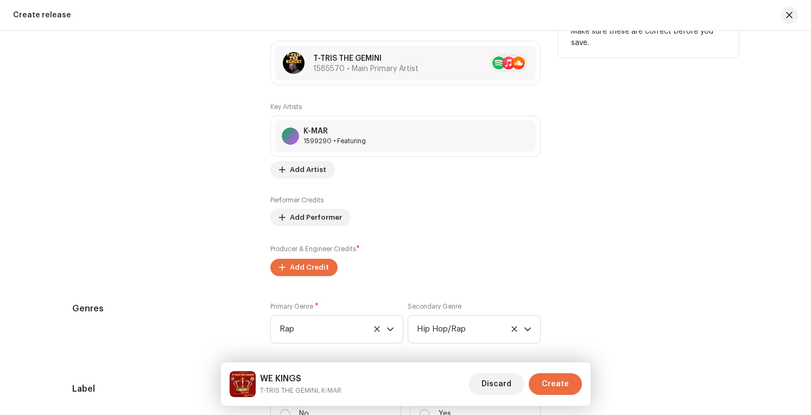
scroll to position [1350, 0]
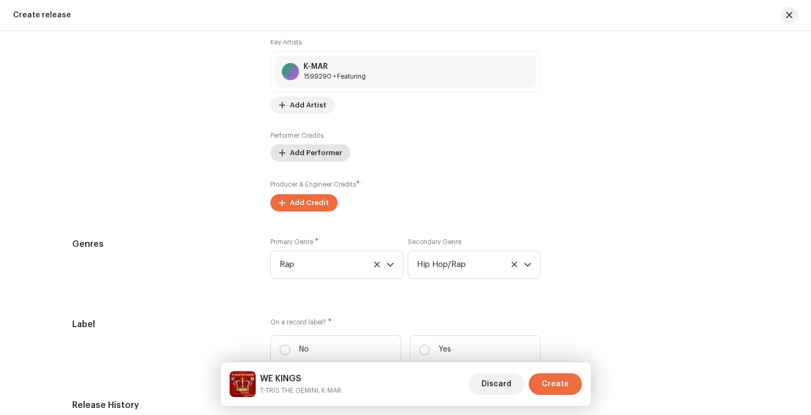
click at [337, 150] on button "Add Performer" at bounding box center [310, 152] width 80 height 17
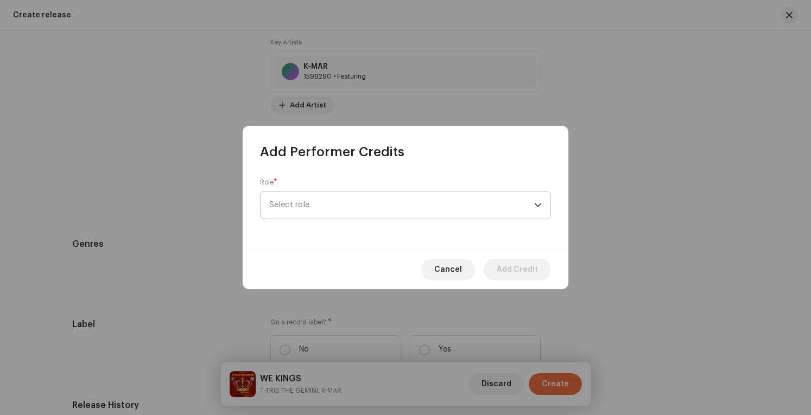
click at [404, 207] on span "Select role" at bounding box center [401, 205] width 265 height 27
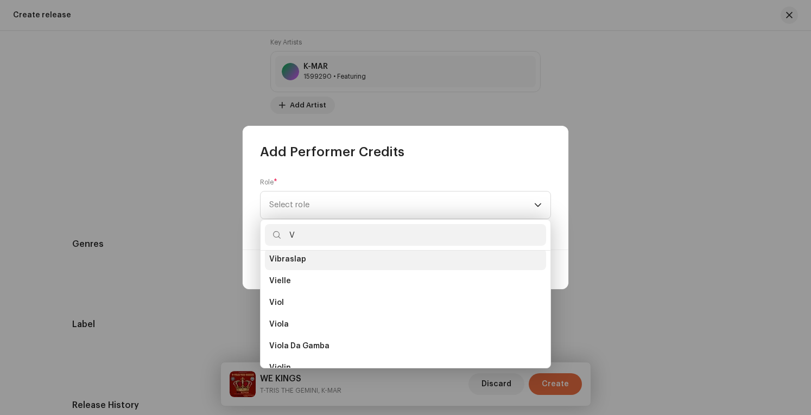
scroll to position [760, 0]
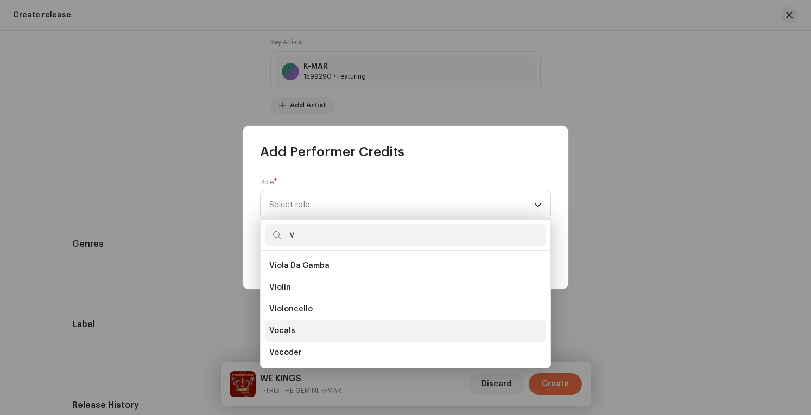
type input "V"
click at [308, 333] on li "Vocals" at bounding box center [405, 331] width 281 height 22
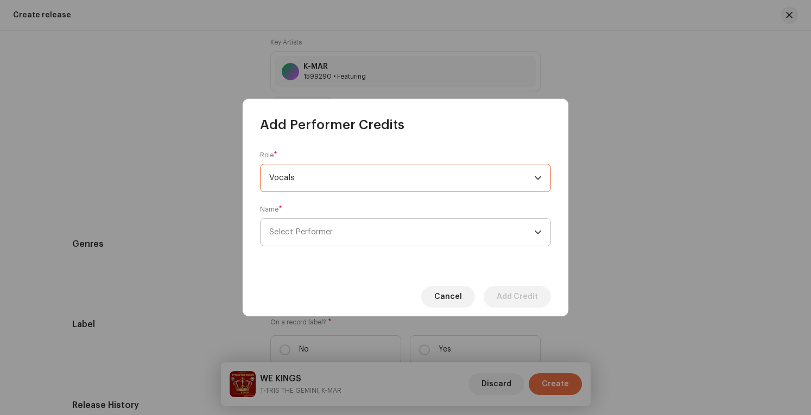
click at [486, 232] on span "Select Performer" at bounding box center [401, 232] width 265 height 27
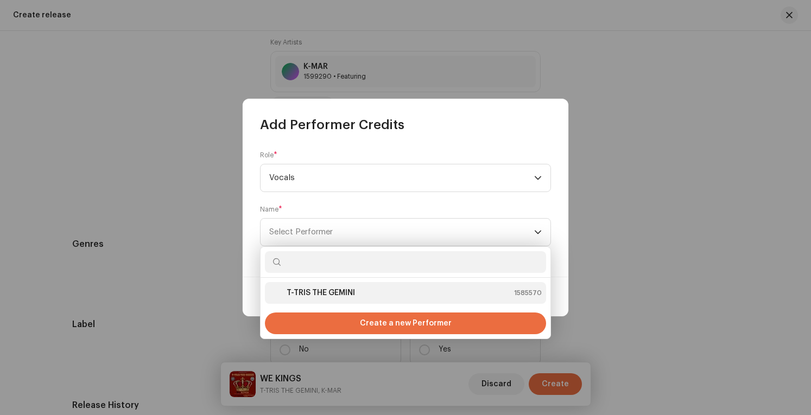
click at [413, 285] on li "T-TRIS THE GEMINI 1585570" at bounding box center [405, 293] width 281 height 22
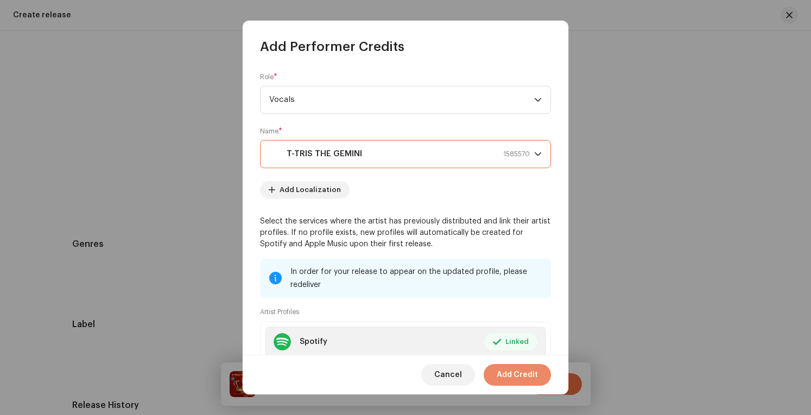
click at [535, 370] on span "Add Credit" at bounding box center [517, 375] width 41 height 22
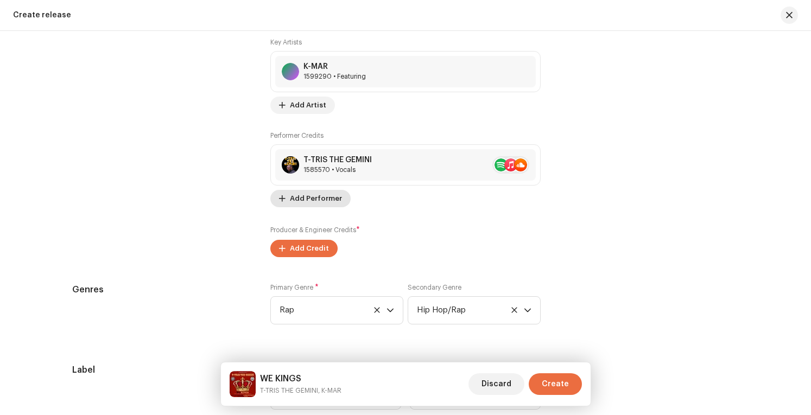
click at [320, 197] on span "Add Performer" at bounding box center [316, 199] width 52 height 22
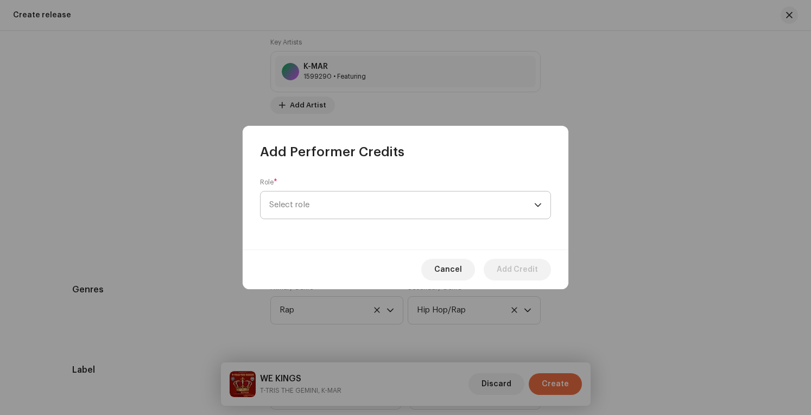
click at [339, 219] on div "Role * Select role" at bounding box center [405, 198] width 291 height 41
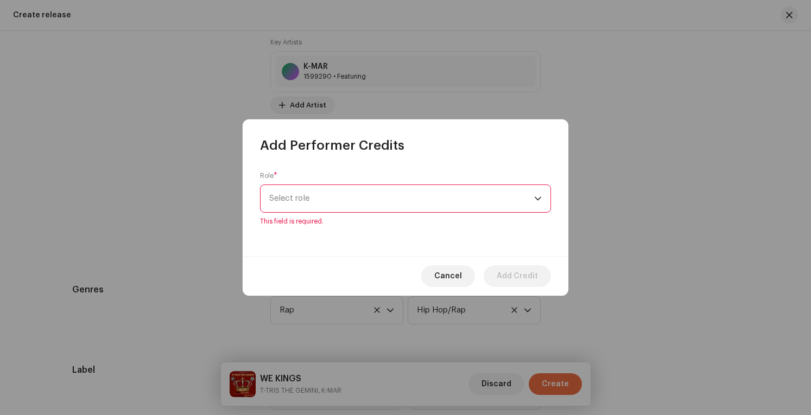
click at [348, 197] on span "Select role" at bounding box center [401, 198] width 265 height 27
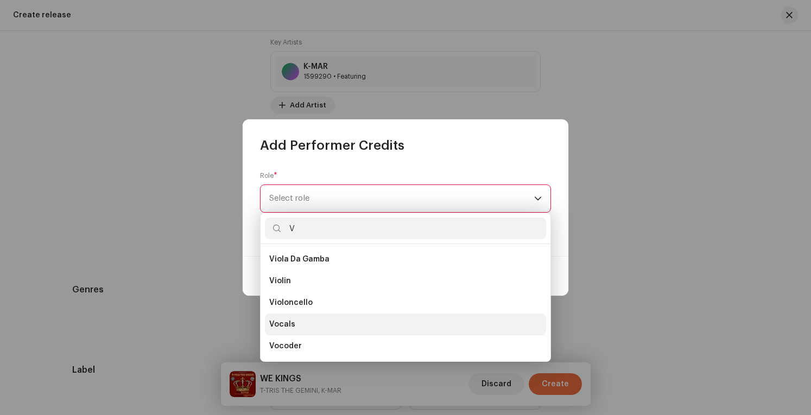
type input "V"
click at [339, 323] on li "Vocals" at bounding box center [405, 325] width 281 height 22
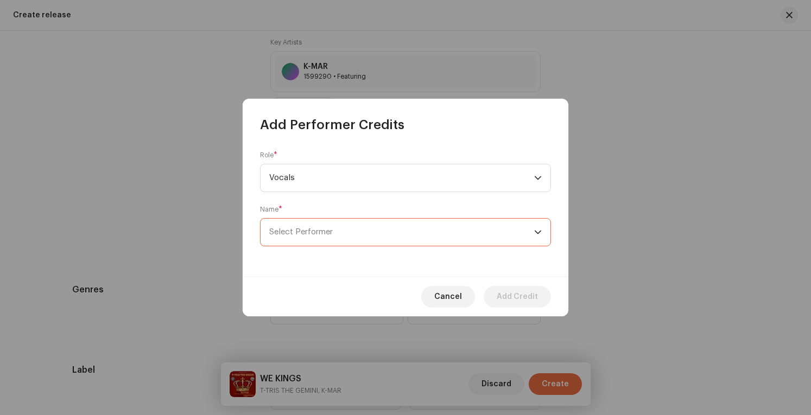
click at [509, 230] on span "Select Performer" at bounding box center [401, 232] width 265 height 27
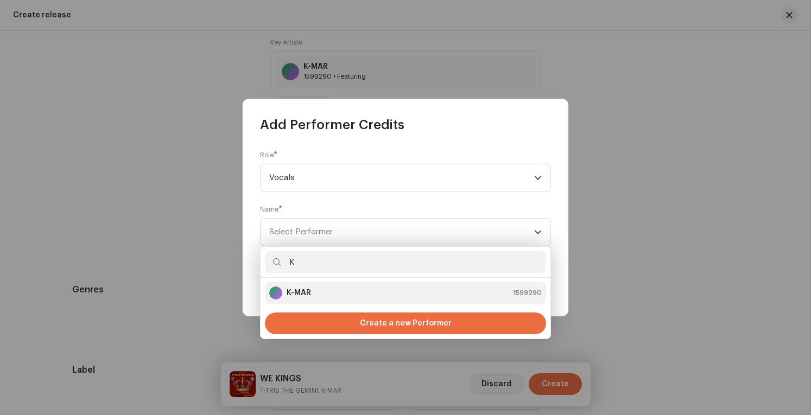
type input "K"
click at [375, 292] on div "K-MAR 1599290" at bounding box center [405, 293] width 273 height 13
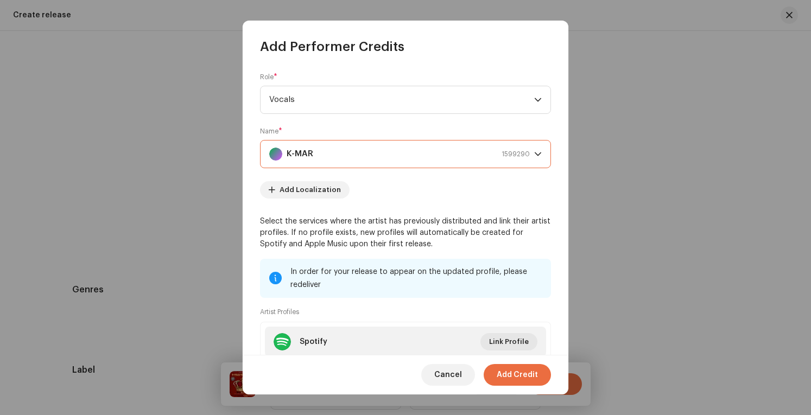
scroll to position [106, 0]
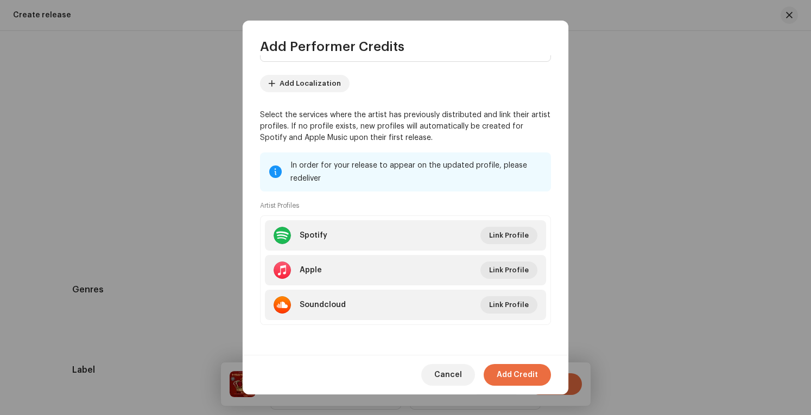
click at [516, 372] on span "Add Credit" at bounding box center [517, 375] width 41 height 22
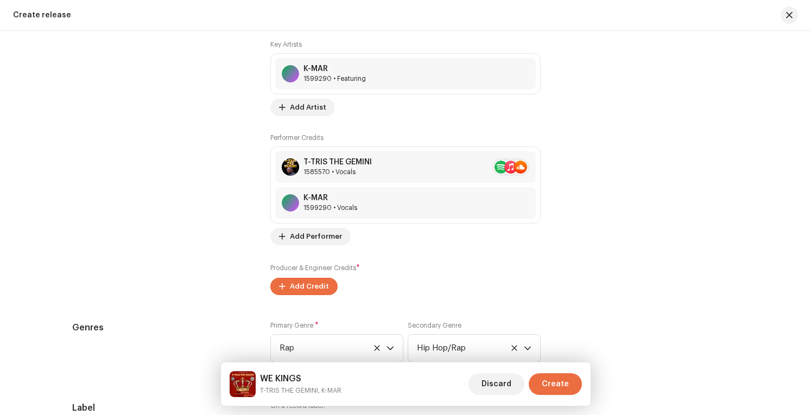
scroll to position [1404, 0]
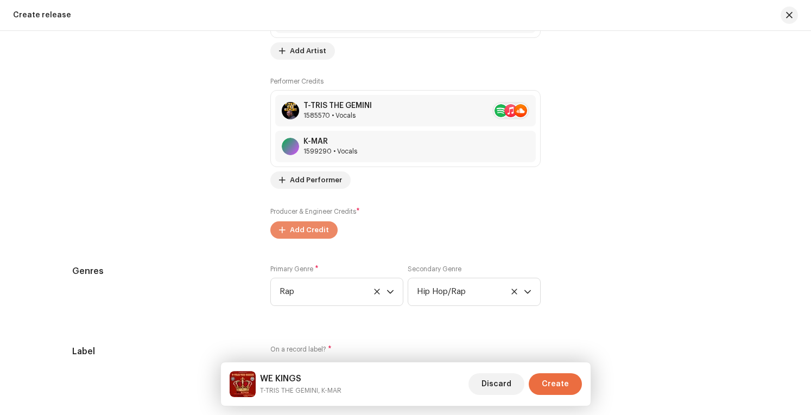
click at [308, 228] on span "Add Credit" at bounding box center [309, 230] width 39 height 22
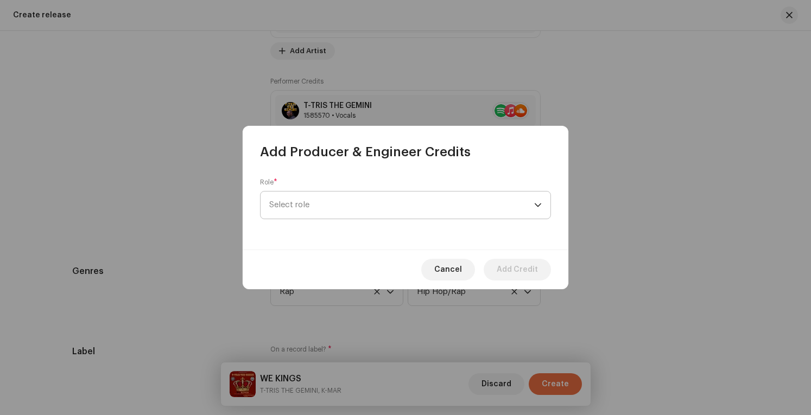
click at [419, 210] on span "Select role" at bounding box center [401, 205] width 265 height 27
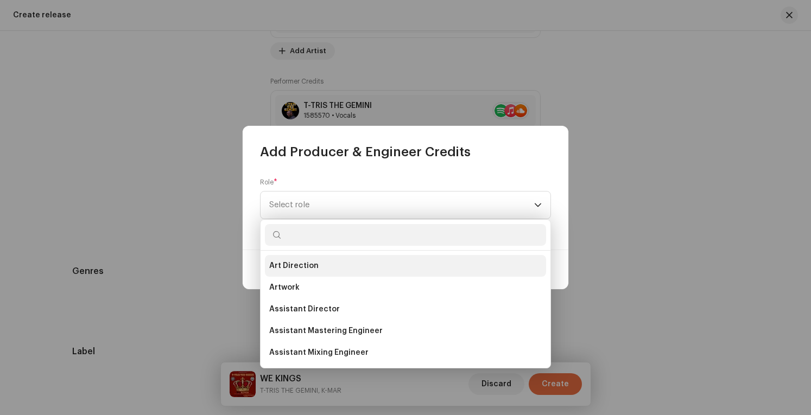
click at [357, 267] on li "Art Direction" at bounding box center [405, 266] width 281 height 22
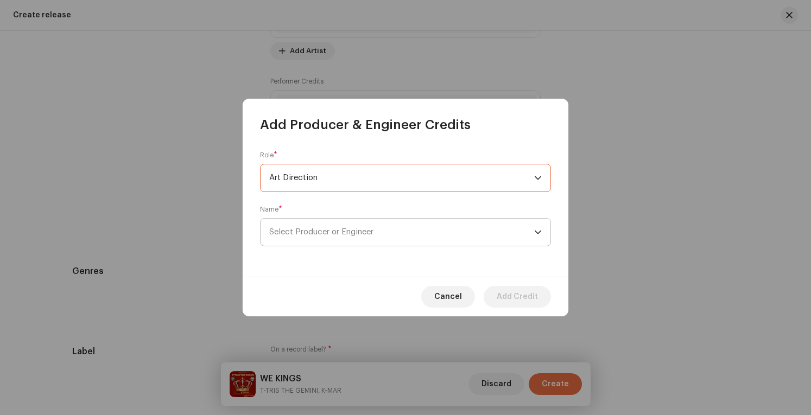
click at [425, 242] on span "Select Producer or Engineer" at bounding box center [401, 232] width 265 height 27
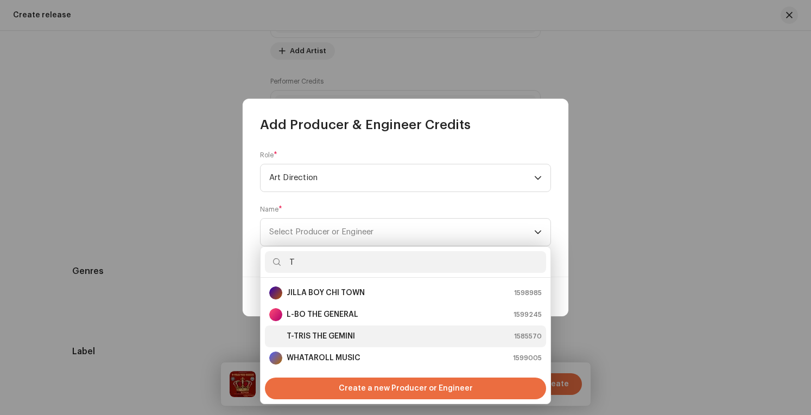
type input "T"
click at [369, 335] on div "T-TRIS THE GEMINI 1585570" at bounding box center [405, 336] width 273 height 13
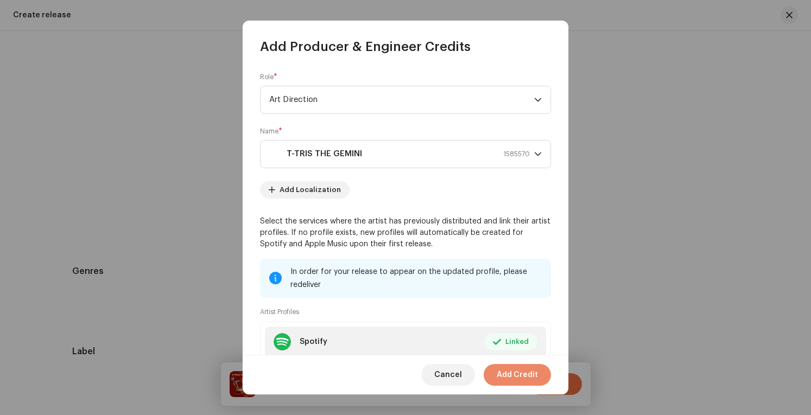
click at [512, 370] on span "Add Credit" at bounding box center [517, 375] width 41 height 22
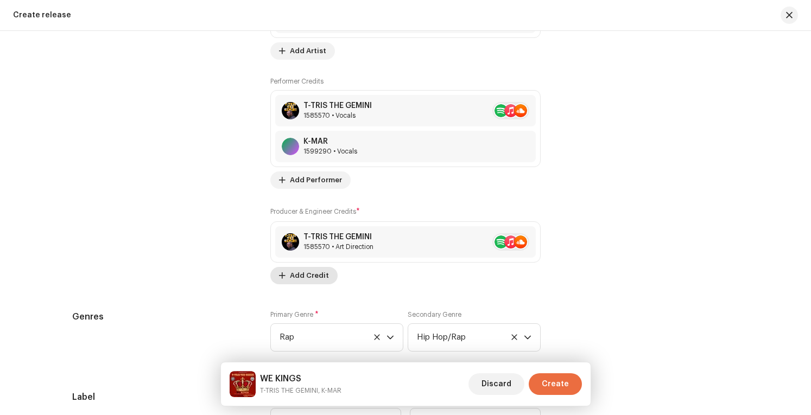
click at [303, 271] on span "Add Credit" at bounding box center [309, 276] width 39 height 22
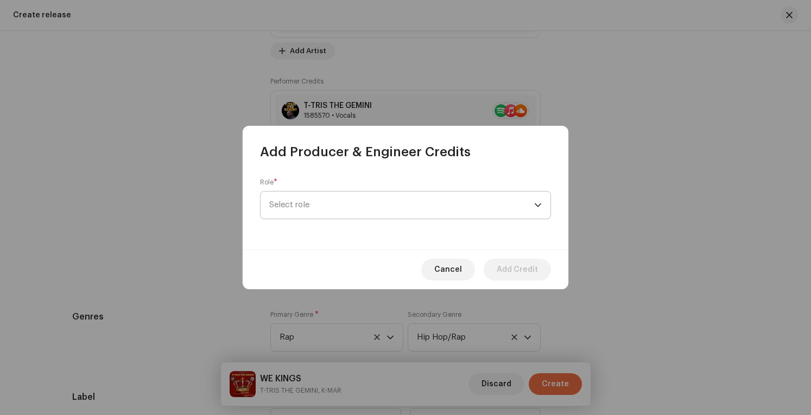
click at [367, 210] on span "Select role" at bounding box center [401, 205] width 265 height 27
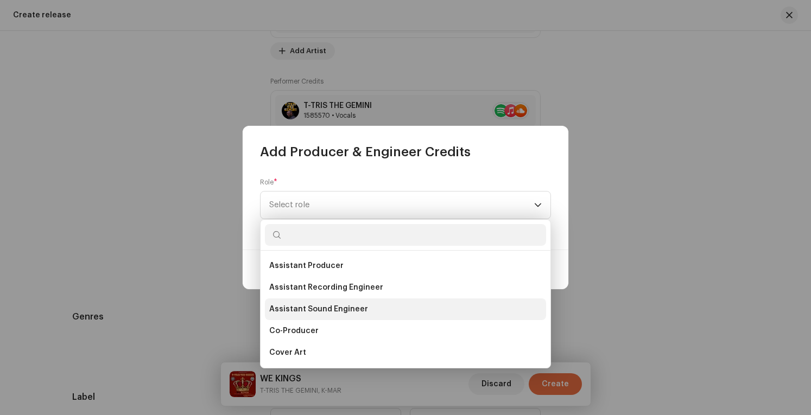
scroll to position [163, 0]
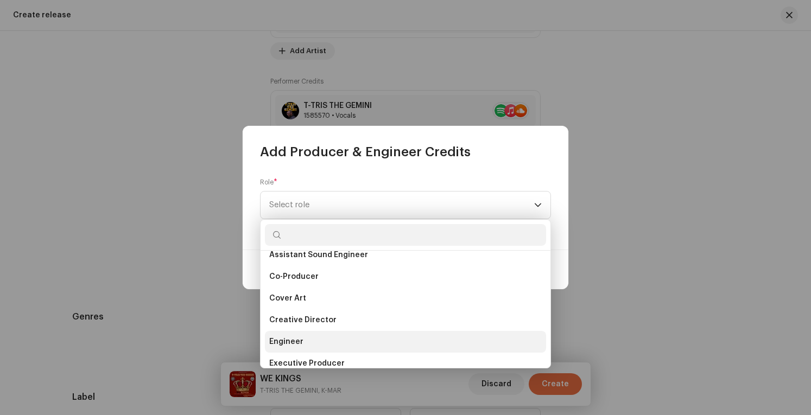
click at [342, 341] on li "Engineer" at bounding box center [405, 342] width 281 height 22
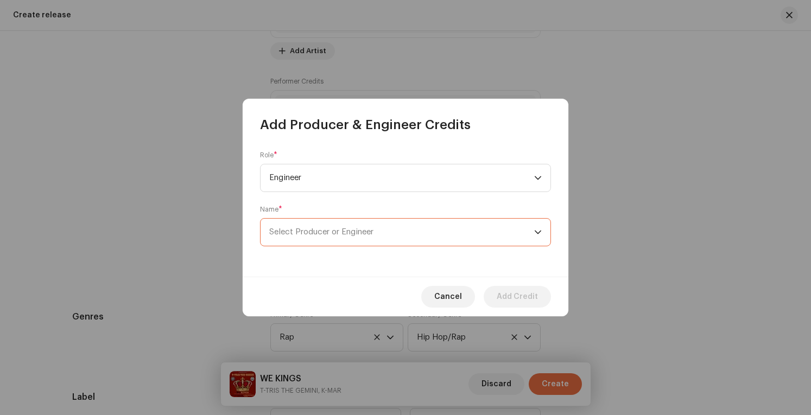
click at [478, 231] on span "Select Producer or Engineer" at bounding box center [401, 232] width 265 height 27
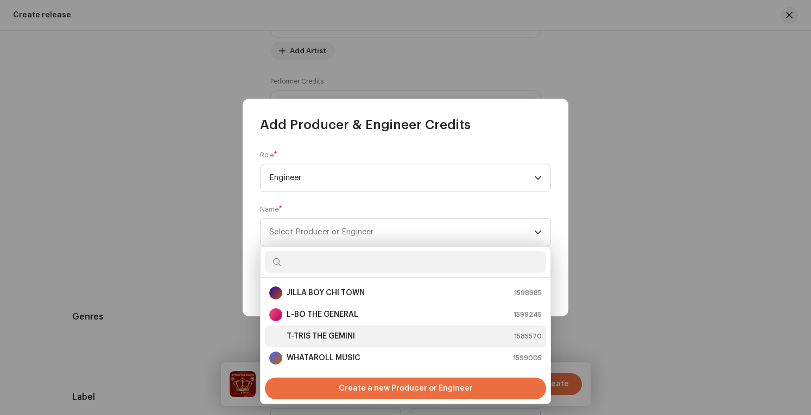
click at [403, 337] on div "T-TRIS THE GEMINI 1585570" at bounding box center [405, 336] width 273 height 13
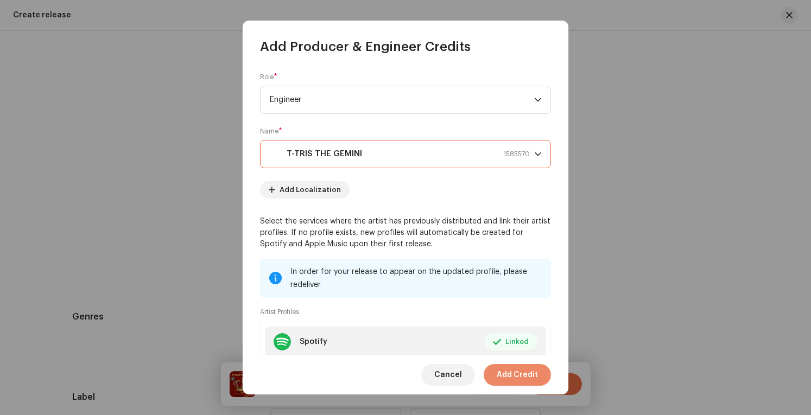
click at [508, 373] on span "Add Credit" at bounding box center [517, 375] width 41 height 22
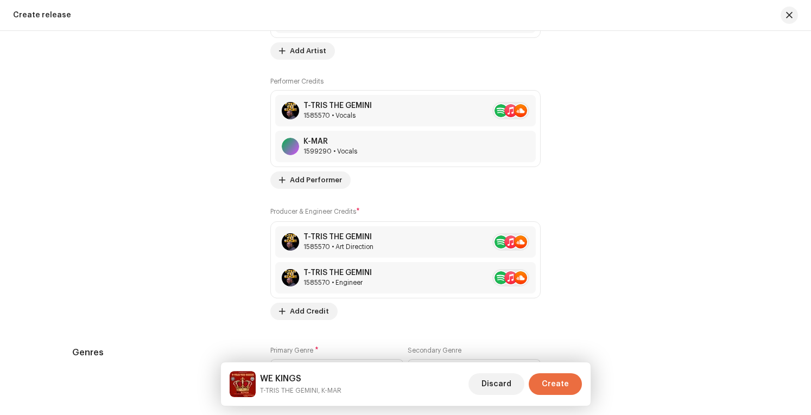
scroll to position [1459, 0]
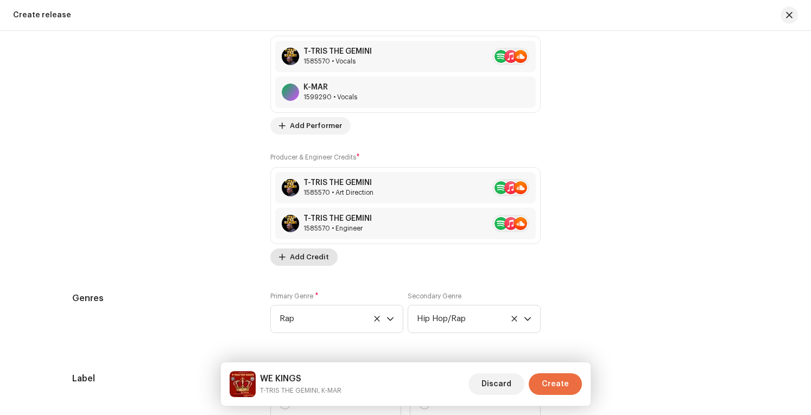
click at [312, 254] on span "Add Credit" at bounding box center [309, 258] width 39 height 22
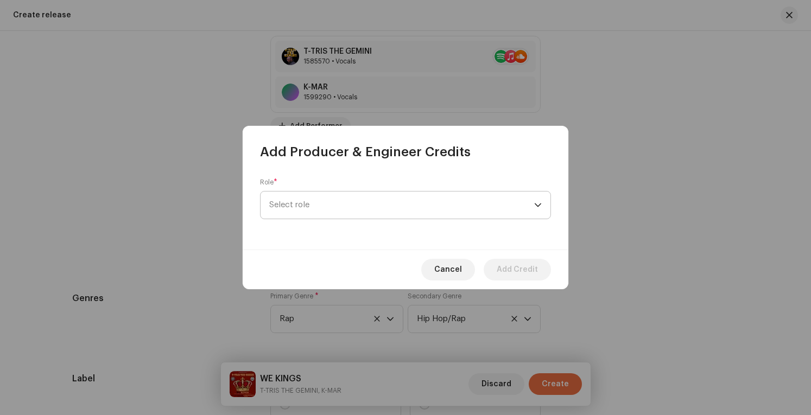
click at [392, 206] on span "Select role" at bounding box center [401, 205] width 265 height 27
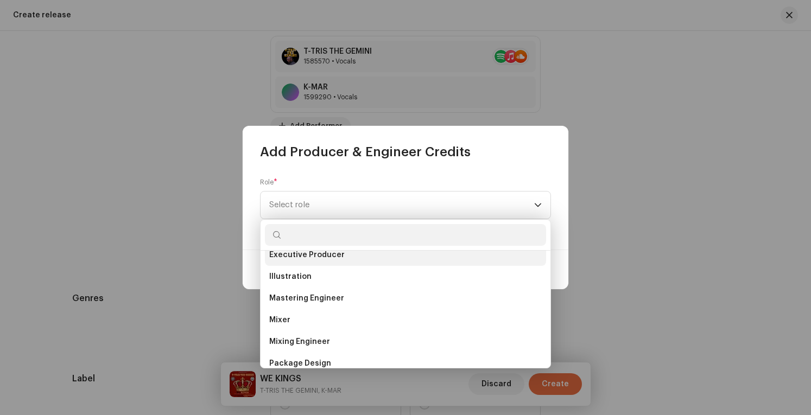
scroll to position [265, 0]
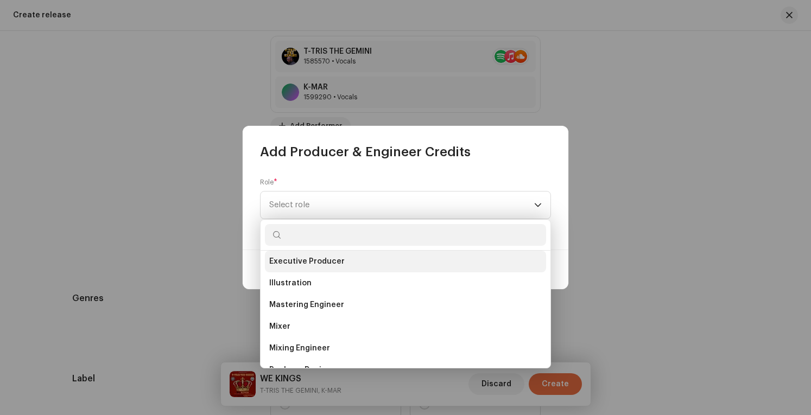
click at [369, 265] on li "Executive Producer" at bounding box center [405, 262] width 281 height 22
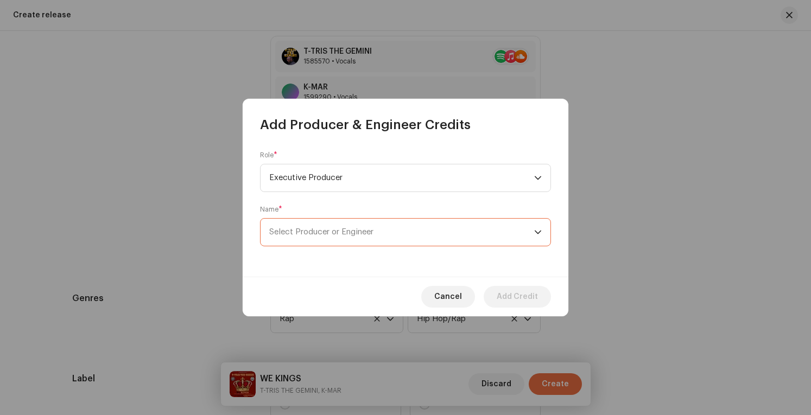
click at [471, 233] on span "Select Producer or Engineer" at bounding box center [401, 232] width 265 height 27
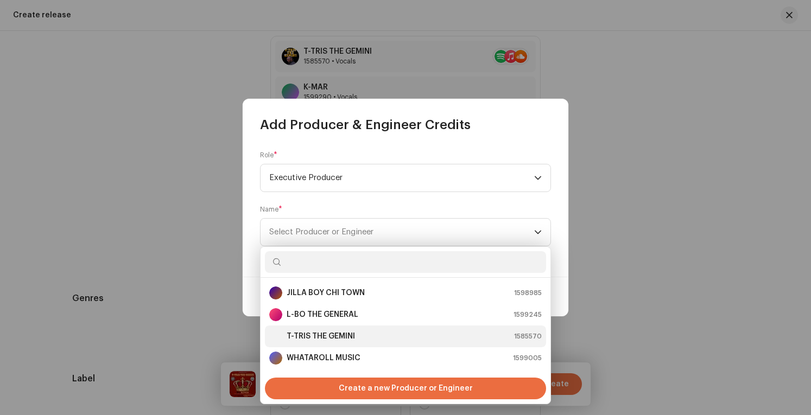
click at [396, 333] on div "T-TRIS THE GEMINI 1585570" at bounding box center [405, 336] width 273 height 13
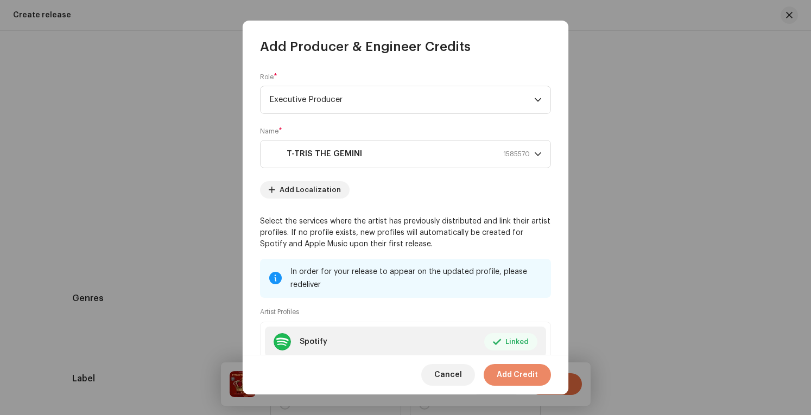
click at [529, 377] on span "Add Credit" at bounding box center [517, 375] width 41 height 22
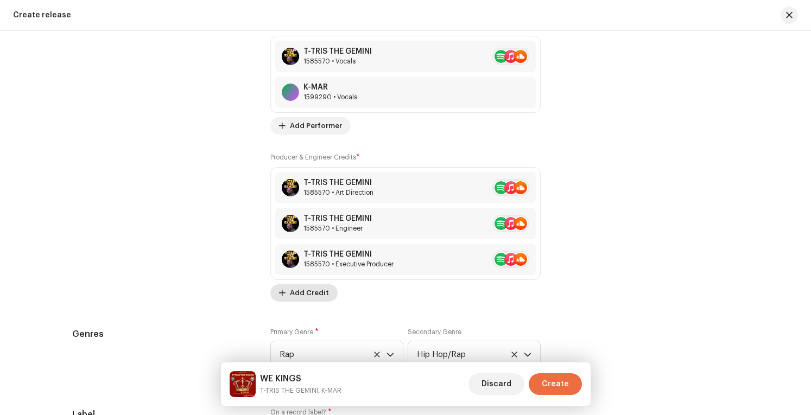
click at [301, 288] on span "Add Credit" at bounding box center [309, 293] width 39 height 22
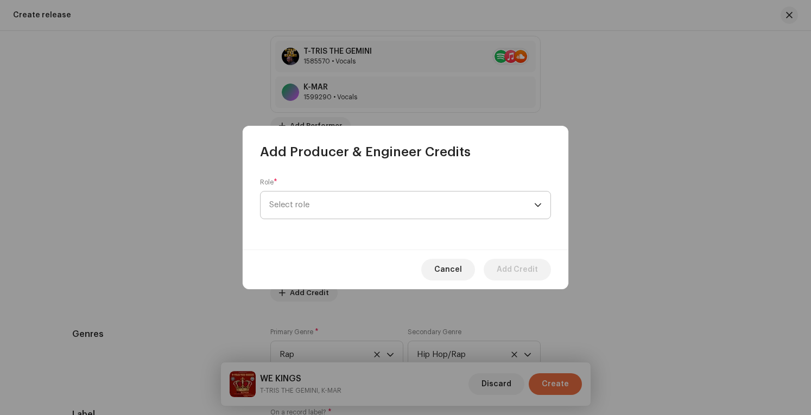
click at [424, 203] on span "Select role" at bounding box center [401, 205] width 265 height 27
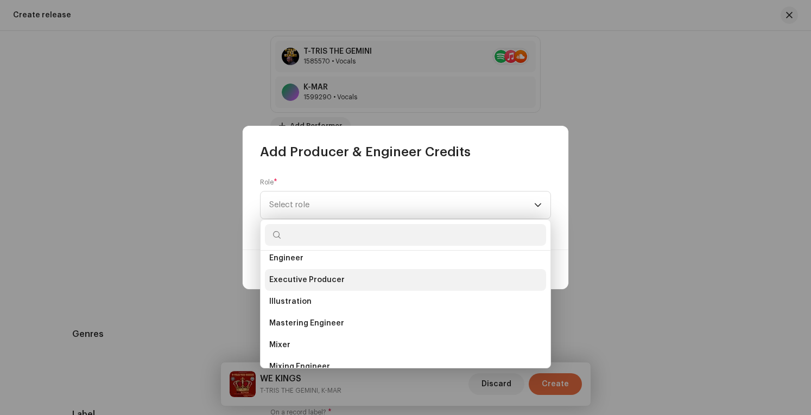
scroll to position [272, 0]
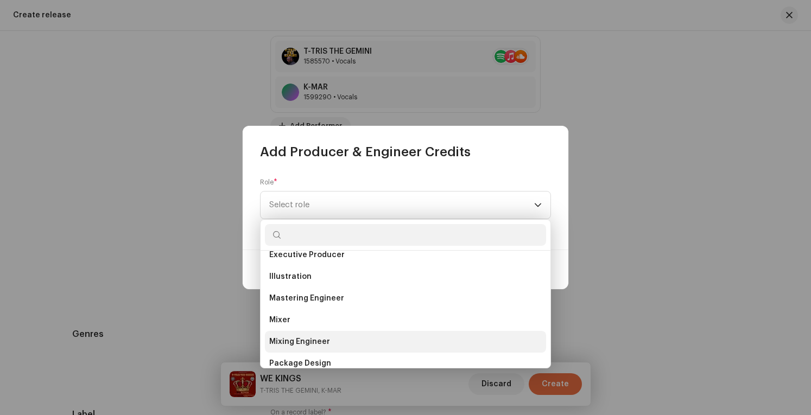
click at [370, 343] on li "Mixing Engineer" at bounding box center [405, 342] width 281 height 22
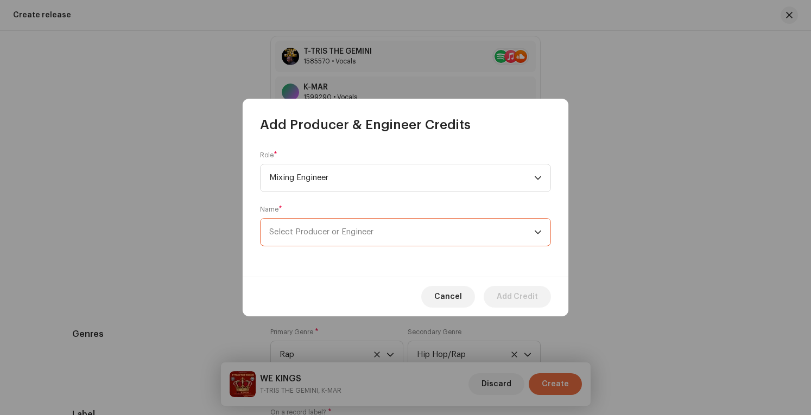
click at [517, 232] on span "Select Producer or Engineer" at bounding box center [401, 232] width 265 height 27
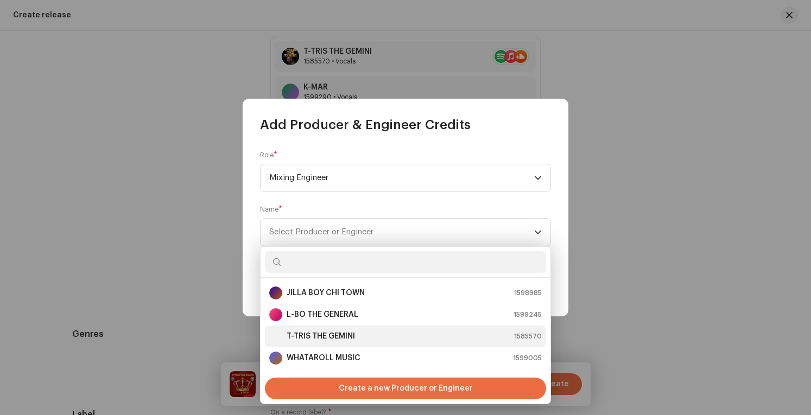
click at [407, 341] on div "T-TRIS THE GEMINI 1585570" at bounding box center [405, 336] width 273 height 13
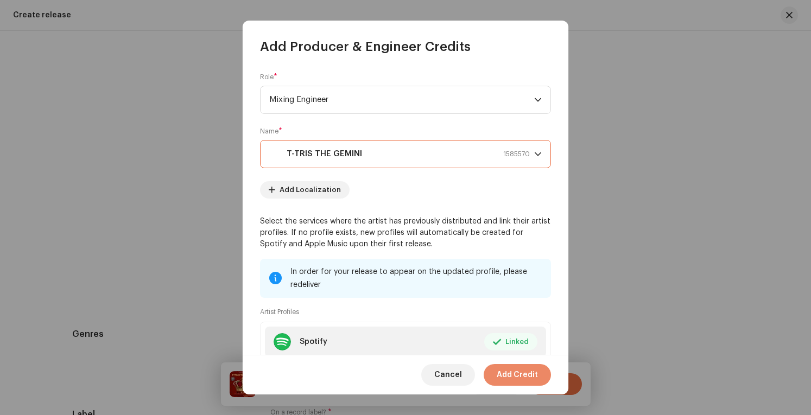
click at [514, 376] on span "Add Credit" at bounding box center [517, 375] width 41 height 22
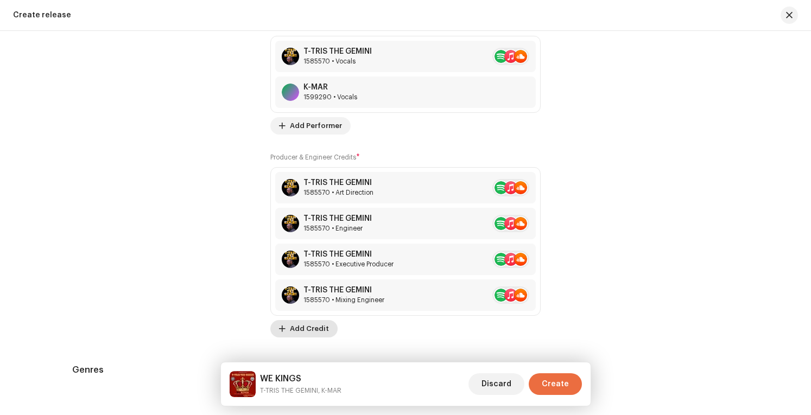
click at [310, 323] on span "Add Credit" at bounding box center [309, 329] width 39 height 22
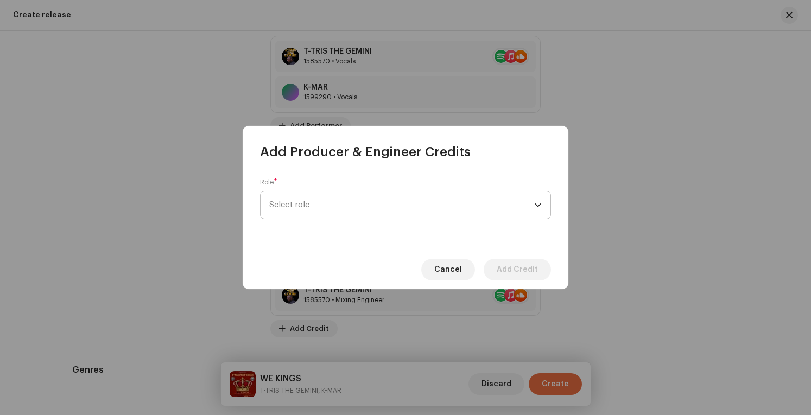
click at [424, 206] on span "Select role" at bounding box center [401, 205] width 265 height 27
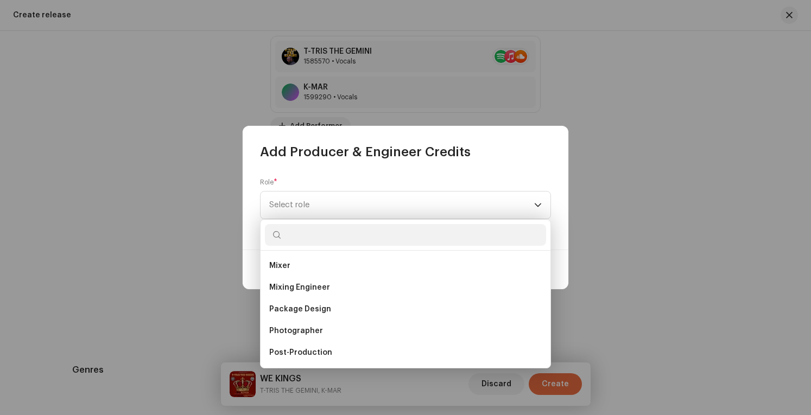
scroll to position [380, 0]
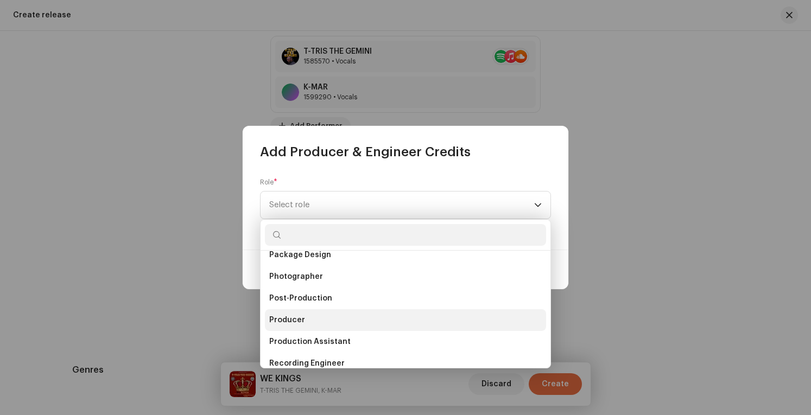
click at [328, 318] on li "Producer" at bounding box center [405, 321] width 281 height 22
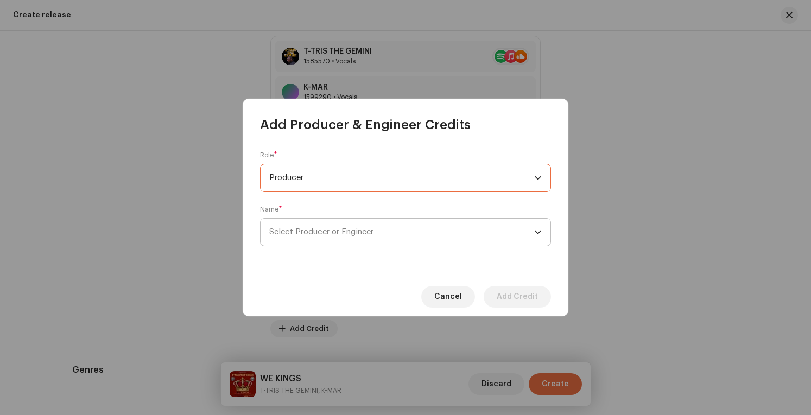
click at [516, 231] on span "Select Producer or Engineer" at bounding box center [401, 232] width 265 height 27
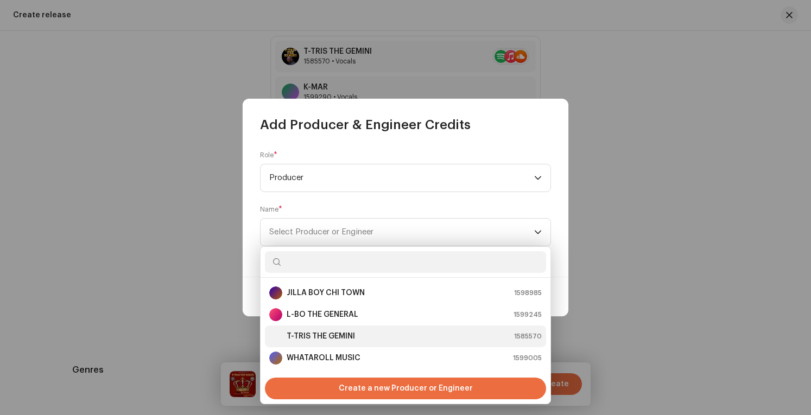
click at [445, 335] on div "T-TRIS THE GEMINI 1585570" at bounding box center [405, 336] width 273 height 13
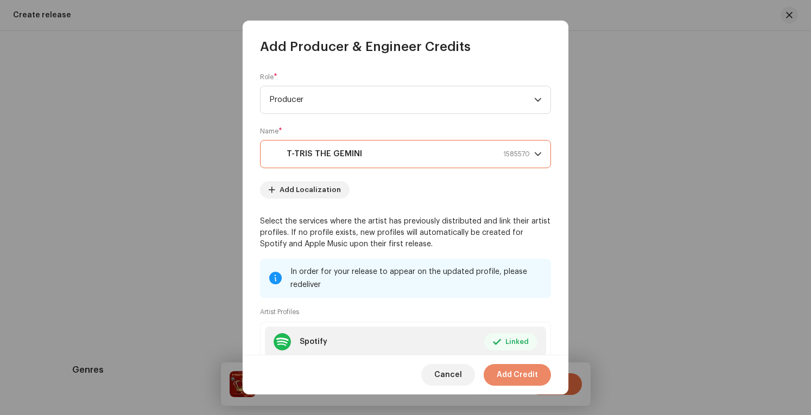
click at [522, 376] on span "Add Credit" at bounding box center [517, 375] width 41 height 22
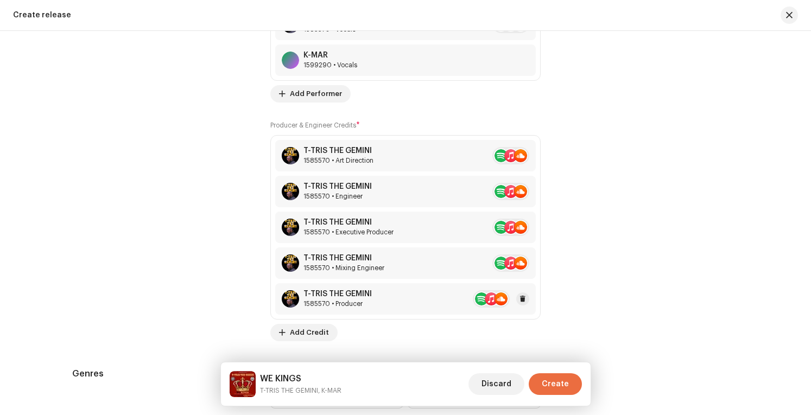
scroll to position [1622, 0]
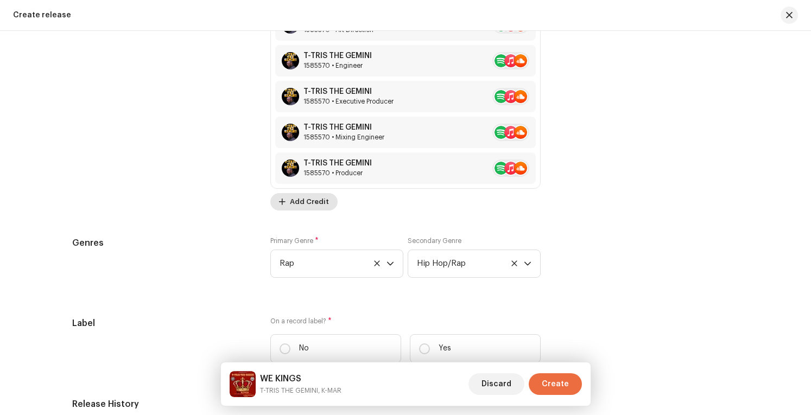
click at [313, 195] on span "Add Credit" at bounding box center [309, 202] width 39 height 22
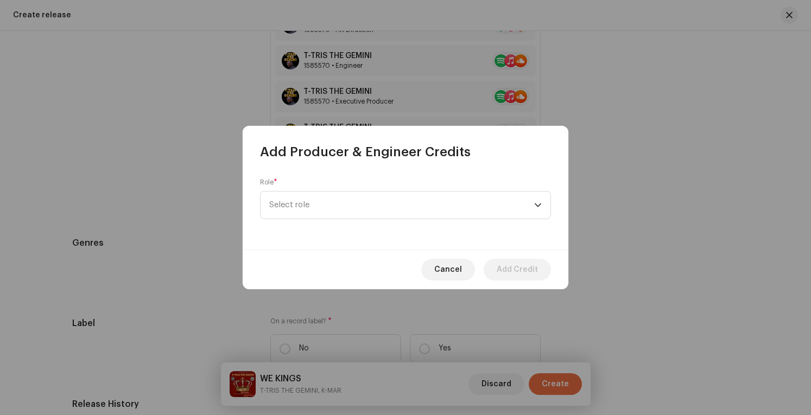
click at [313, 194] on span "Select role" at bounding box center [401, 205] width 265 height 27
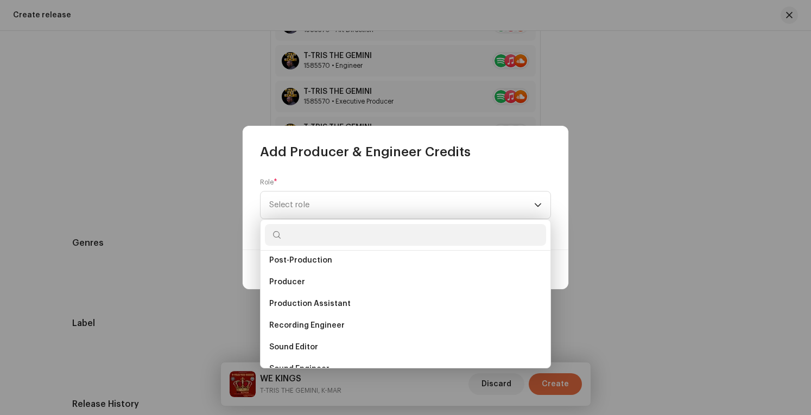
scroll to position [434, 0]
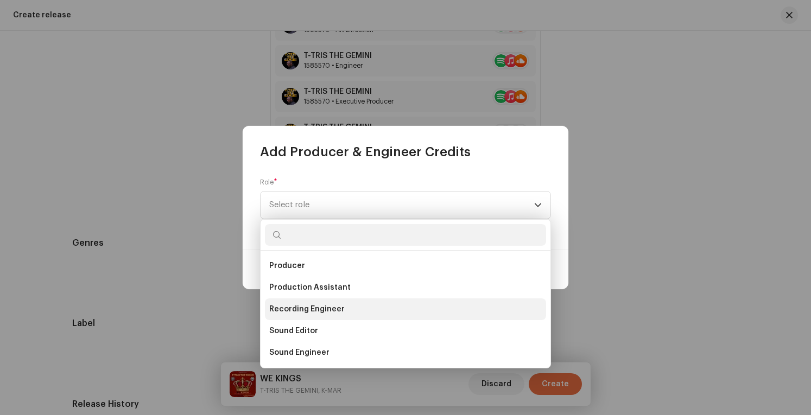
click at [350, 305] on li "Recording Engineer" at bounding box center [405, 310] width 281 height 22
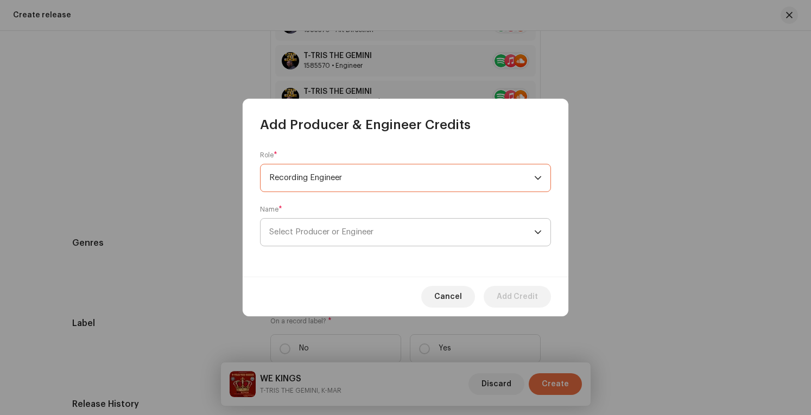
click at [500, 236] on span "Select Producer or Engineer" at bounding box center [401, 232] width 265 height 27
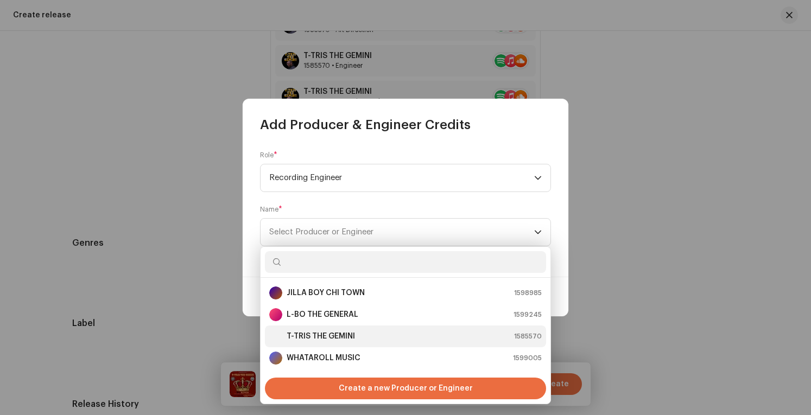
click at [379, 333] on div "T-TRIS THE GEMINI 1585570" at bounding box center [405, 336] width 273 height 13
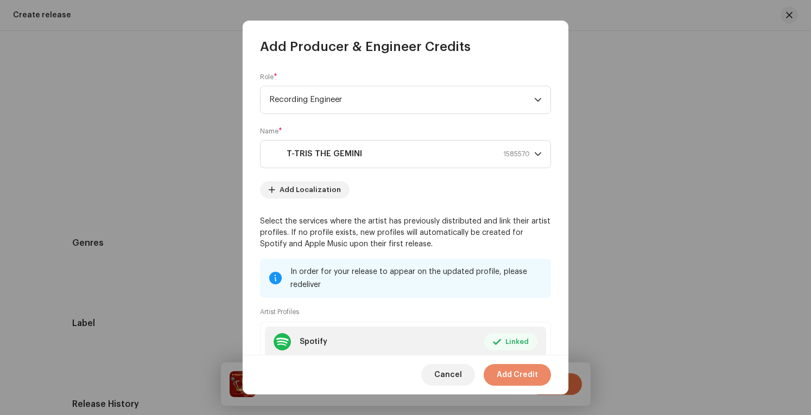
click at [515, 369] on span "Add Credit" at bounding box center [517, 375] width 41 height 22
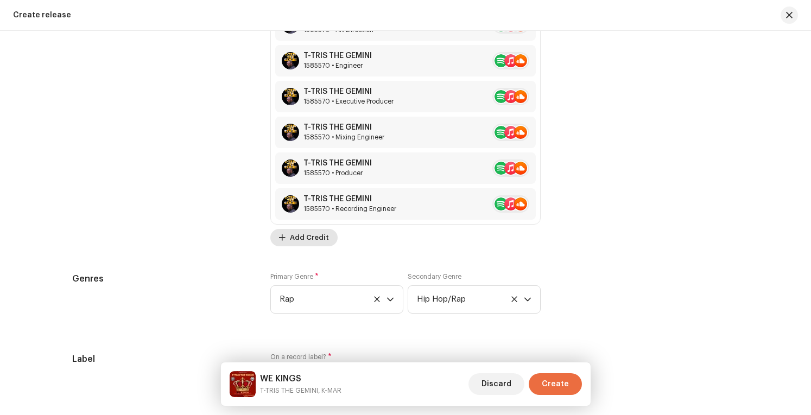
click at [314, 236] on span "Add Credit" at bounding box center [309, 238] width 39 height 22
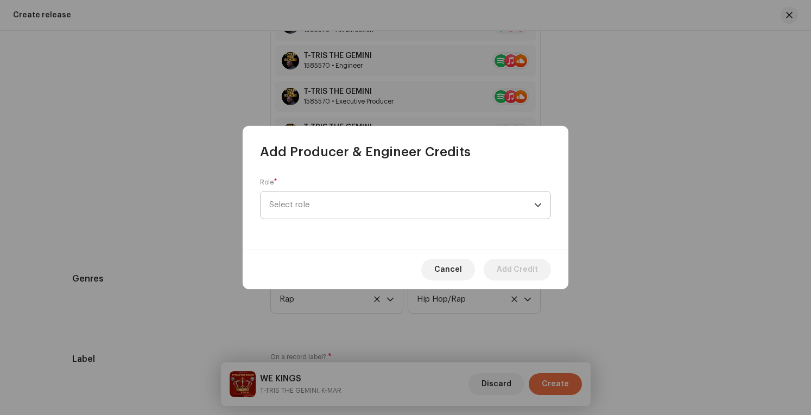
click at [352, 198] on span "Select role" at bounding box center [401, 205] width 265 height 27
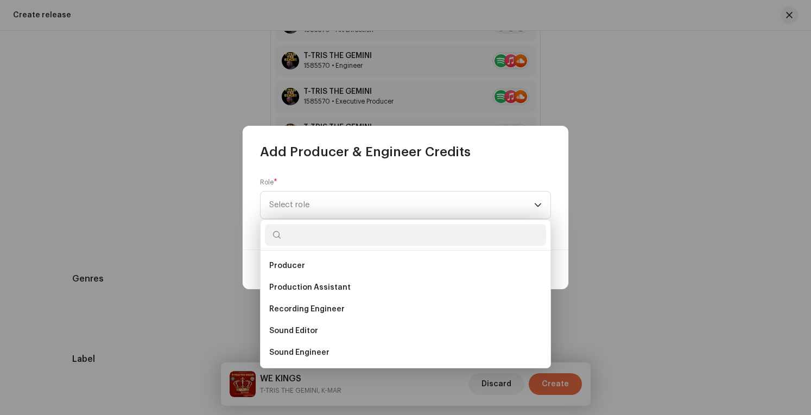
scroll to position [478, 0]
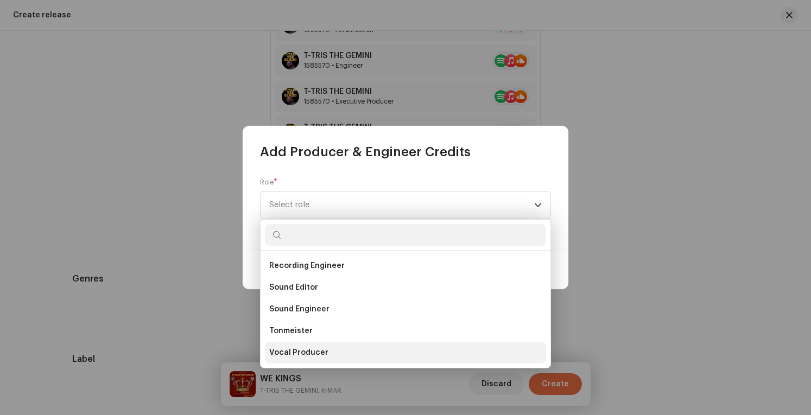
click at [336, 350] on li "Vocal Producer" at bounding box center [405, 353] width 281 height 22
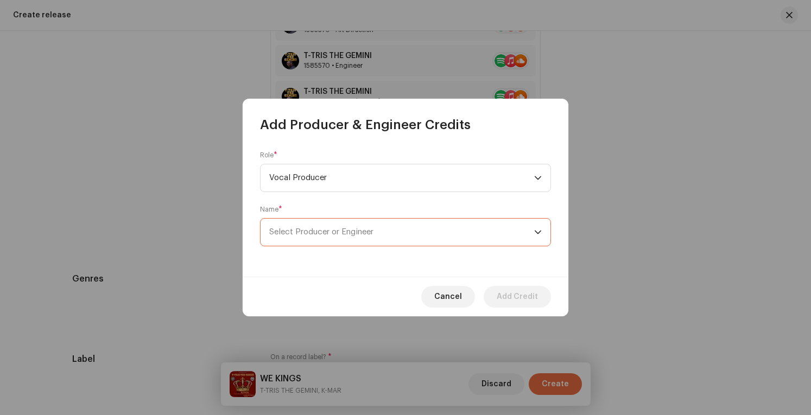
click at [483, 234] on span "Select Producer or Engineer" at bounding box center [401, 232] width 265 height 27
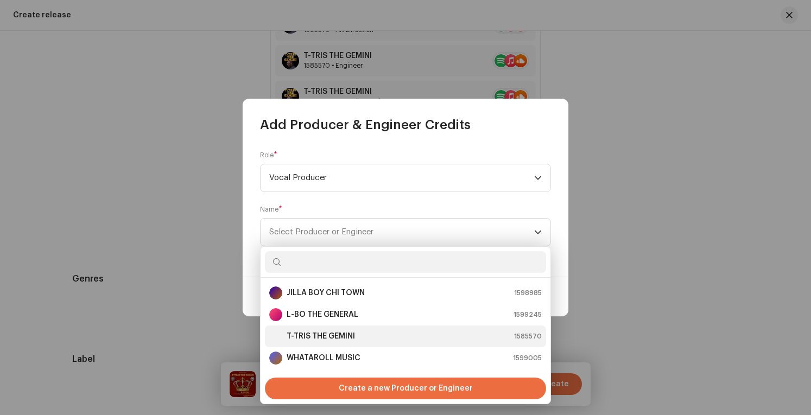
click at [394, 334] on div "T-TRIS THE GEMINI 1585570" at bounding box center [405, 336] width 273 height 13
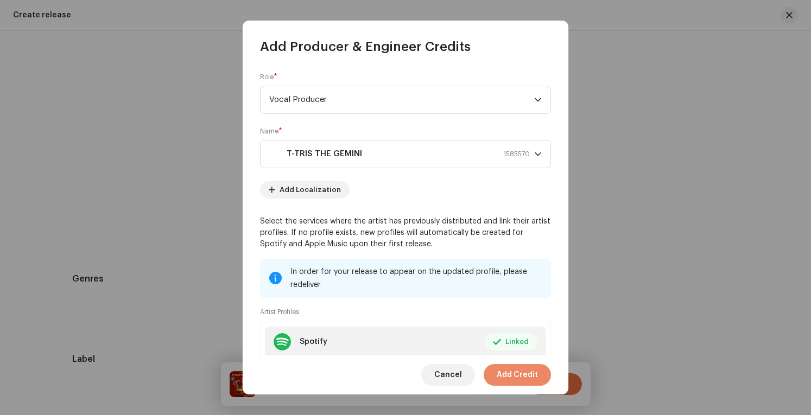
click at [531, 374] on span "Add Credit" at bounding box center [517, 375] width 41 height 22
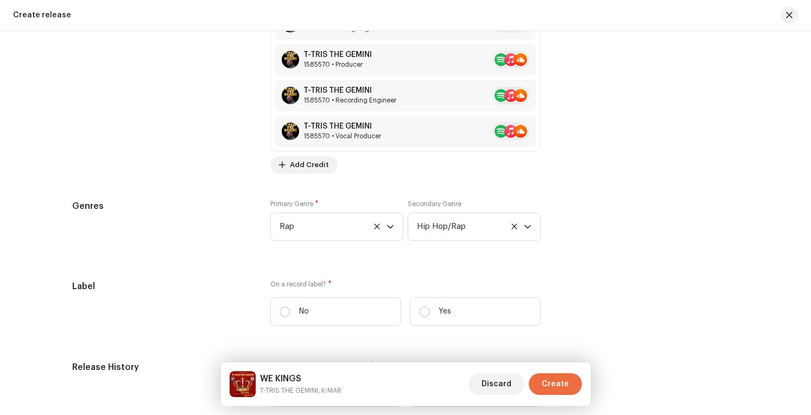
scroll to position [1839, 0]
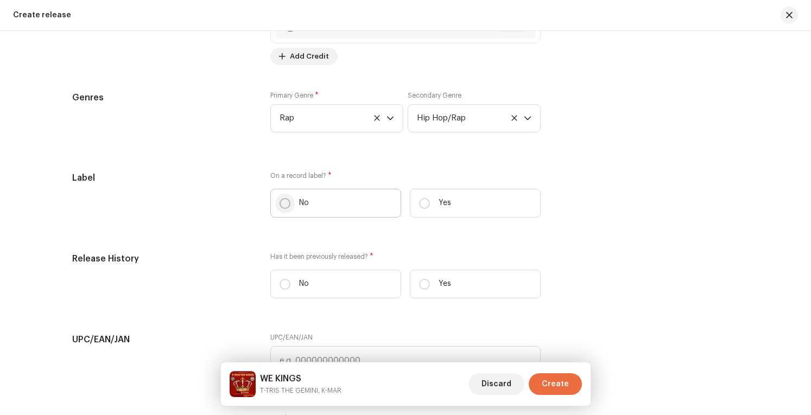
click at [280, 198] on input "No" at bounding box center [285, 203] width 11 height 11
radio input "true"
click at [439, 203] on p "Yes" at bounding box center [445, 203] width 12 height 11
click at [430, 203] on input "Yes" at bounding box center [424, 203] width 11 height 11
radio input "true"
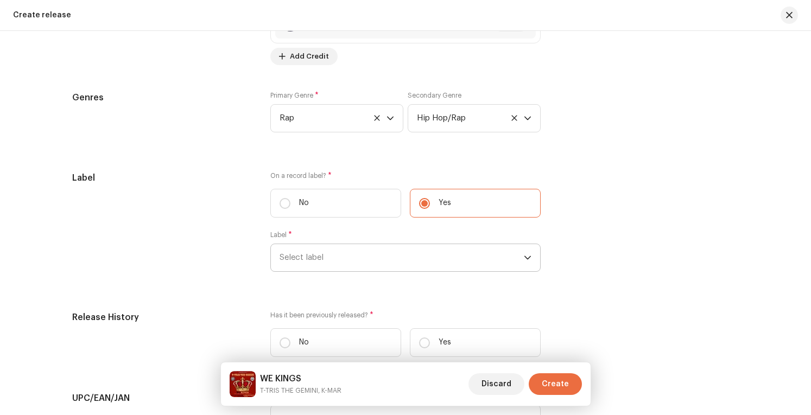
click at [417, 250] on span "Select label" at bounding box center [402, 257] width 244 height 27
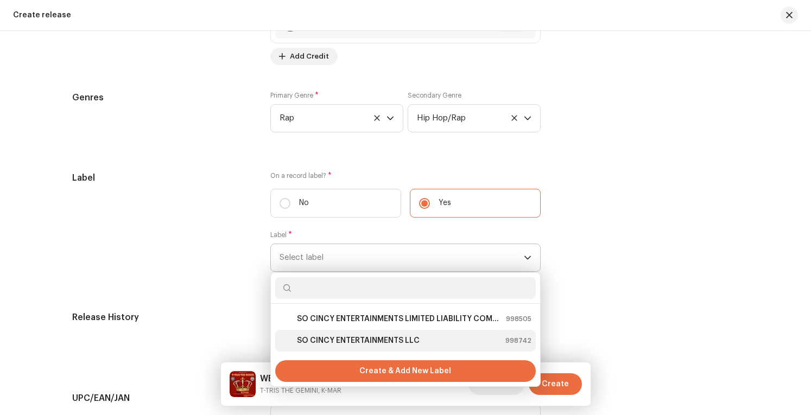
click at [412, 338] on strong "SO CINCY ENTERTAINMENTS LLC" at bounding box center [358, 341] width 123 height 11
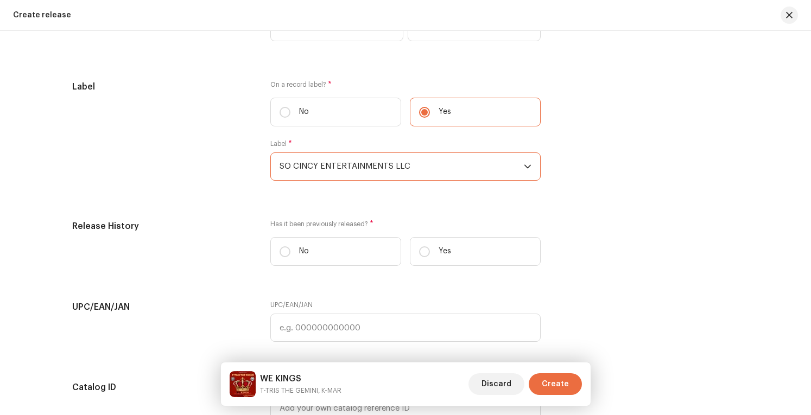
scroll to position [1948, 0]
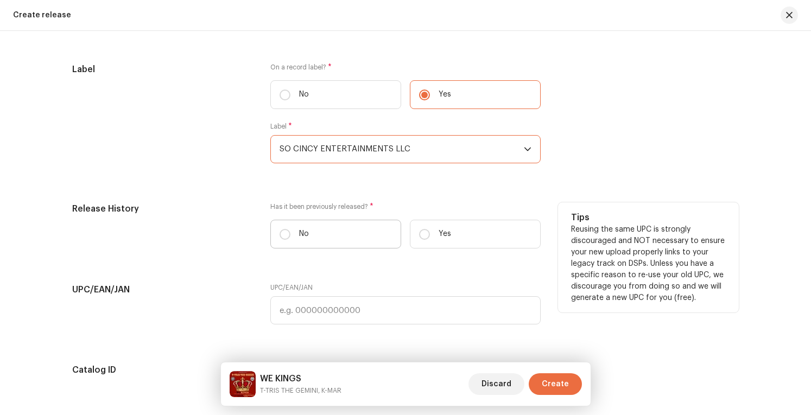
click at [363, 228] on label "No" at bounding box center [335, 234] width 131 height 29
click at [291, 229] on input "No" at bounding box center [285, 234] width 11 height 11
radio input "true"
click at [457, 229] on label "Yes" at bounding box center [475, 234] width 131 height 29
click at [430, 229] on input "Yes" at bounding box center [424, 234] width 11 height 11
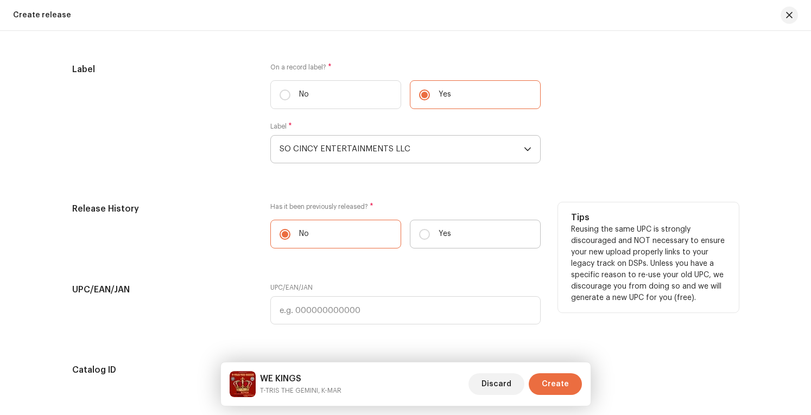
radio input "true"
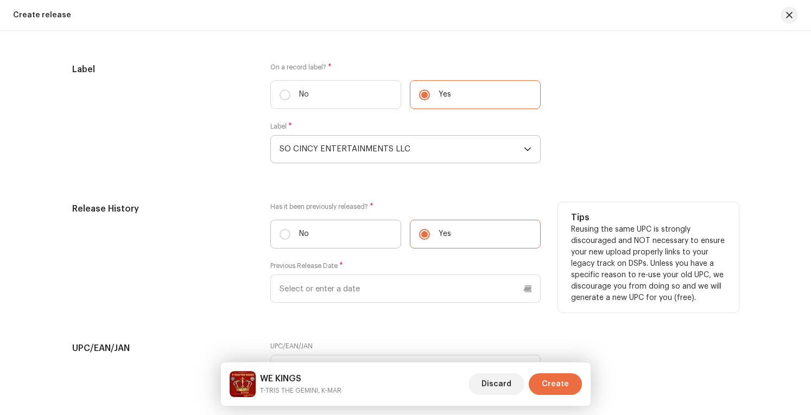
click at [314, 240] on label "No" at bounding box center [335, 234] width 131 height 29
click at [291, 240] on input "No" at bounding box center [285, 234] width 11 height 11
radio input "true"
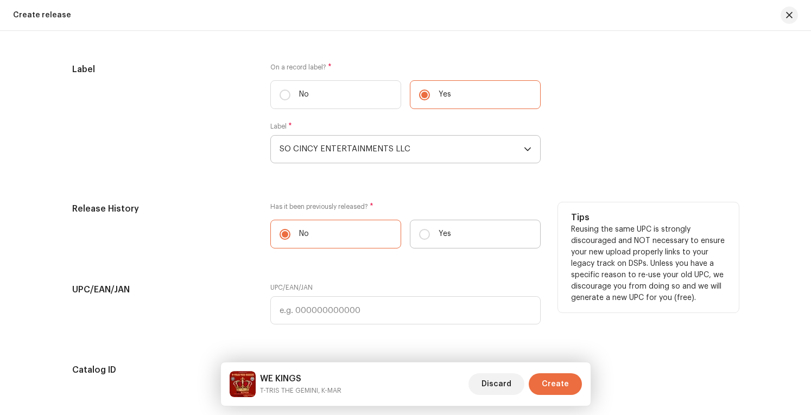
click at [453, 223] on label "Yes" at bounding box center [475, 234] width 131 height 29
click at [430, 229] on input "Yes" at bounding box center [424, 234] width 11 height 11
radio input "true"
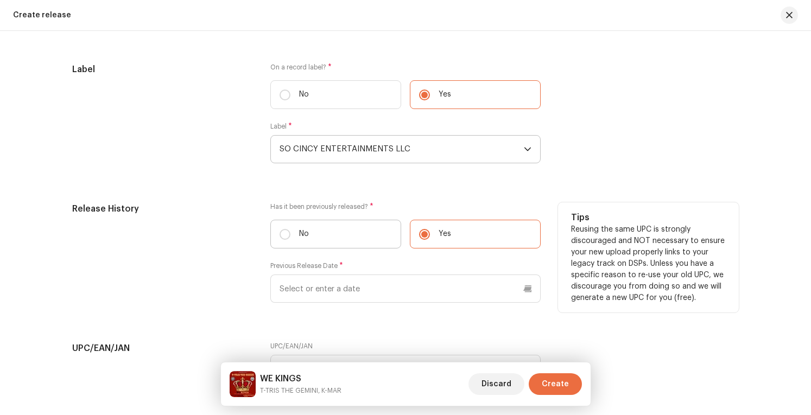
click at [350, 221] on label "No" at bounding box center [335, 234] width 131 height 29
click at [291, 229] on input "No" at bounding box center [285, 234] width 11 height 11
radio input "true"
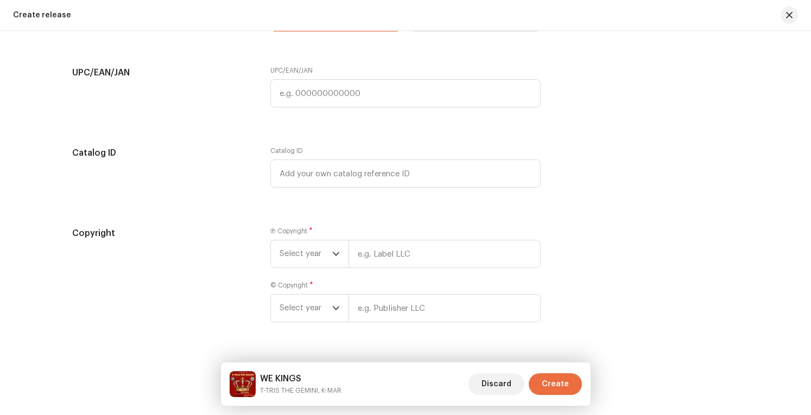
scroll to position [2165, 0]
click at [333, 253] on icon "dropdown trigger" at bounding box center [336, 255] width 7 height 4
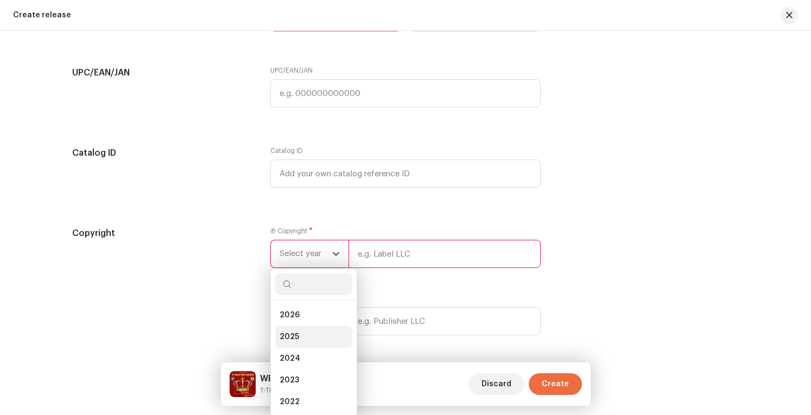
click at [297, 337] on li "2025" at bounding box center [313, 337] width 77 height 22
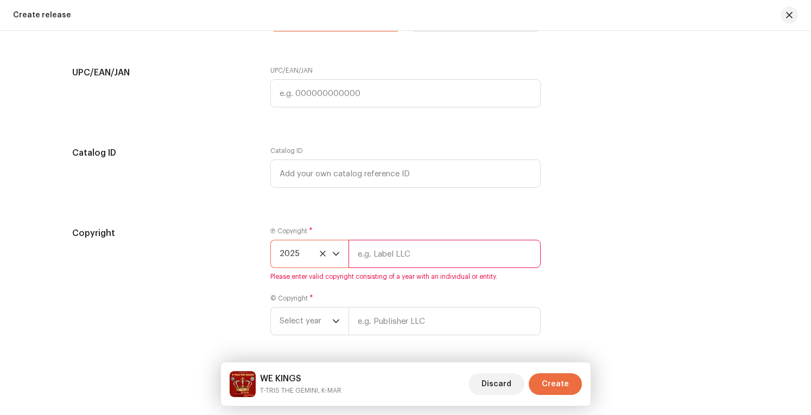
click at [421, 247] on input "text" at bounding box center [445, 254] width 192 height 28
type input "SO CINCY ENTERTAINMENTS LLC"
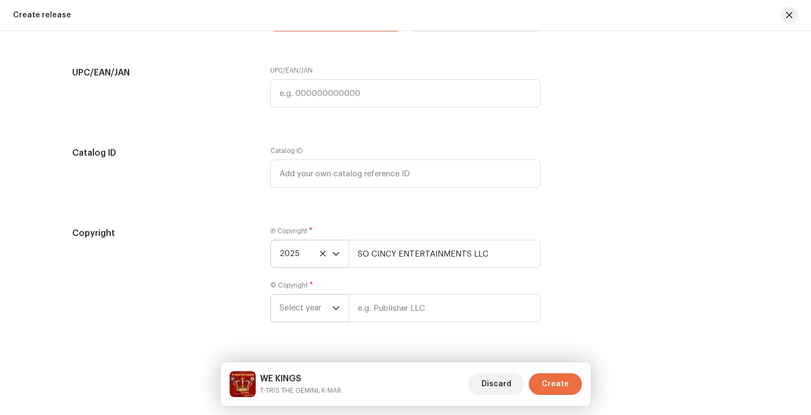
click at [303, 300] on span "Select year" at bounding box center [306, 308] width 53 height 27
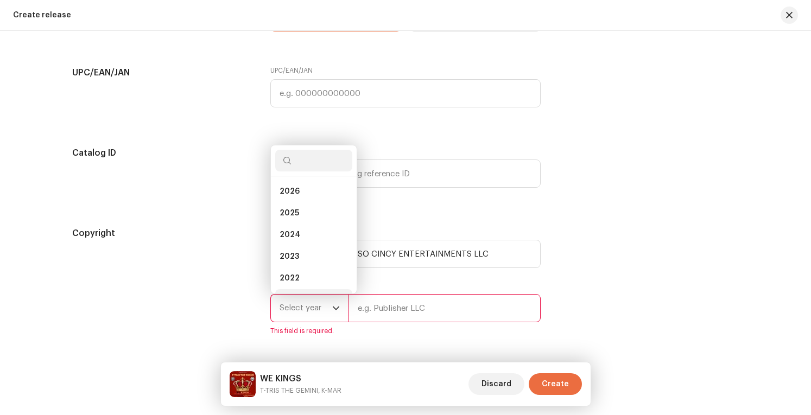
scroll to position [17, 0]
click at [319, 192] on li "2025" at bounding box center [313, 196] width 77 height 22
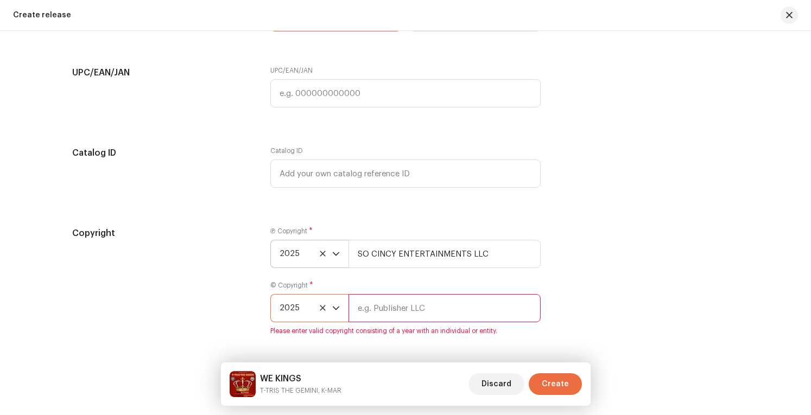
click at [395, 314] on input "text" at bounding box center [445, 308] width 192 height 28
type input "SO CINCY ENTERTAINMENTS LLC"
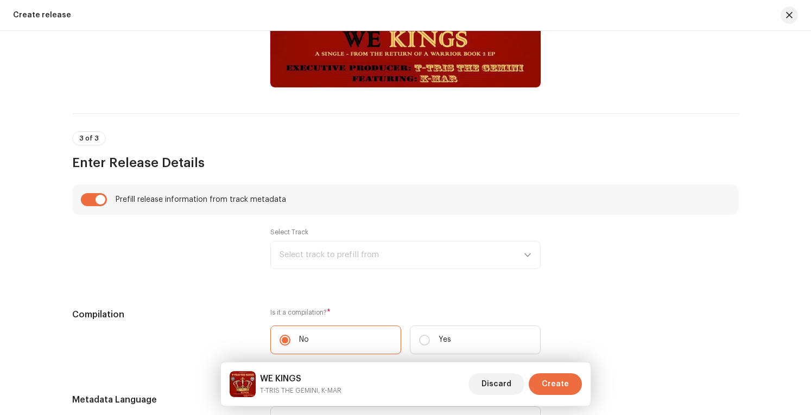
scroll to position [719, 0]
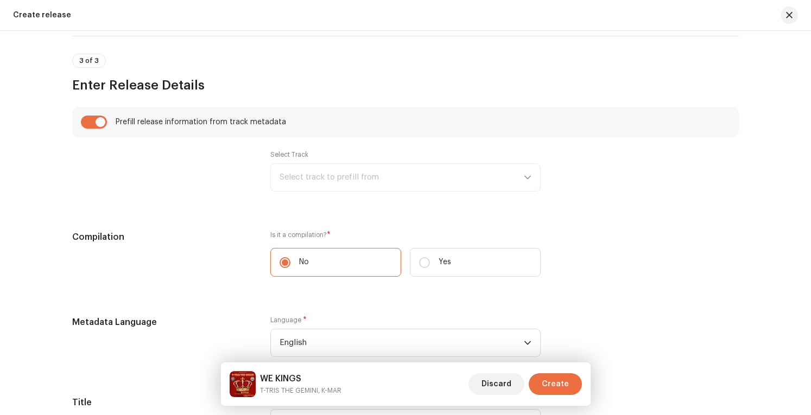
click at [526, 177] on div "Select Track Select track to prefill from" at bounding box center [405, 170] width 270 height 41
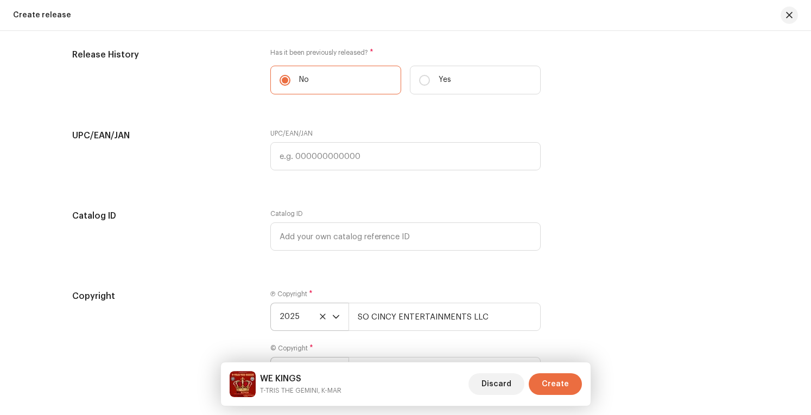
scroll to position [2185, 0]
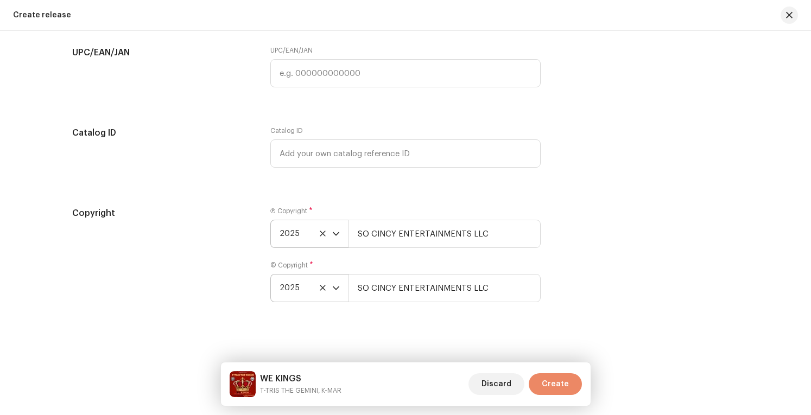
click at [554, 385] on span "Create" at bounding box center [555, 385] width 27 height 22
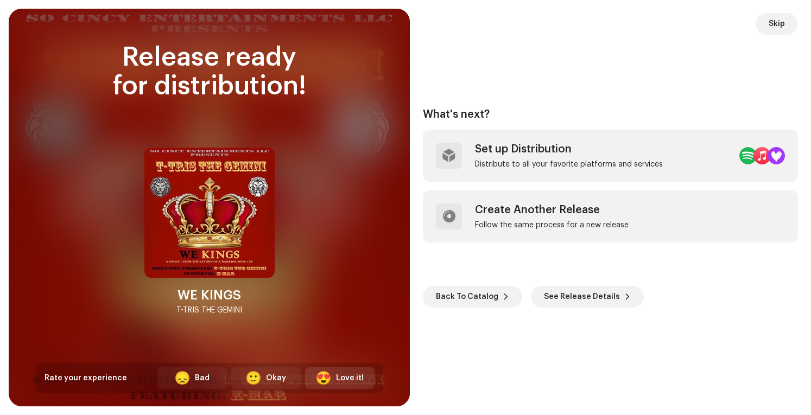
click at [350, 371] on div "😍 Love it!" at bounding box center [340, 379] width 70 height 22
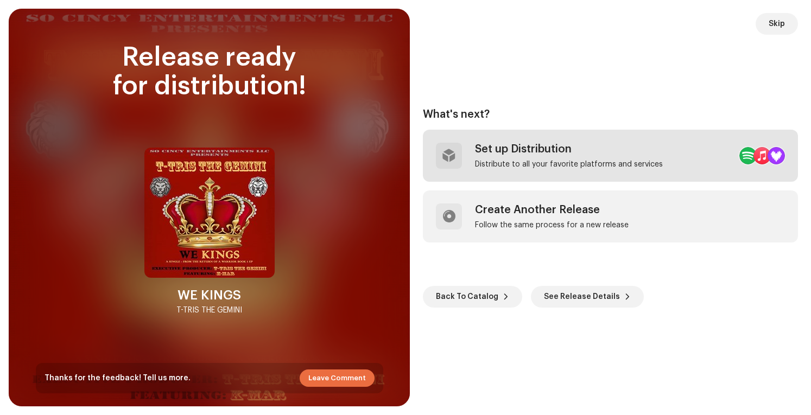
click at [598, 150] on div "Set up Distribution" at bounding box center [569, 149] width 188 height 13
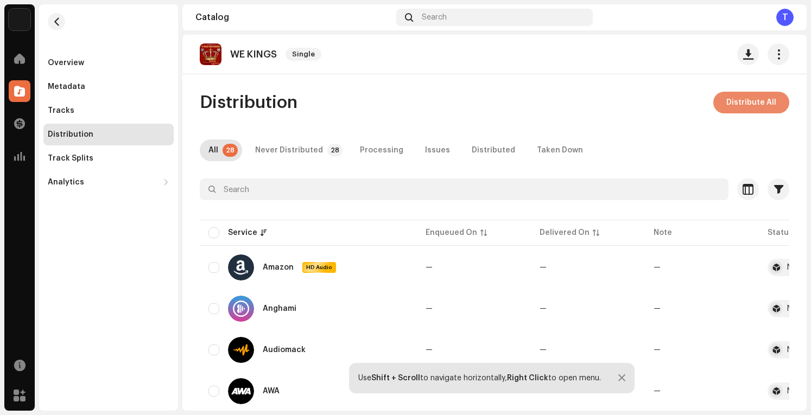
click at [750, 105] on span "Distribute All" at bounding box center [752, 103] width 50 height 22
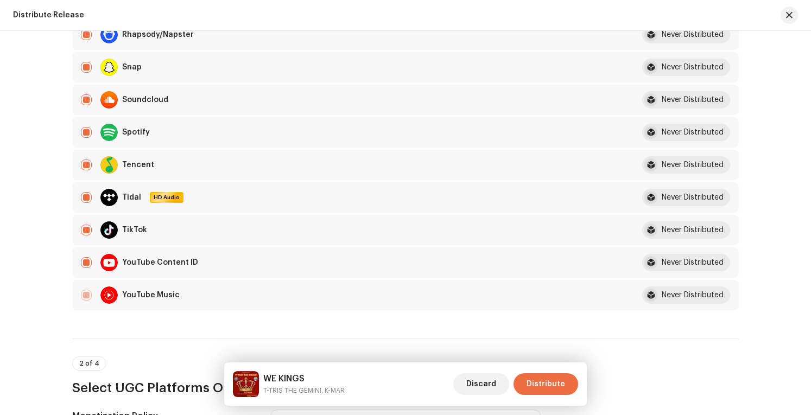
scroll to position [1140, 0]
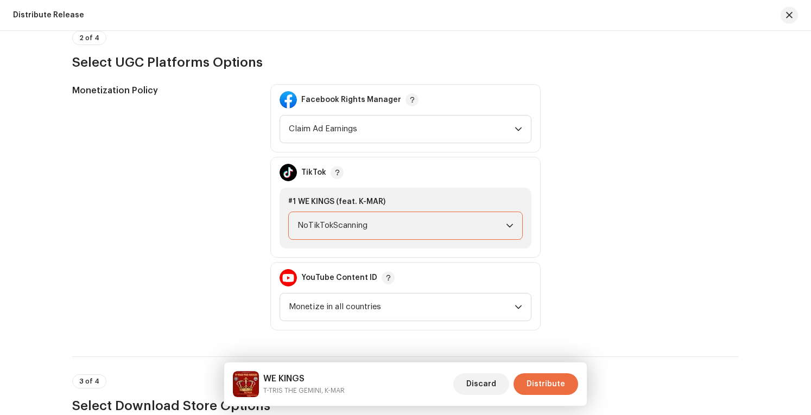
click at [436, 222] on span "NoTikTokScanning" at bounding box center [402, 225] width 209 height 27
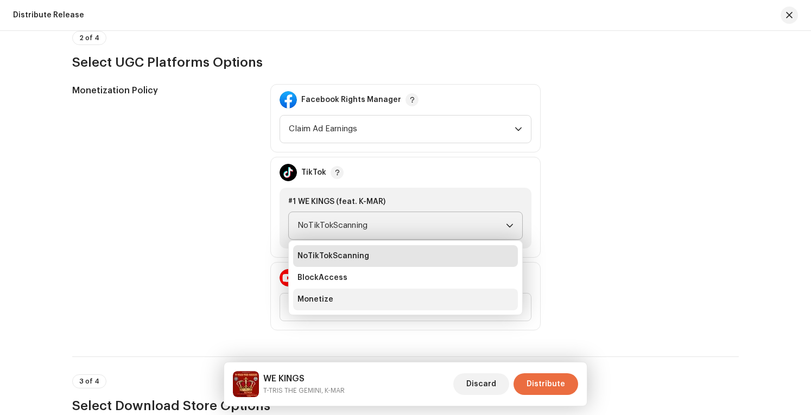
click at [371, 297] on li "Monetize" at bounding box center [405, 300] width 225 height 22
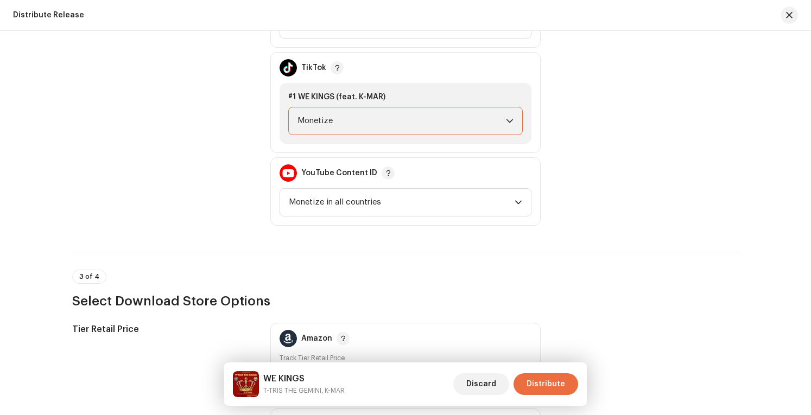
scroll to position [1249, 0]
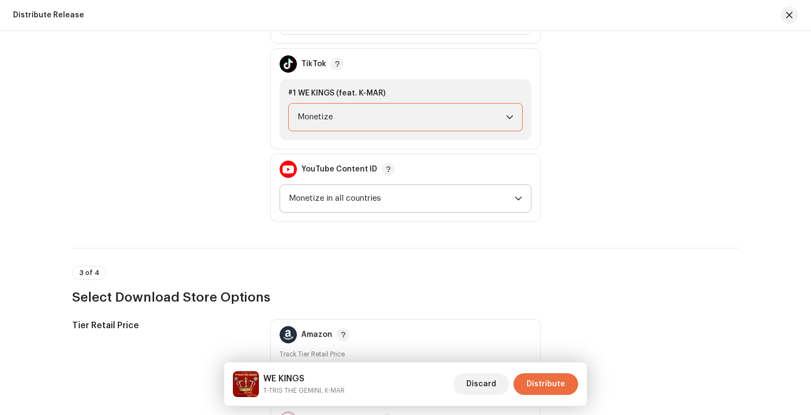
click at [445, 195] on span "Monetize in all countries" at bounding box center [402, 198] width 226 height 27
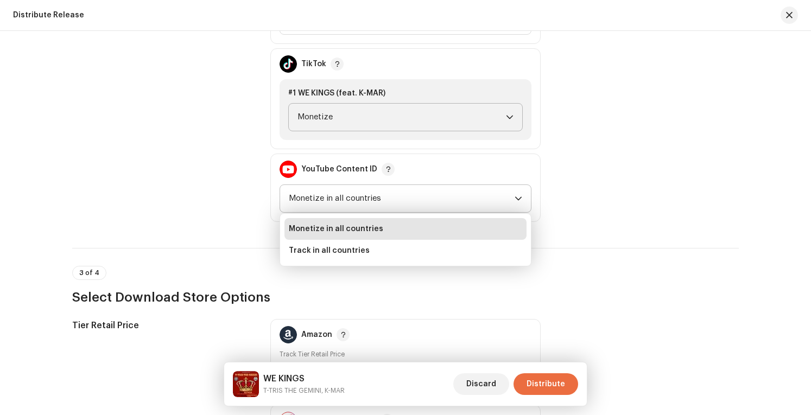
click at [416, 224] on li "Monetize in all countries" at bounding box center [406, 229] width 242 height 22
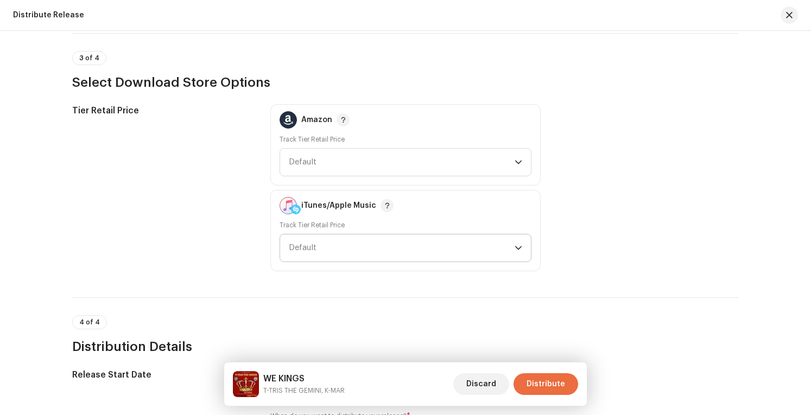
scroll to position [1466, 0]
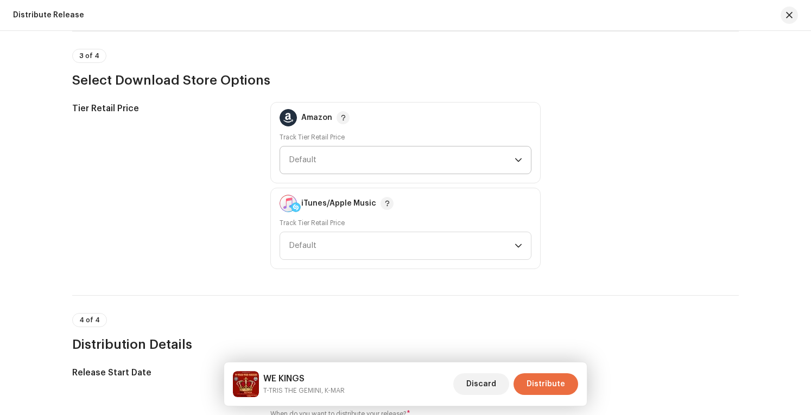
click at [453, 154] on span "Default" at bounding box center [402, 160] width 226 height 27
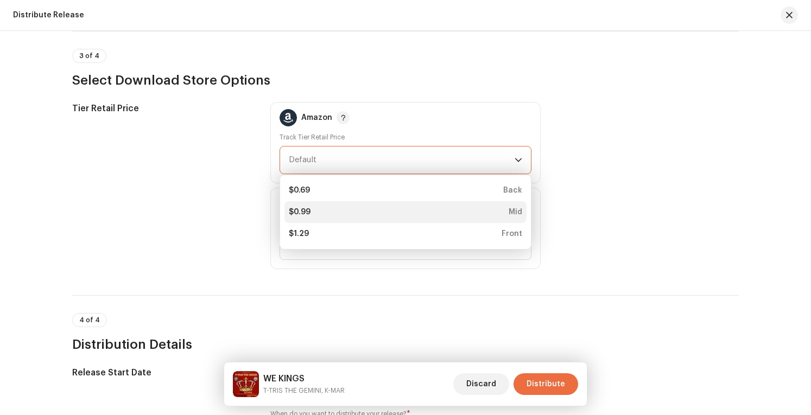
click at [427, 210] on div "$0.99 Mid" at bounding box center [406, 212] width 234 height 11
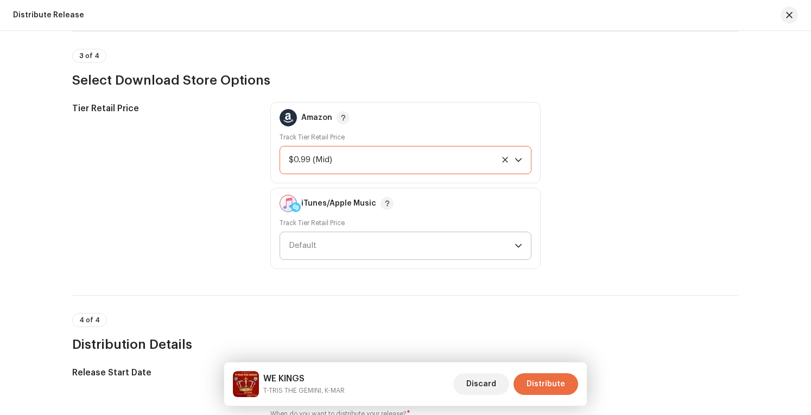
click at [424, 247] on span "Default" at bounding box center [402, 245] width 226 height 27
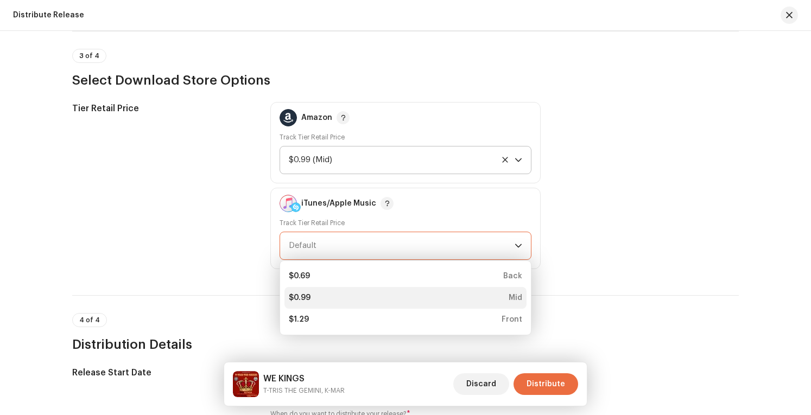
click at [406, 297] on div "$0.99 Mid" at bounding box center [406, 298] width 234 height 11
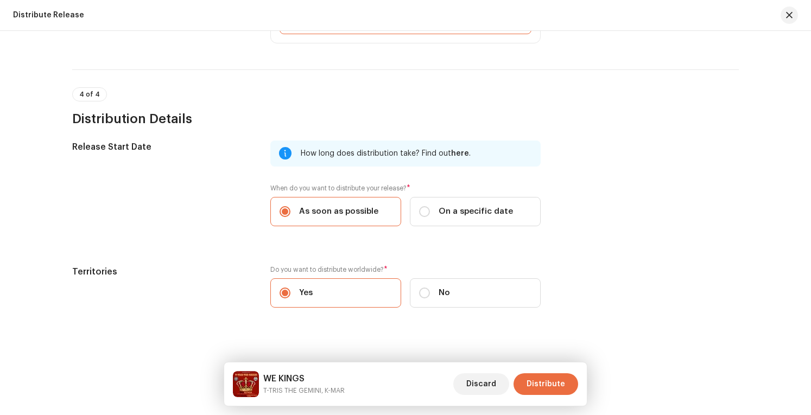
scroll to position [1697, 0]
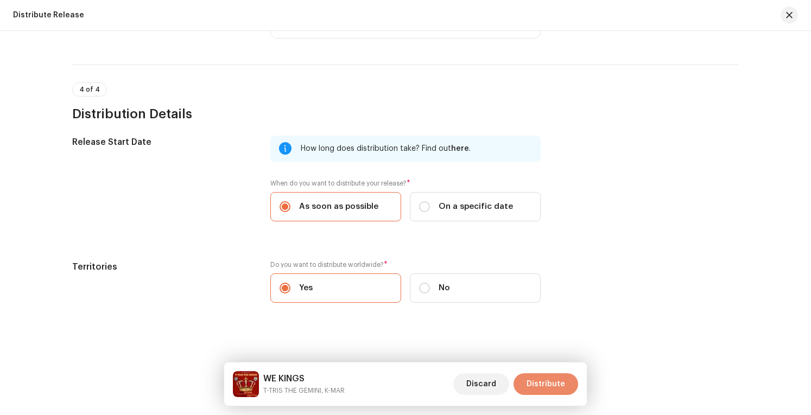
click at [549, 381] on span "Distribute" at bounding box center [546, 385] width 39 height 22
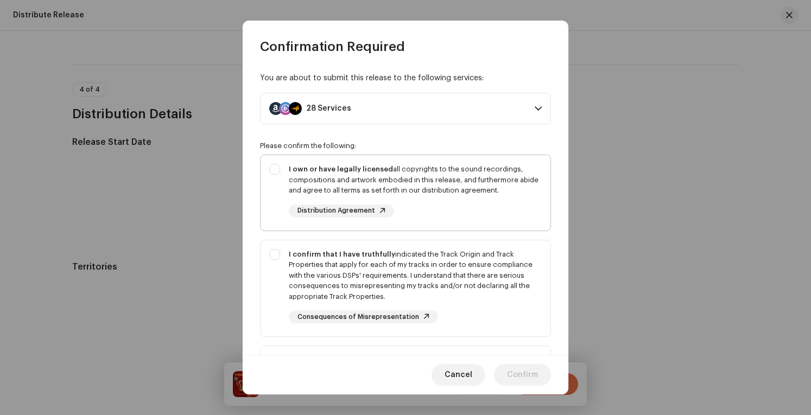
click at [273, 167] on div "I own or have legally licensed all copyrights to the sound recordings, composit…" at bounding box center [406, 190] width 290 height 71
checkbox input "true"
click at [275, 254] on div "I confirm that I have truthfully indicated the Track Origin and Track Propertie…" at bounding box center [406, 287] width 290 height 92
checkbox input "true"
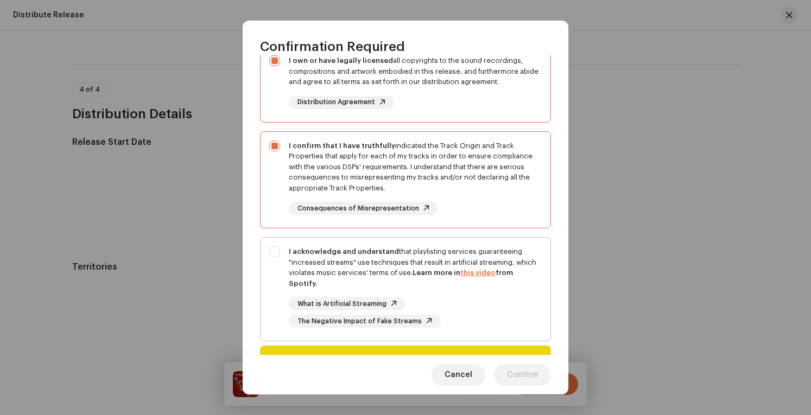
scroll to position [169, 0]
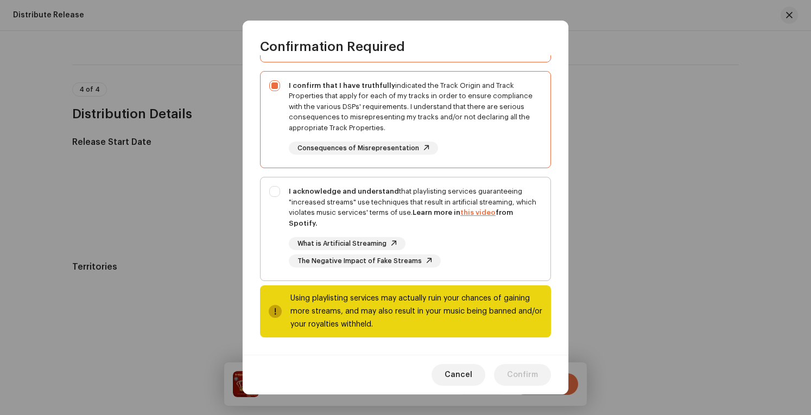
click at [274, 192] on div "I acknowledge and understand that playlisting services guaranteeing "increased …" at bounding box center [406, 227] width 290 height 99
checkbox input "true"
click at [530, 374] on span "Confirm" at bounding box center [522, 375] width 31 height 22
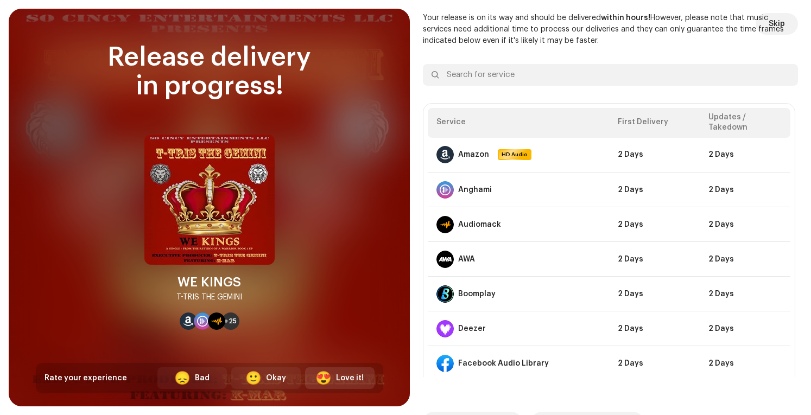
click at [352, 374] on div "Love it!" at bounding box center [350, 378] width 28 height 11
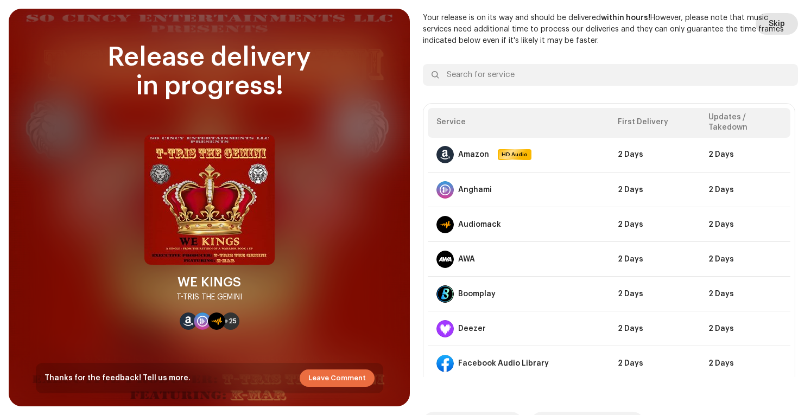
click at [771, 24] on span "Skip" at bounding box center [777, 24] width 16 height 22
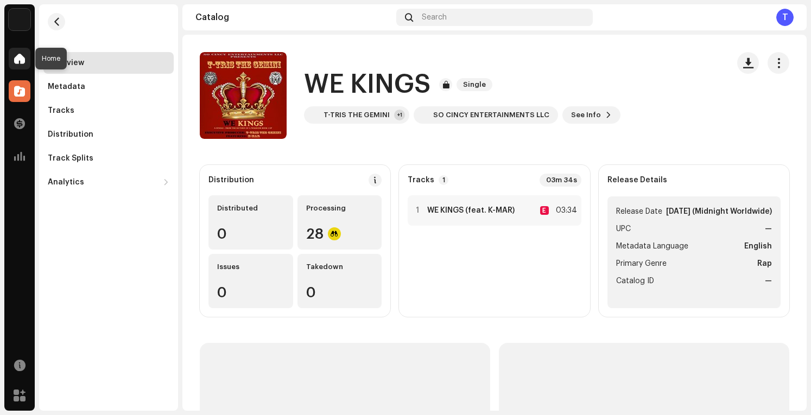
click at [20, 65] on div at bounding box center [20, 59] width 22 height 22
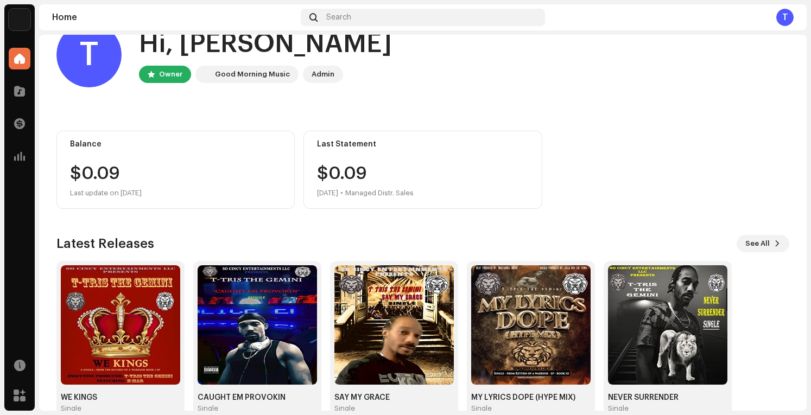
scroll to position [53, 0]
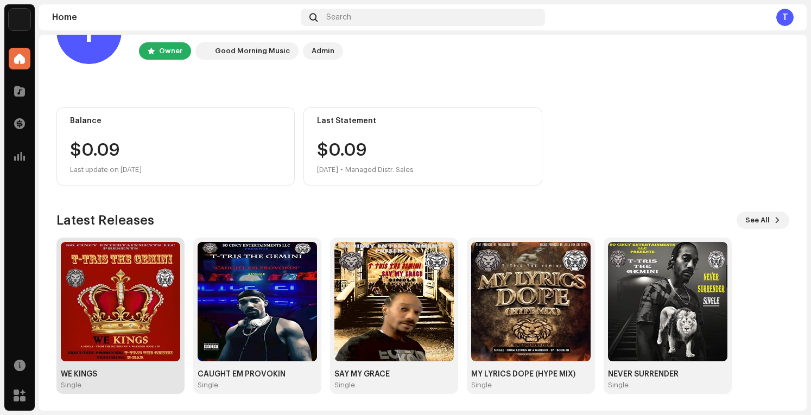
click at [123, 309] on img at bounding box center [120, 301] width 119 height 119
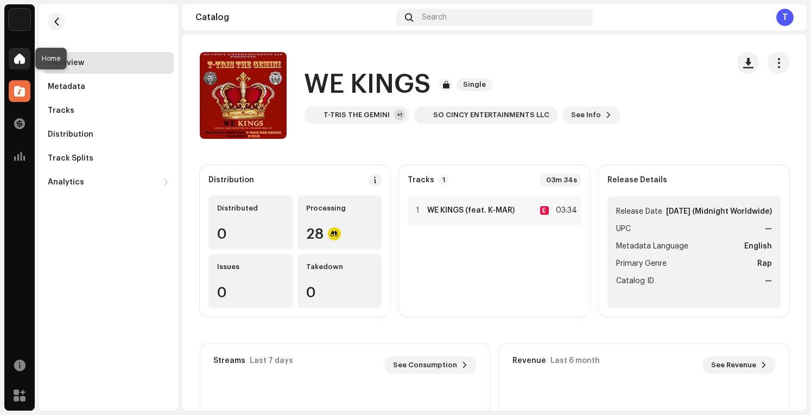
click at [24, 61] on span at bounding box center [19, 58] width 11 height 9
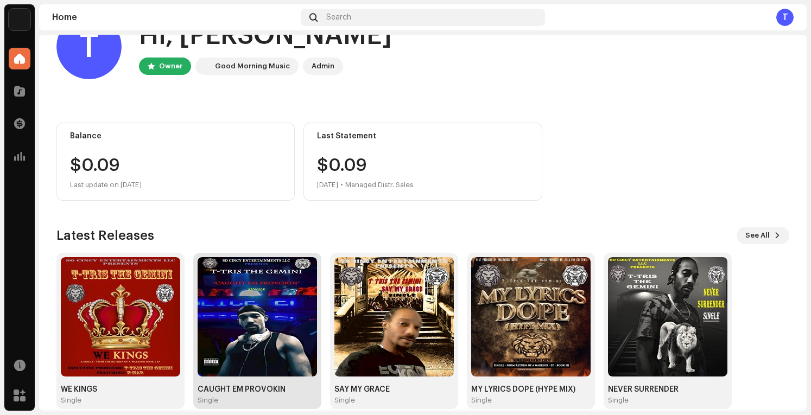
scroll to position [53, 0]
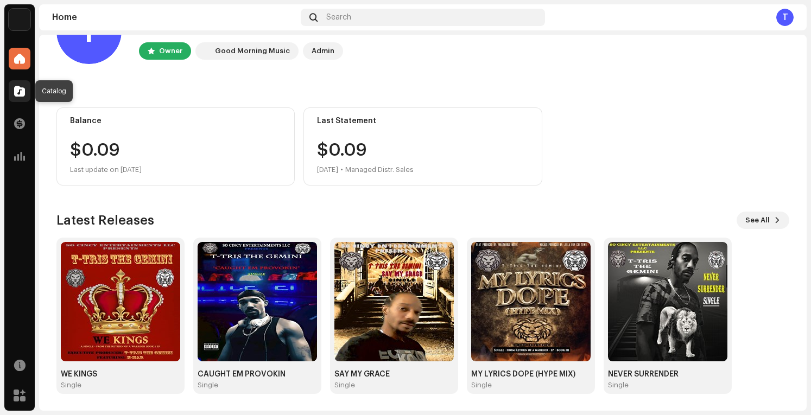
click at [21, 87] on span at bounding box center [19, 91] width 11 height 9
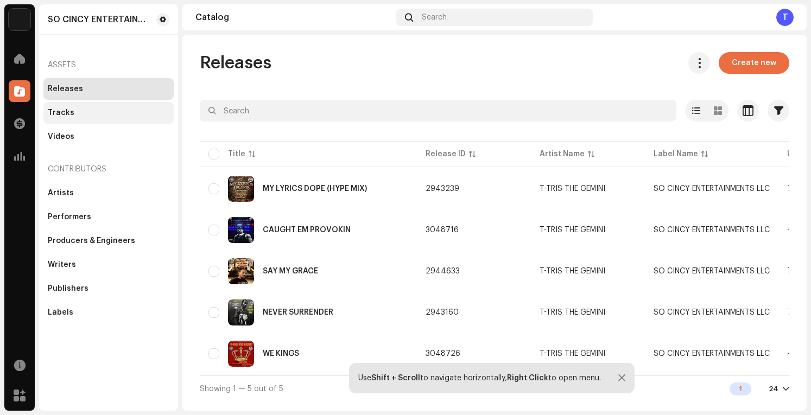
click at [89, 111] on div "Tracks" at bounding box center [109, 113] width 122 height 9
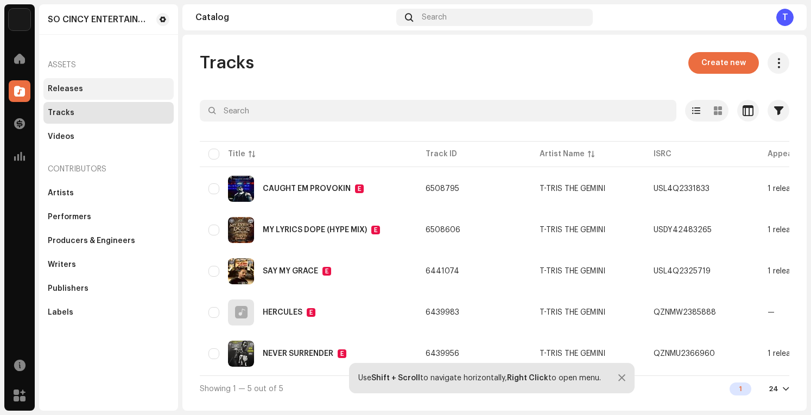
click at [70, 86] on div "Releases" at bounding box center [65, 89] width 35 height 9
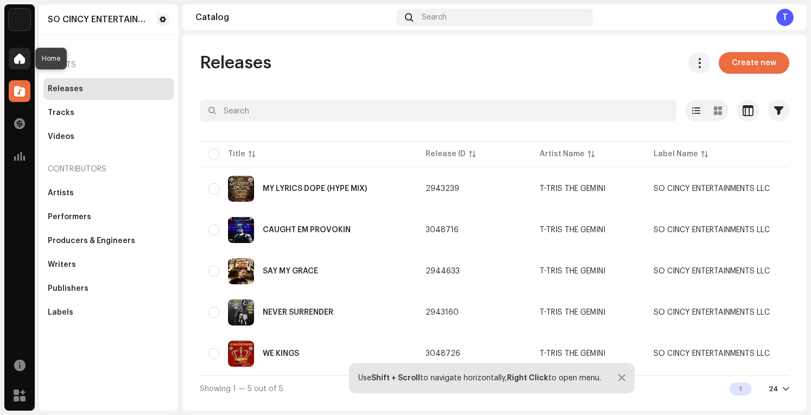
click at [19, 59] on span at bounding box center [19, 58] width 11 height 9
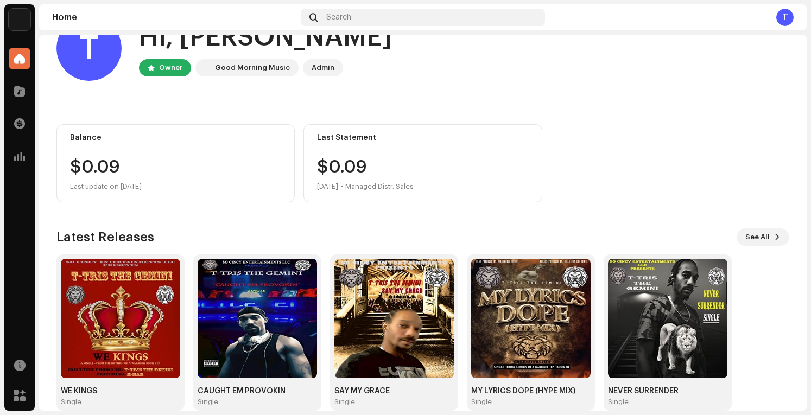
scroll to position [53, 0]
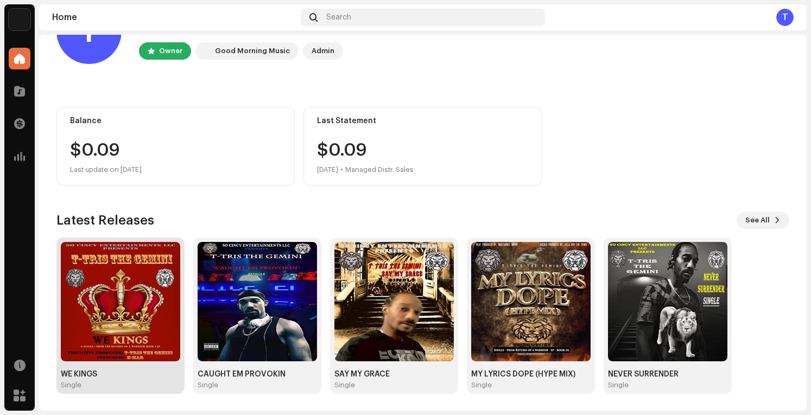
click at [137, 280] on img at bounding box center [120, 301] width 119 height 119
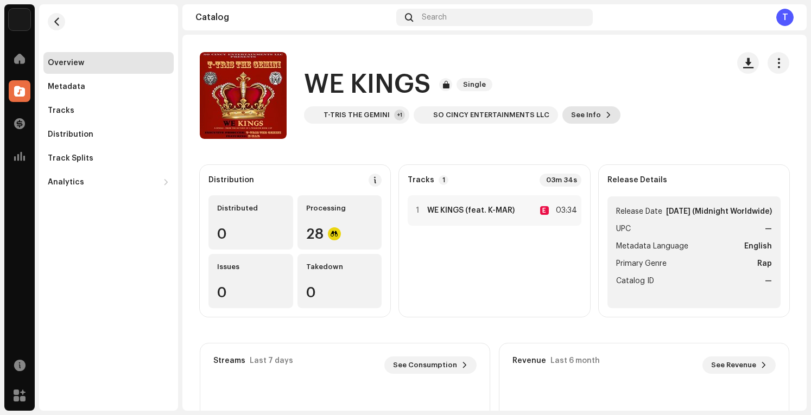
click at [572, 115] on span "See Info" at bounding box center [586, 115] width 30 height 22
click at [646, 67] on div "WE KINGS 3048726 Metadata Distribution Metadata Language English Release Title …" at bounding box center [405, 207] width 811 height 415
click at [22, 60] on span at bounding box center [19, 58] width 11 height 9
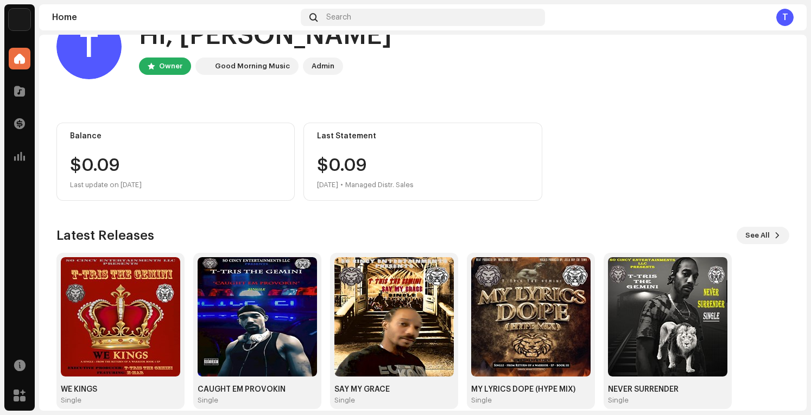
scroll to position [53, 0]
